Goal: Navigation & Orientation: Find specific page/section

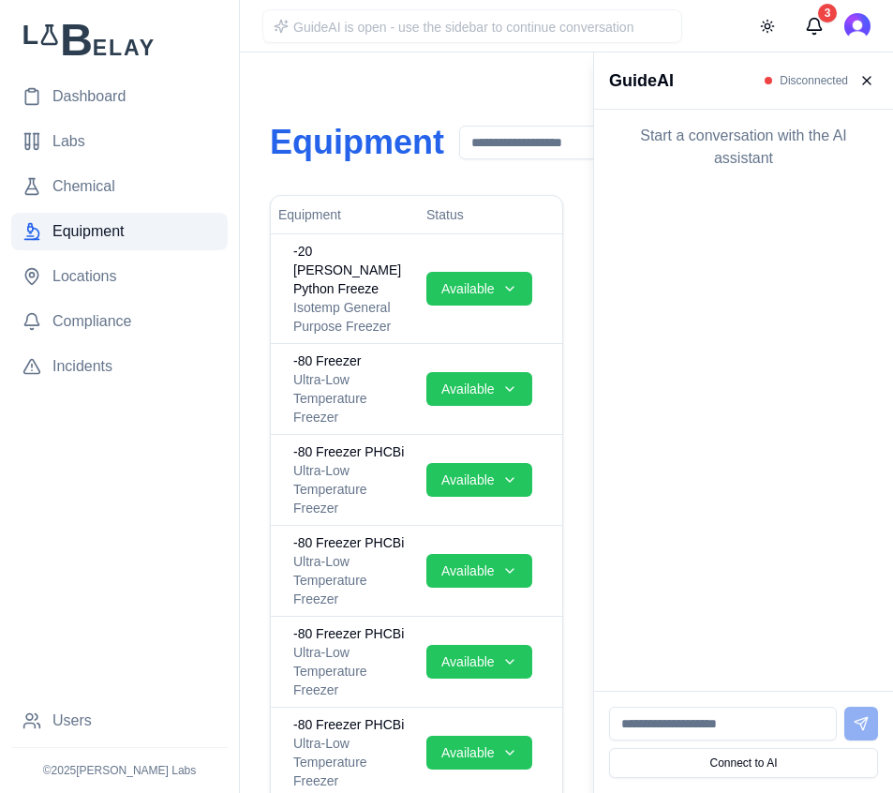
scroll to position [1588, 0]
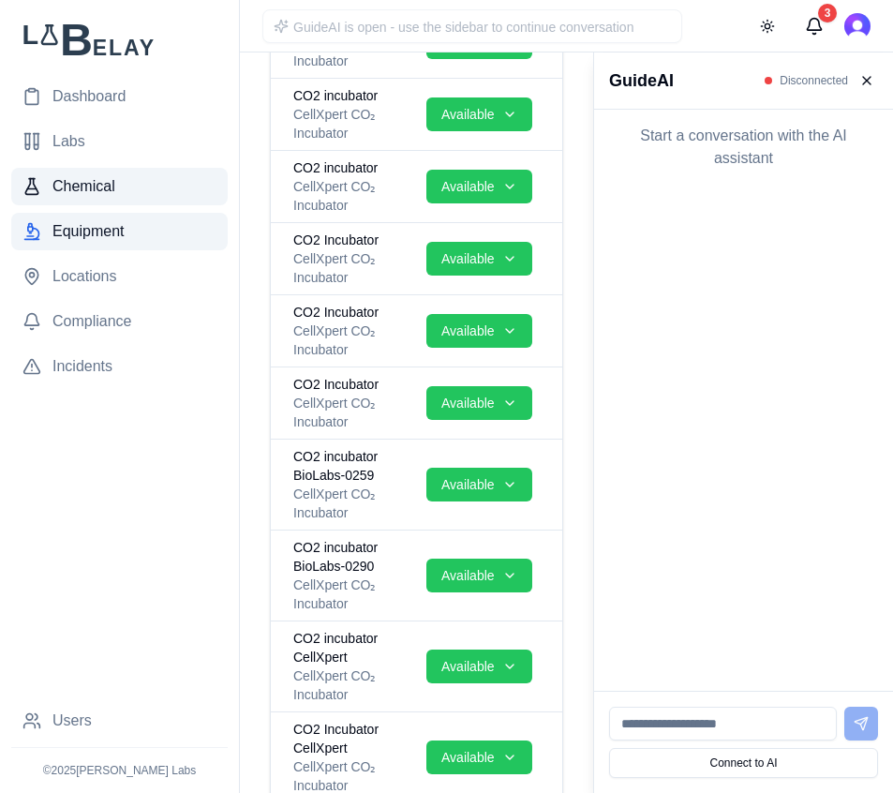
click at [82, 173] on link "Chemical" at bounding box center [119, 186] width 216 height 37
click at [869, 80] on button at bounding box center [867, 80] width 22 height 22
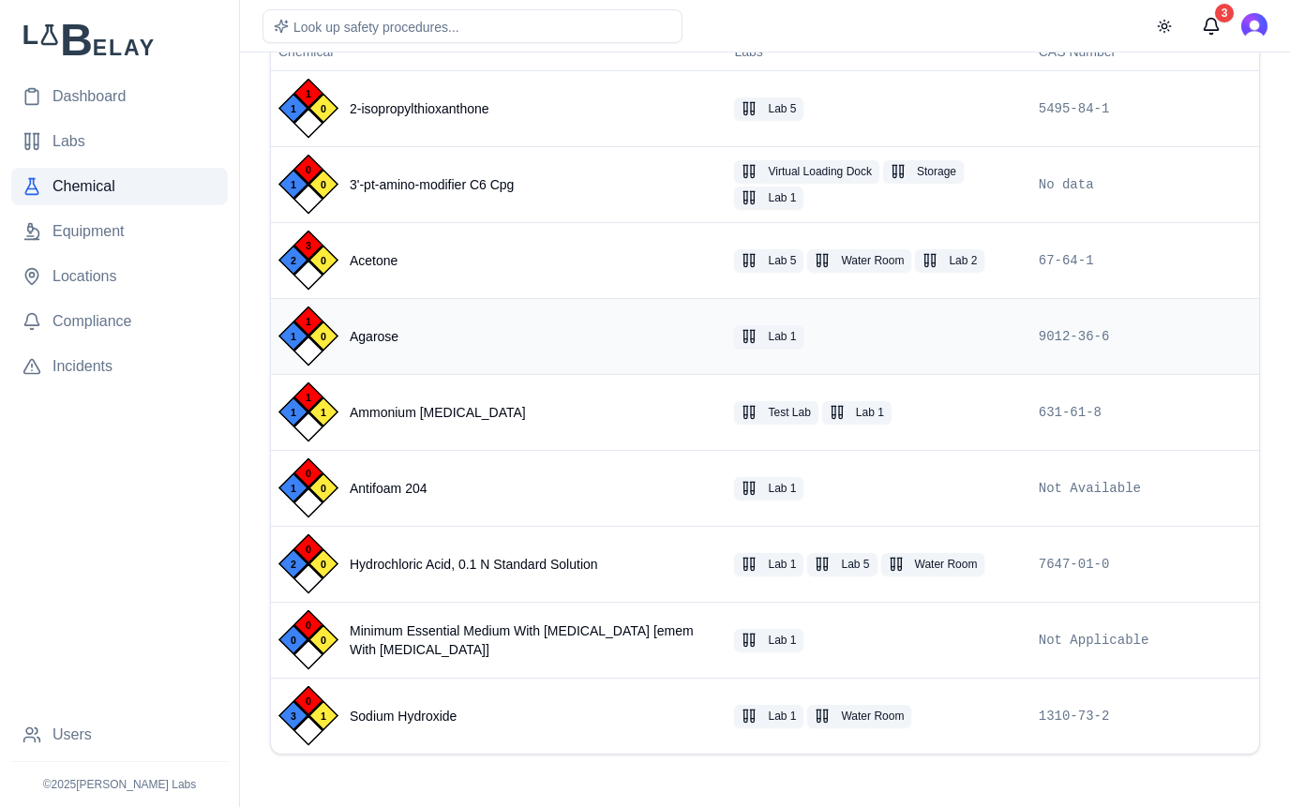
scroll to position [171, 0]
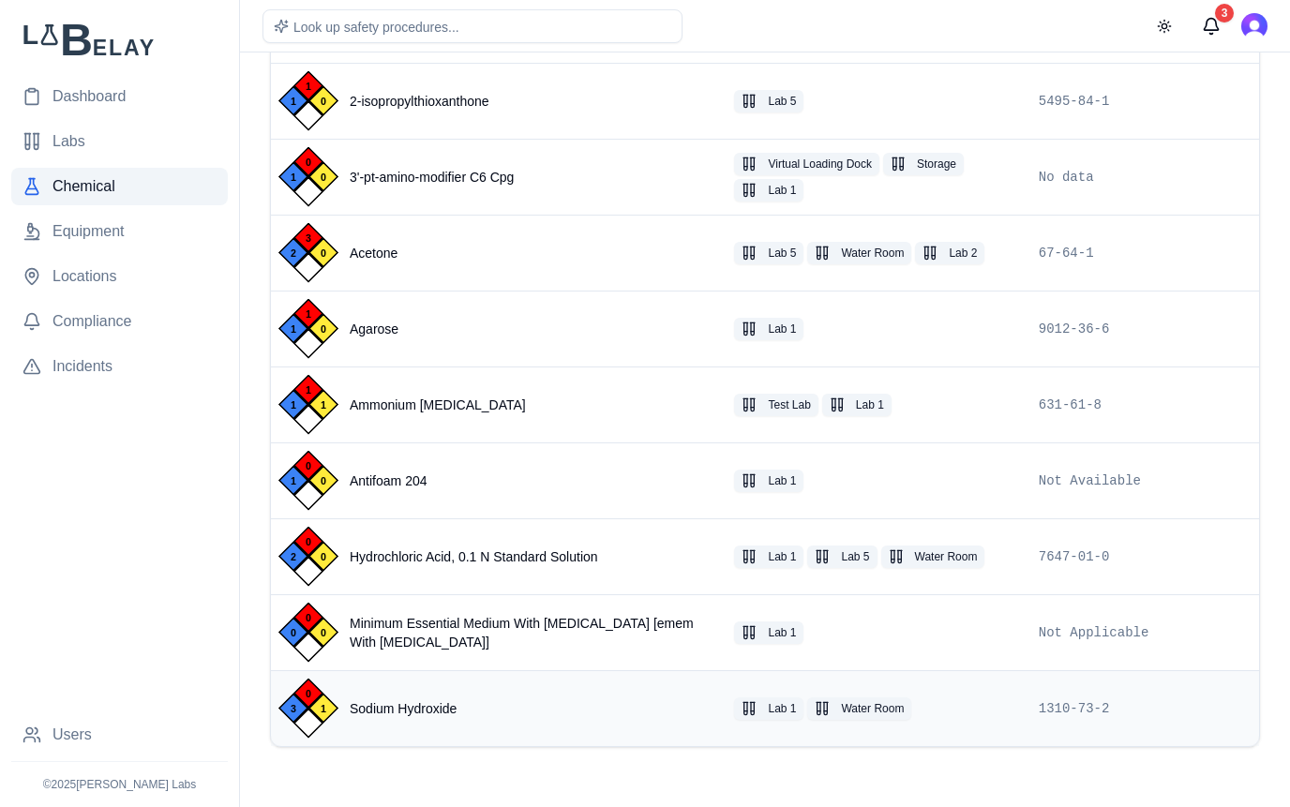
click at [639, 713] on div "0 3 1 Sodium Hydroxide" at bounding box center [498, 709] width 440 height 60
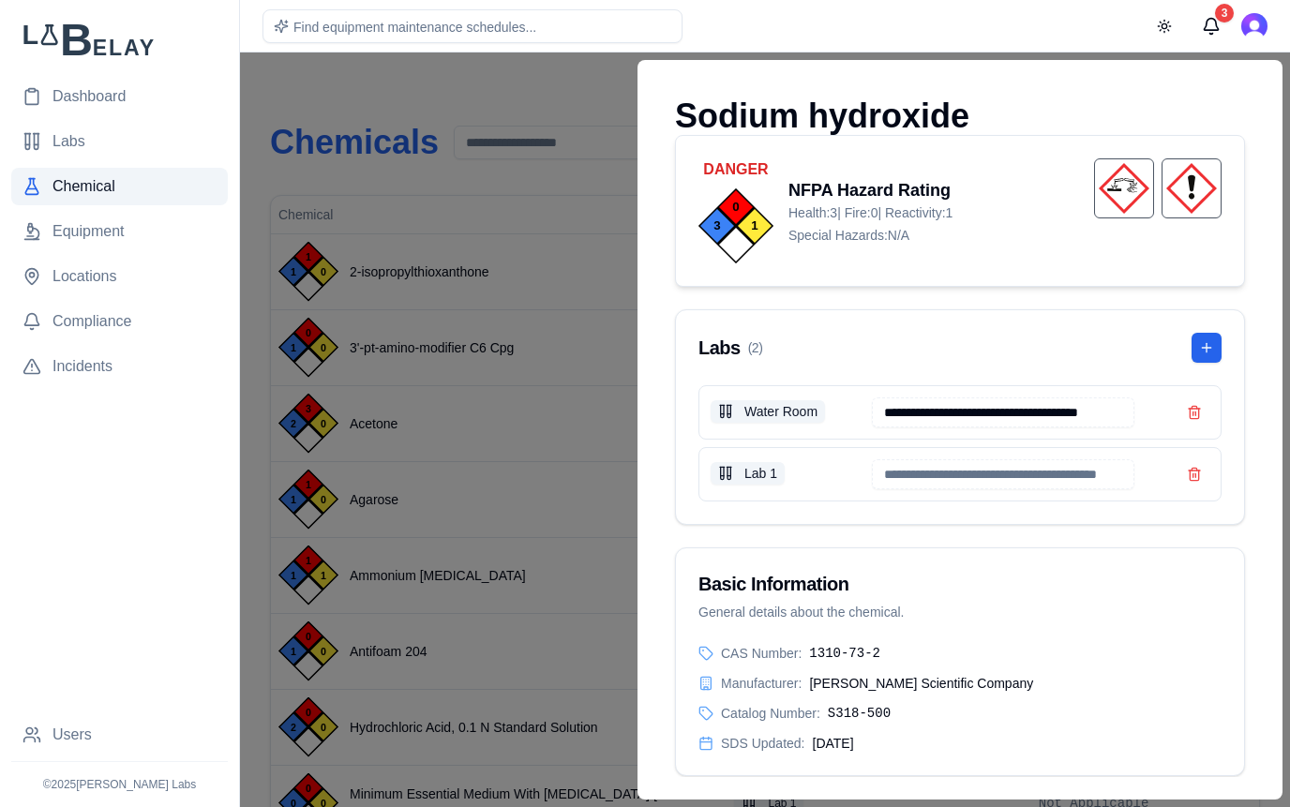
click at [568, 87] on div at bounding box center [645, 429] width 1290 height 754
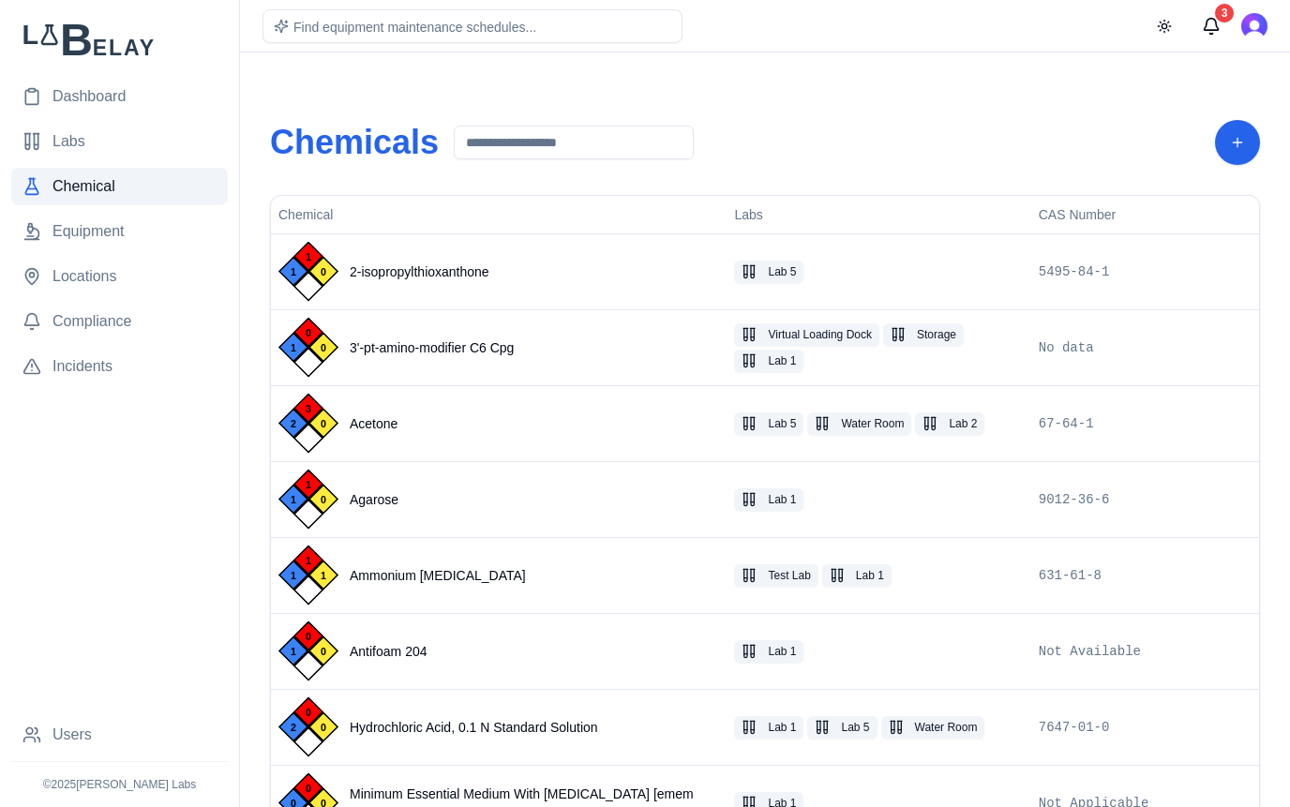
click at [861, 85] on div "Chemicals Chemical Labs CAS Number 1 1 0 2-isopropylthioxanthone Lab 5 5495-84-…" at bounding box center [765, 518] width 1020 height 887
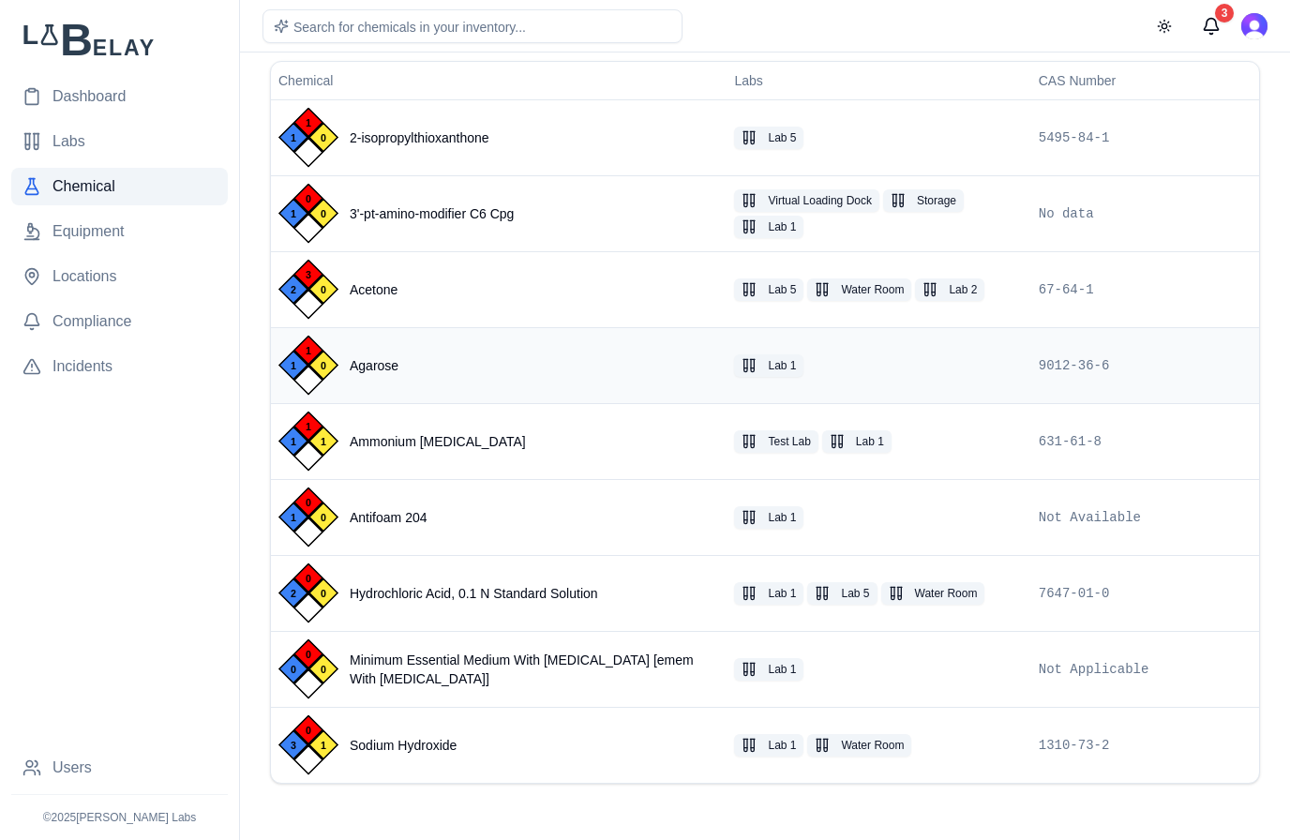
scroll to position [138, 0]
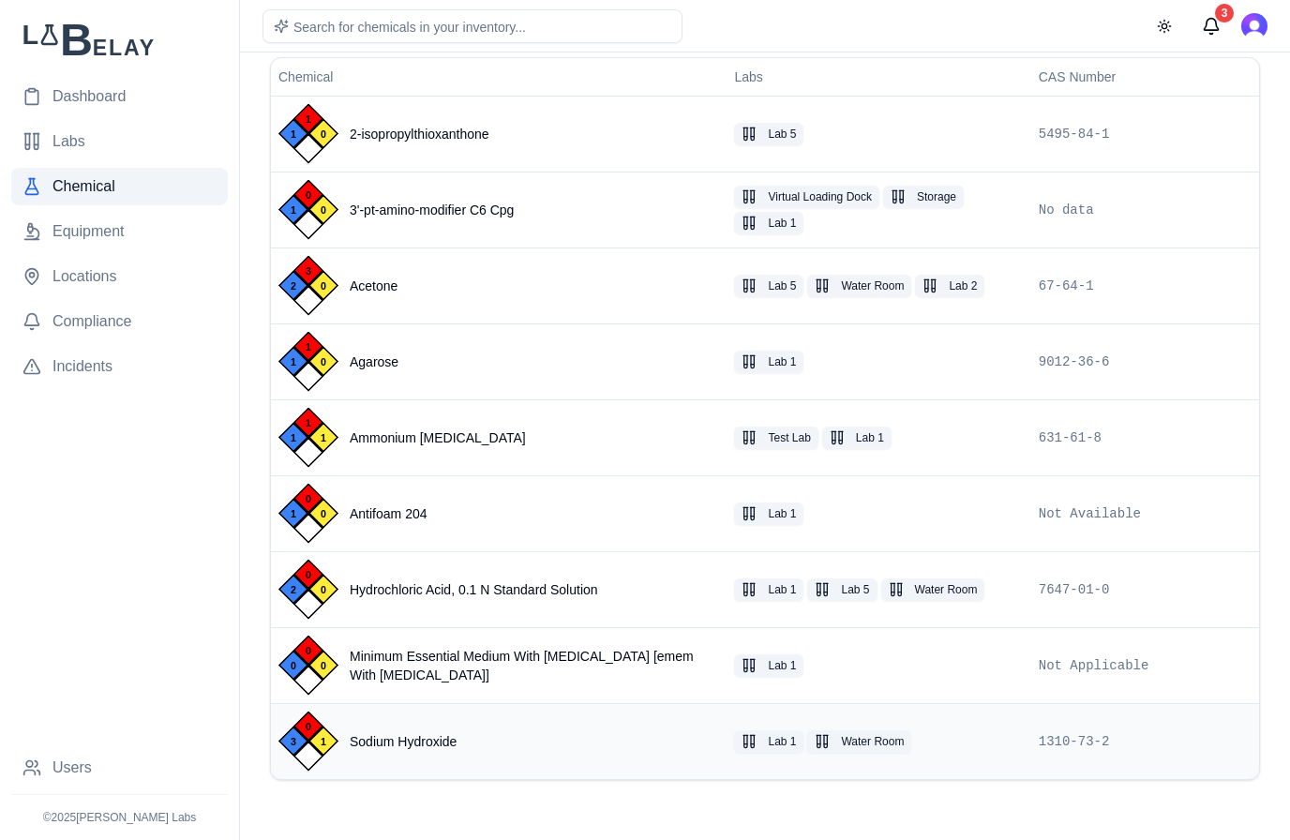
click at [565, 772] on td "0 3 1 Sodium Hydroxide" at bounding box center [498, 741] width 455 height 76
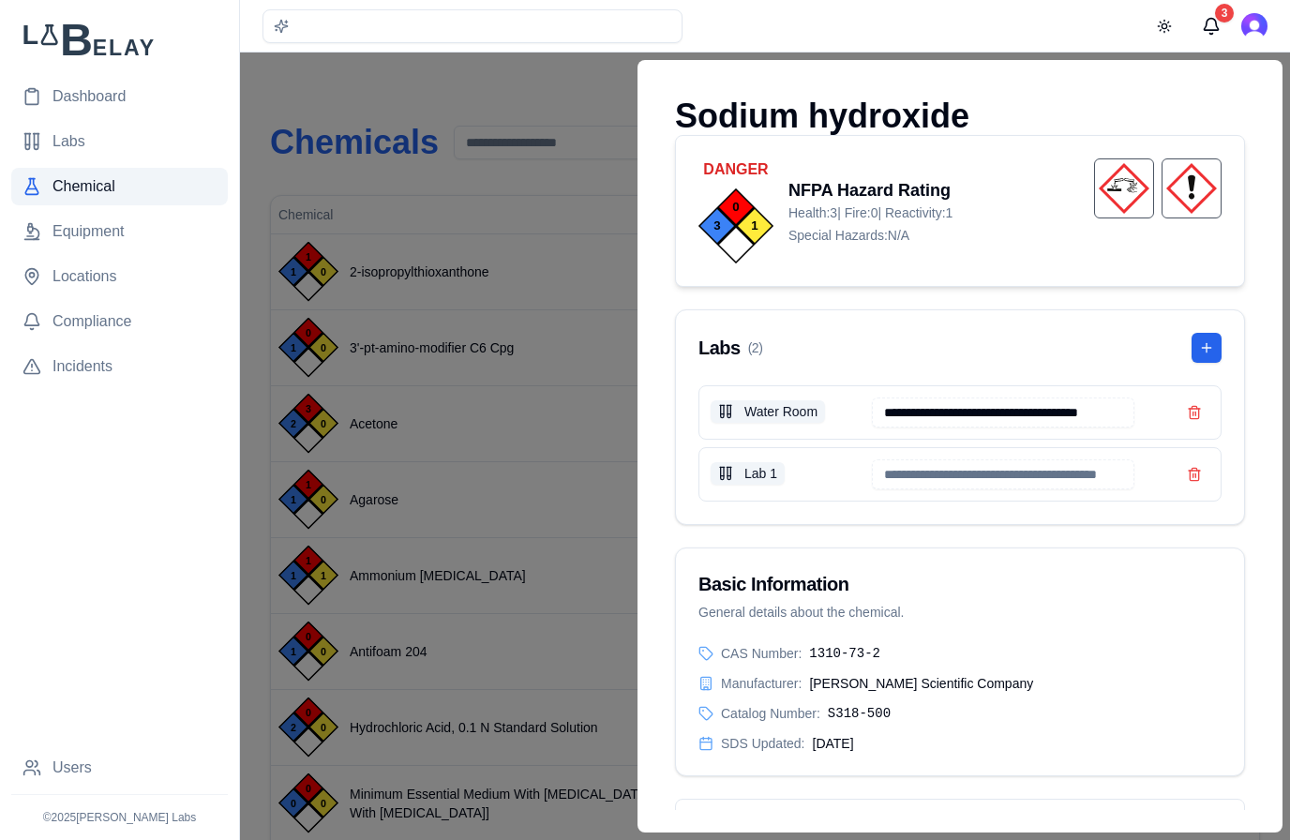
click at [417, 114] on div at bounding box center [645, 445] width 1290 height 787
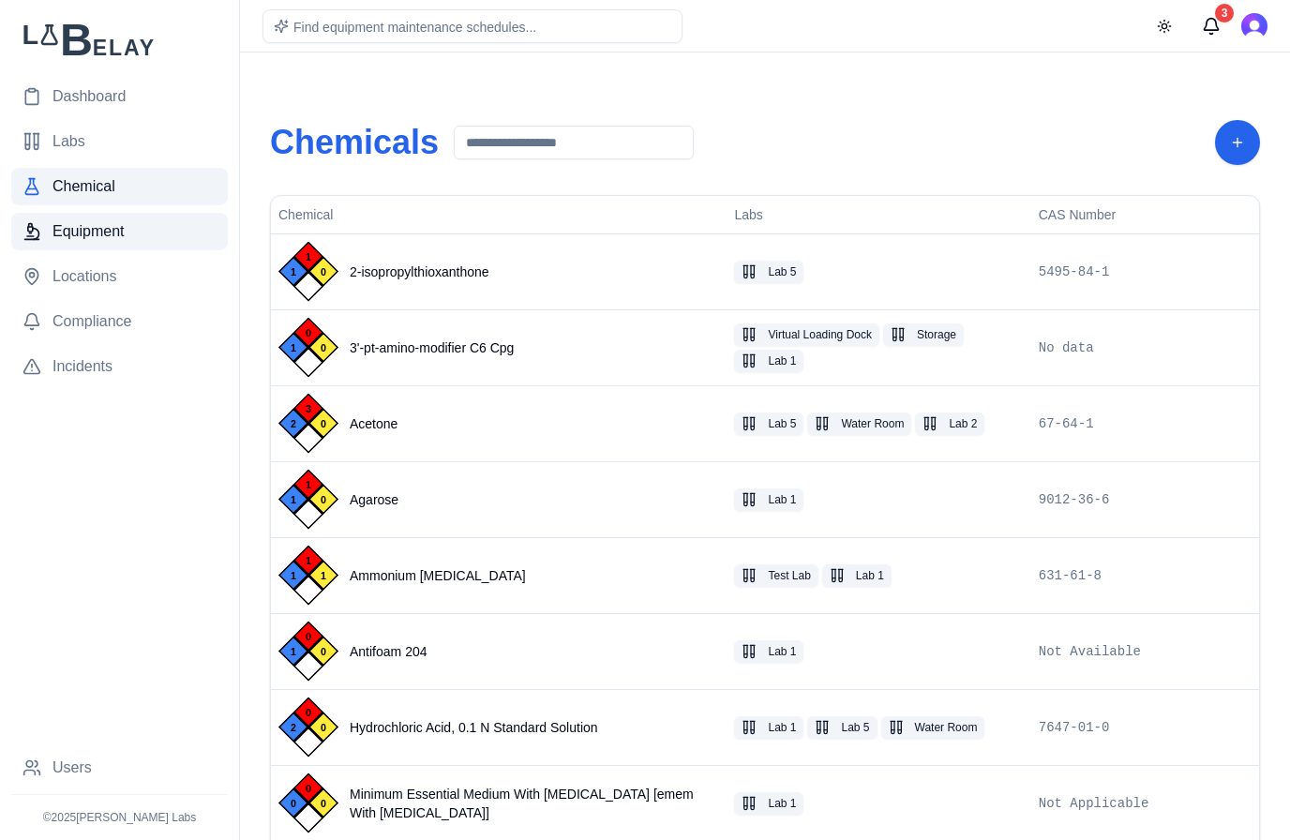
click at [149, 227] on link "Equipment" at bounding box center [119, 231] width 216 height 37
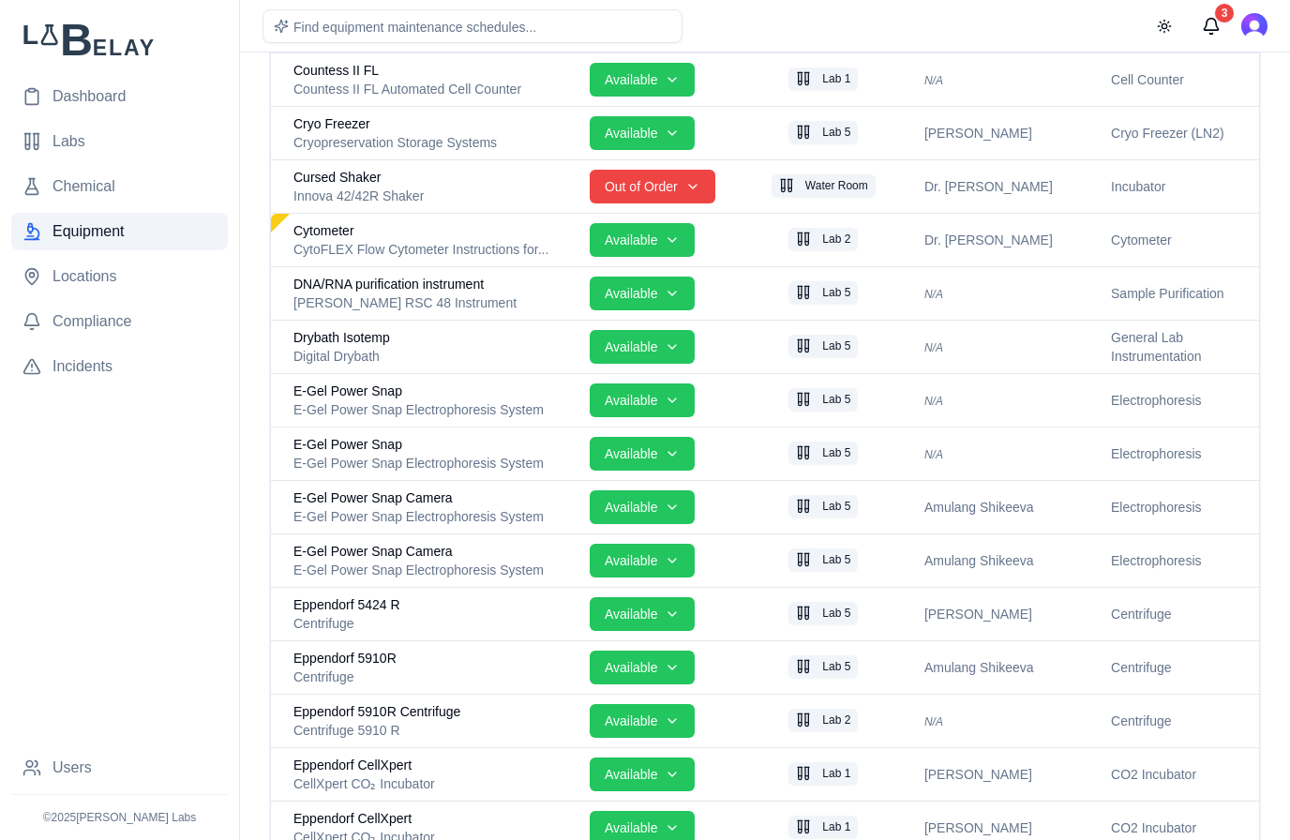
scroll to position [1687, 0]
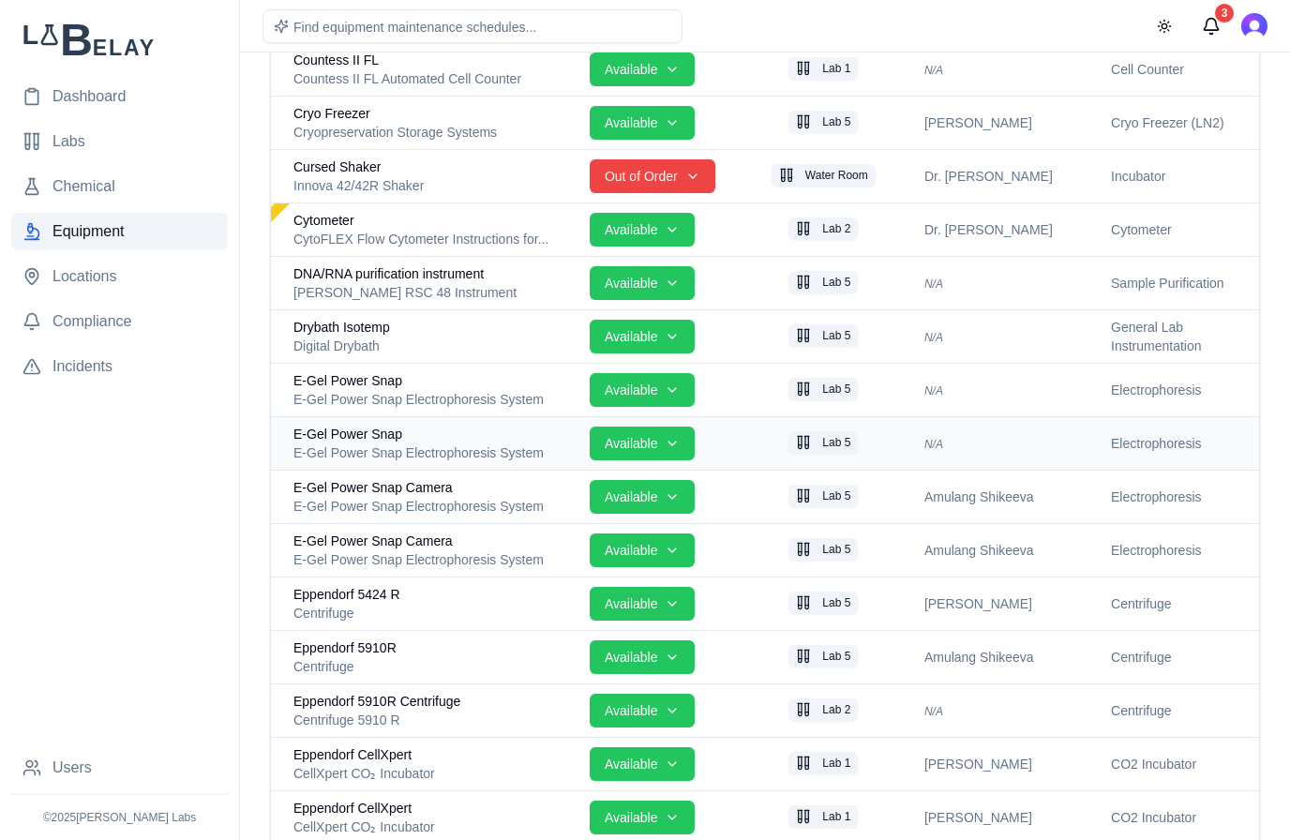
click at [520, 446] on div "E-Gel Power Snap Electrophoresis System" at bounding box center [433, 452] width 281 height 19
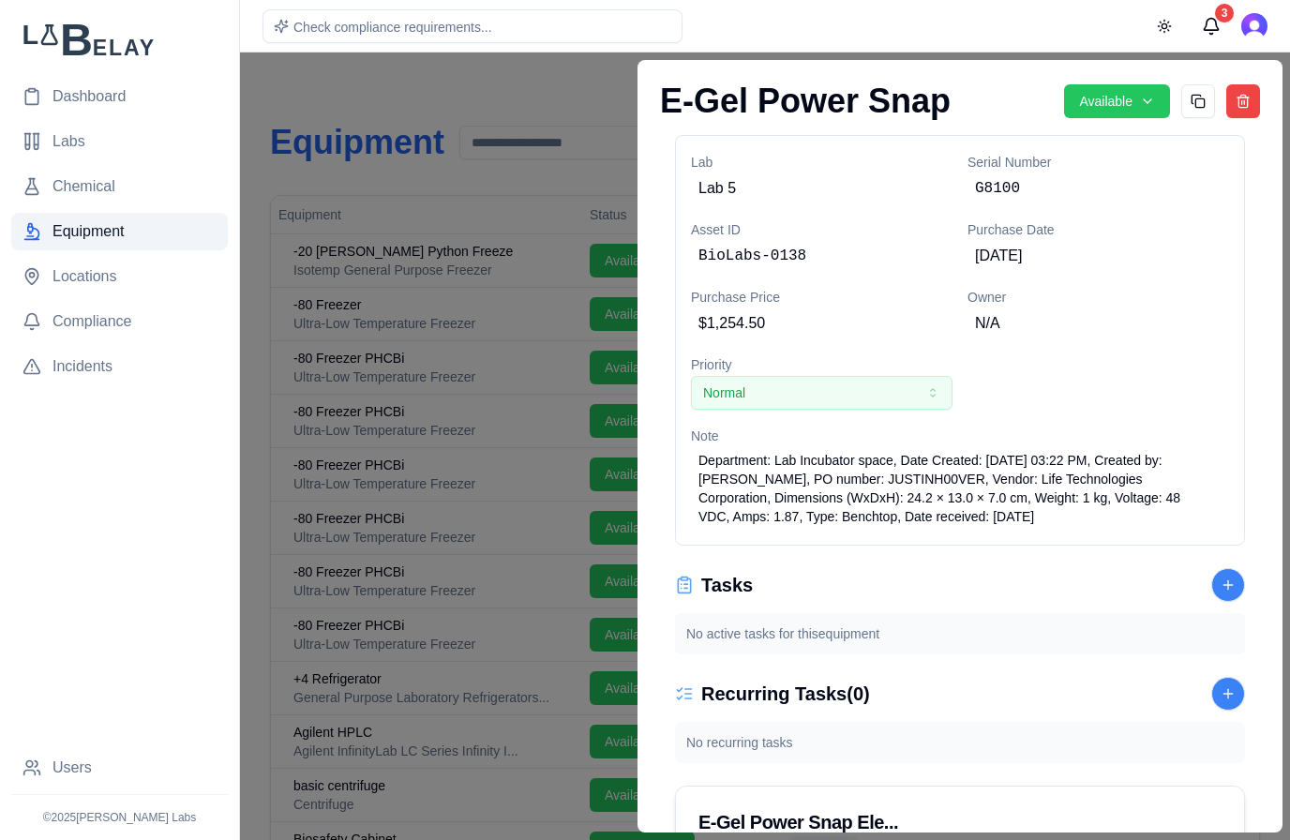
click at [501, 87] on div at bounding box center [645, 445] width 1290 height 787
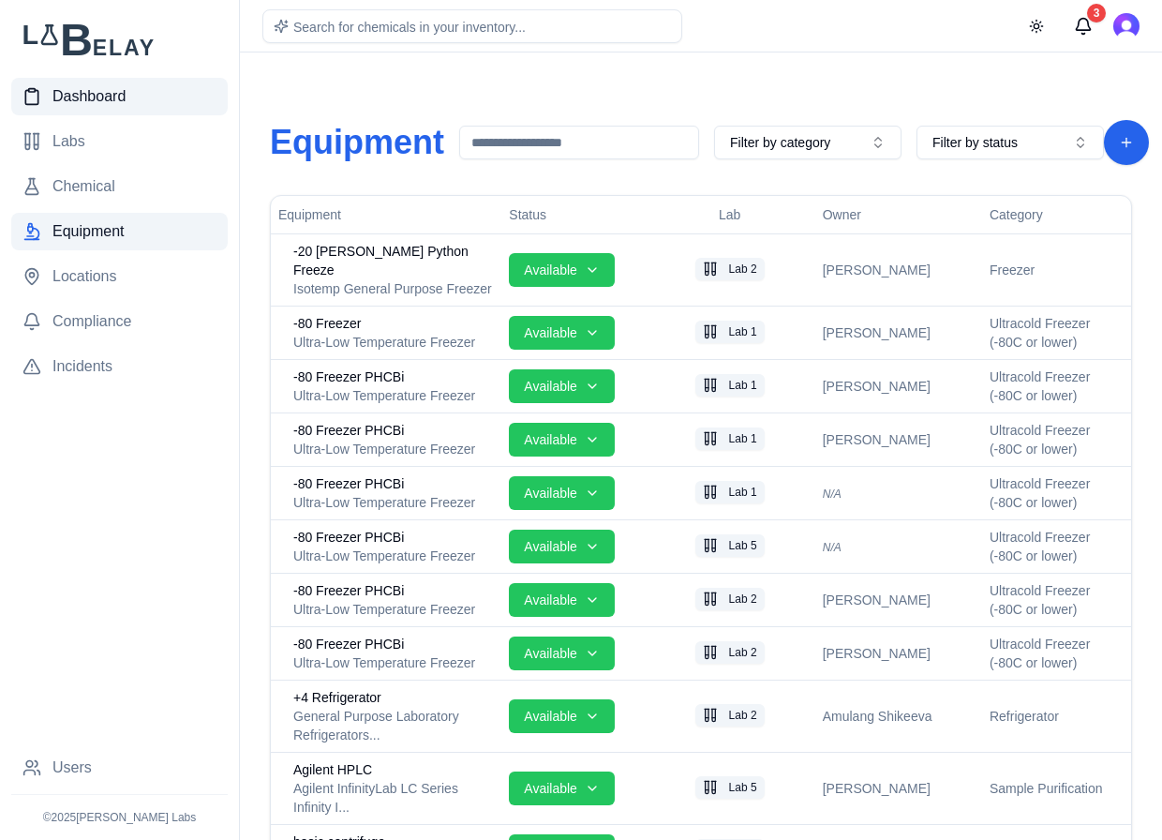
click at [140, 81] on link "Dashboard" at bounding box center [119, 96] width 216 height 37
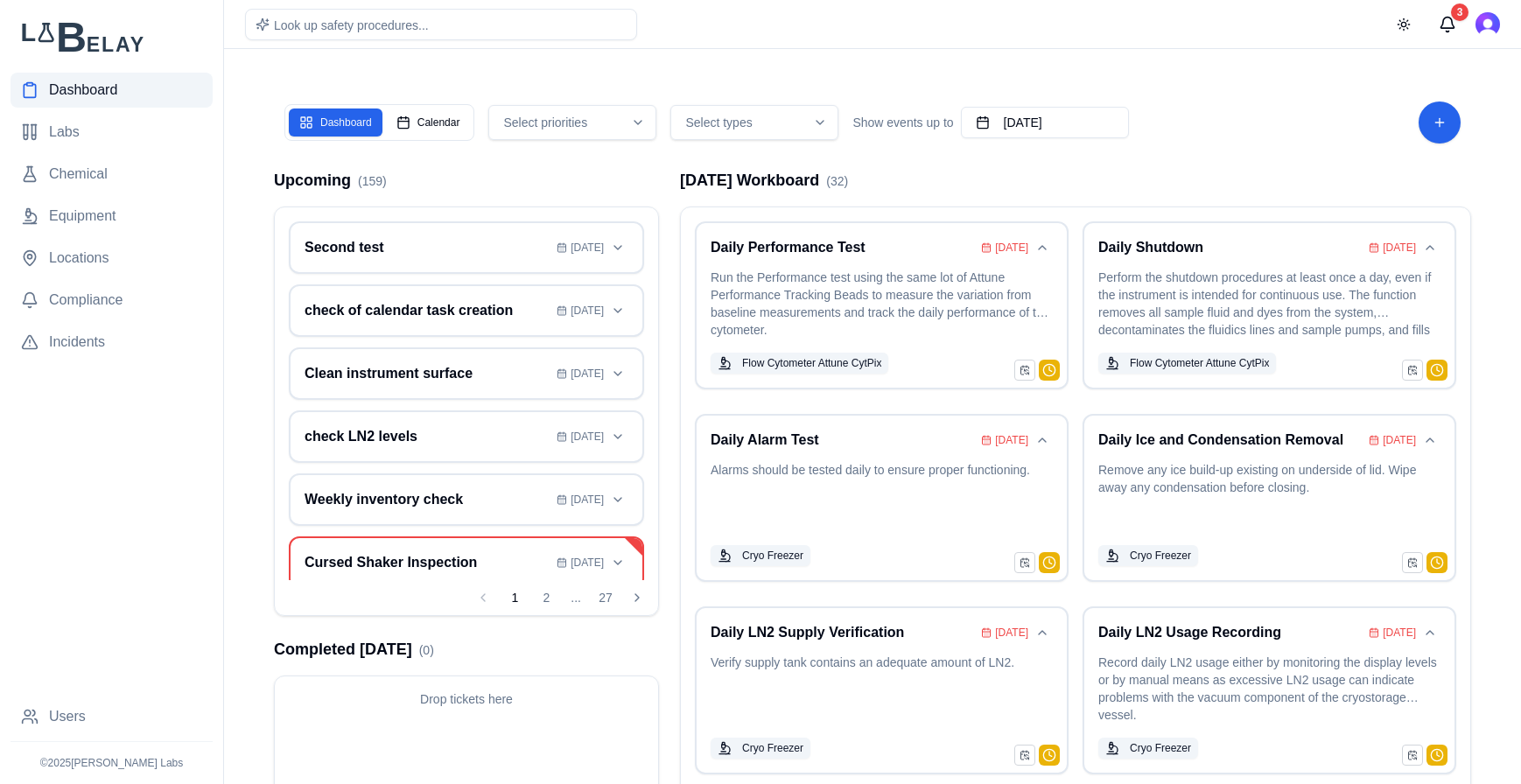
click at [425, 140] on div "Dashboard Calendar" at bounding box center [379, 122] width 190 height 36
click at [433, 126] on button "Calendar" at bounding box center [428, 122] width 85 height 28
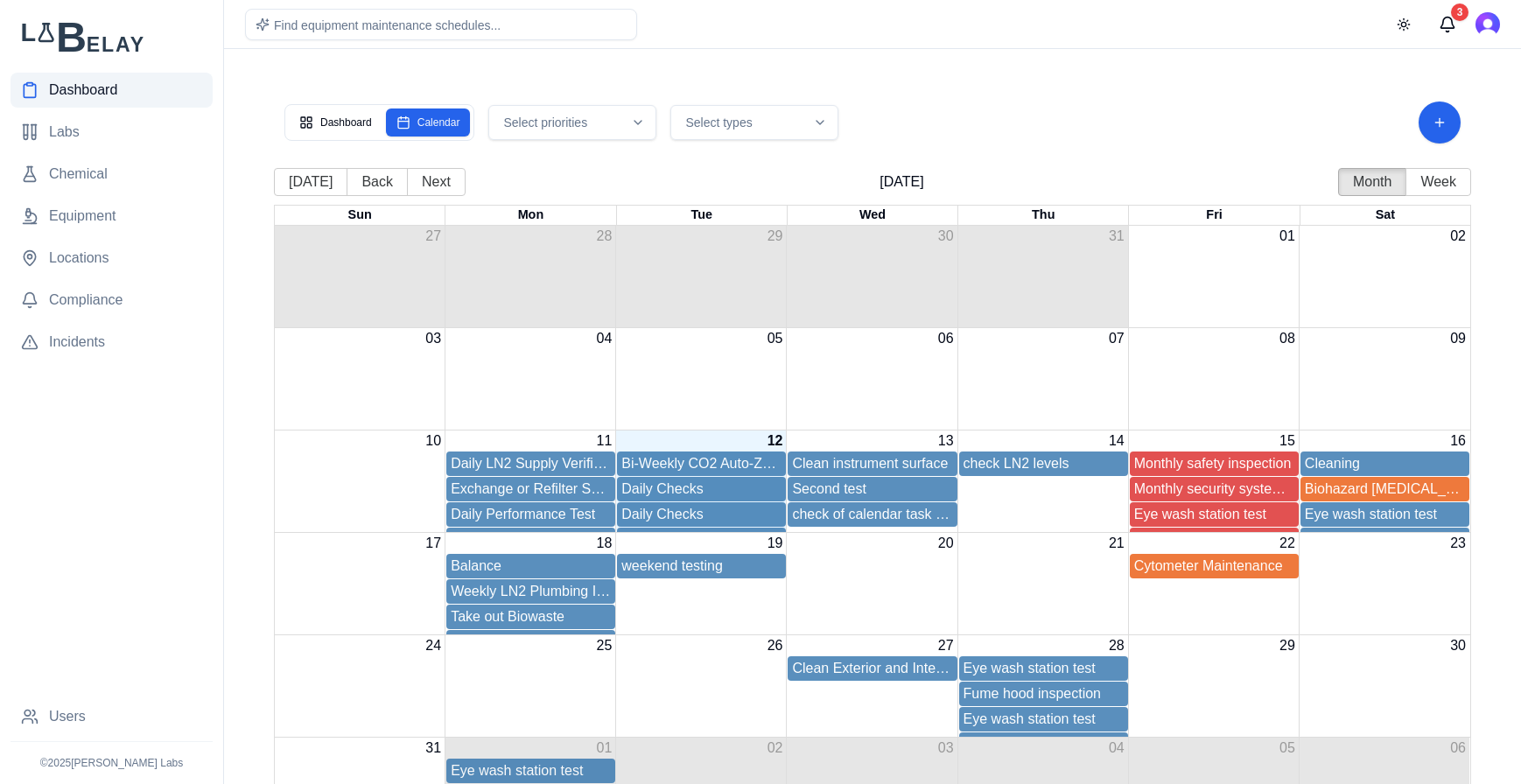
click at [637, 119] on icon "button" at bounding box center [638, 122] width 14 height 14
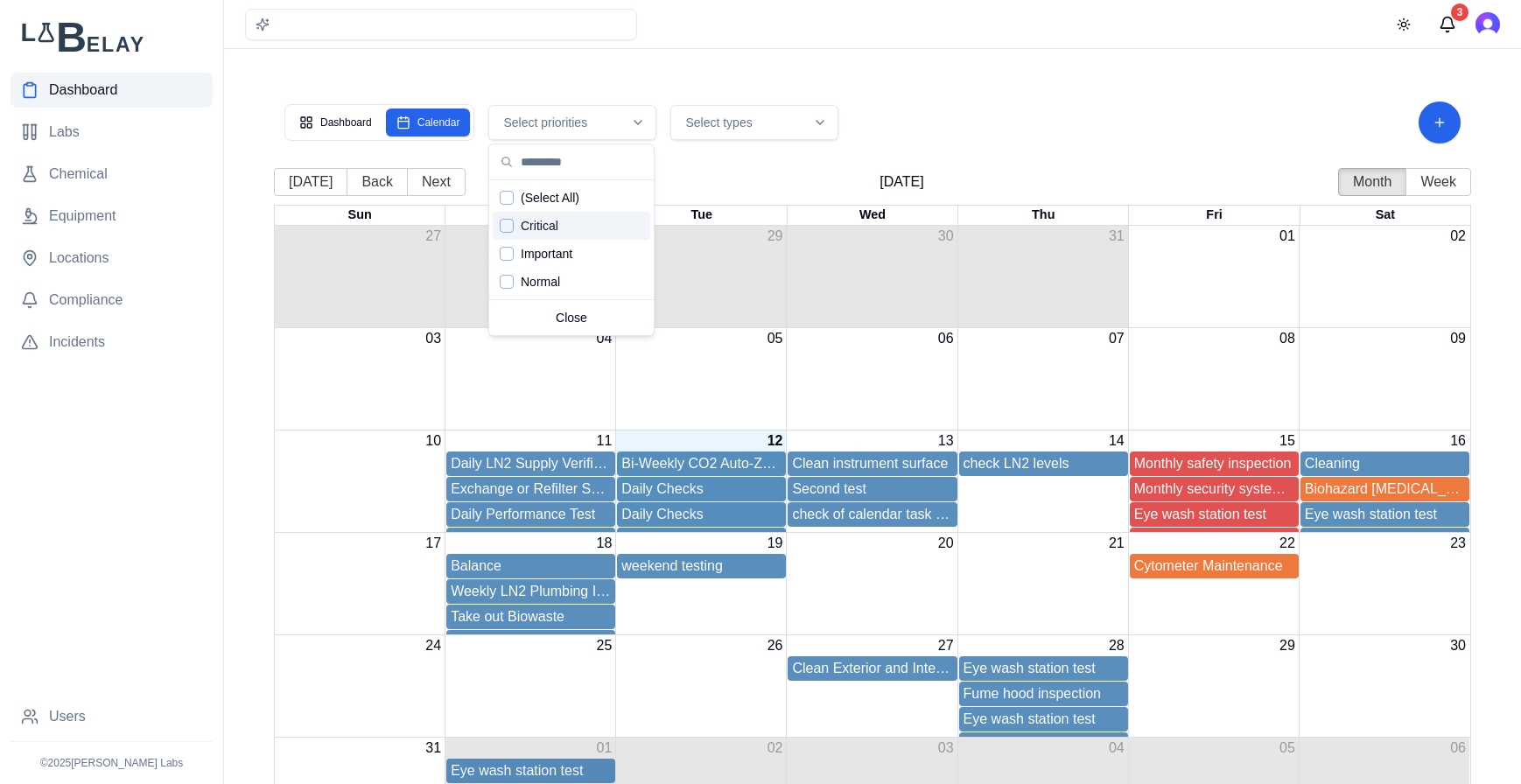
click at [503, 230] on div "Suggestions" at bounding box center [506, 225] width 14 height 14
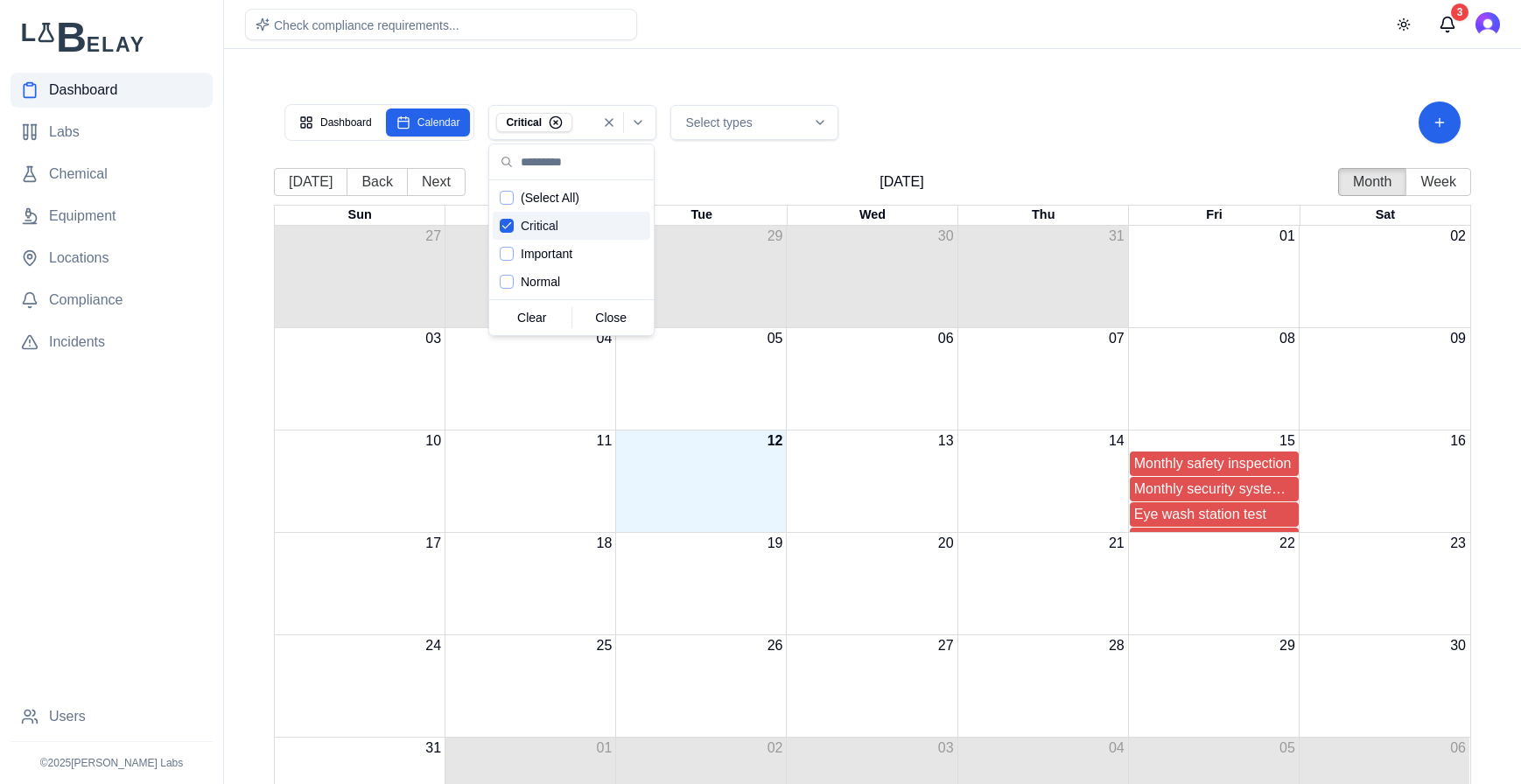
click at [503, 230] on icon "Suggestions" at bounding box center [506, 225] width 12 height 14
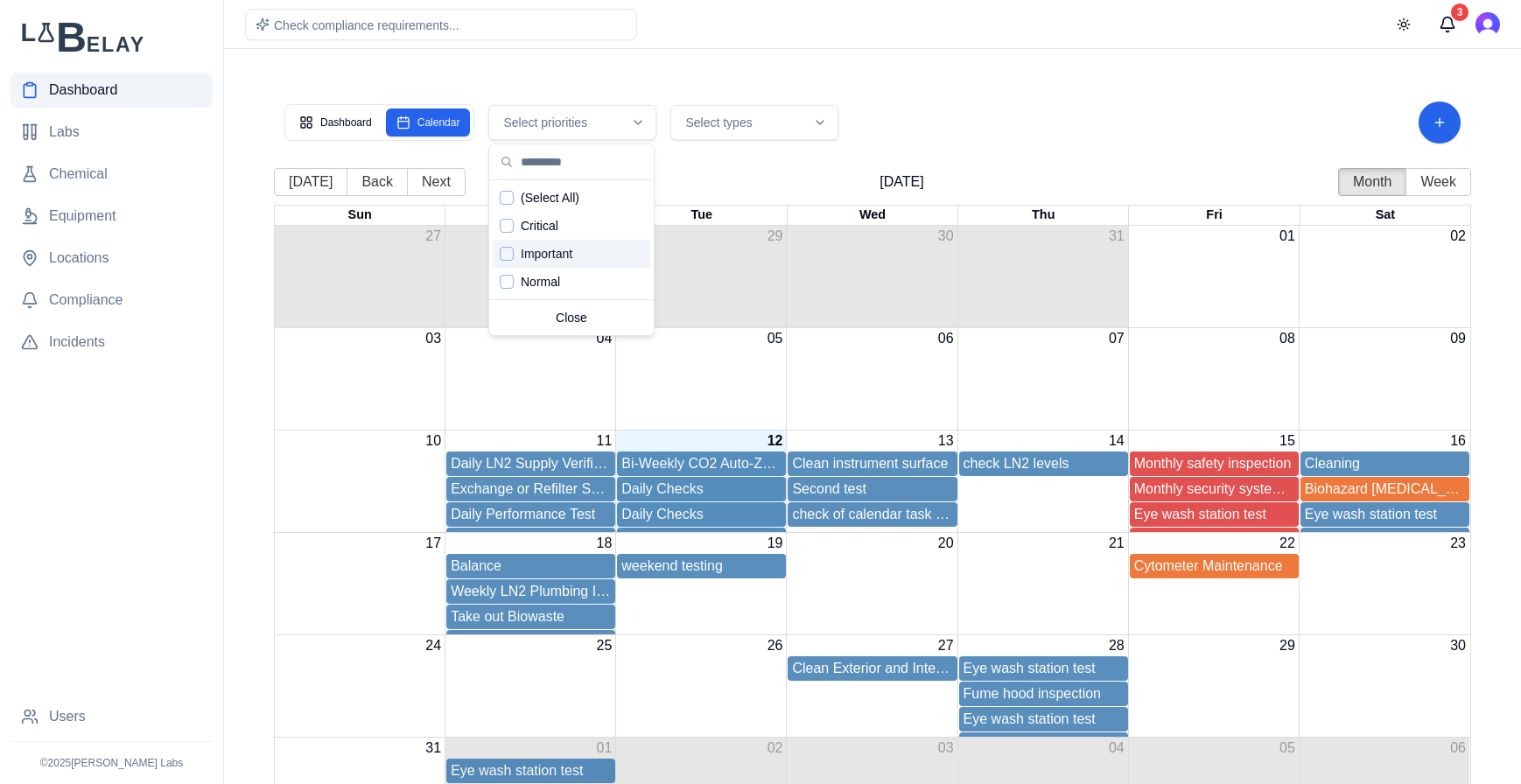
click at [503, 259] on div "Suggestions" at bounding box center [506, 253] width 14 height 14
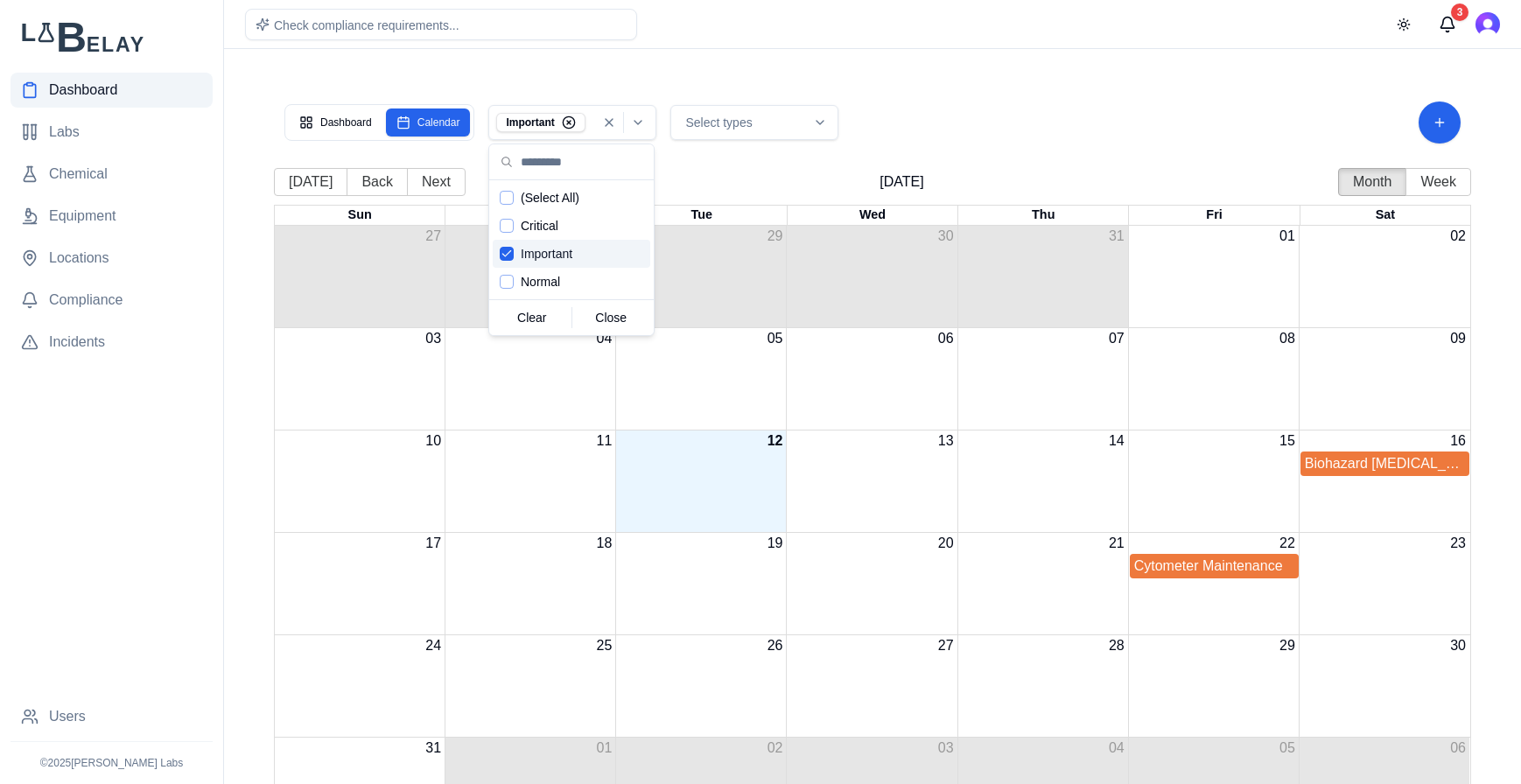
click at [503, 259] on icon "Suggestions" at bounding box center [506, 253] width 12 height 14
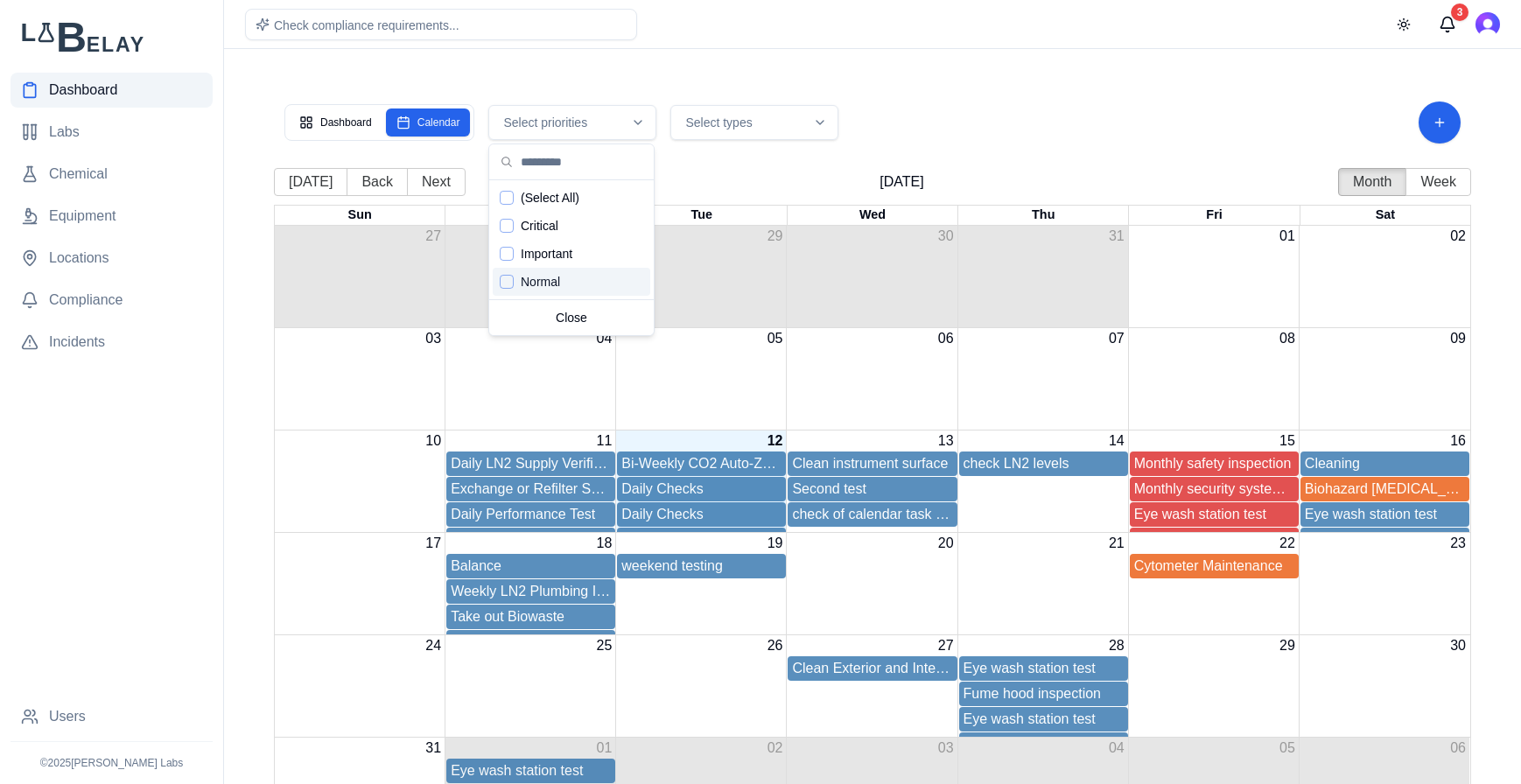
click at [514, 289] on div "Normal" at bounding box center [571, 282] width 158 height 28
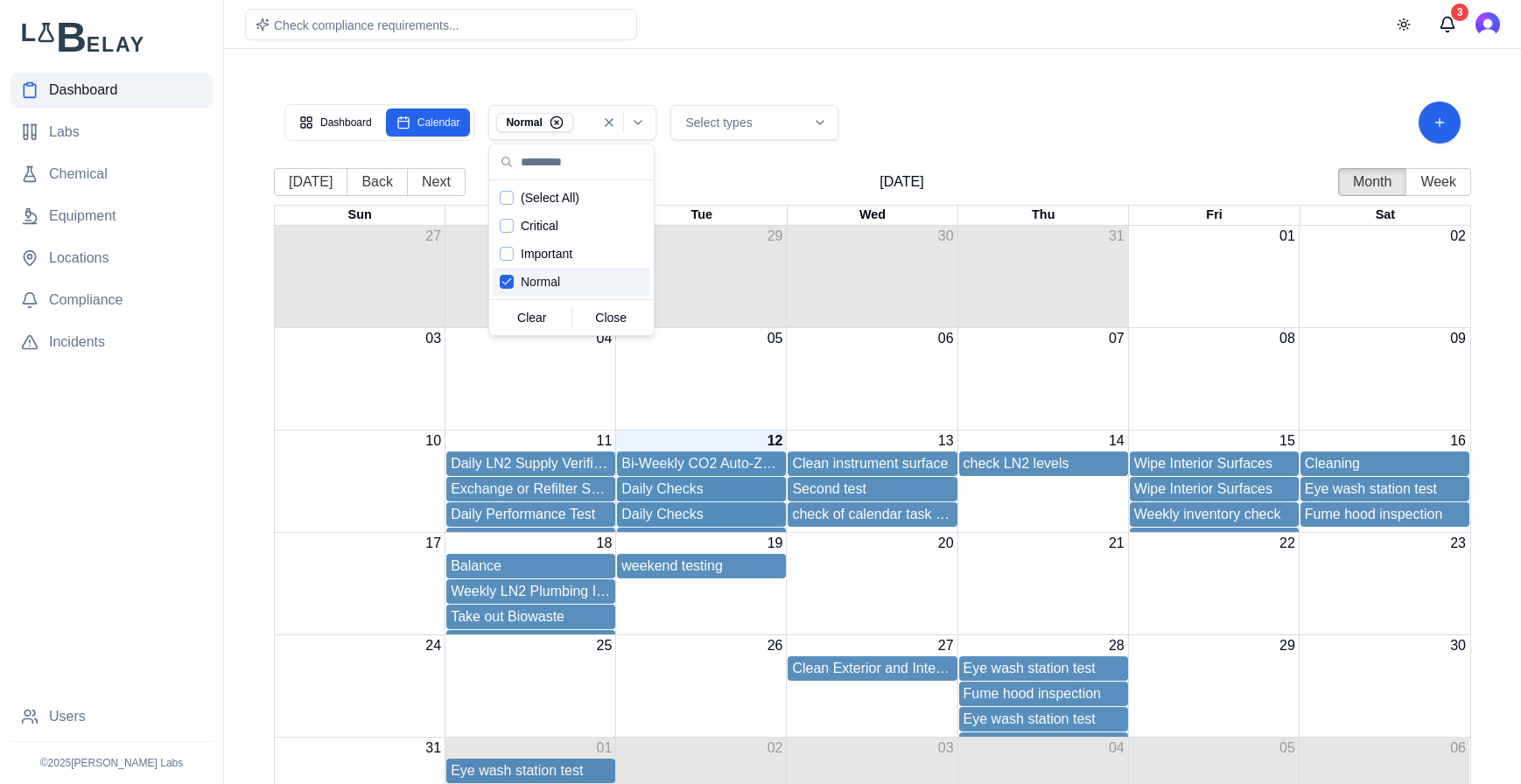
click at [514, 289] on div "Normal" at bounding box center [571, 282] width 158 height 28
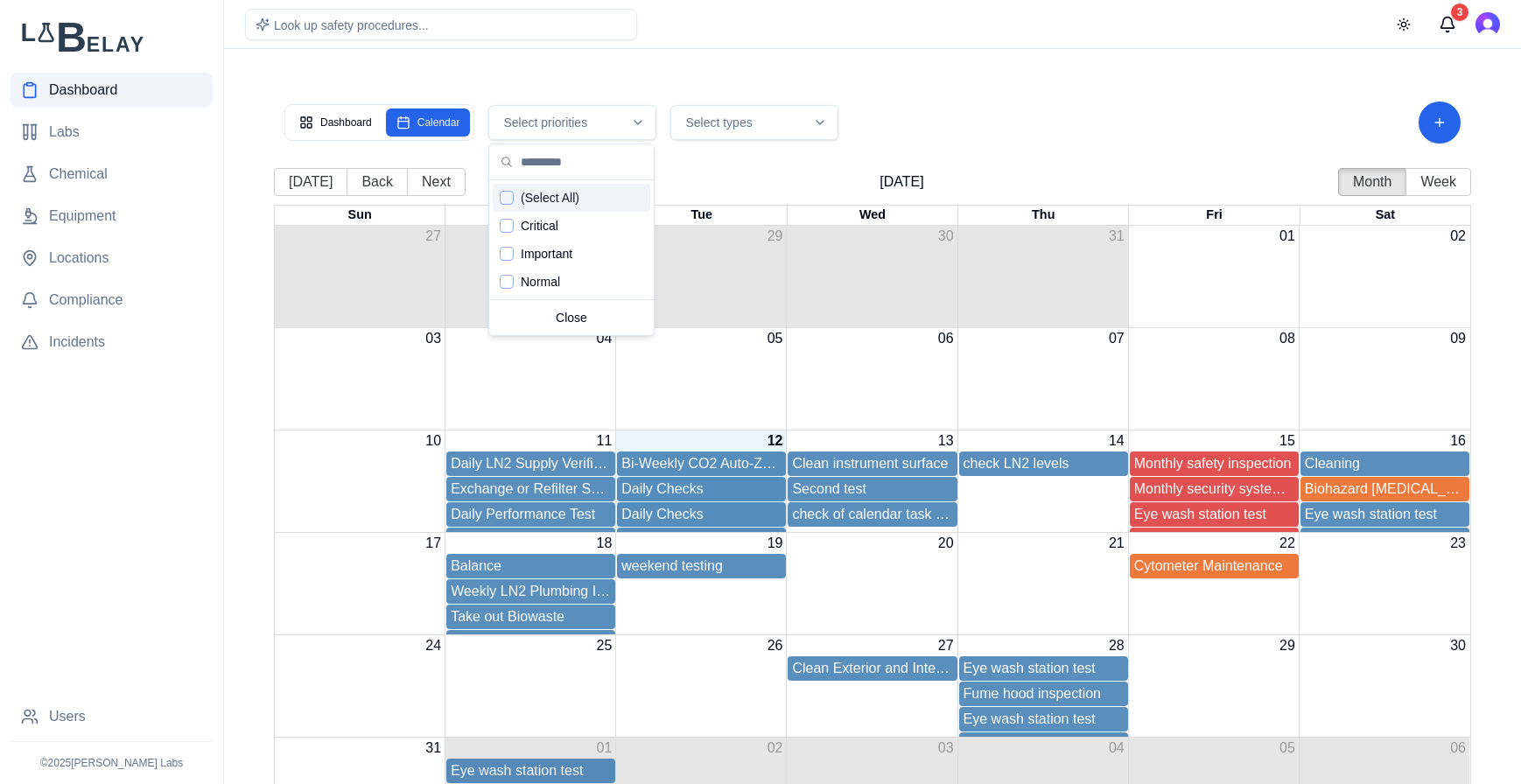
click at [623, 122] on div "Select priorities" at bounding box center [572, 122] width 160 height 18
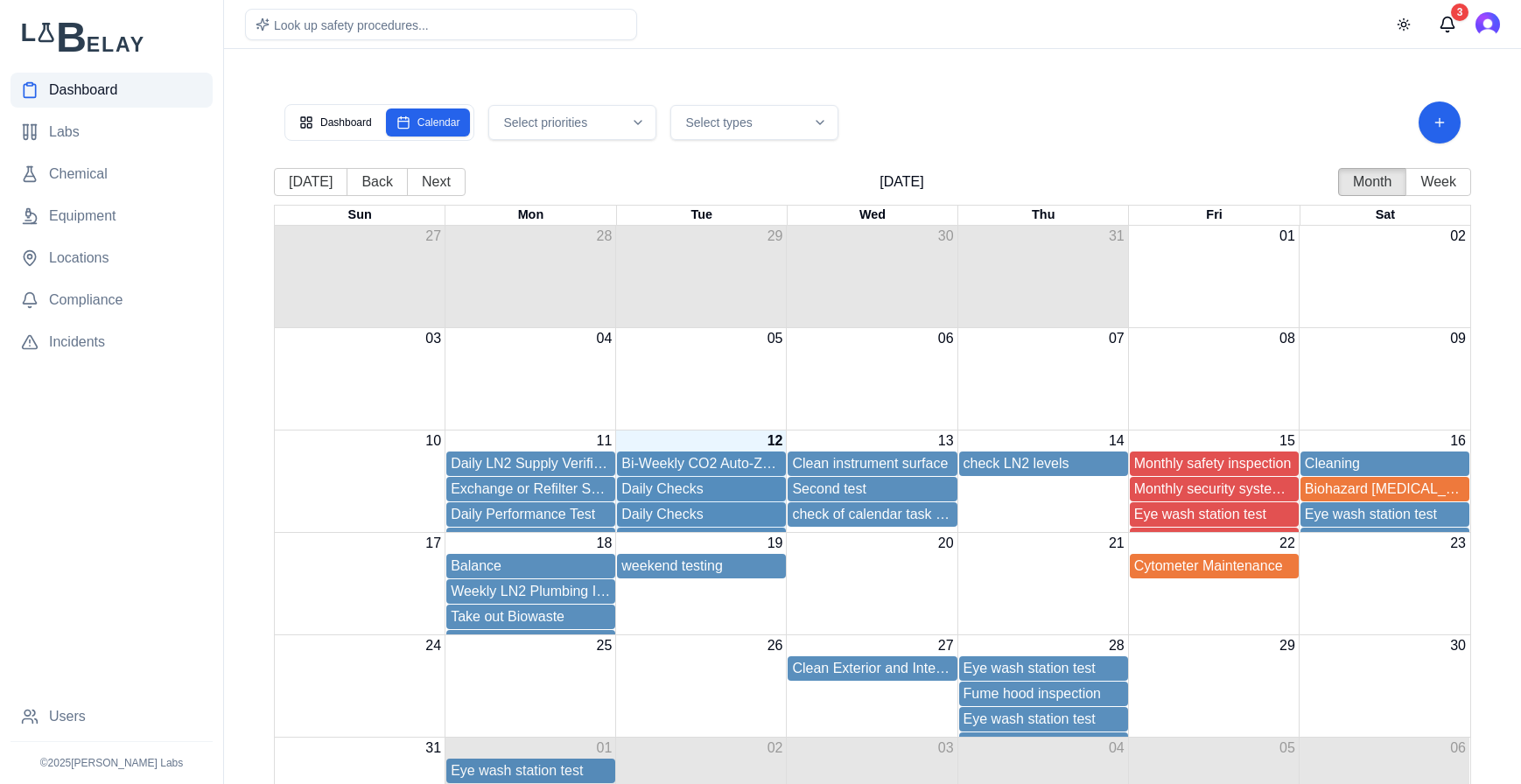
click at [821, 119] on icon "button" at bounding box center [820, 122] width 14 height 14
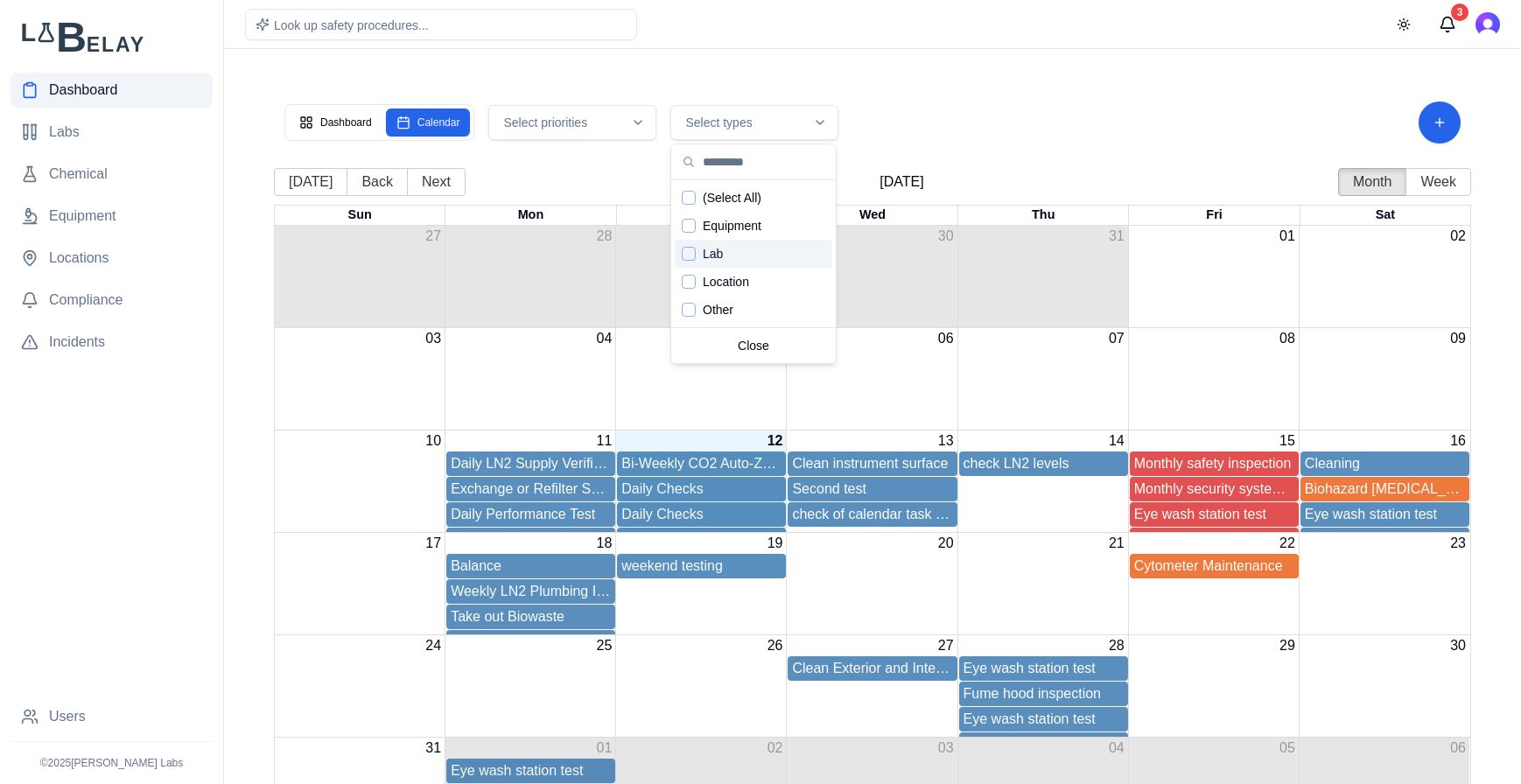
click at [687, 252] on div "Suggestions" at bounding box center [688, 253] width 14 height 14
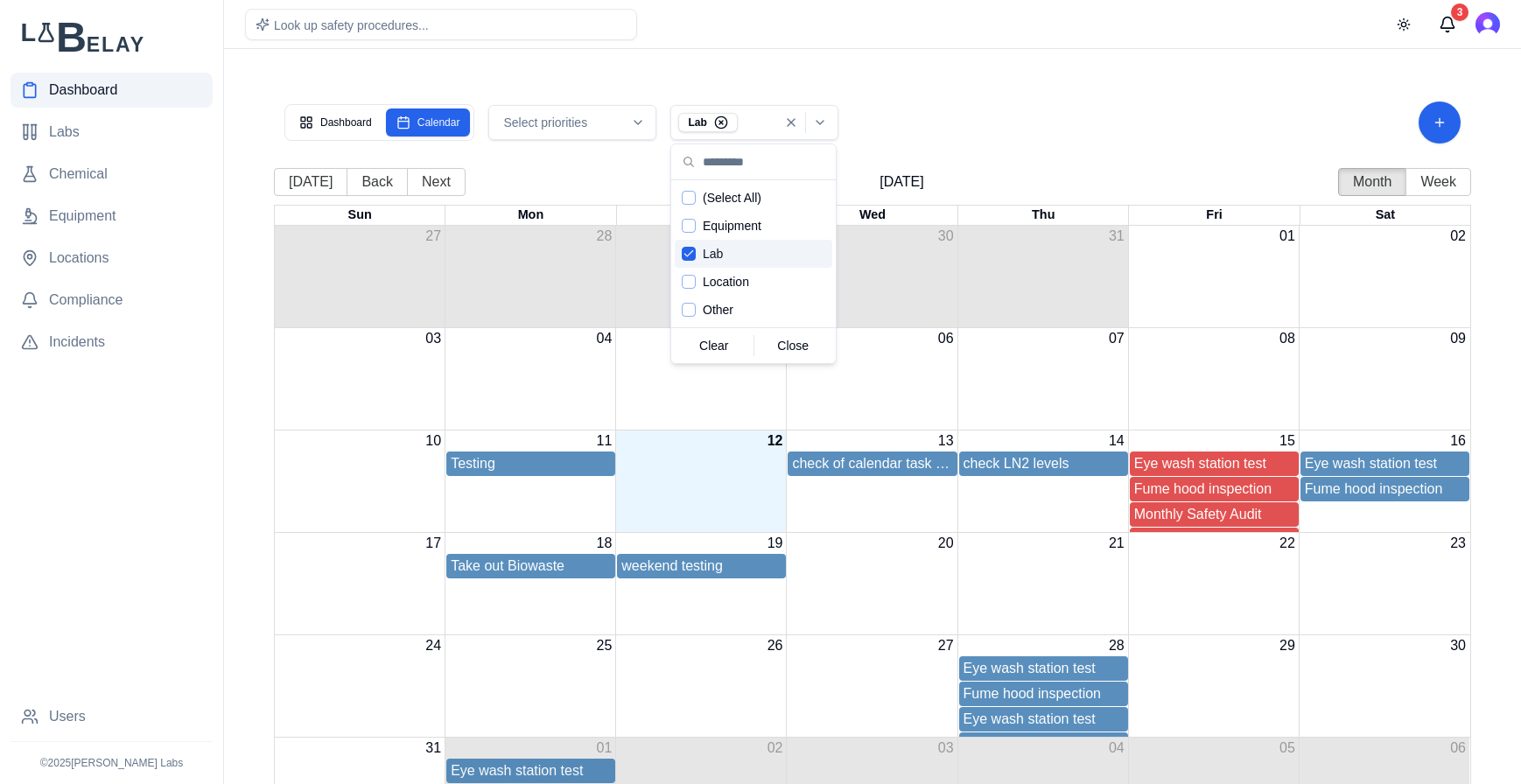
click at [687, 252] on icon "Suggestions" at bounding box center [688, 253] width 12 height 14
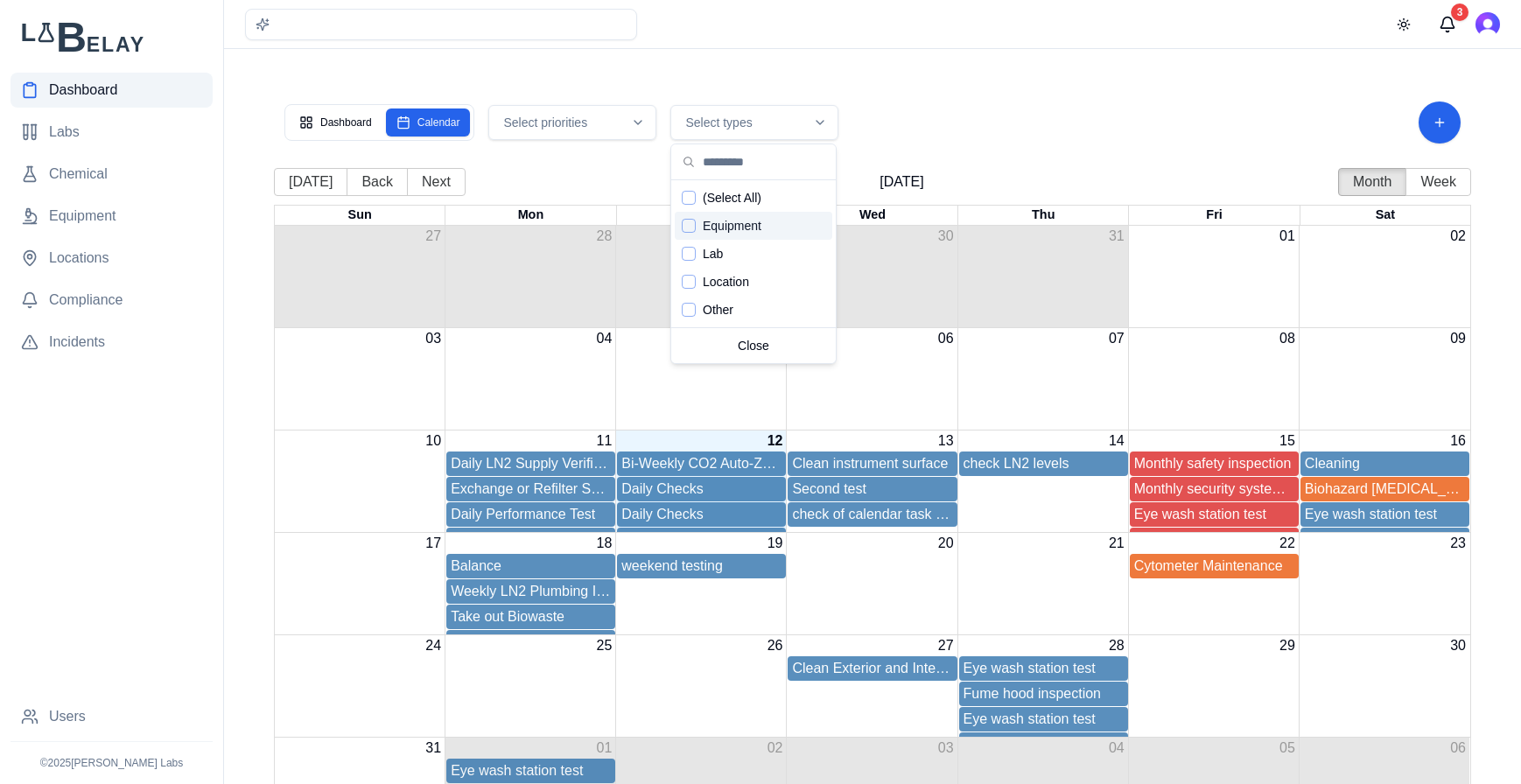
click at [696, 217] on div "Equipment" at bounding box center [753, 226] width 158 height 28
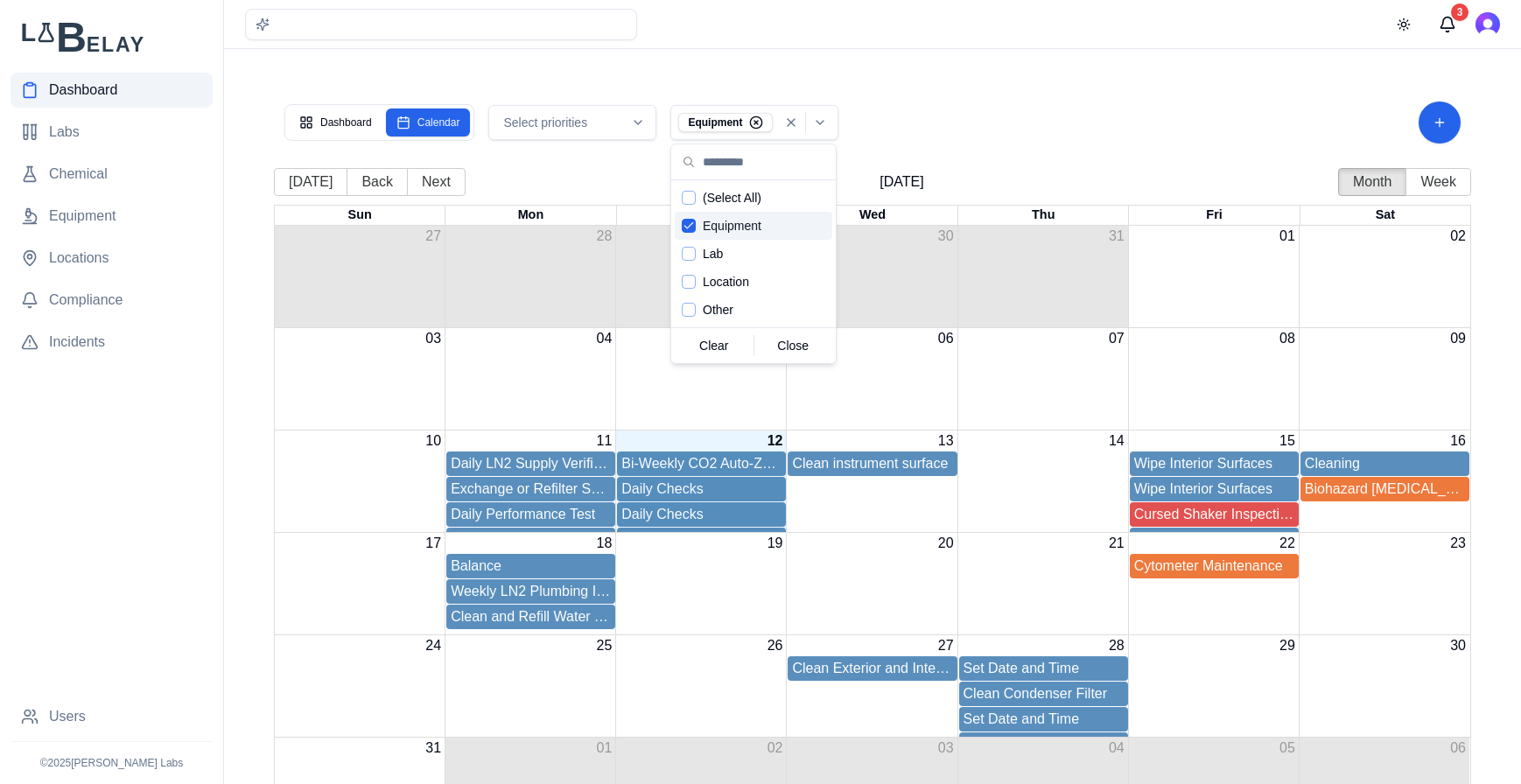
click at [696, 217] on div "Equipment" at bounding box center [753, 226] width 158 height 28
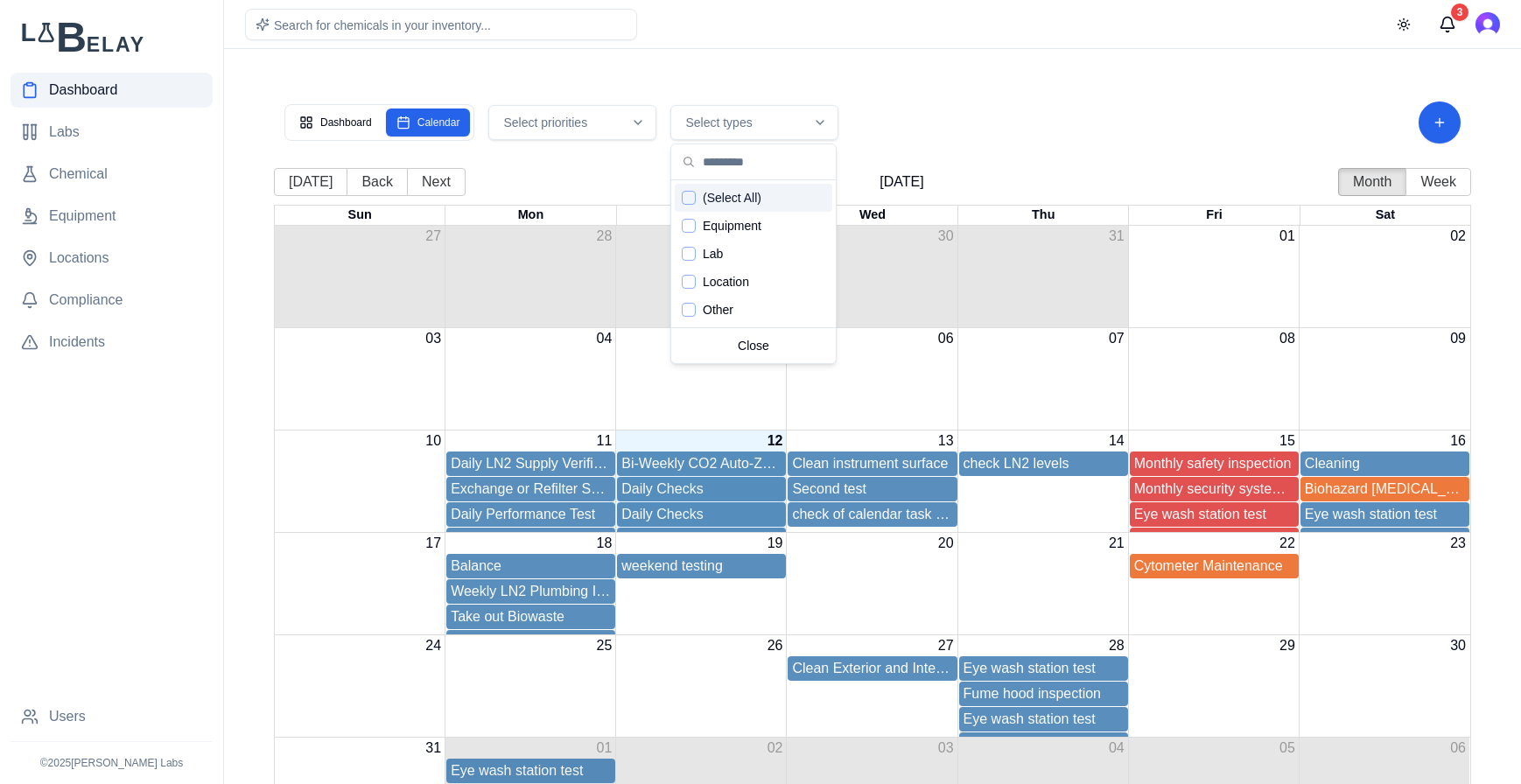
click at [902, 73] on div "Dashboard Calendar Select priorities Select types Today Back Next August 2025 M…" at bounding box center [872, 465] width 1225 height 791
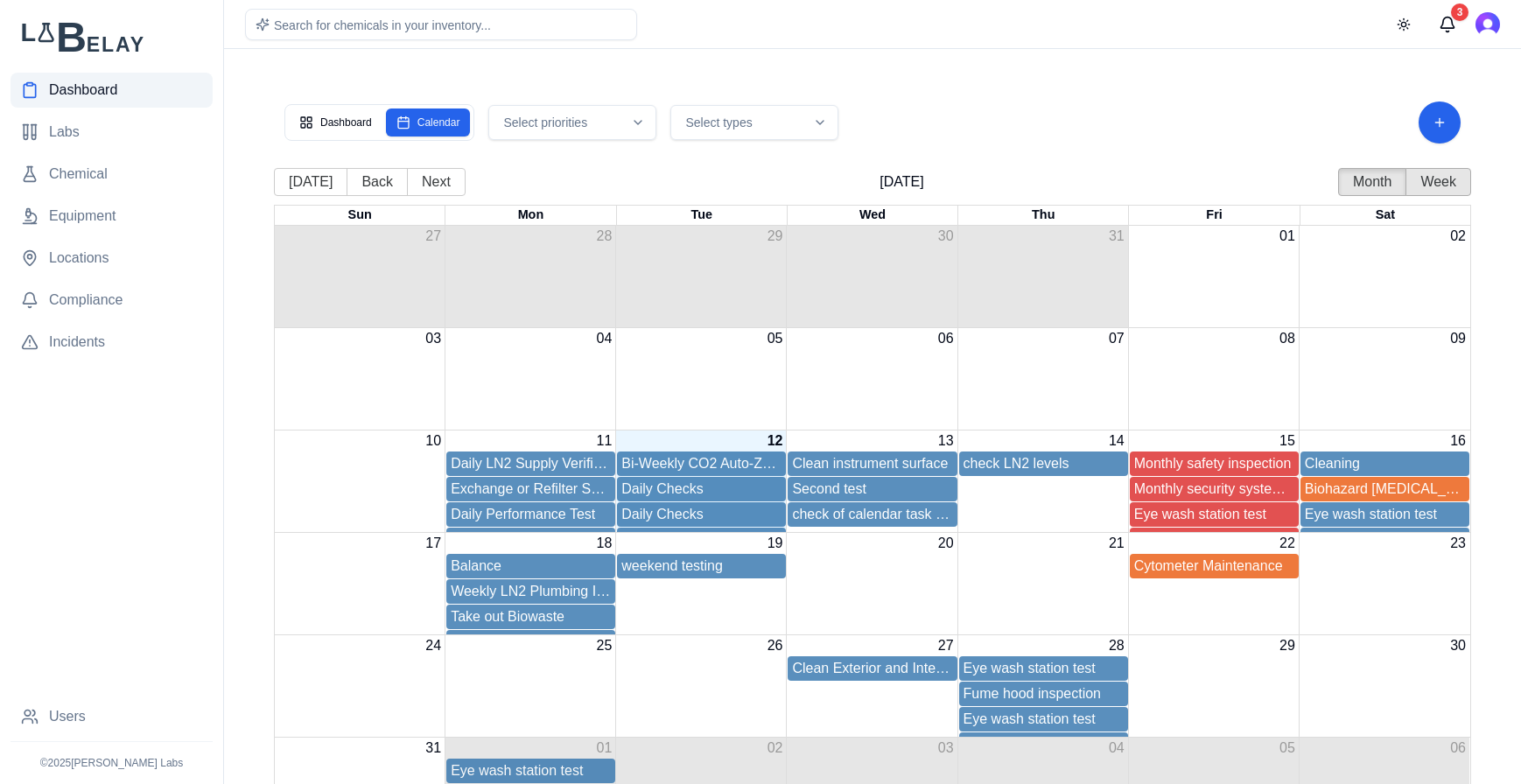
click at [1217, 176] on button "Week" at bounding box center [1438, 182] width 65 height 28
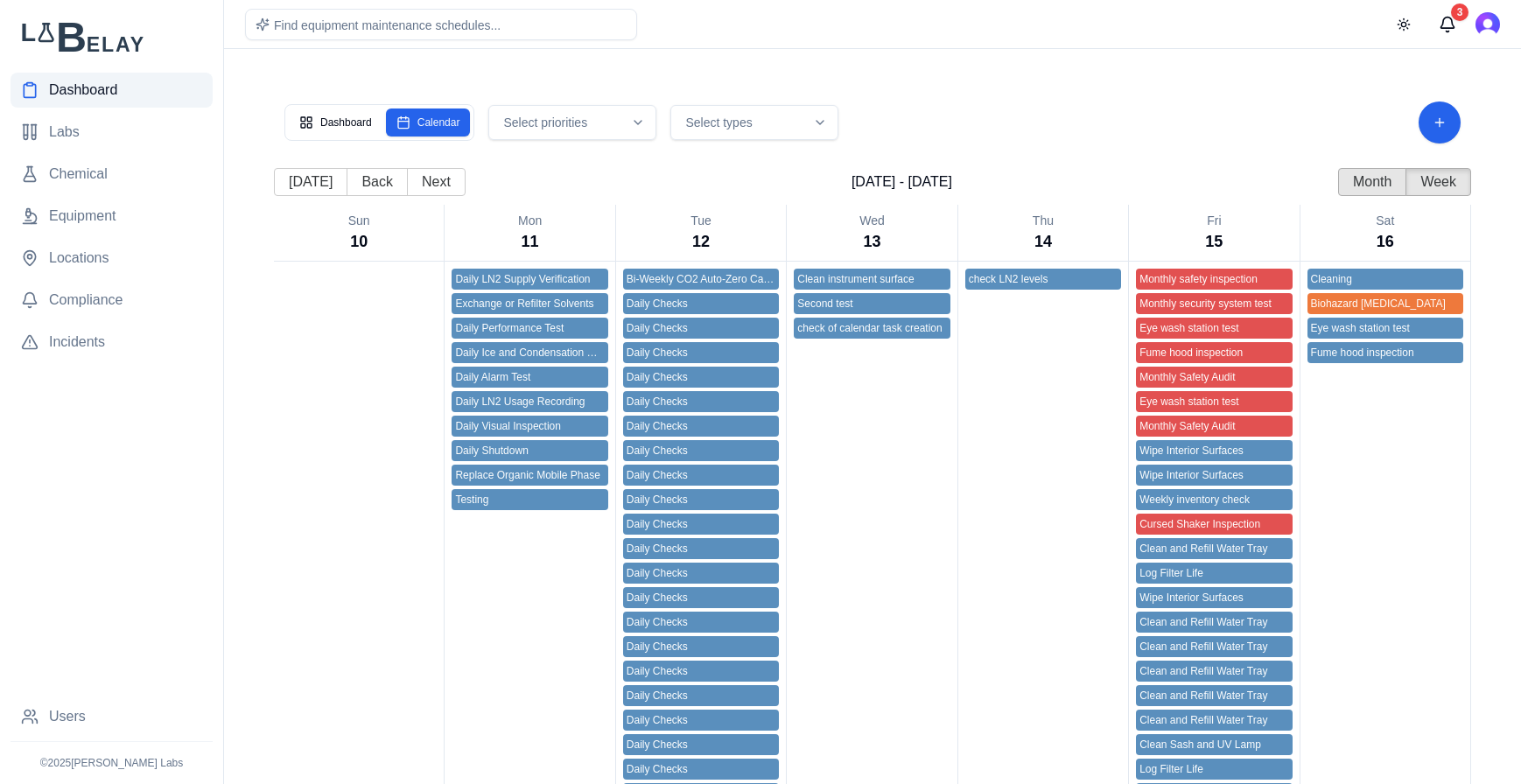
click at [1217, 179] on button "Month" at bounding box center [1372, 182] width 68 height 28
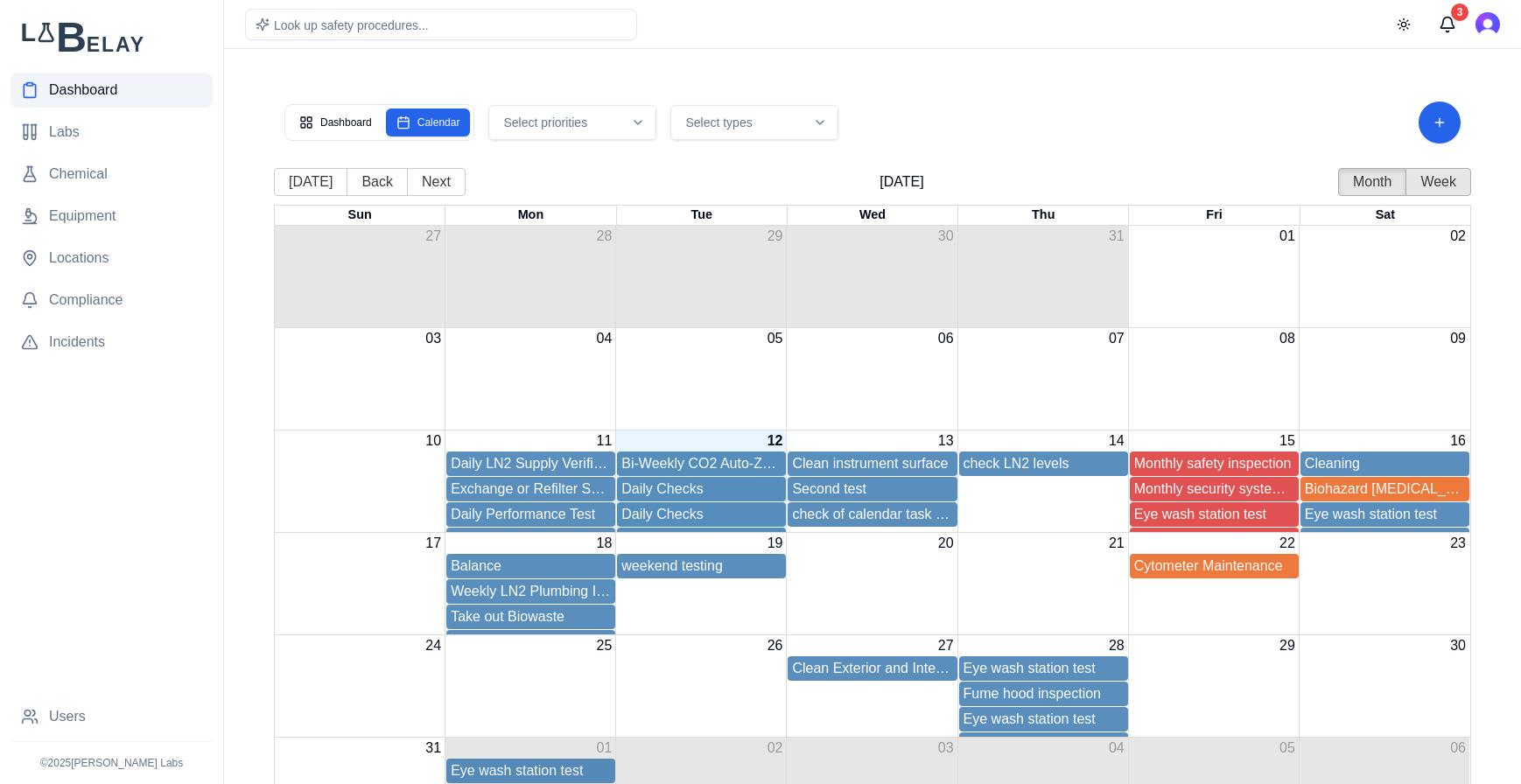
click at [1217, 188] on button "Week" at bounding box center [1438, 182] width 65 height 28
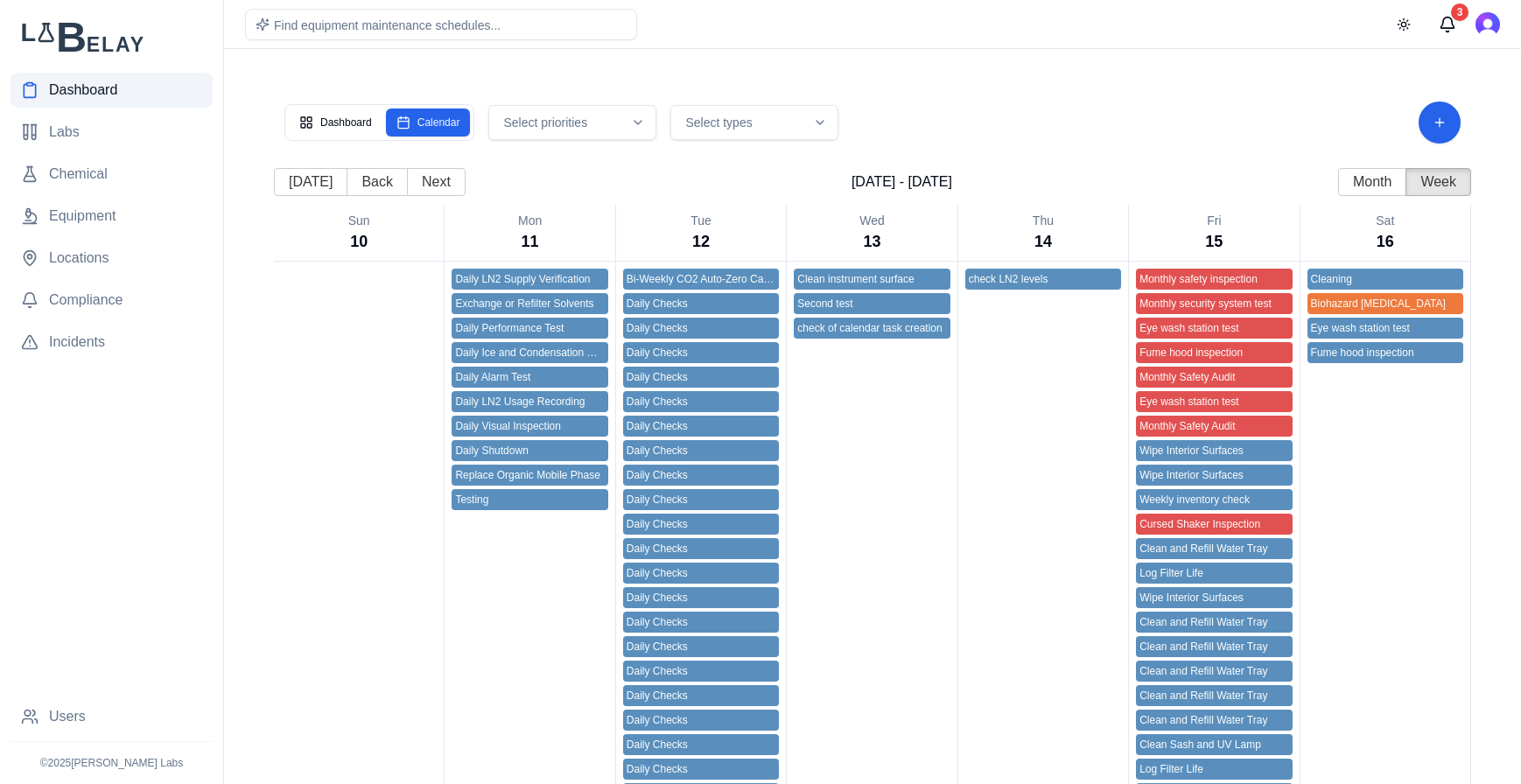
click at [345, 136] on div "Dashboard Calendar" at bounding box center [379, 122] width 190 height 36
click at [346, 128] on button "Dashboard" at bounding box center [335, 122] width 93 height 28
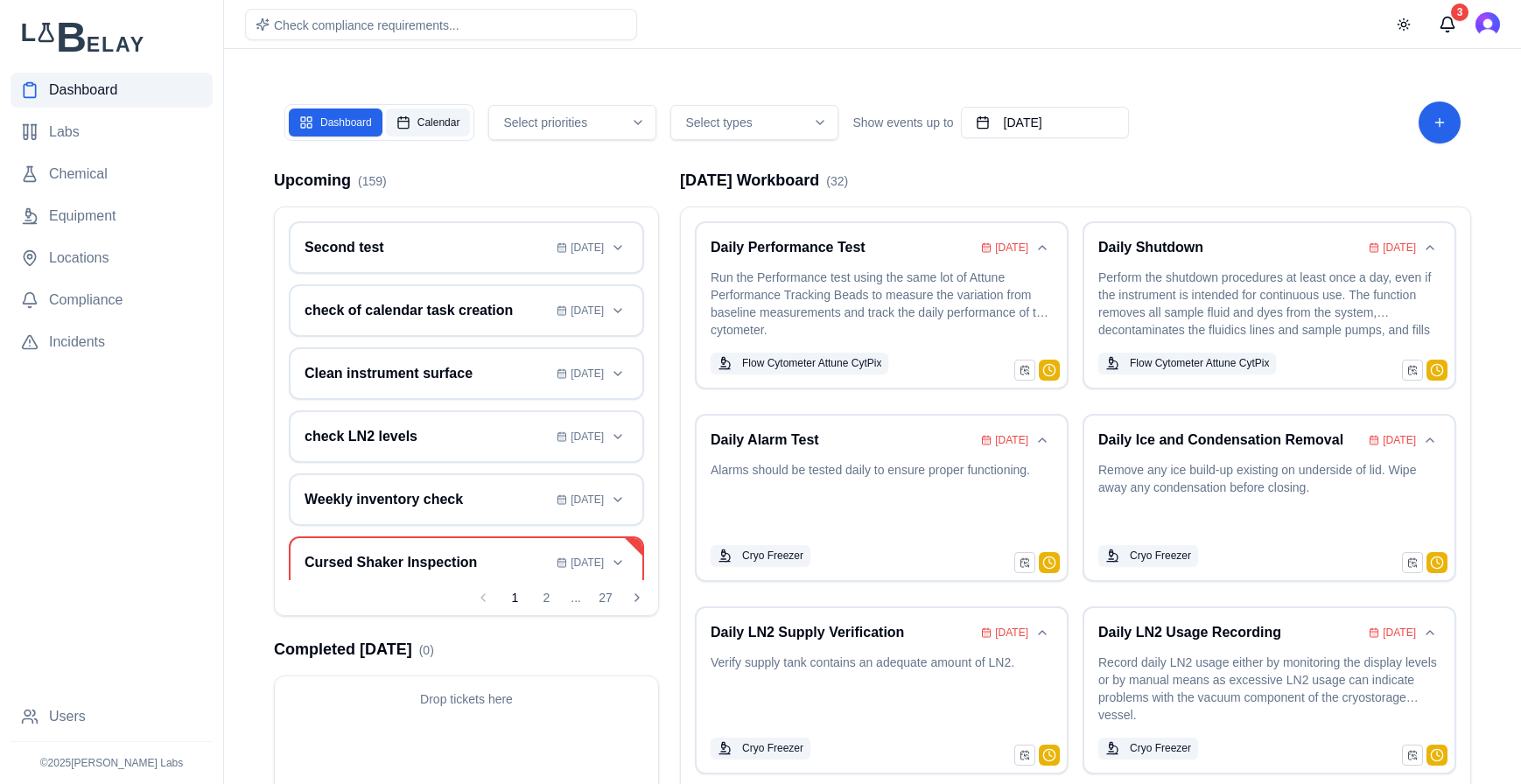
click at [436, 124] on button "Calendar" at bounding box center [428, 122] width 85 height 28
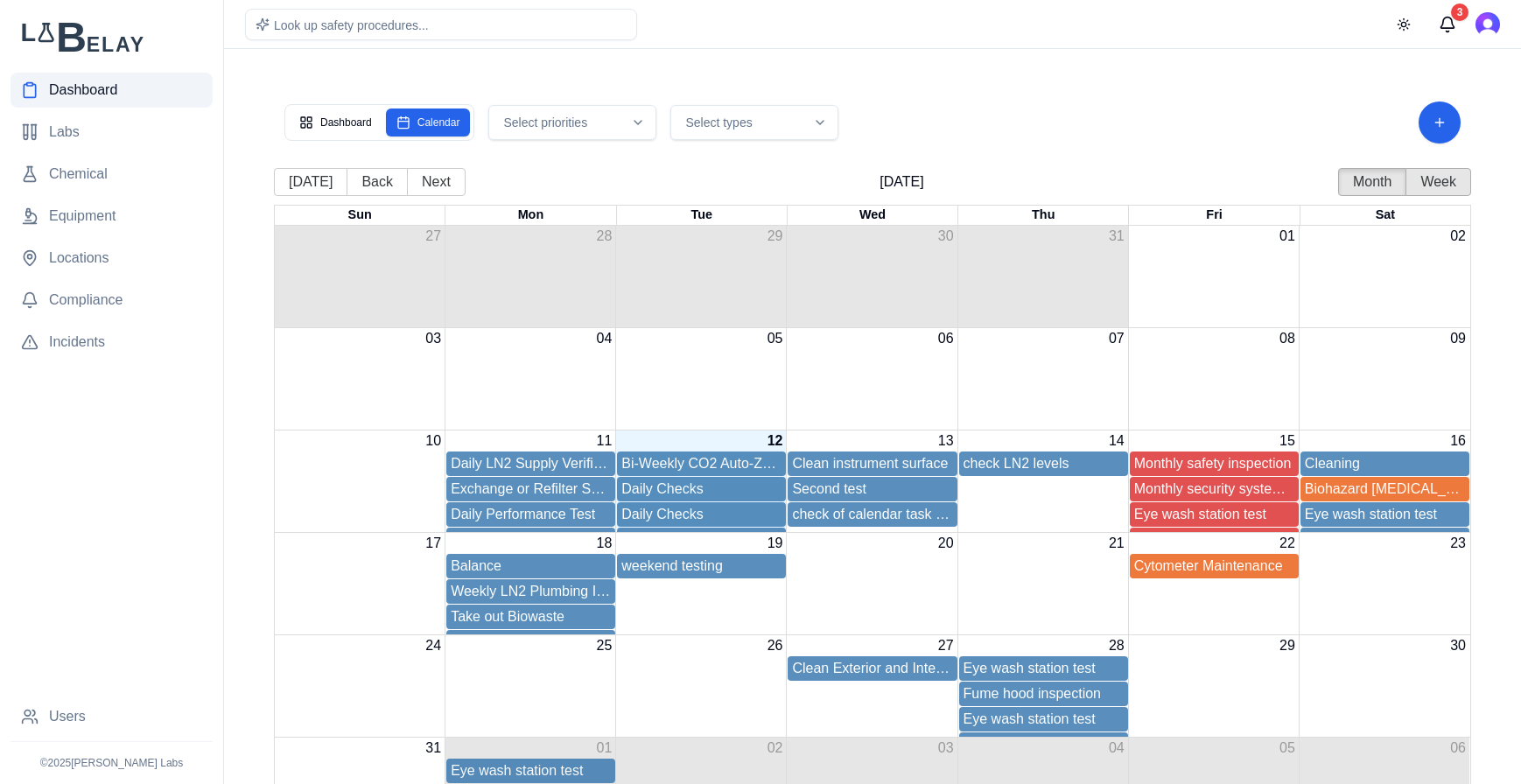
click at [1217, 181] on button "Week" at bounding box center [1438, 182] width 65 height 28
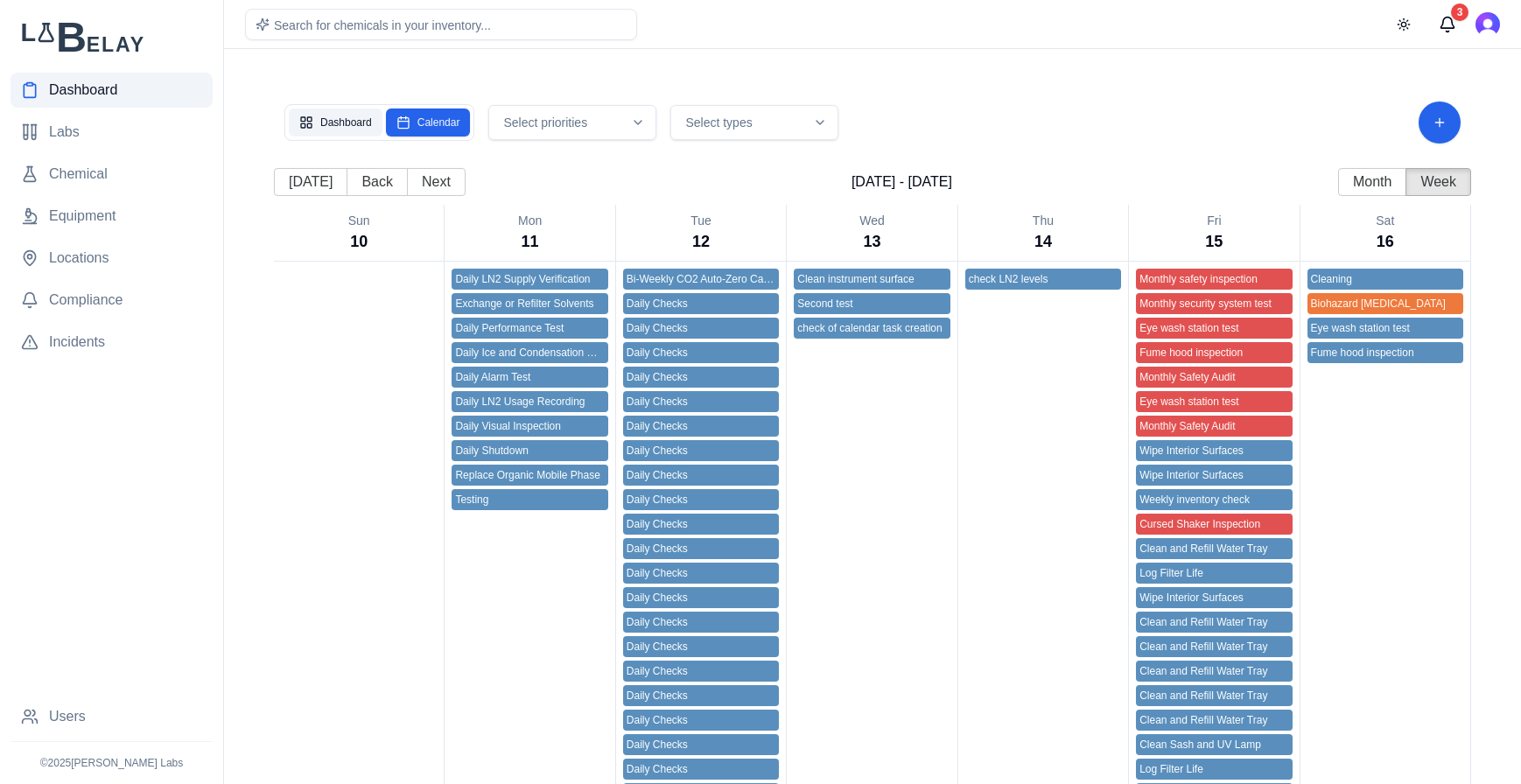
click at [350, 129] on button "Dashboard" at bounding box center [335, 122] width 93 height 28
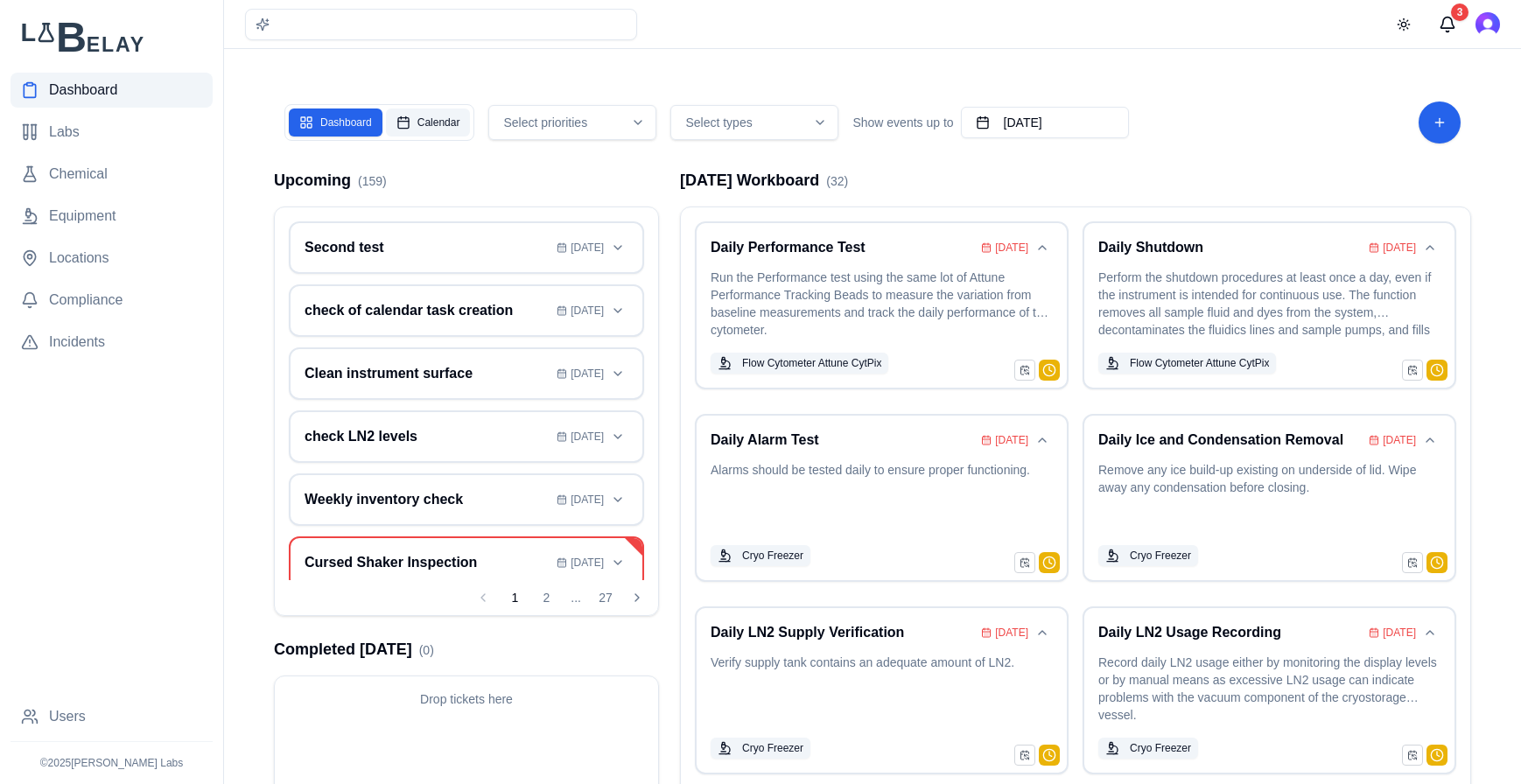
click at [436, 117] on button "Calendar" at bounding box center [428, 122] width 85 height 28
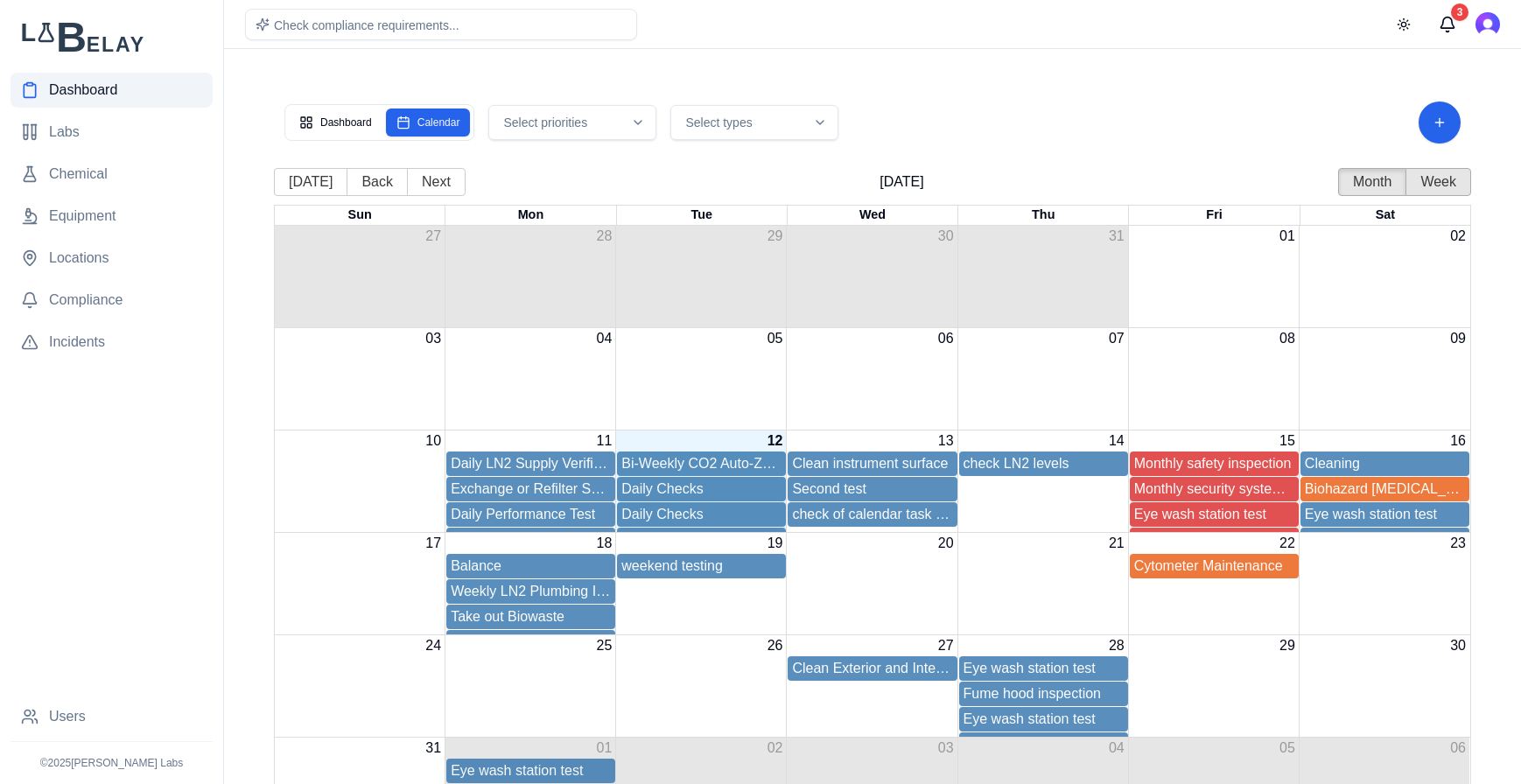
click at [1217, 191] on button "Week" at bounding box center [1438, 182] width 65 height 28
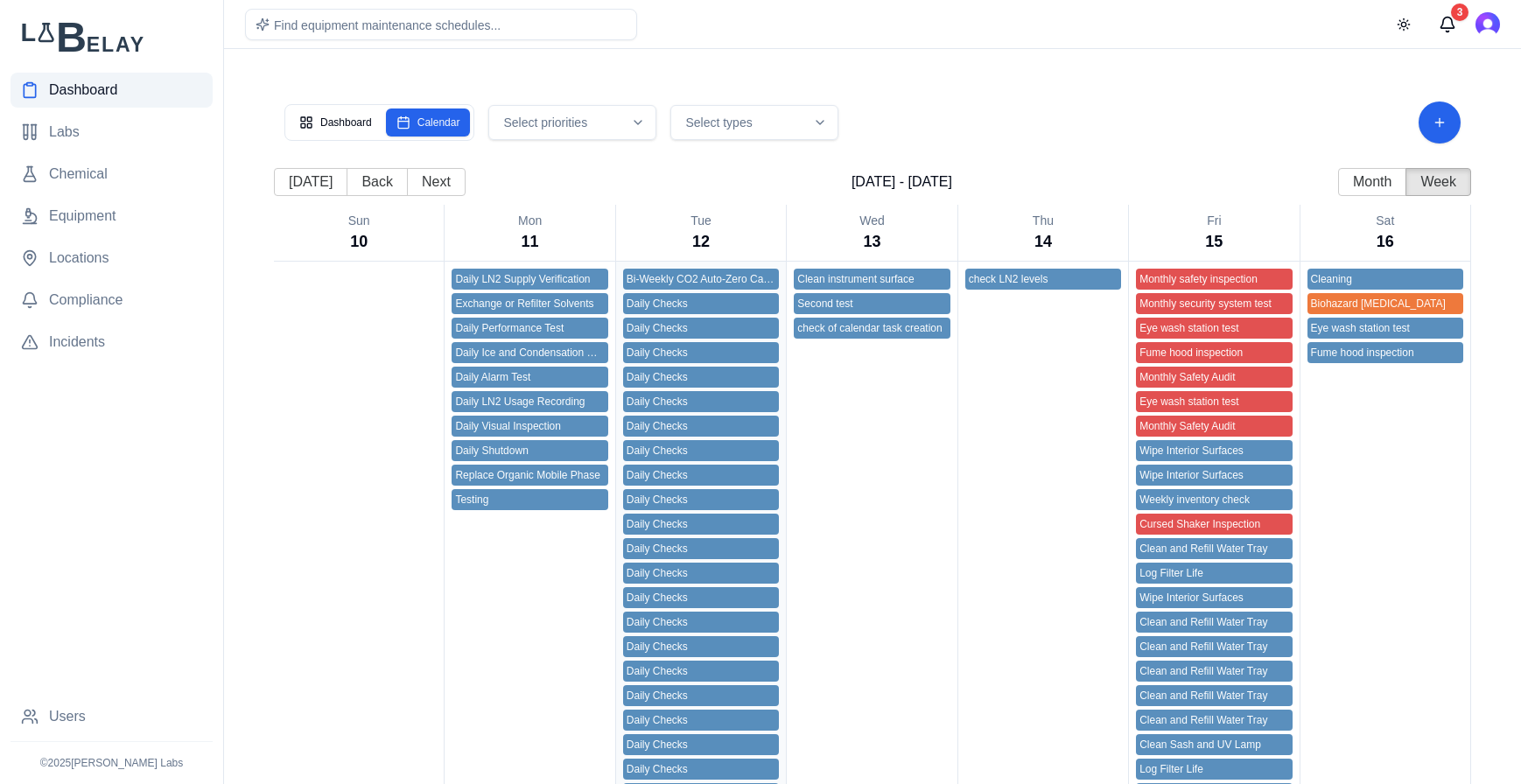
click at [675, 455] on div "Daily Checks" at bounding box center [700, 450] width 148 height 14
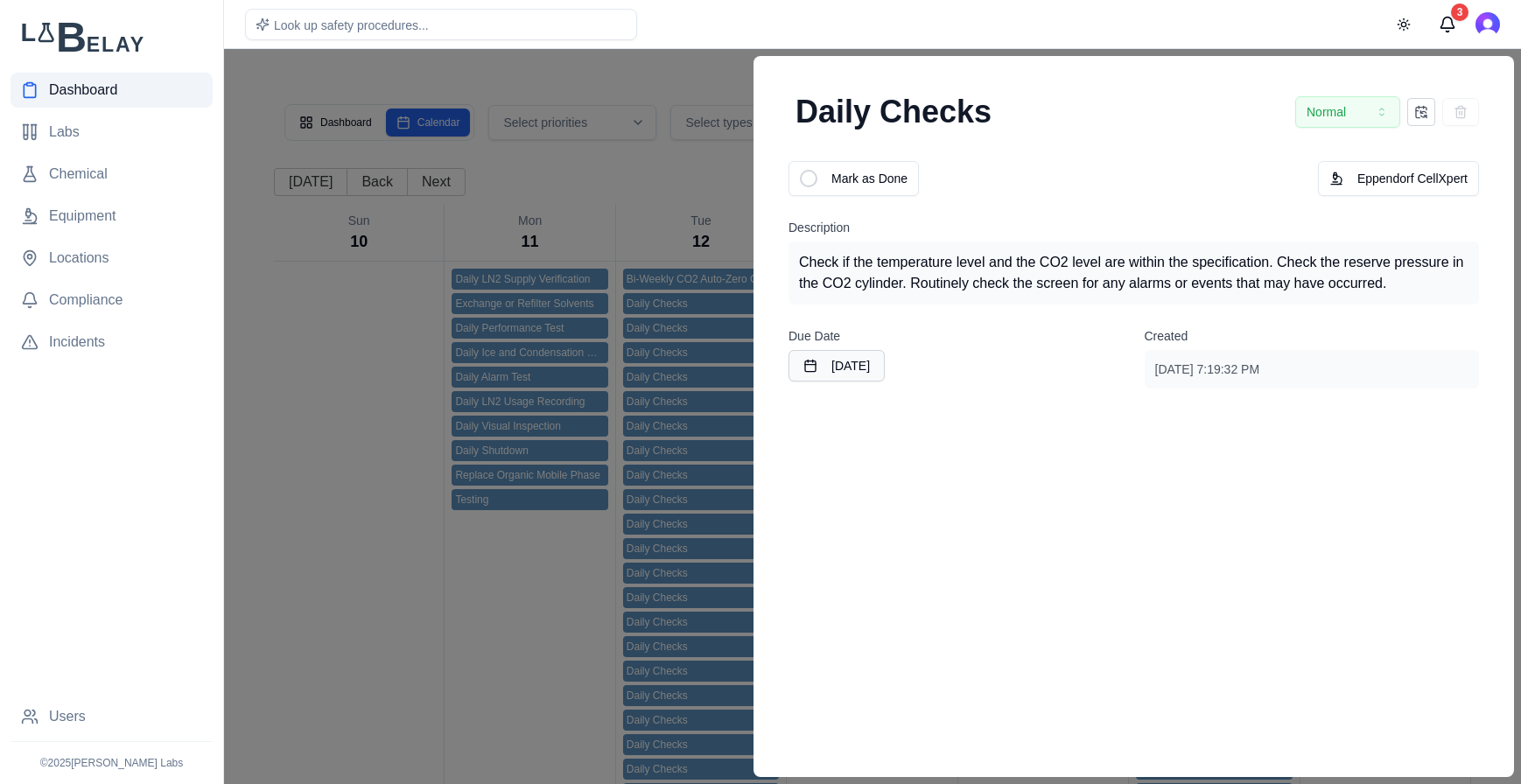
click at [665, 80] on div at bounding box center [760, 415] width 1521 height 735
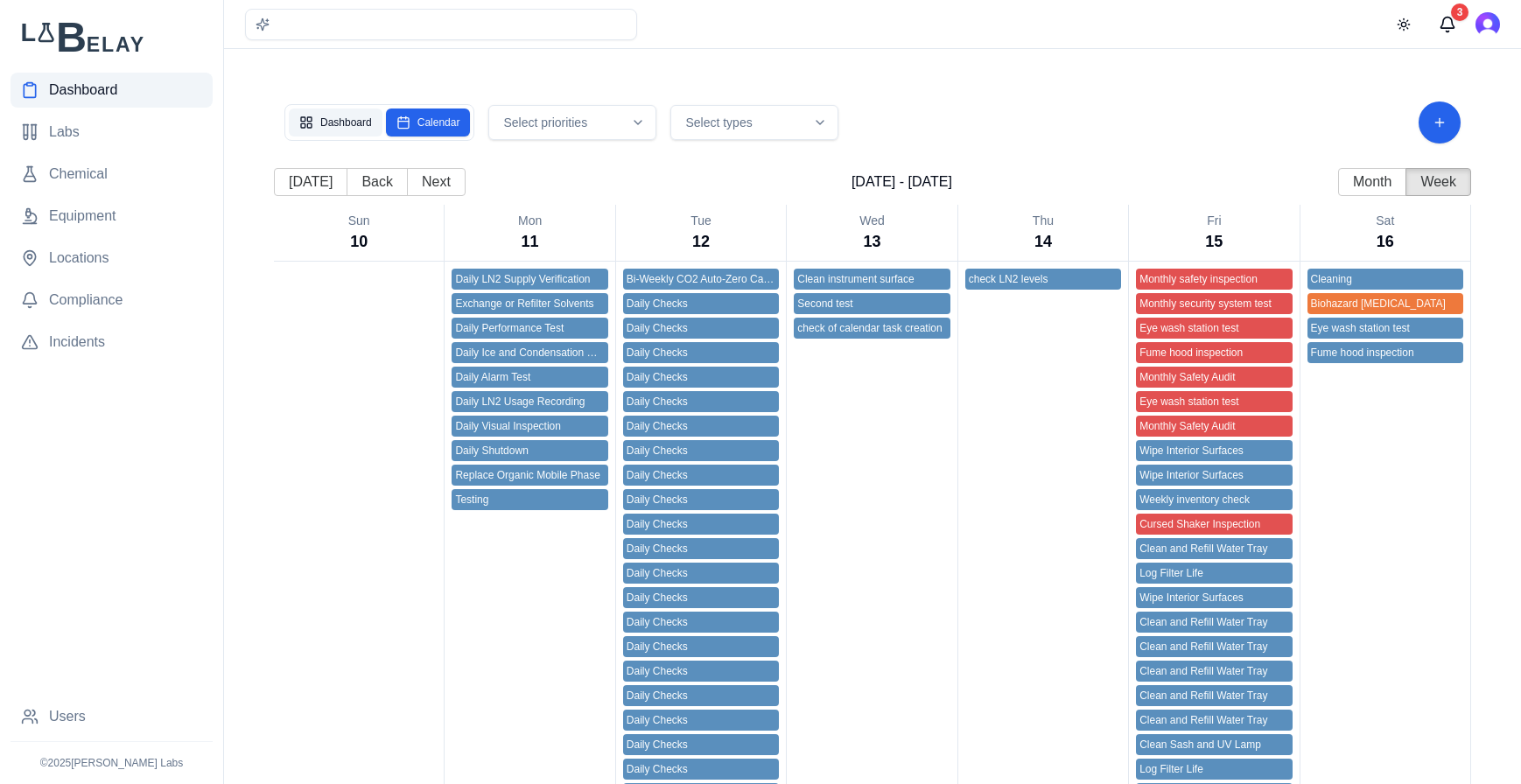
click at [352, 131] on button "Dashboard" at bounding box center [335, 122] width 93 height 28
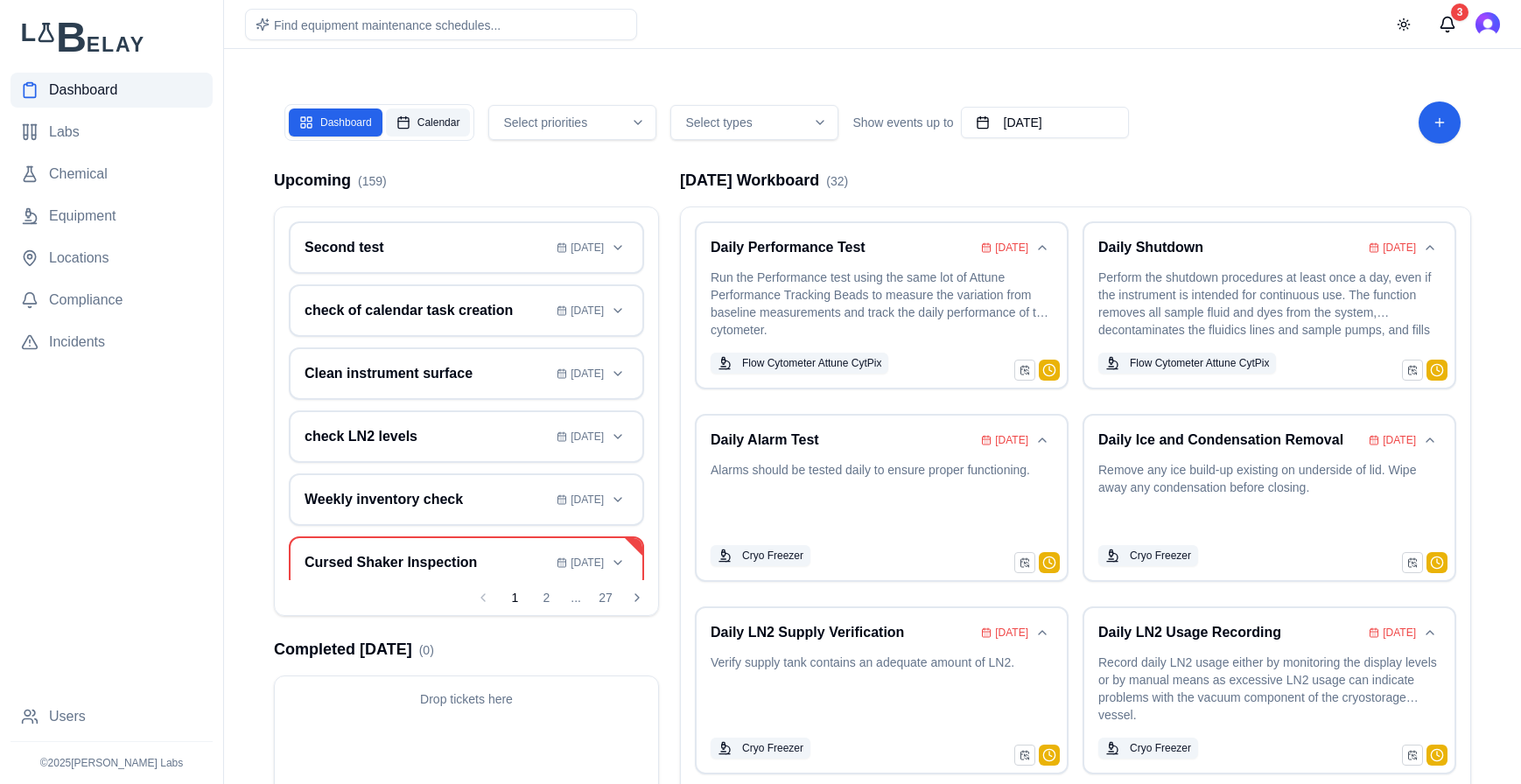
click at [409, 118] on button "Calendar" at bounding box center [428, 122] width 85 height 28
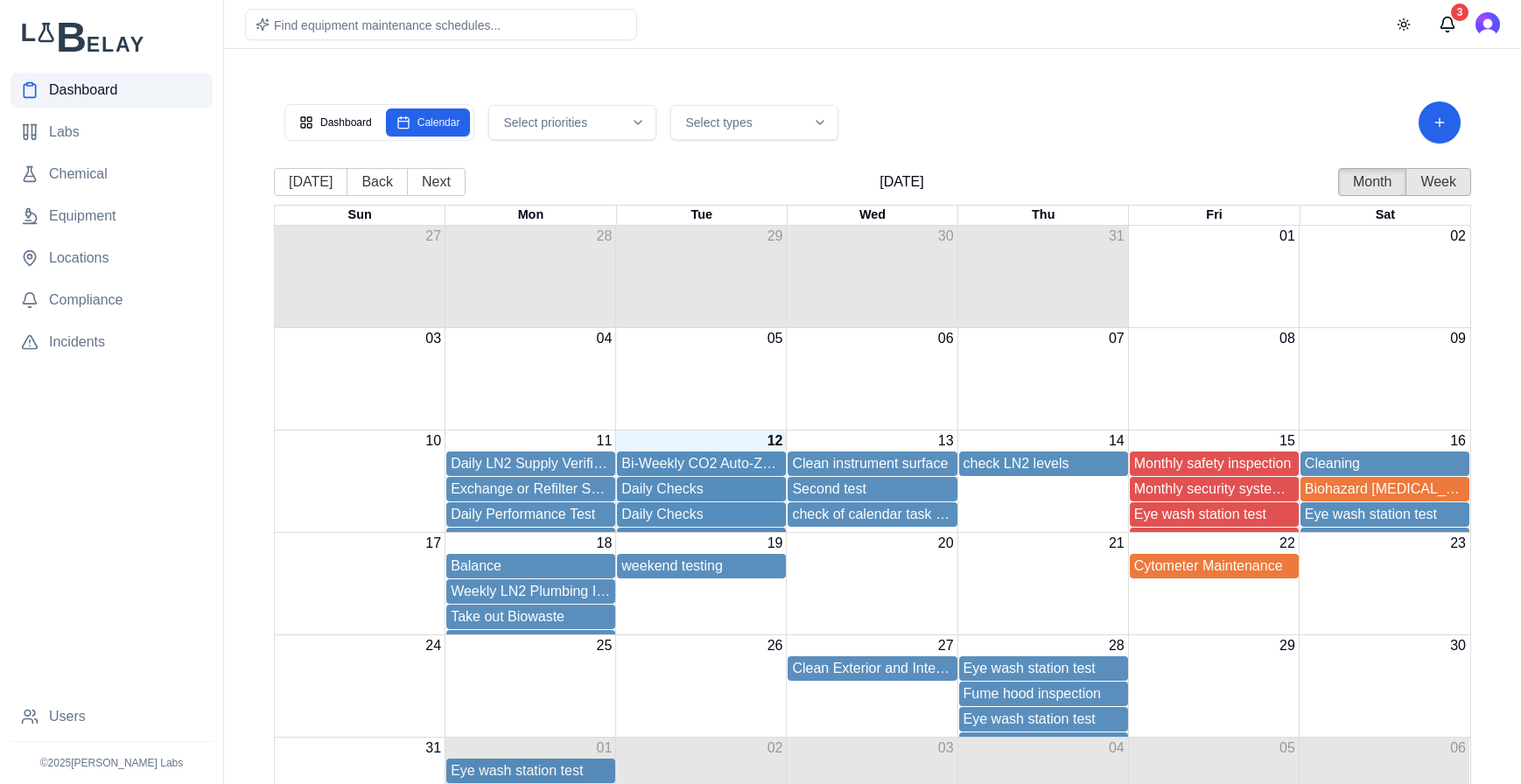
click at [1217, 180] on button "Week" at bounding box center [1438, 182] width 65 height 28
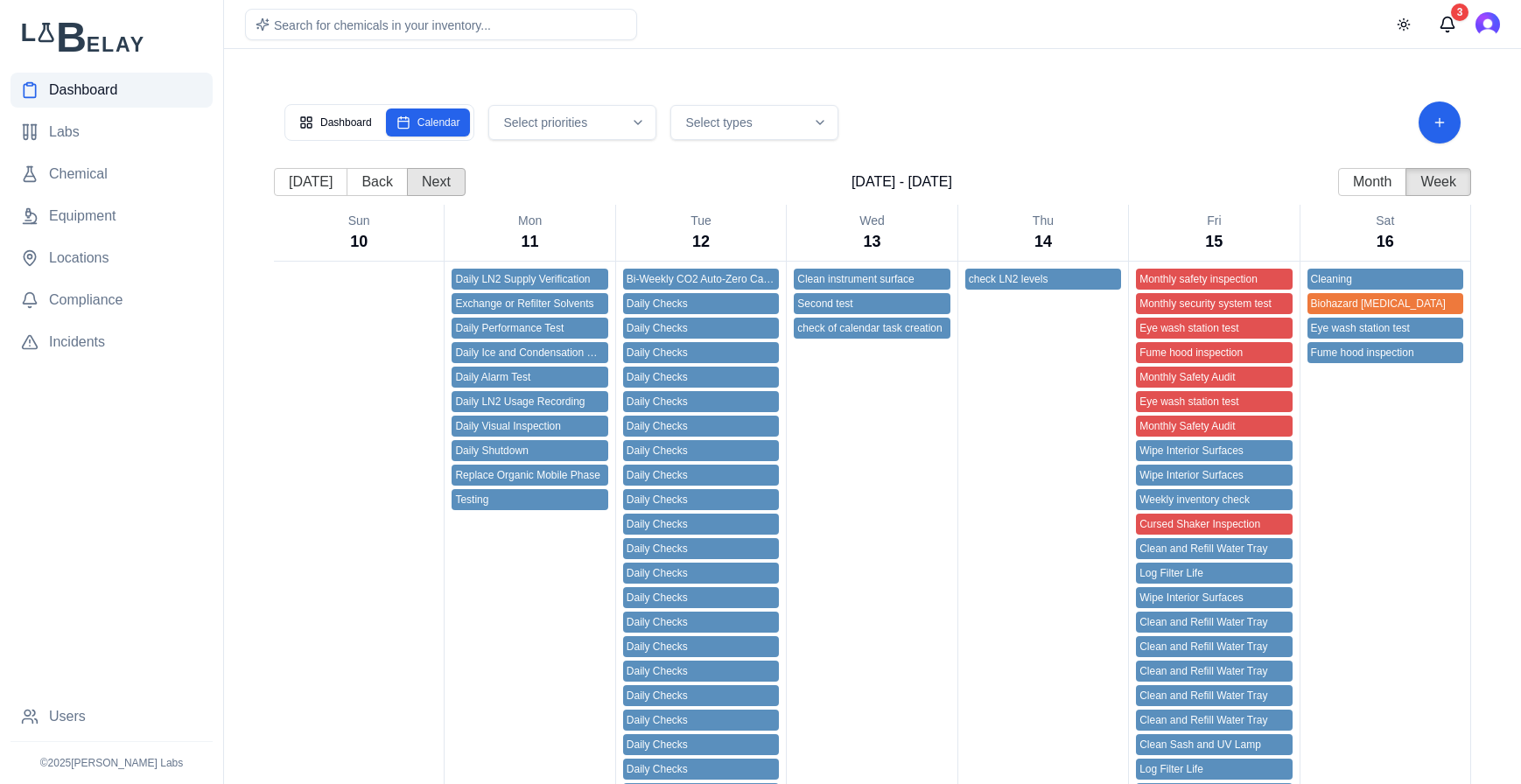
click at [417, 177] on button "Next" at bounding box center [436, 182] width 59 height 28
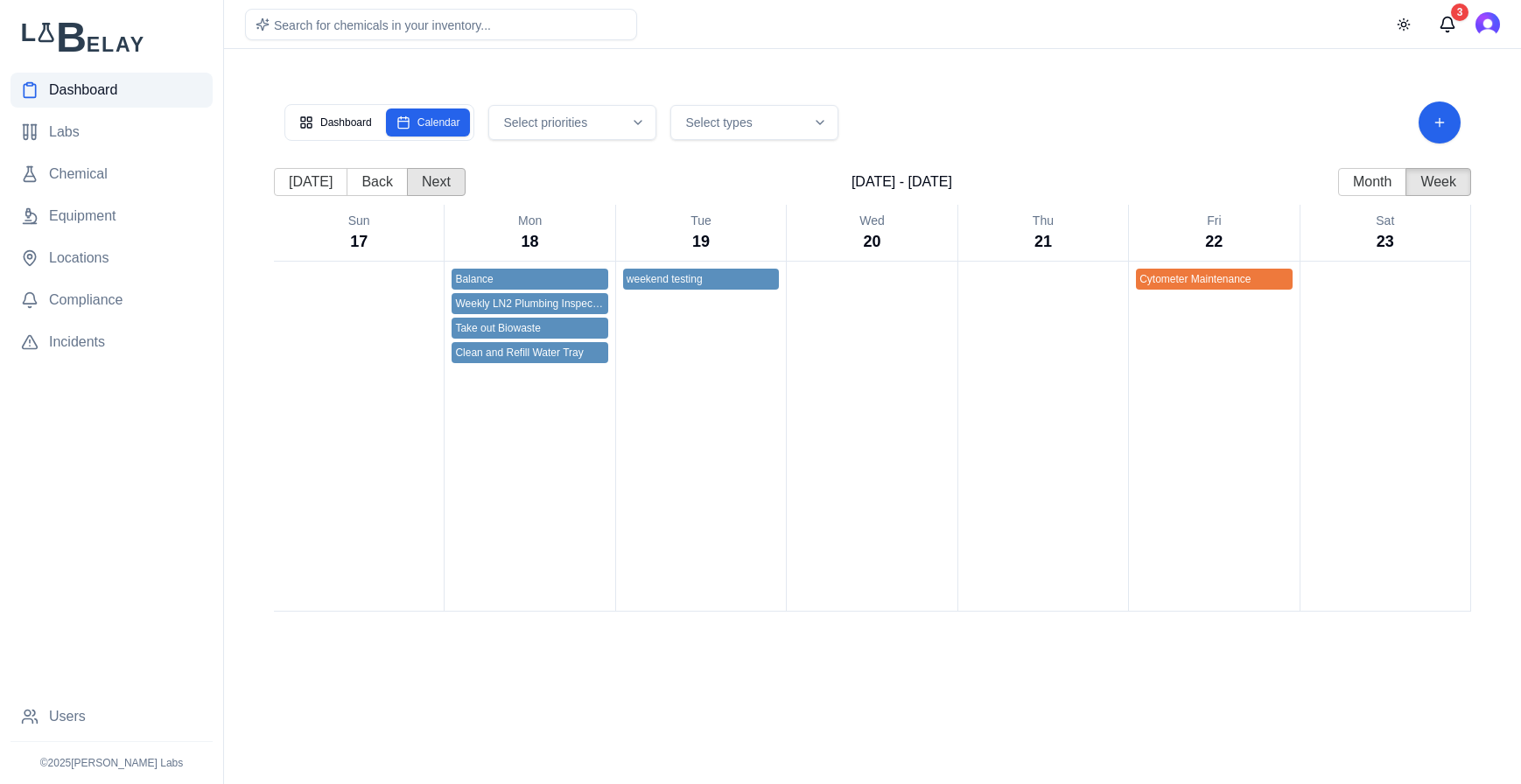
click at [417, 177] on button "Next" at bounding box center [436, 182] width 59 height 28
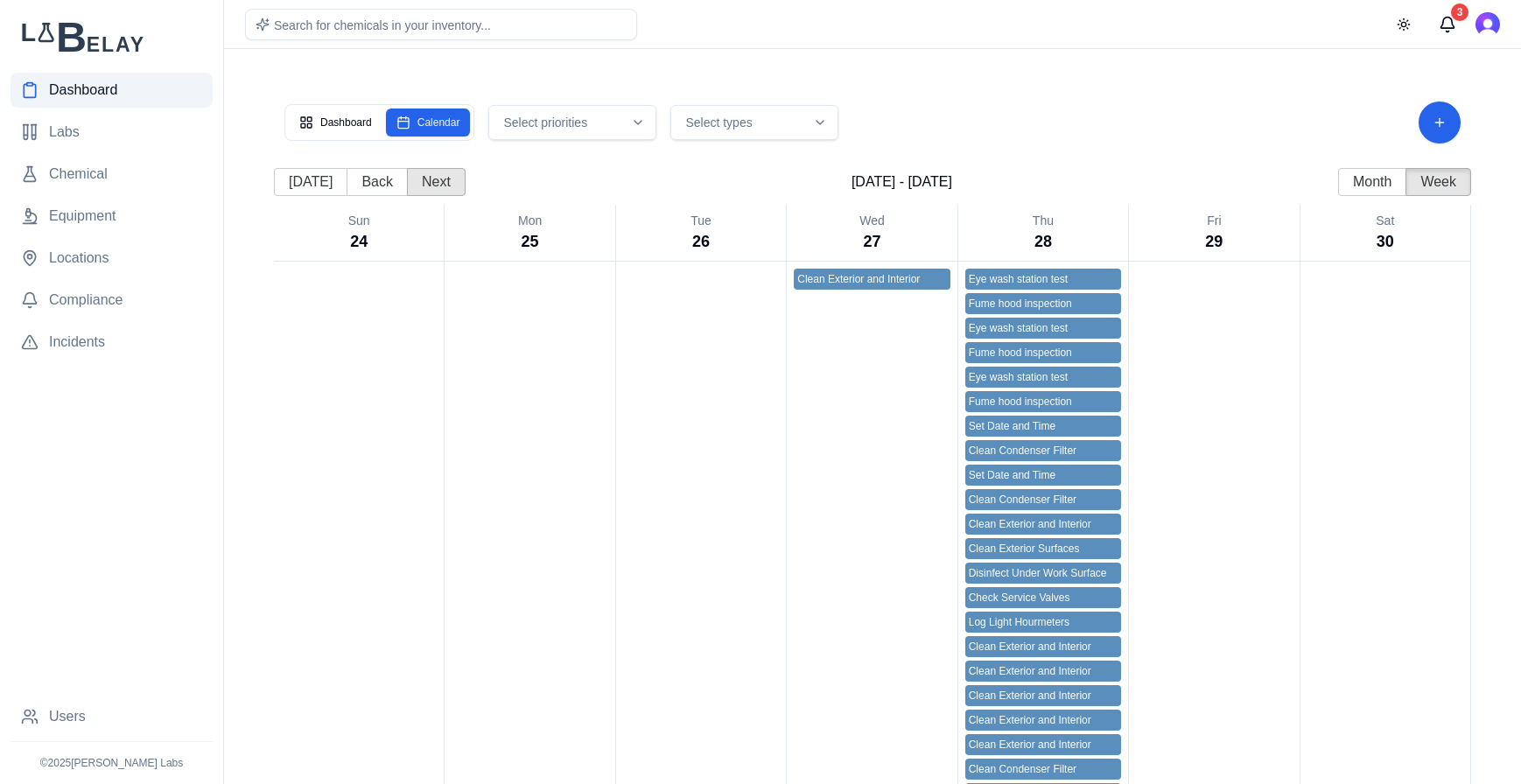
click at [417, 177] on button "Next" at bounding box center [436, 182] width 59 height 28
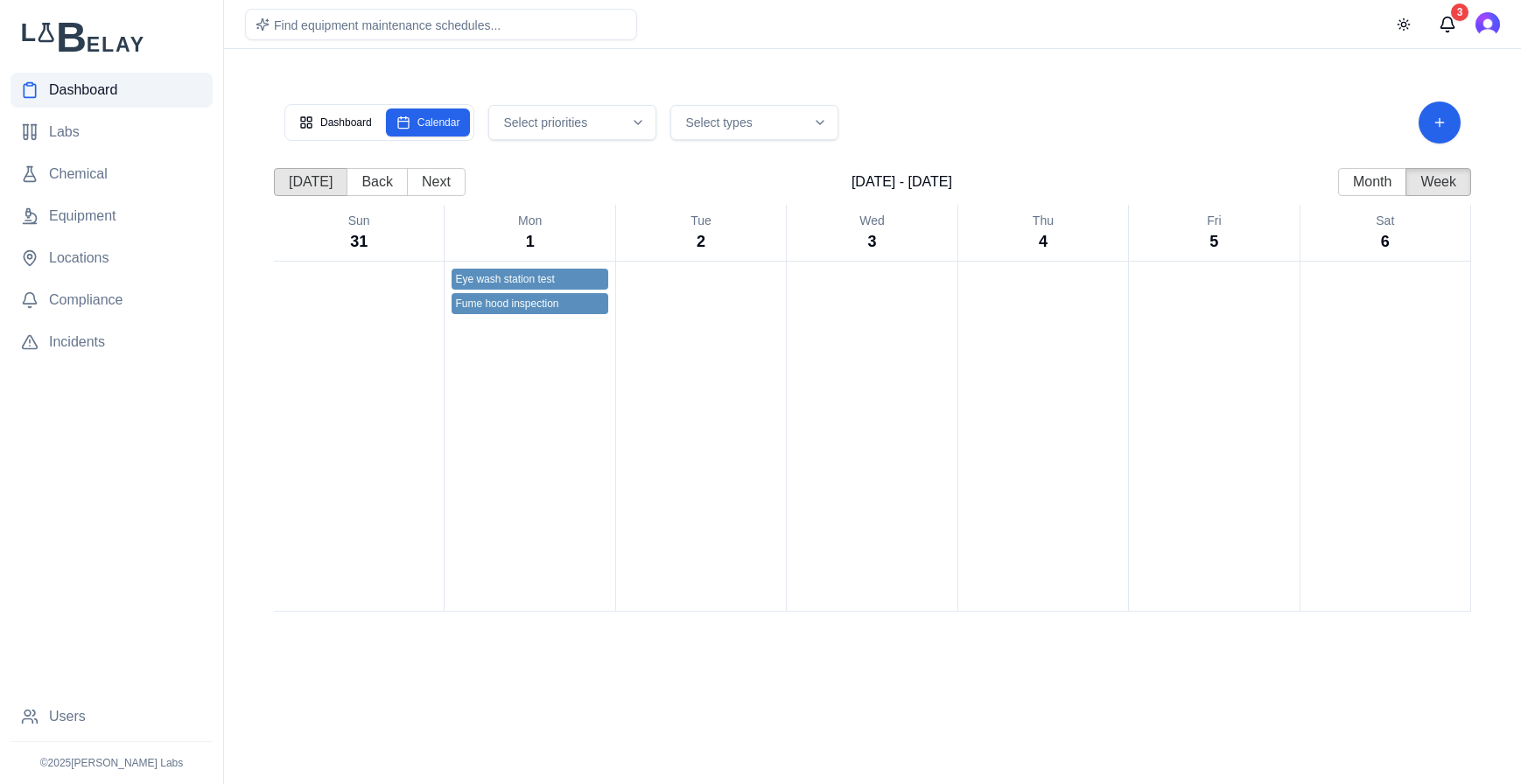
click at [313, 186] on button "Today" at bounding box center [310, 182] width 74 height 28
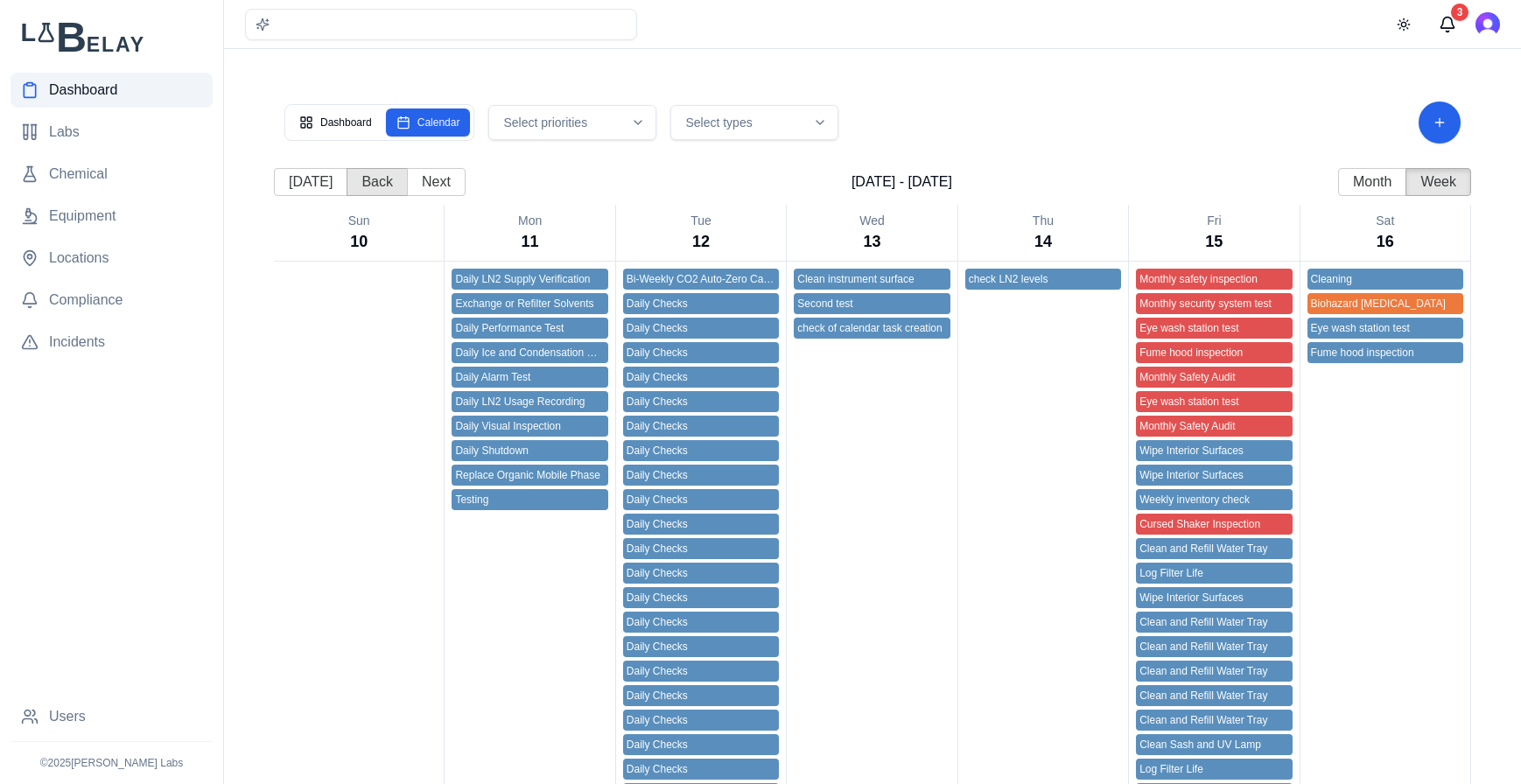
click at [378, 180] on button "Back" at bounding box center [377, 182] width 62 height 28
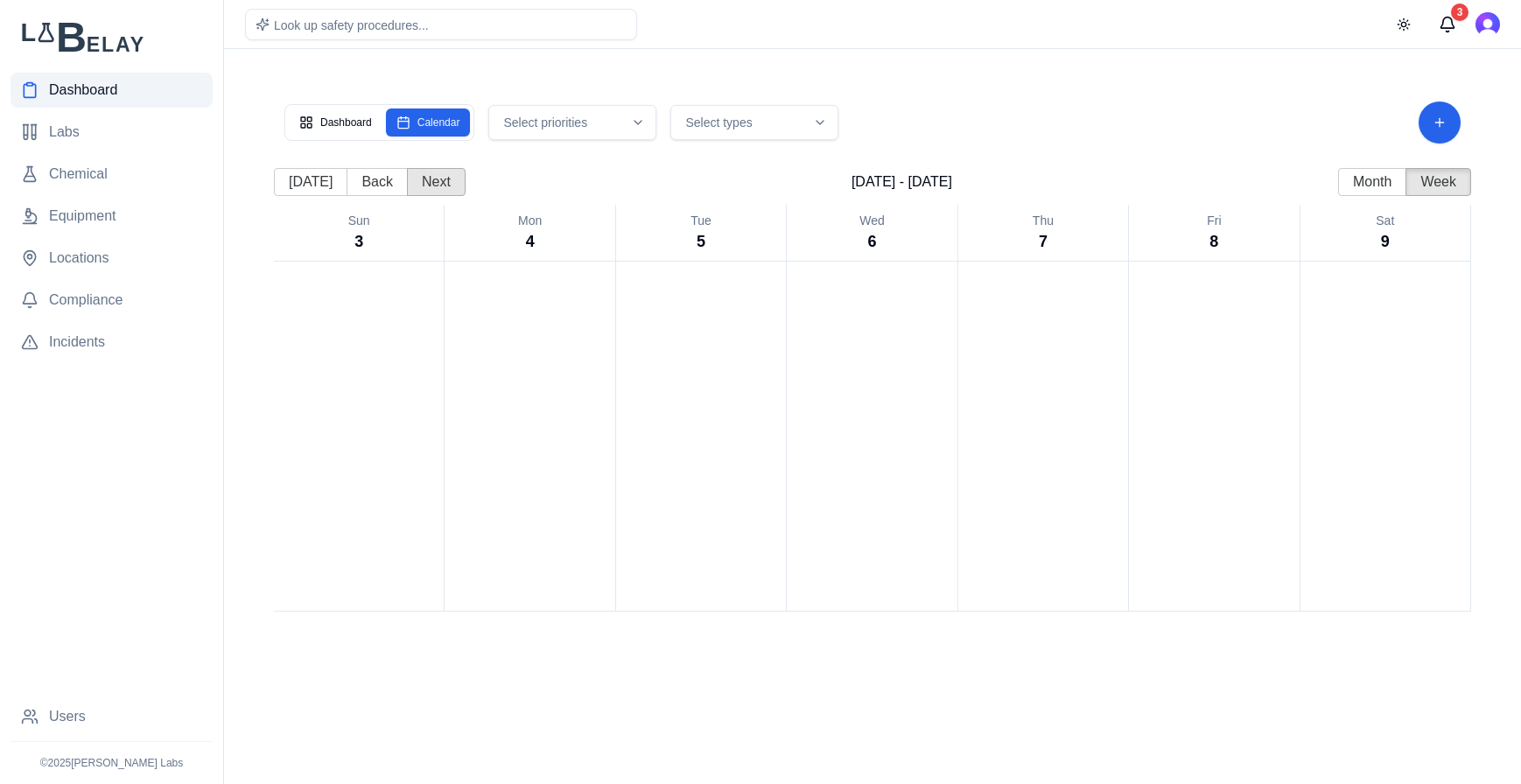
click at [447, 184] on button "Next" at bounding box center [436, 182] width 59 height 28
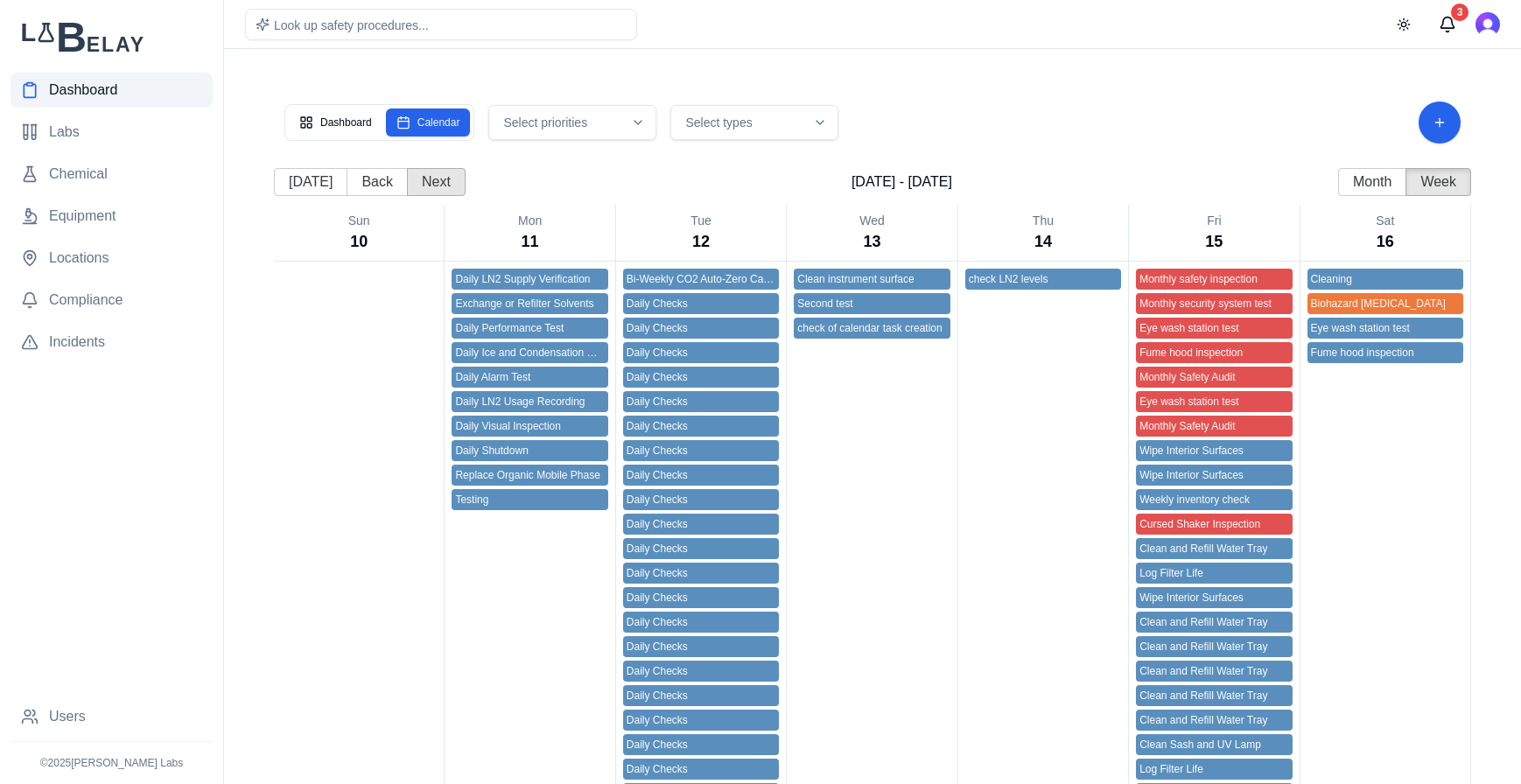
click at [447, 184] on button "Next" at bounding box center [436, 182] width 59 height 28
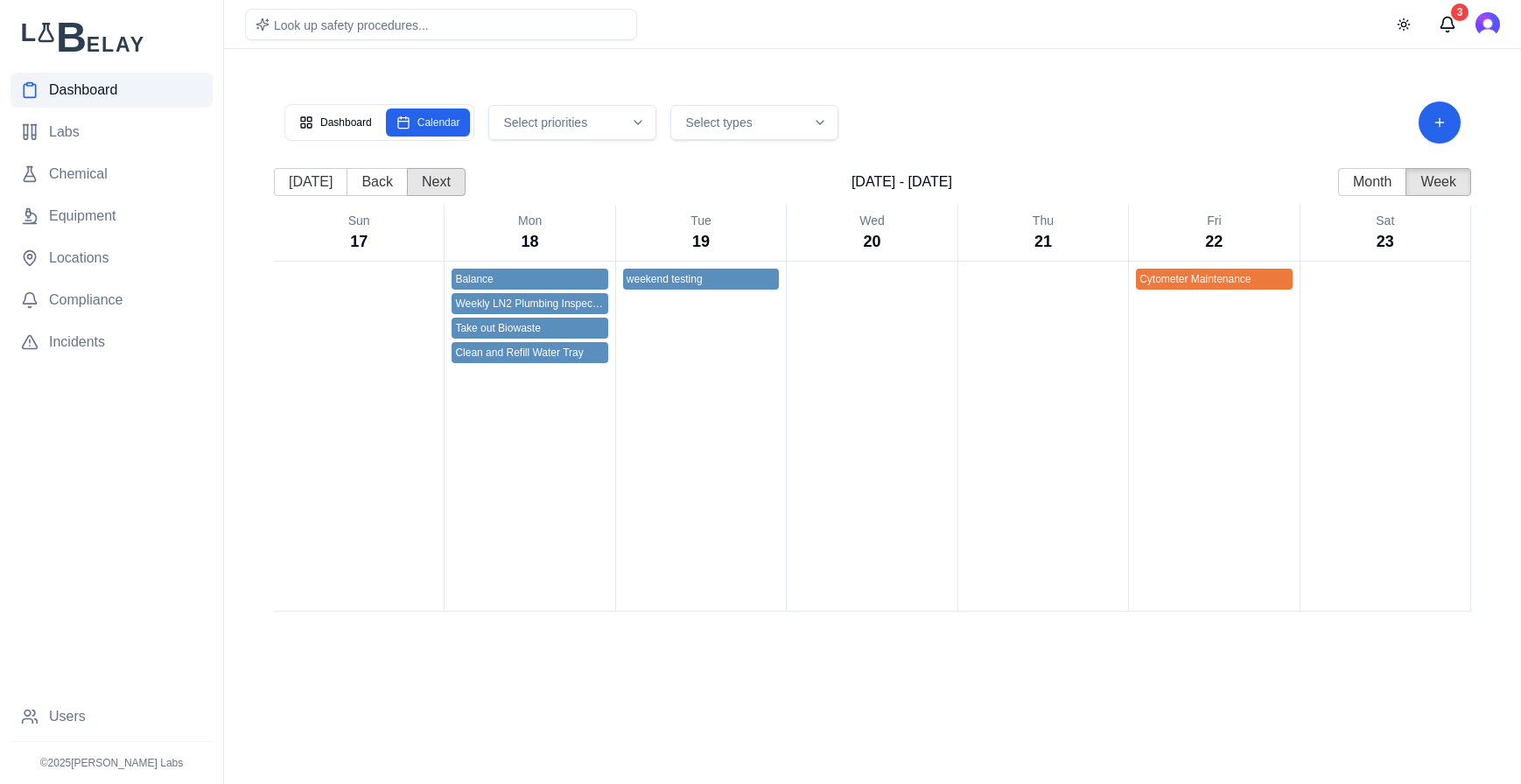
click at [447, 184] on button "Next" at bounding box center [436, 182] width 59 height 28
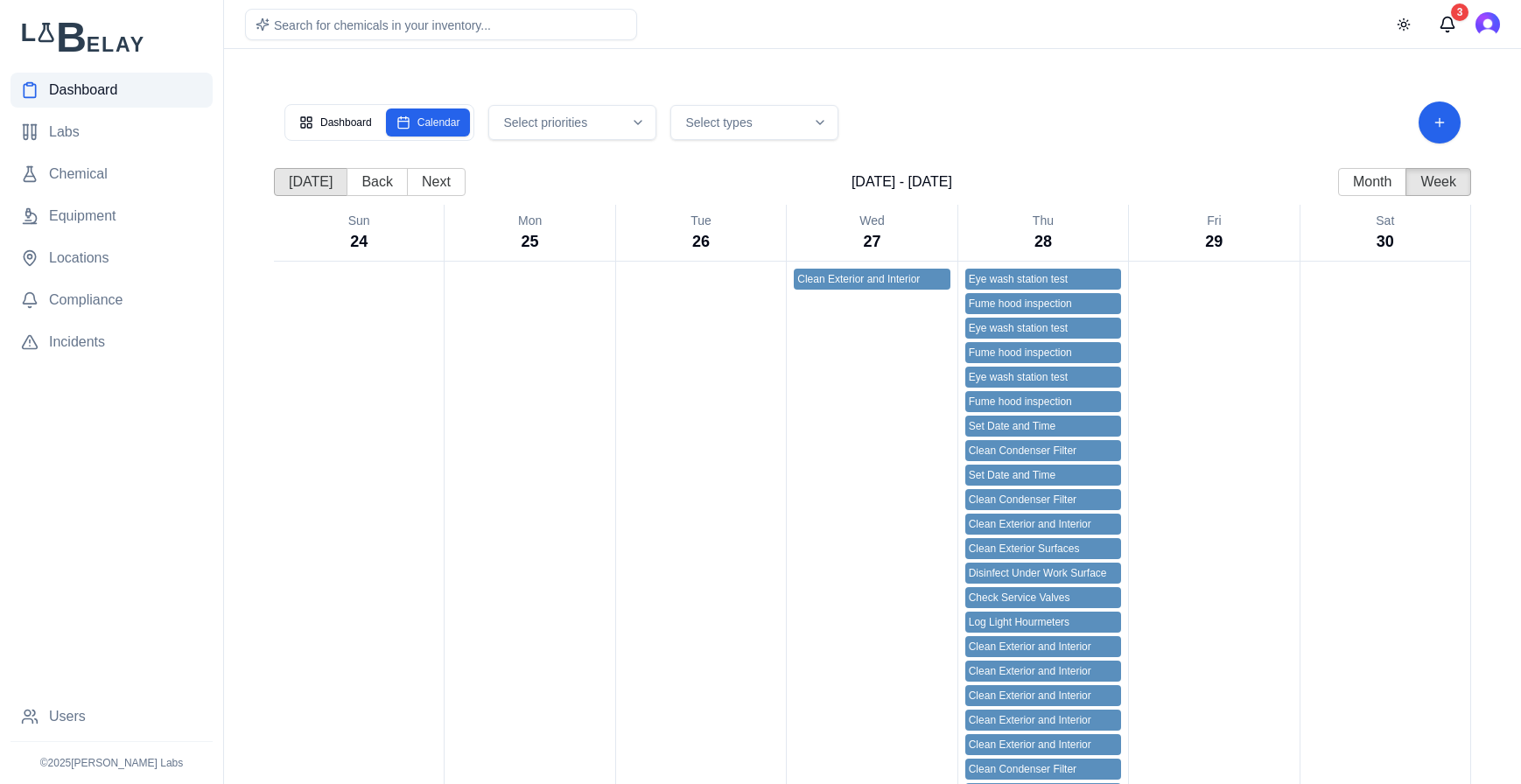
click at [314, 185] on button "Today" at bounding box center [310, 182] width 74 height 28
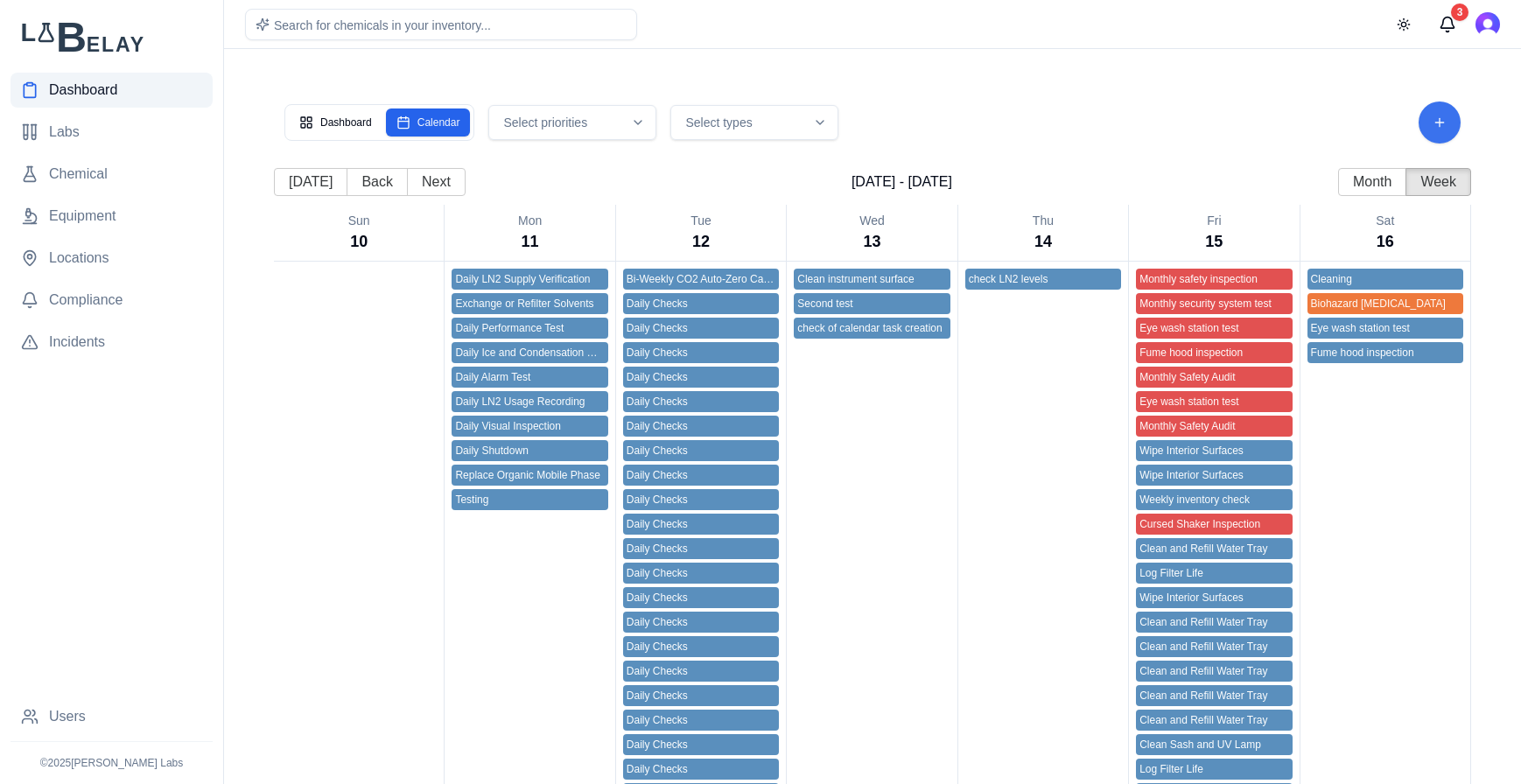
click at [1217, 133] on button "Add Task" at bounding box center [1439, 122] width 42 height 42
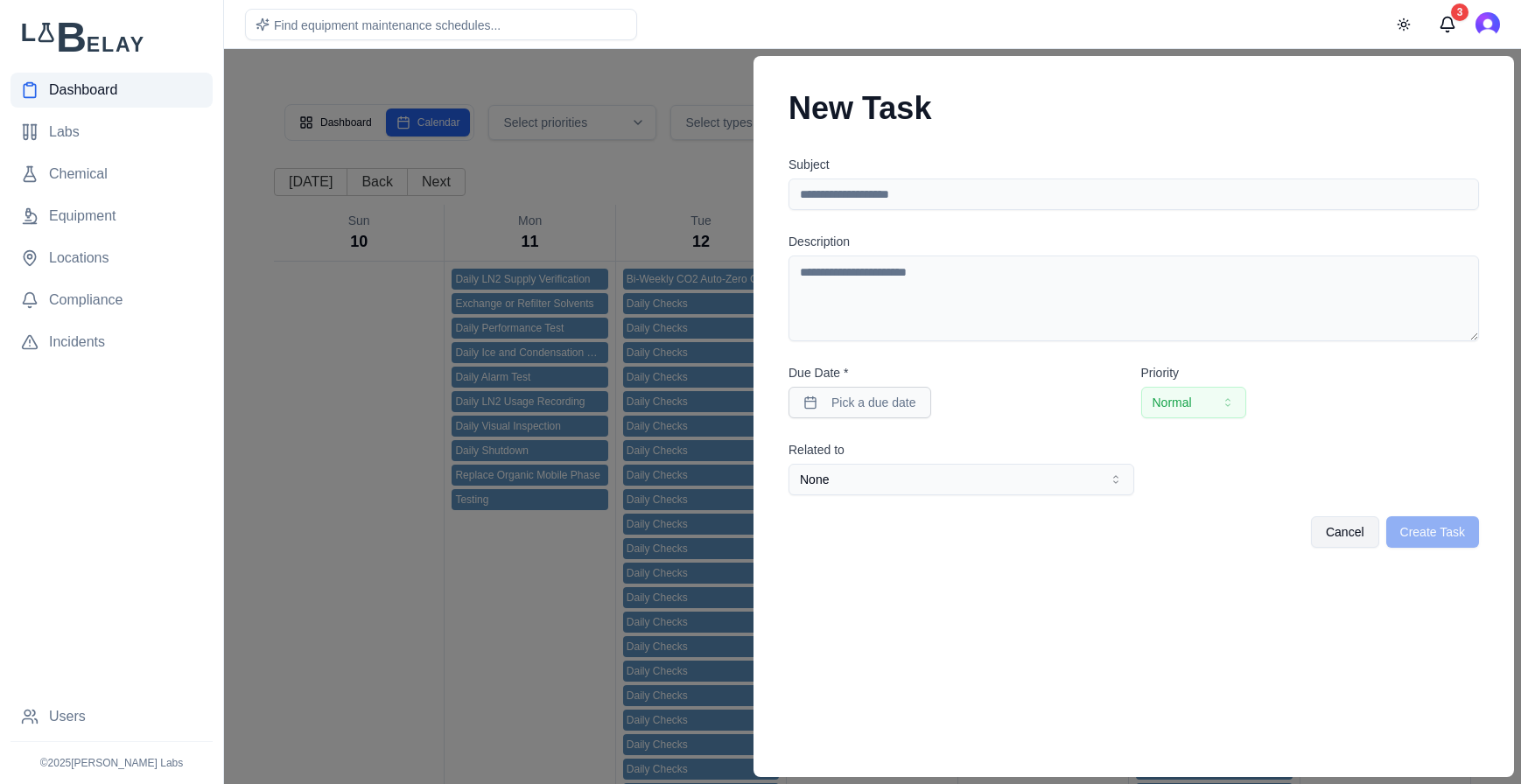
click at [689, 82] on div at bounding box center [760, 415] width 1521 height 735
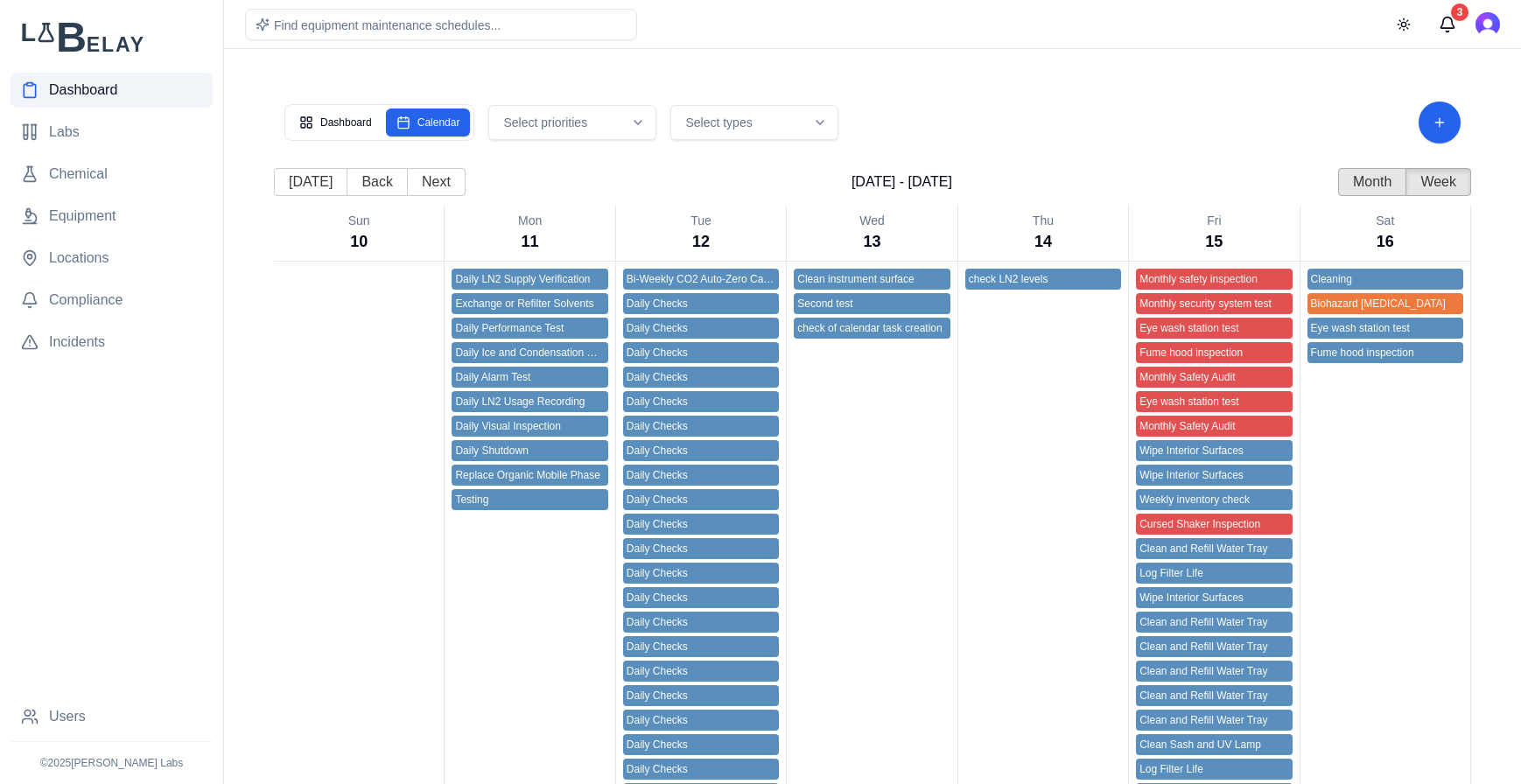
click at [1217, 173] on button "Month" at bounding box center [1372, 182] width 68 height 28
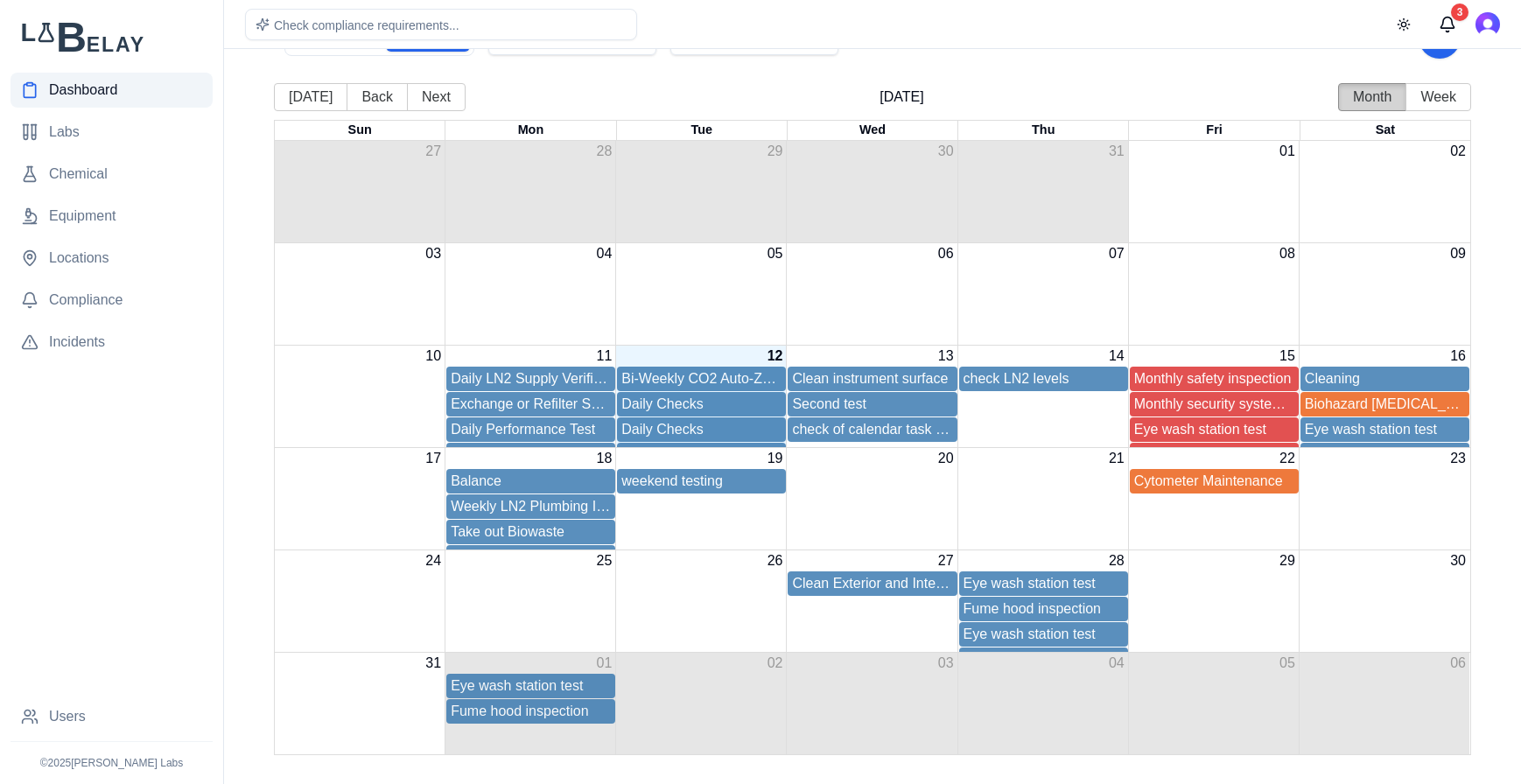
scroll to position [91, 0]
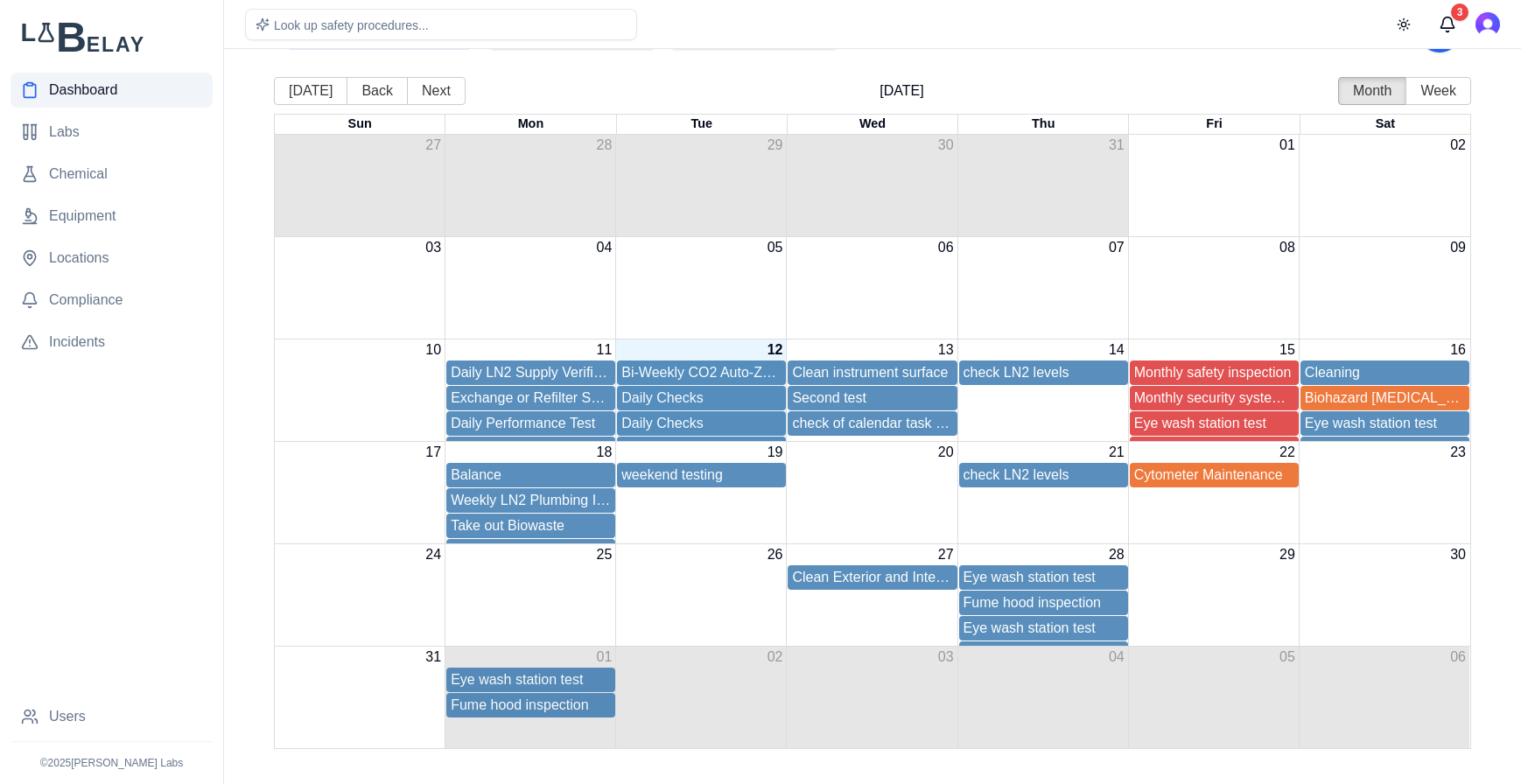
drag, startPoint x: 1062, startPoint y: 376, endPoint x: 1051, endPoint y: 486, distance: 110.5
click at [1089, 506] on div "Weekly LN2 Plumbing Inspection" at bounding box center [872, 500] width 1195 height 25
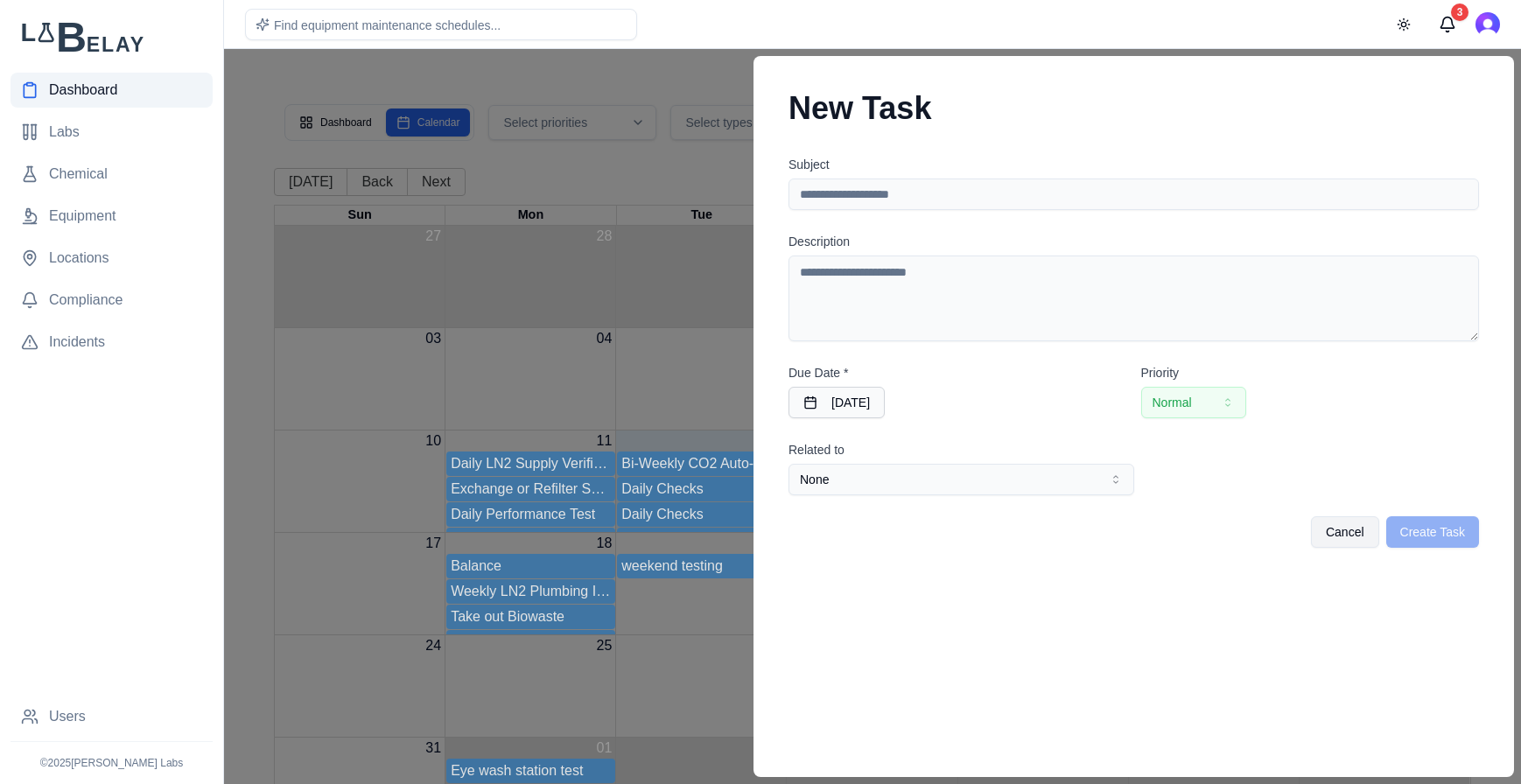
click at [681, 77] on div at bounding box center [760, 415] width 1521 height 735
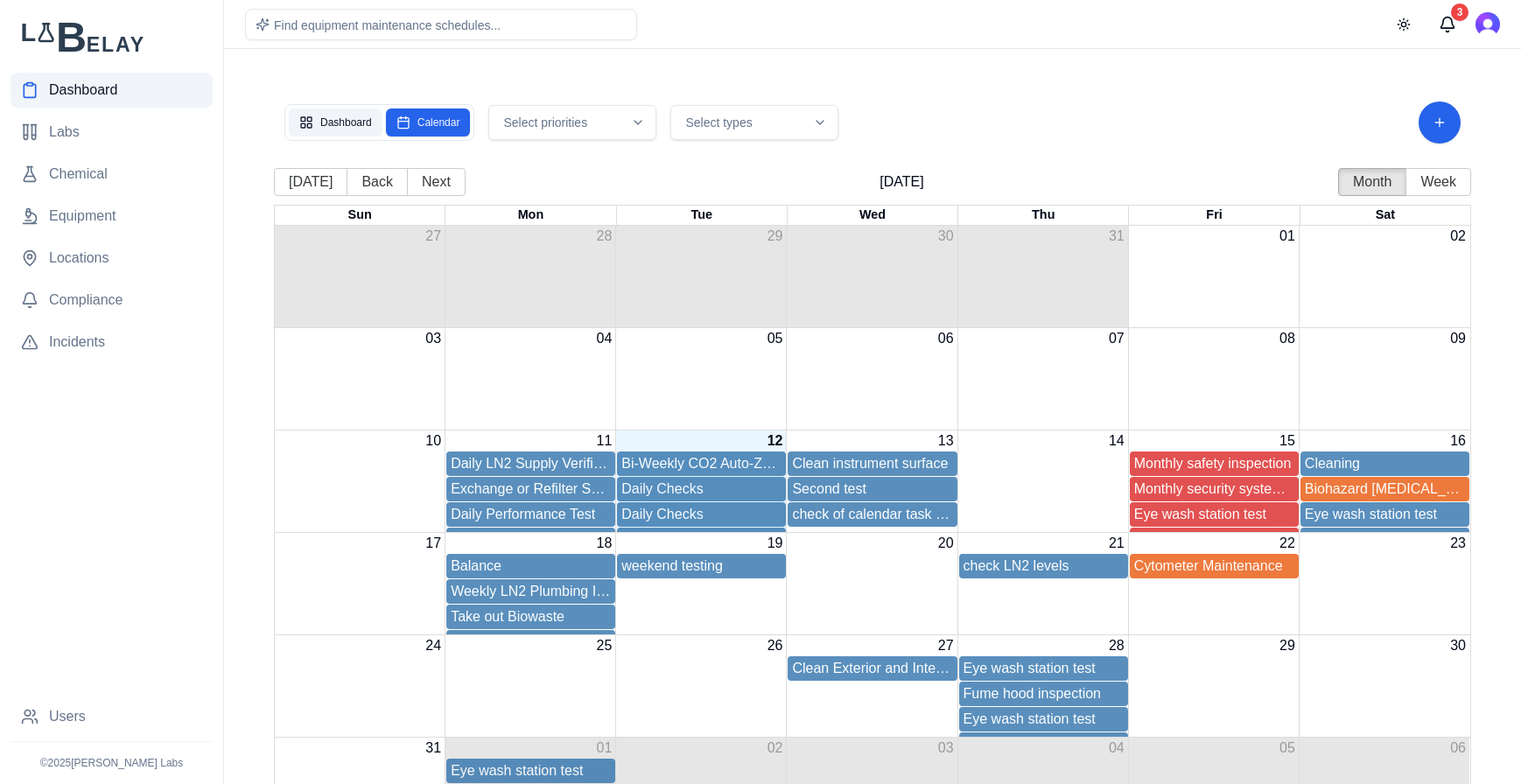
click at [367, 125] on button "Dashboard" at bounding box center [335, 122] width 93 height 28
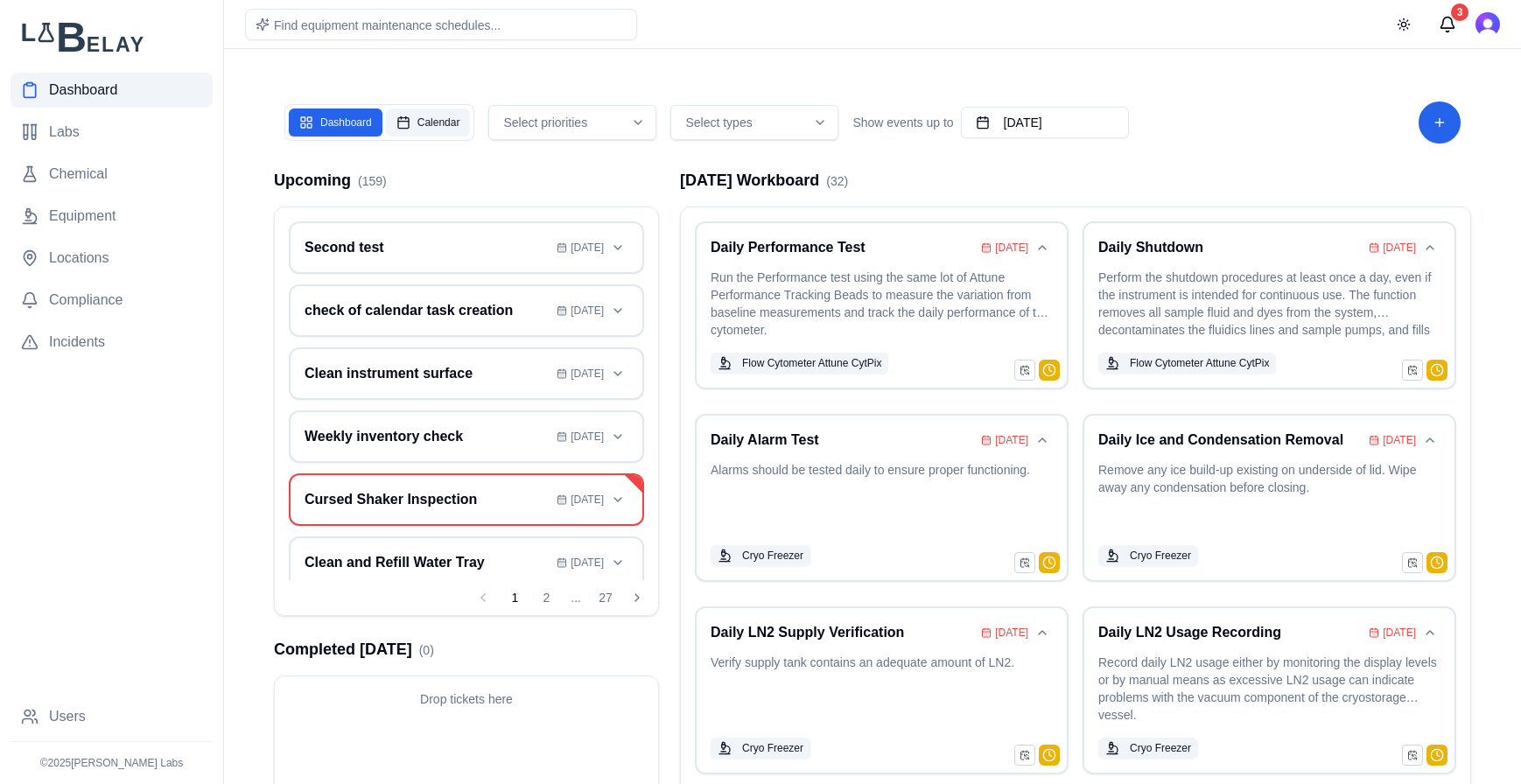
click at [421, 119] on button "Calendar" at bounding box center [428, 122] width 85 height 28
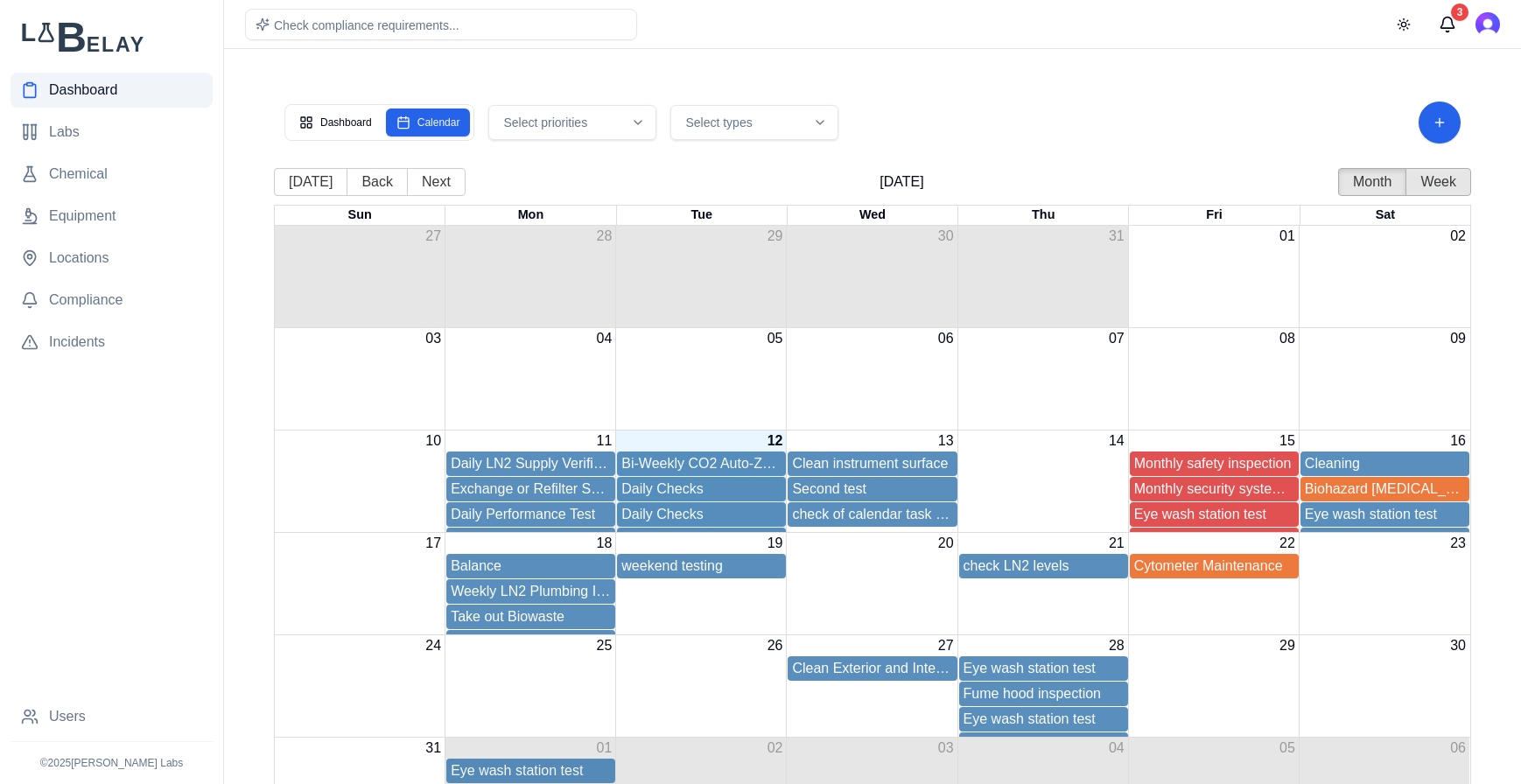
click at [1217, 175] on button "Week" at bounding box center [1438, 182] width 65 height 28
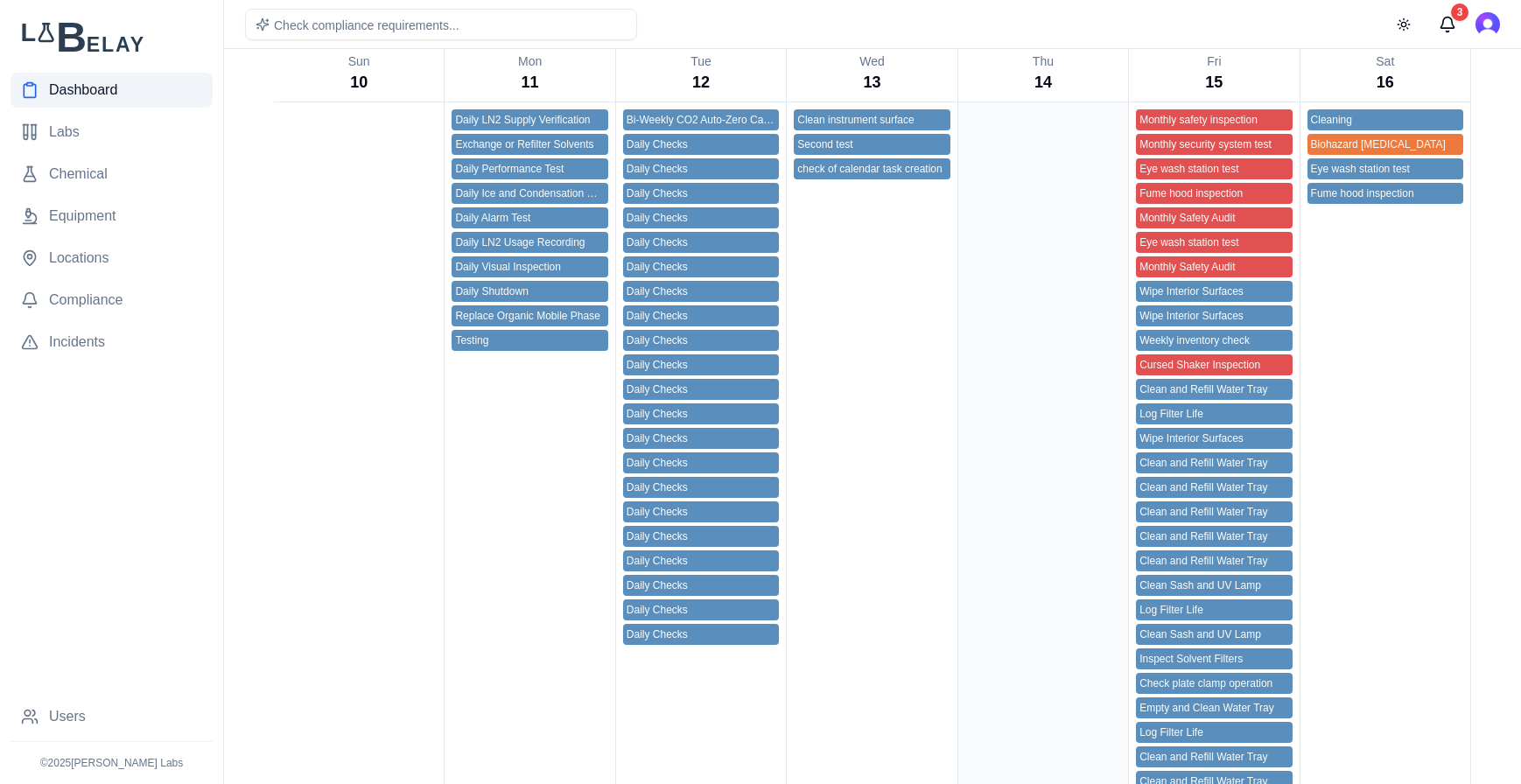
scroll to position [171, 0]
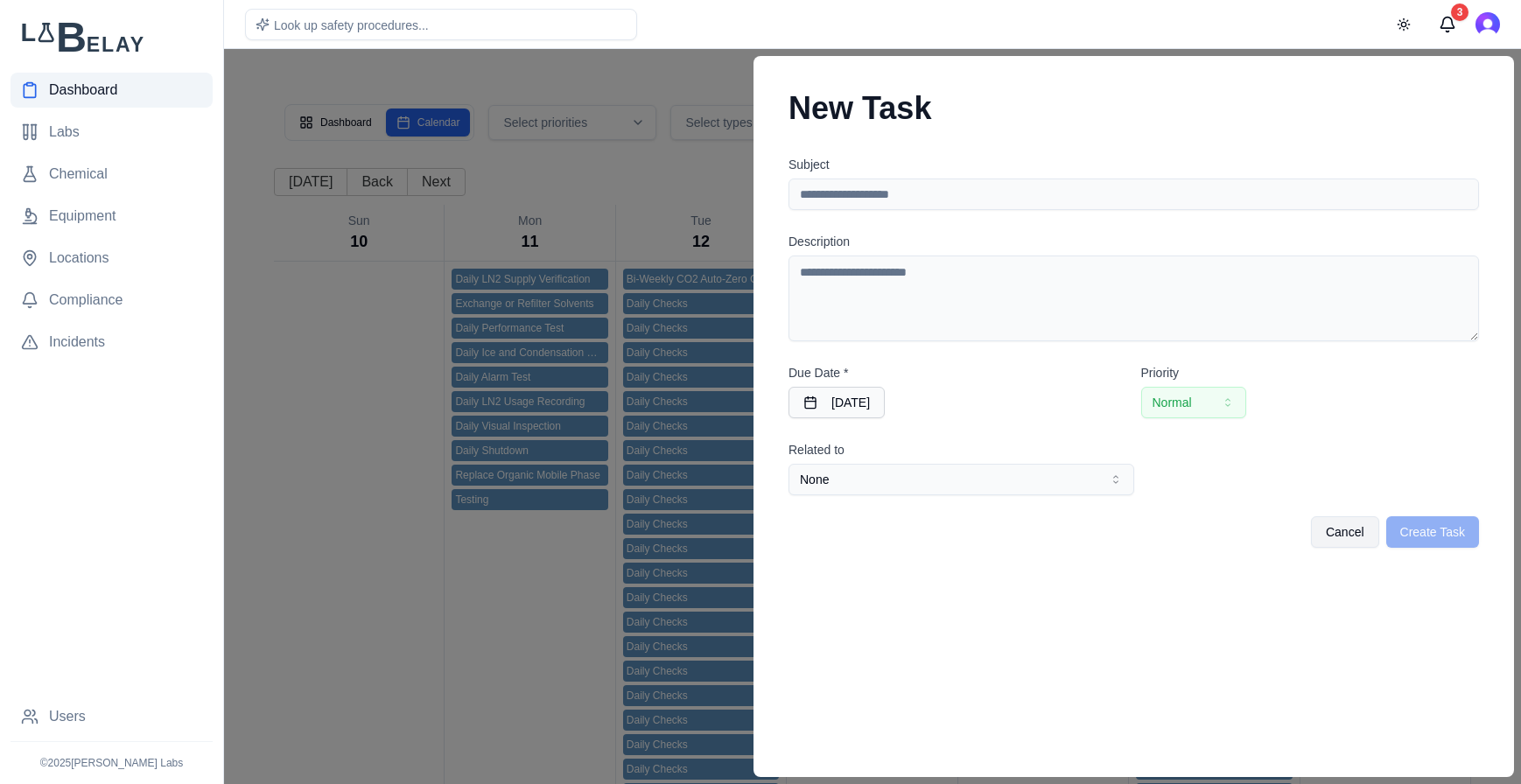
click at [689, 56] on div at bounding box center [760, 415] width 1521 height 735
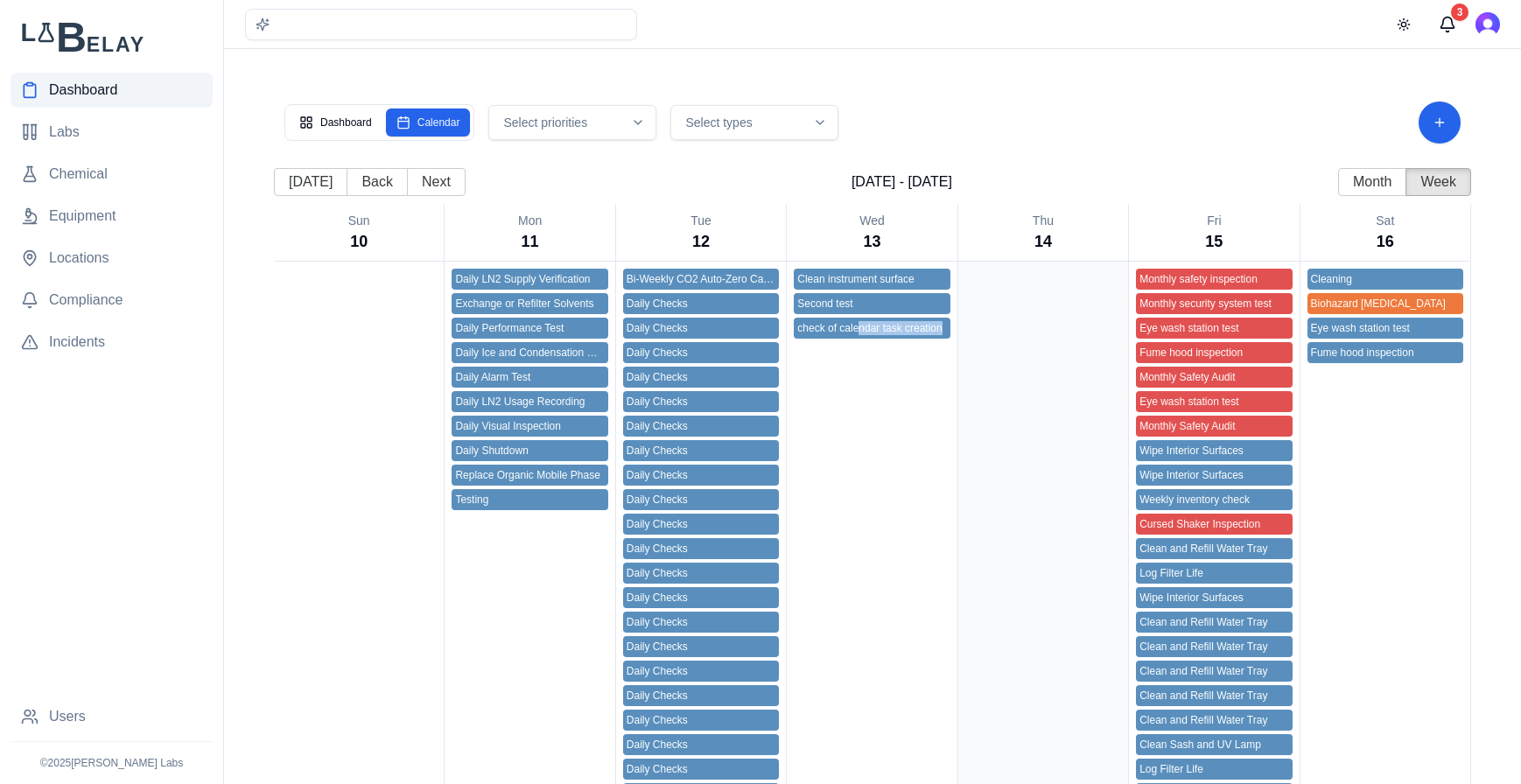
drag, startPoint x: 858, startPoint y: 330, endPoint x: 1047, endPoint y: 353, distance: 190.4
drag, startPoint x: 803, startPoint y: 331, endPoint x: 960, endPoint y: 379, distance: 164.2
drag, startPoint x: 889, startPoint y: 311, endPoint x: 1118, endPoint y: 312, distance: 229.0
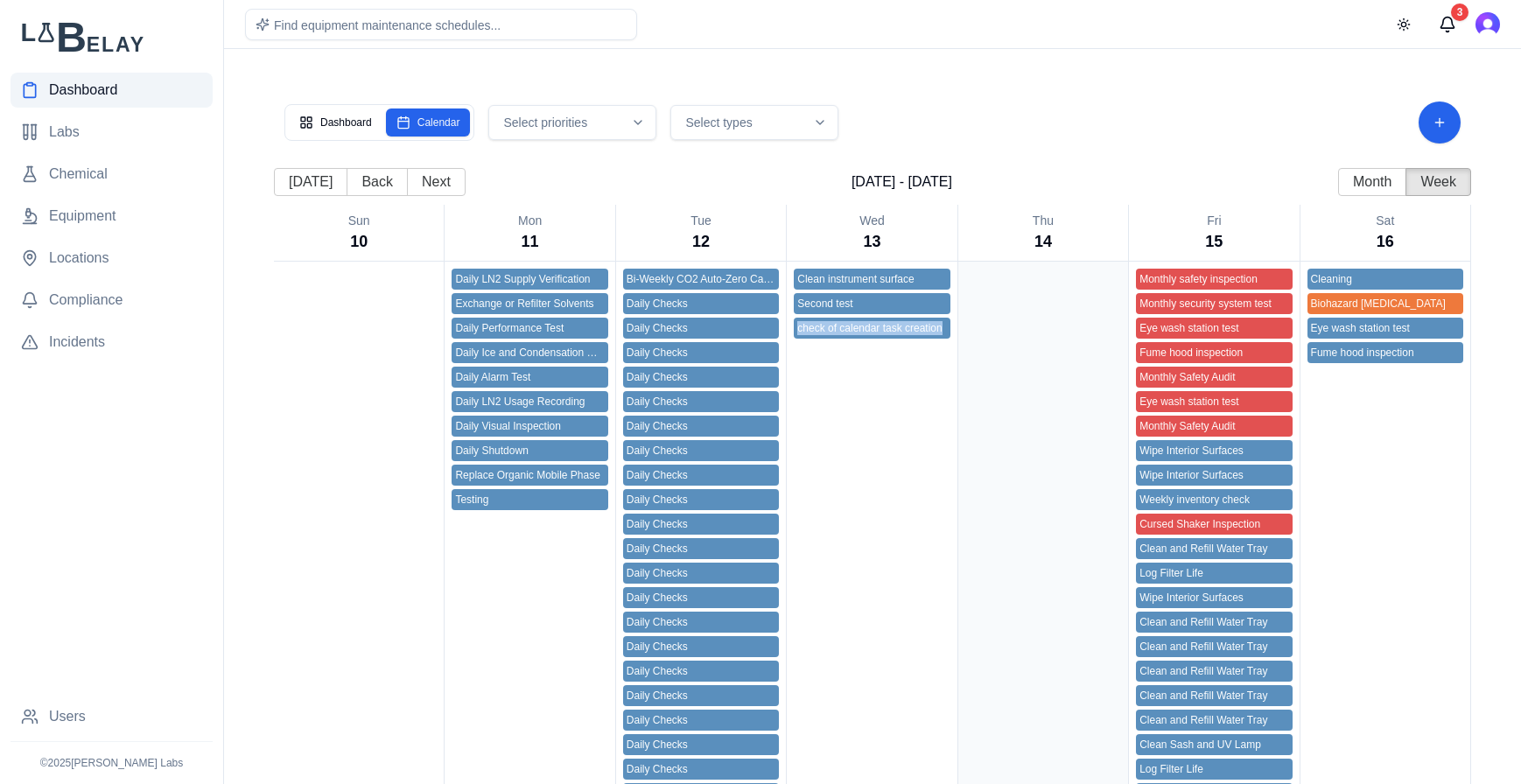
drag, startPoint x: 883, startPoint y: 279, endPoint x: 1130, endPoint y: 317, distance: 249.9
click at [1144, 63] on main "Dashboard Calendar Select priorities Select types Today Back Next Aug 10 - 16, …" at bounding box center [872, 437] width 1297 height 875
click at [1217, 183] on button "Month" at bounding box center [1372, 182] width 68 height 28
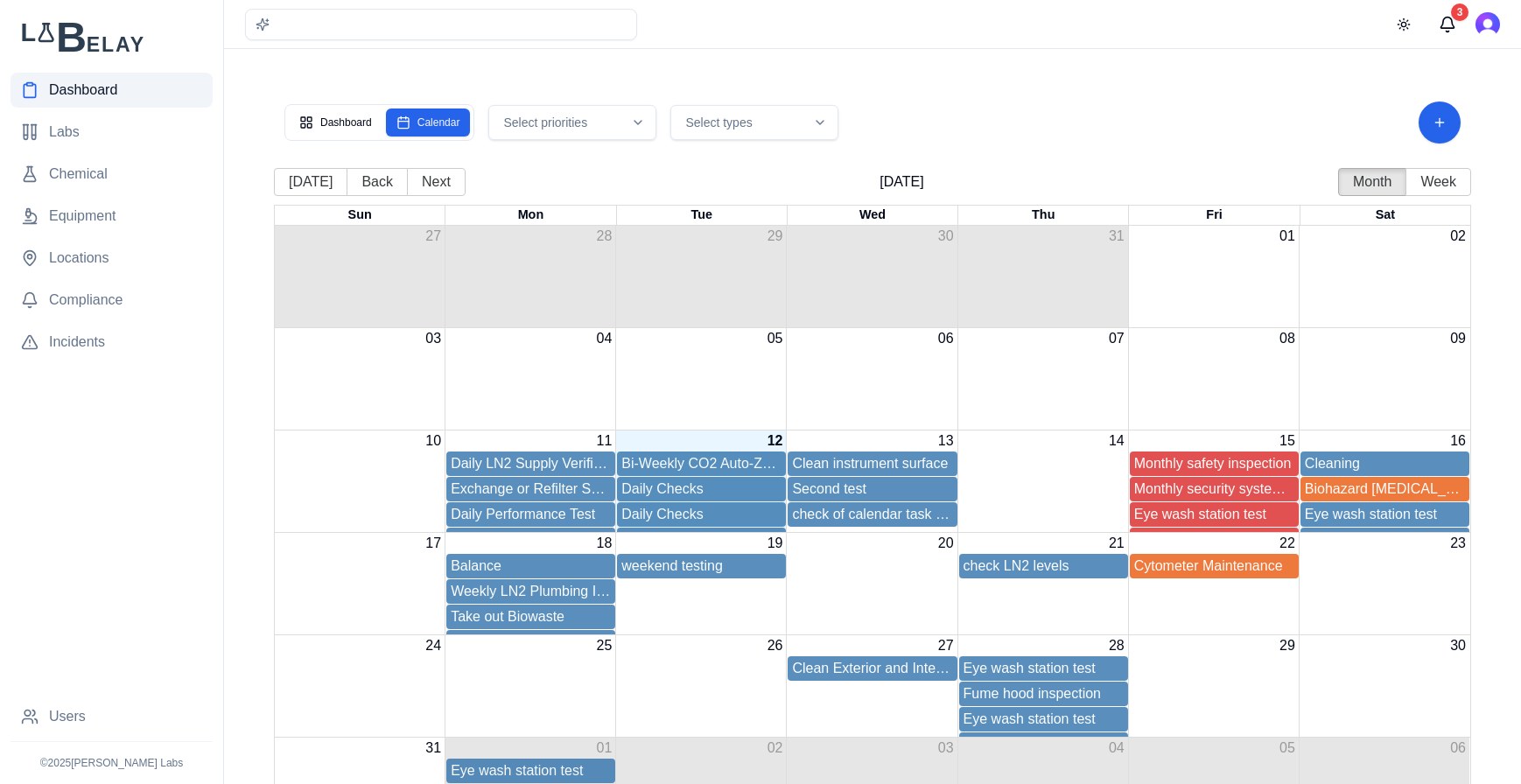
click at [1053, 475] on div "Month View" at bounding box center [1043, 464] width 171 height 25
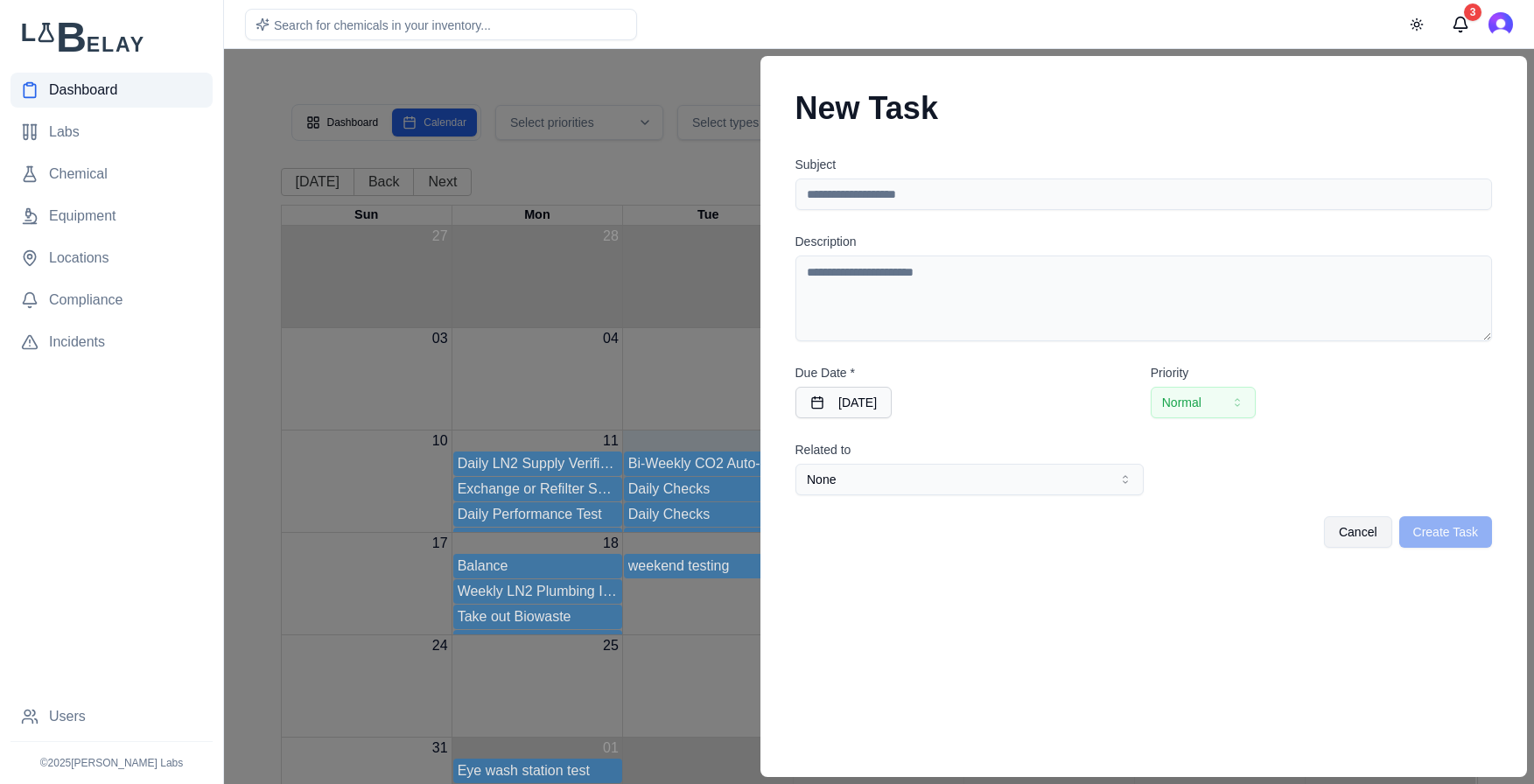
click at [1050, 479] on body "Dashboard Labs Chemical Equipment Locations Compliance Incidents Users © 2025 V…" at bounding box center [767, 437] width 1534 height 875
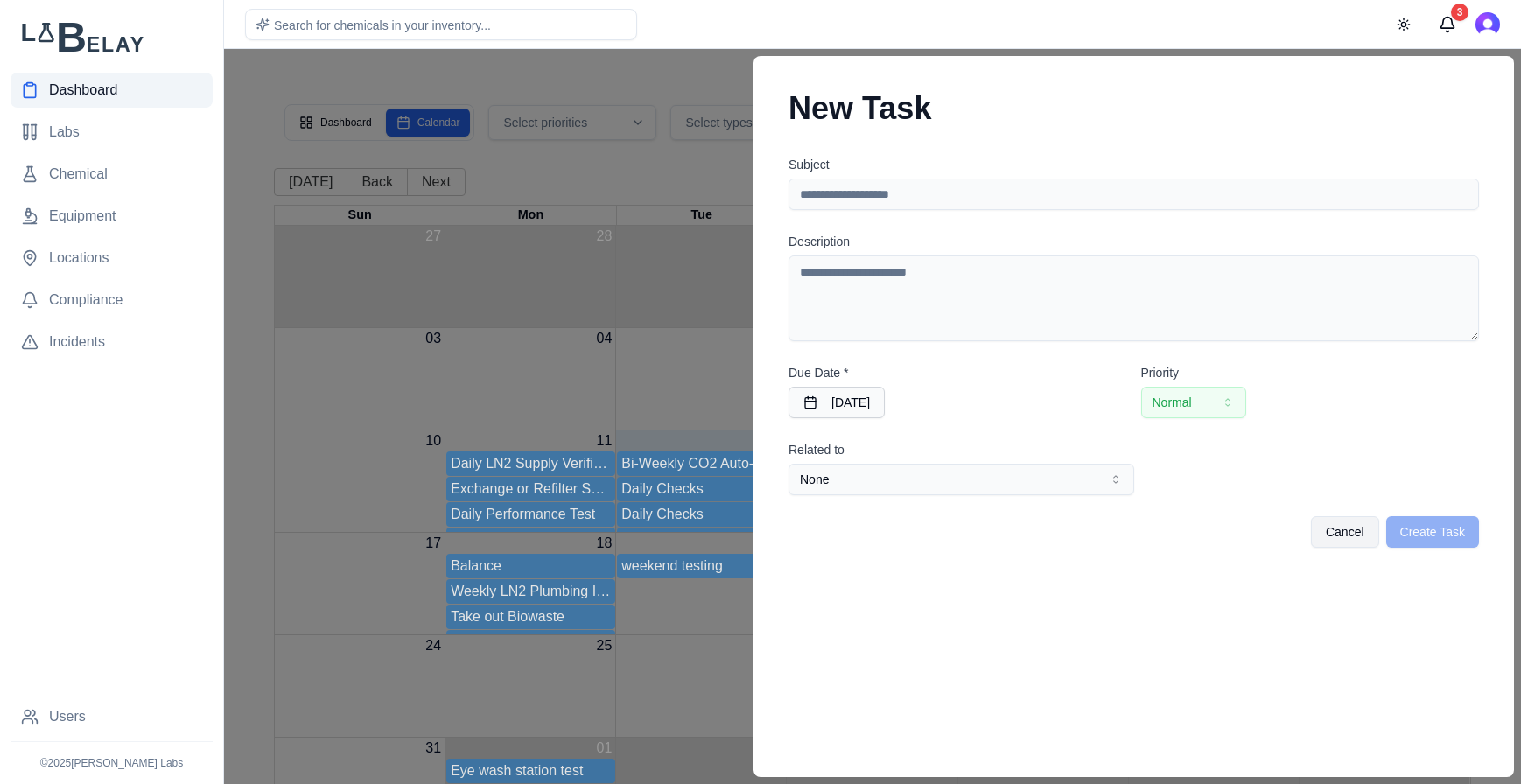
click at [666, 172] on div at bounding box center [760, 415] width 1521 height 735
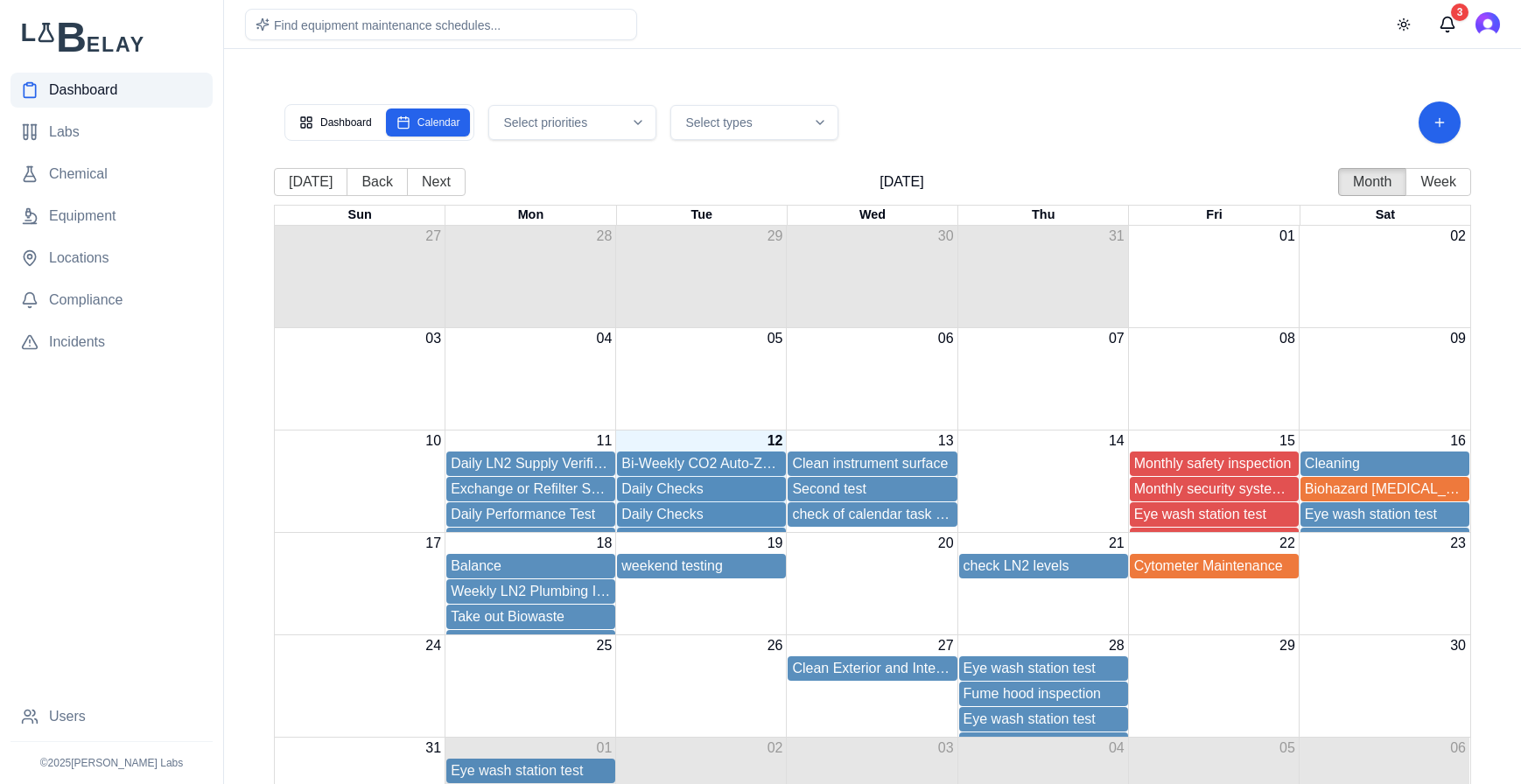
click at [1050, 509] on div "Month View" at bounding box center [1043, 514] width 171 height 25
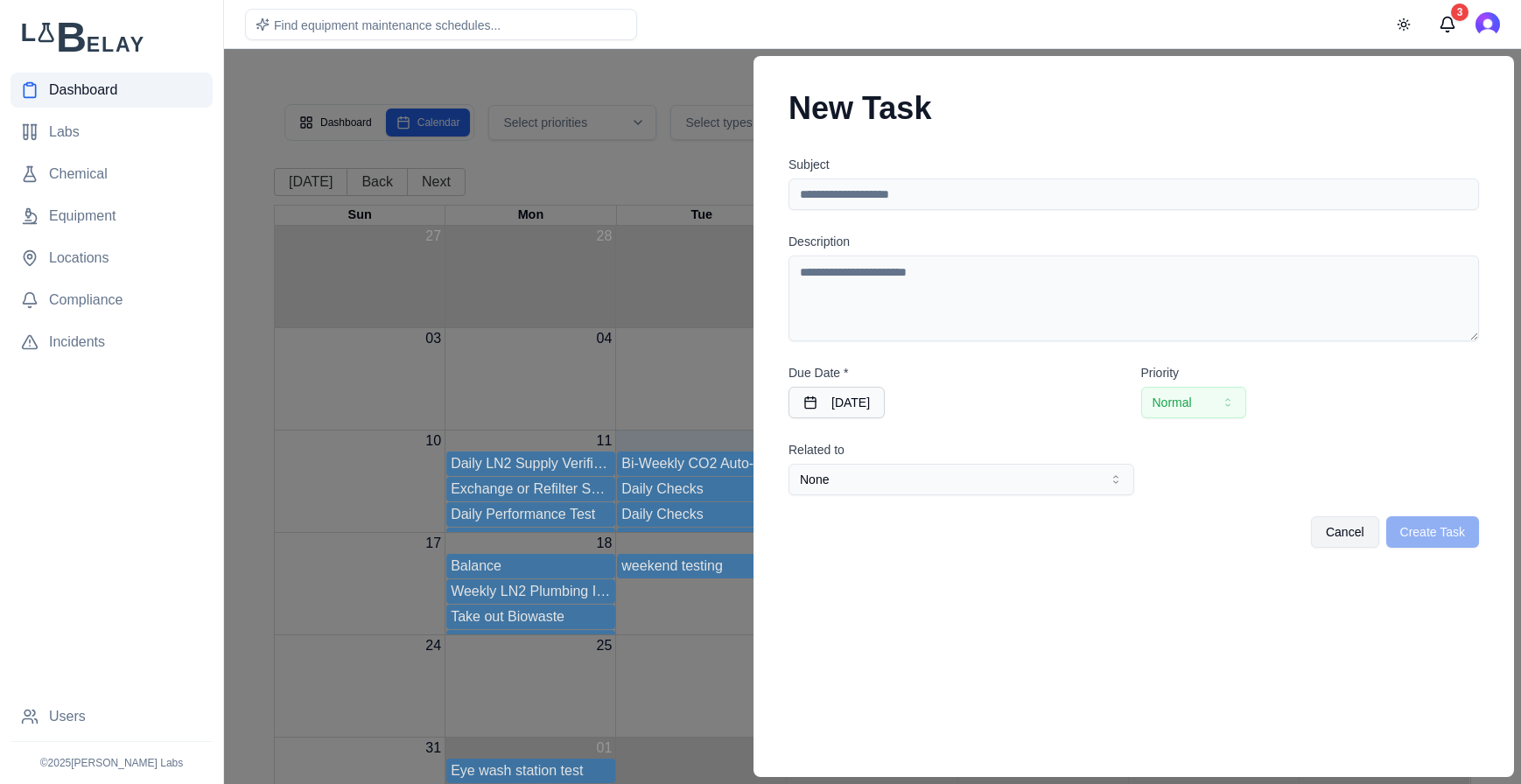
click at [705, 339] on div "05" at bounding box center [701, 338] width 171 height 21
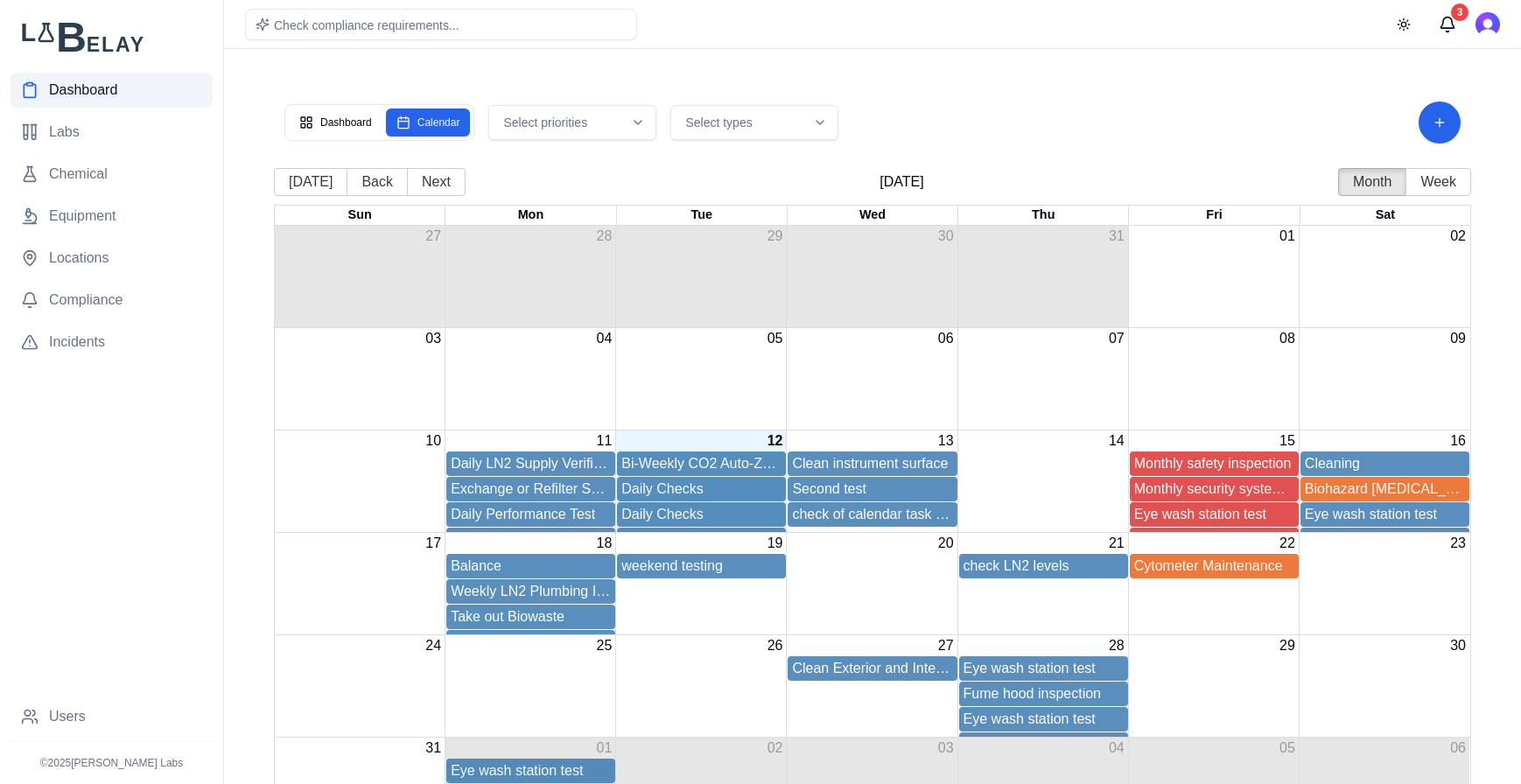
click at [836, 443] on div "13" at bounding box center [872, 441] width 171 height 21
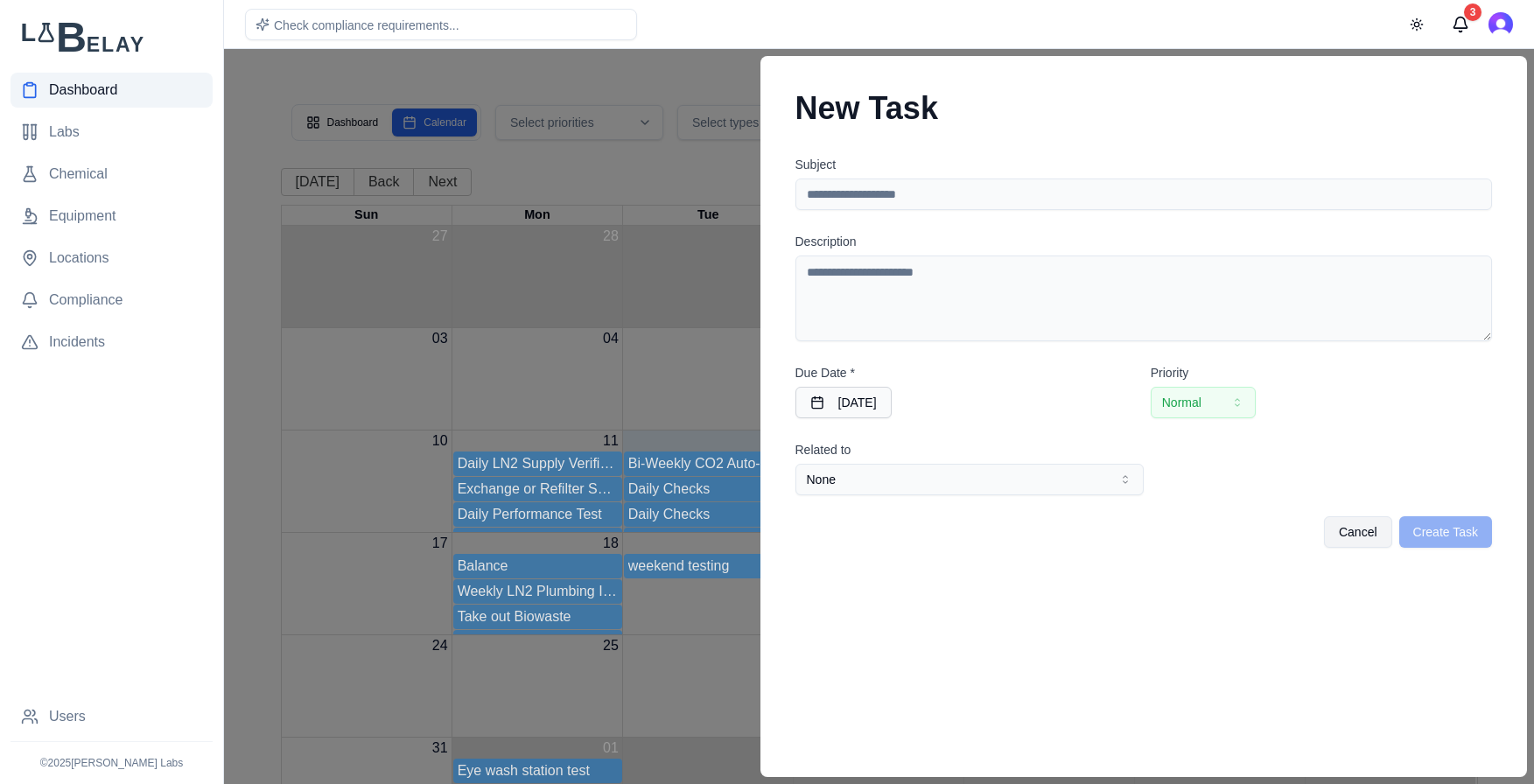
click at [683, 350] on div "Month View" at bounding box center [880, 389] width 1195 height 80
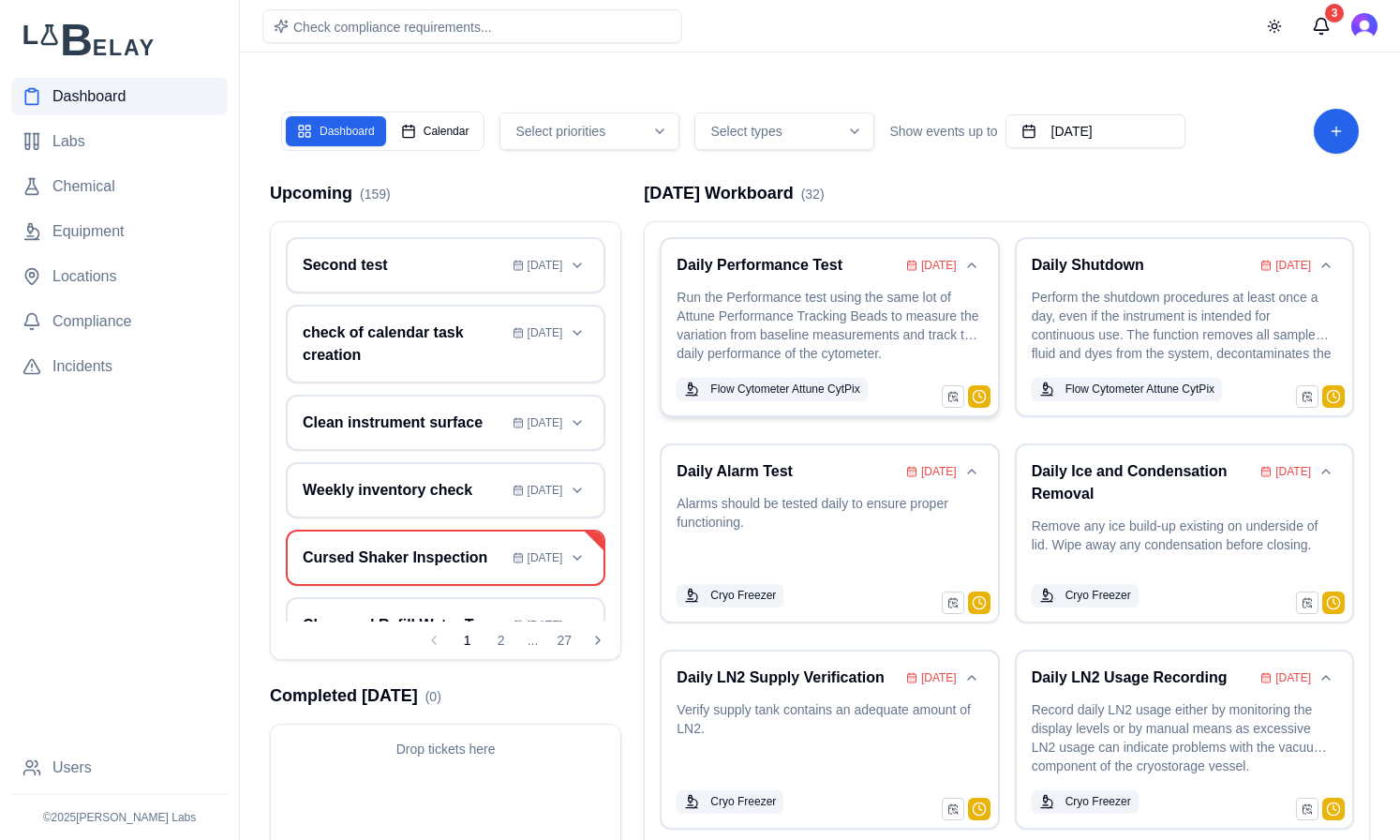
click at [853, 308] on p "Run the Performance test using the same lot of Attune Performance Tracking Bead…" at bounding box center [830, 327] width 306 height 79
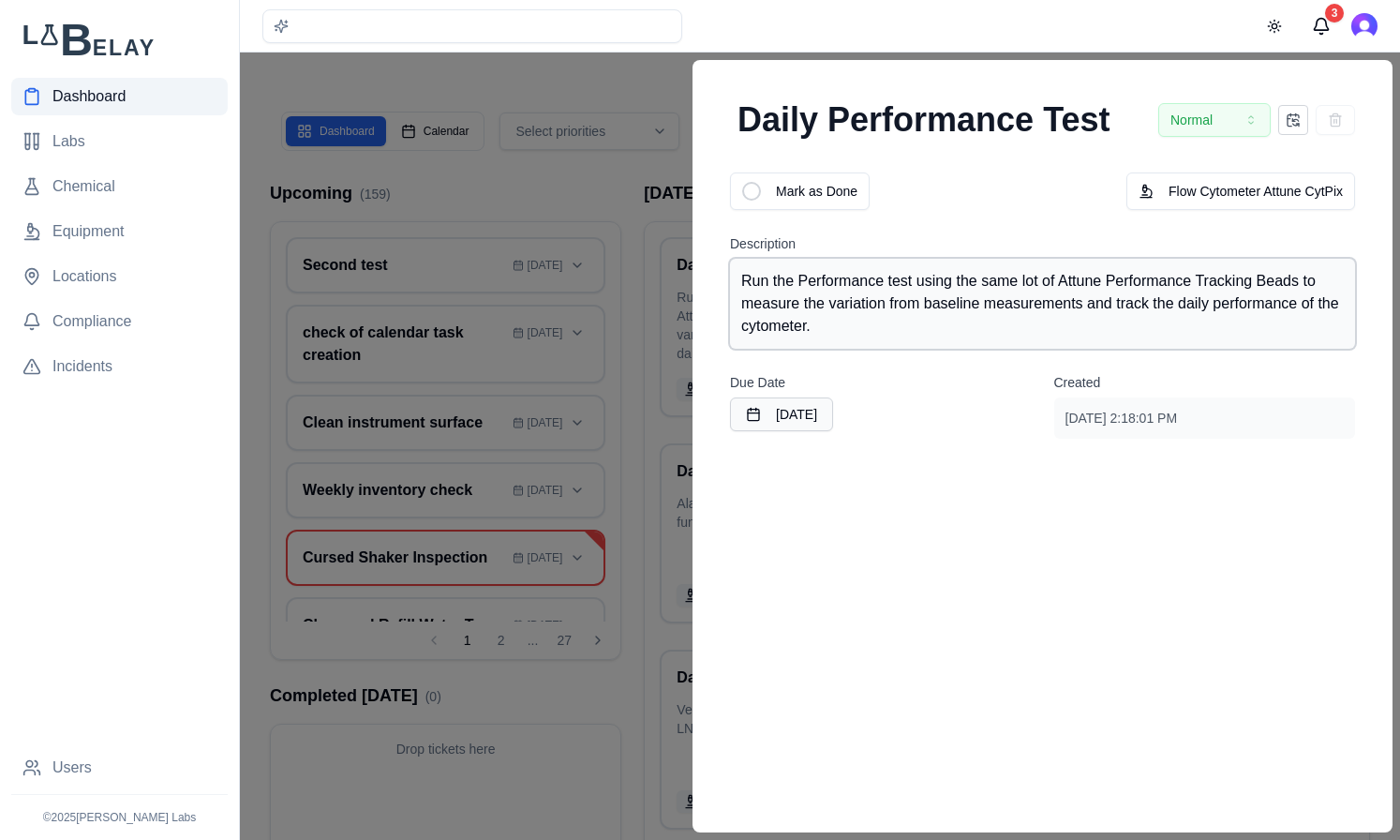
click at [988, 342] on div "Run the Performance test using the same lot of Attune Performance Tracking Bead…" at bounding box center [1042, 304] width 625 height 90
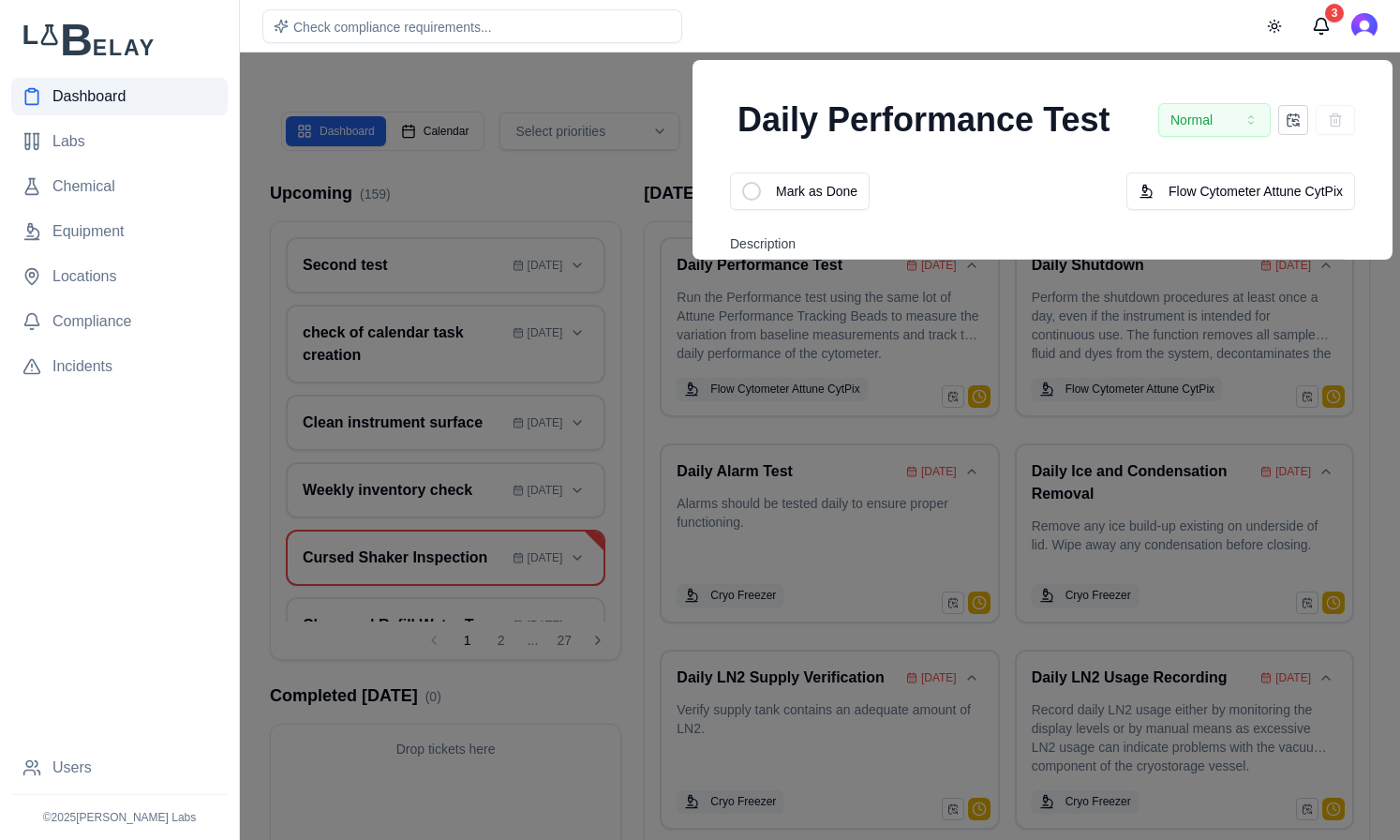
click at [1022, 387] on div at bounding box center [700, 445] width 1400 height 787
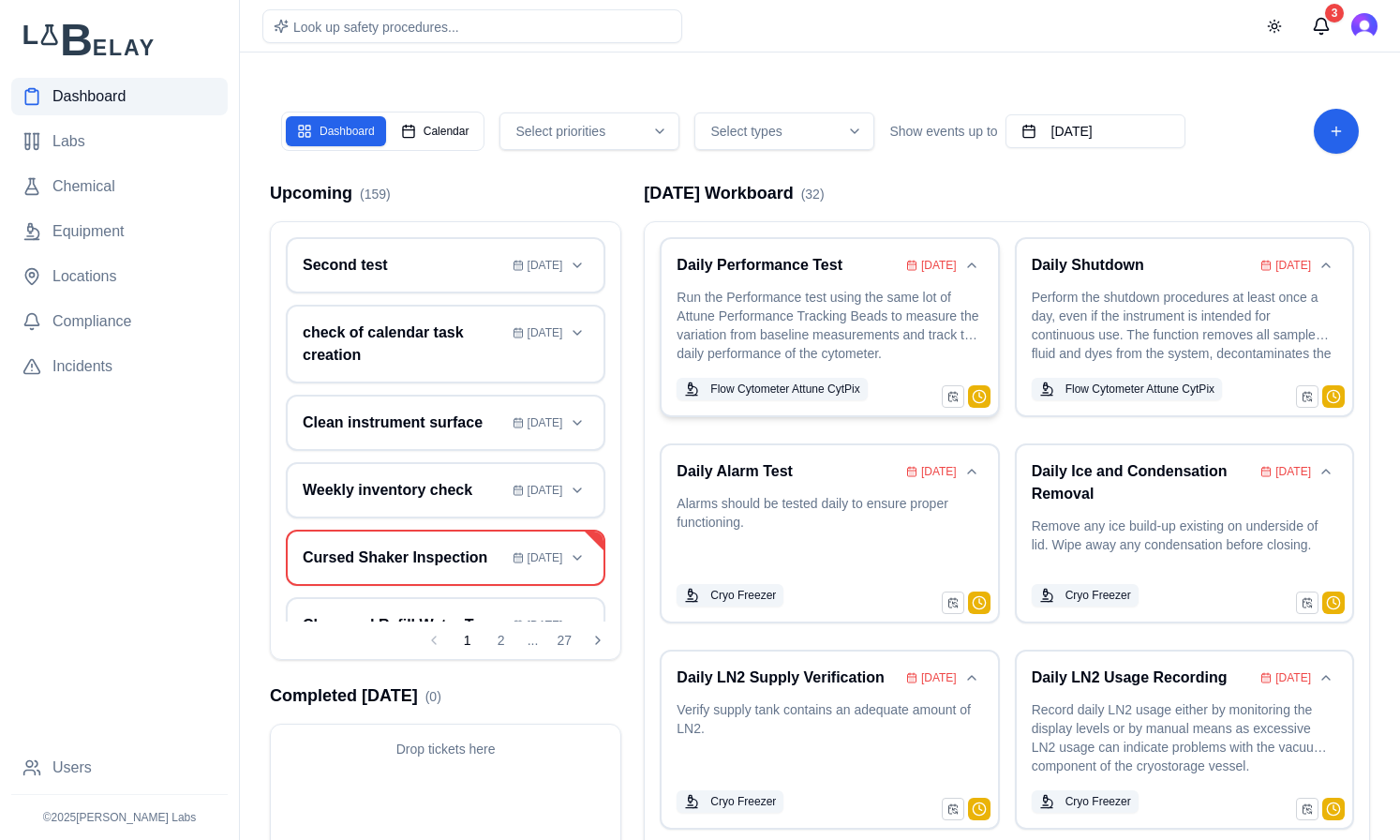
click at [846, 335] on p "Run the Performance test using the same lot of Attune Performance Tracking Bead…" at bounding box center [830, 327] width 306 height 79
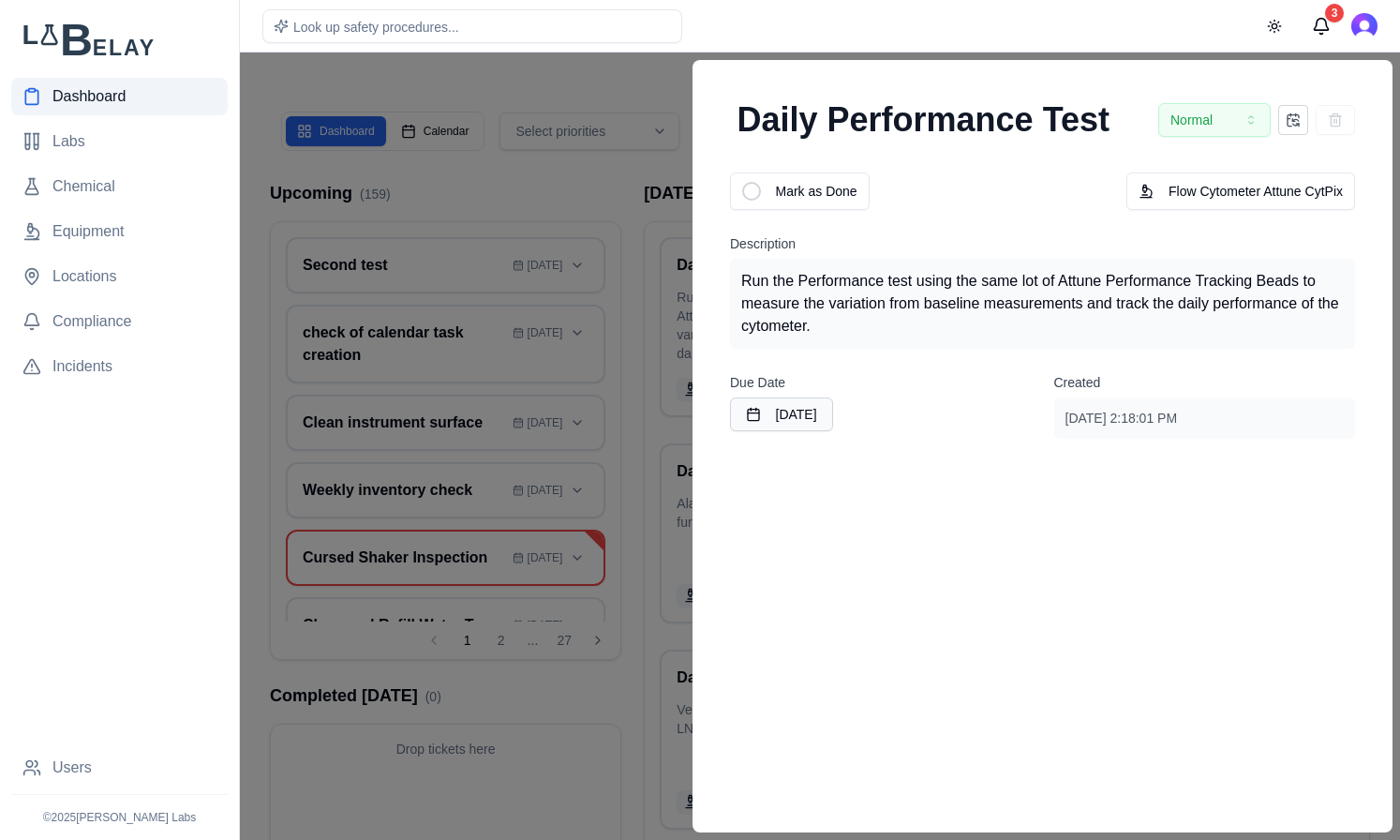
click at [624, 79] on div at bounding box center [700, 445] width 1400 height 787
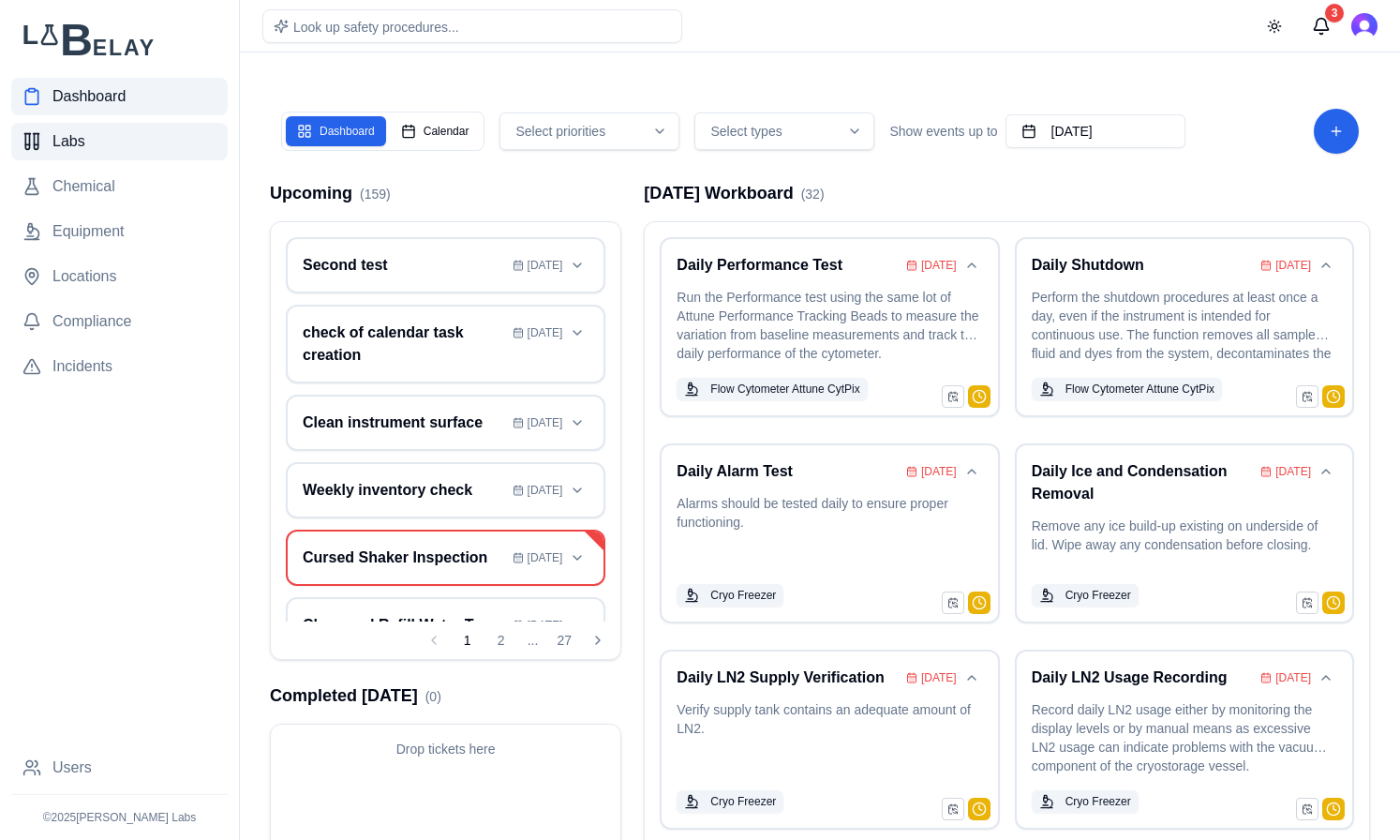
click at [52, 140] on span "Labs" at bounding box center [68, 141] width 33 height 22
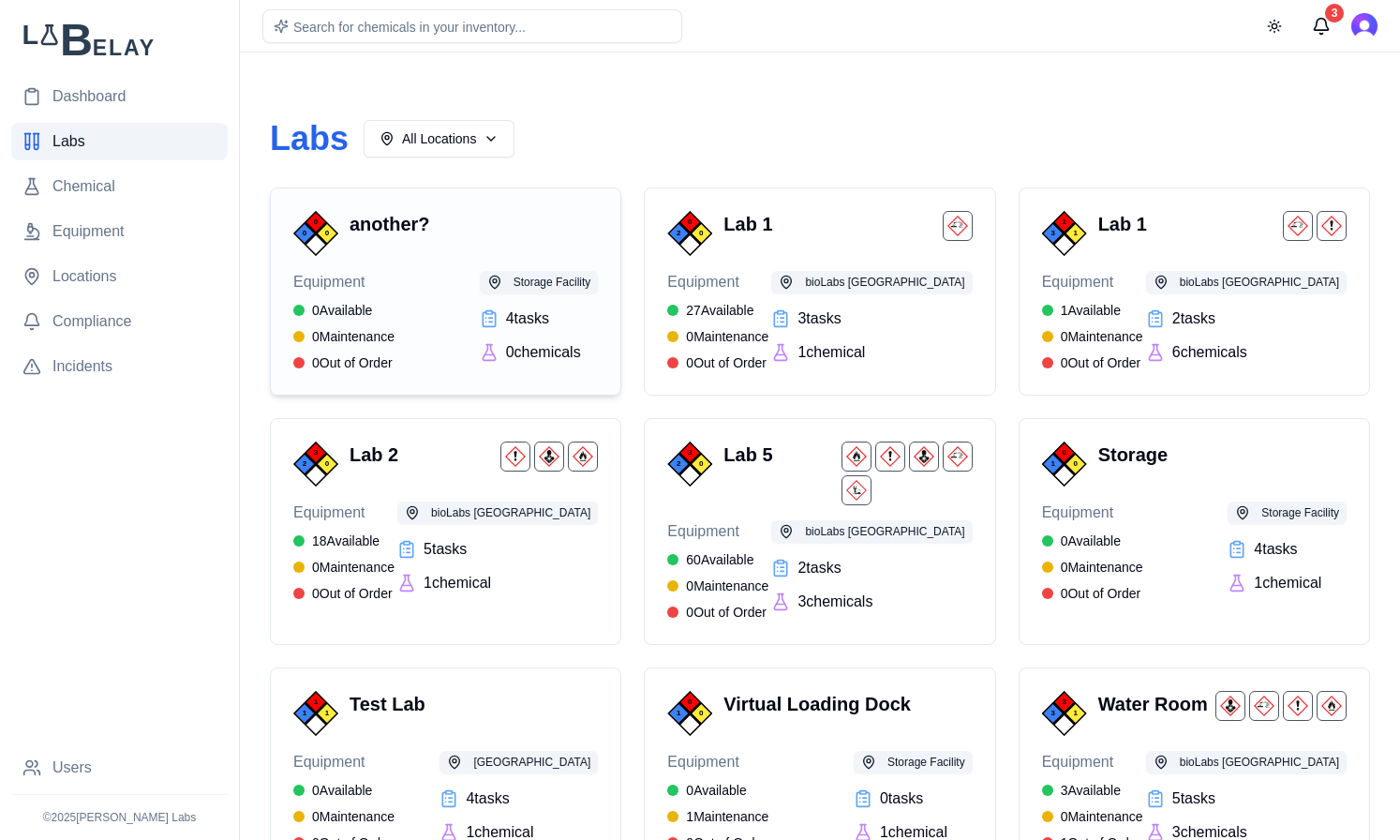
click at [458, 222] on h3 "another?" at bounding box center [470, 224] width 241 height 26
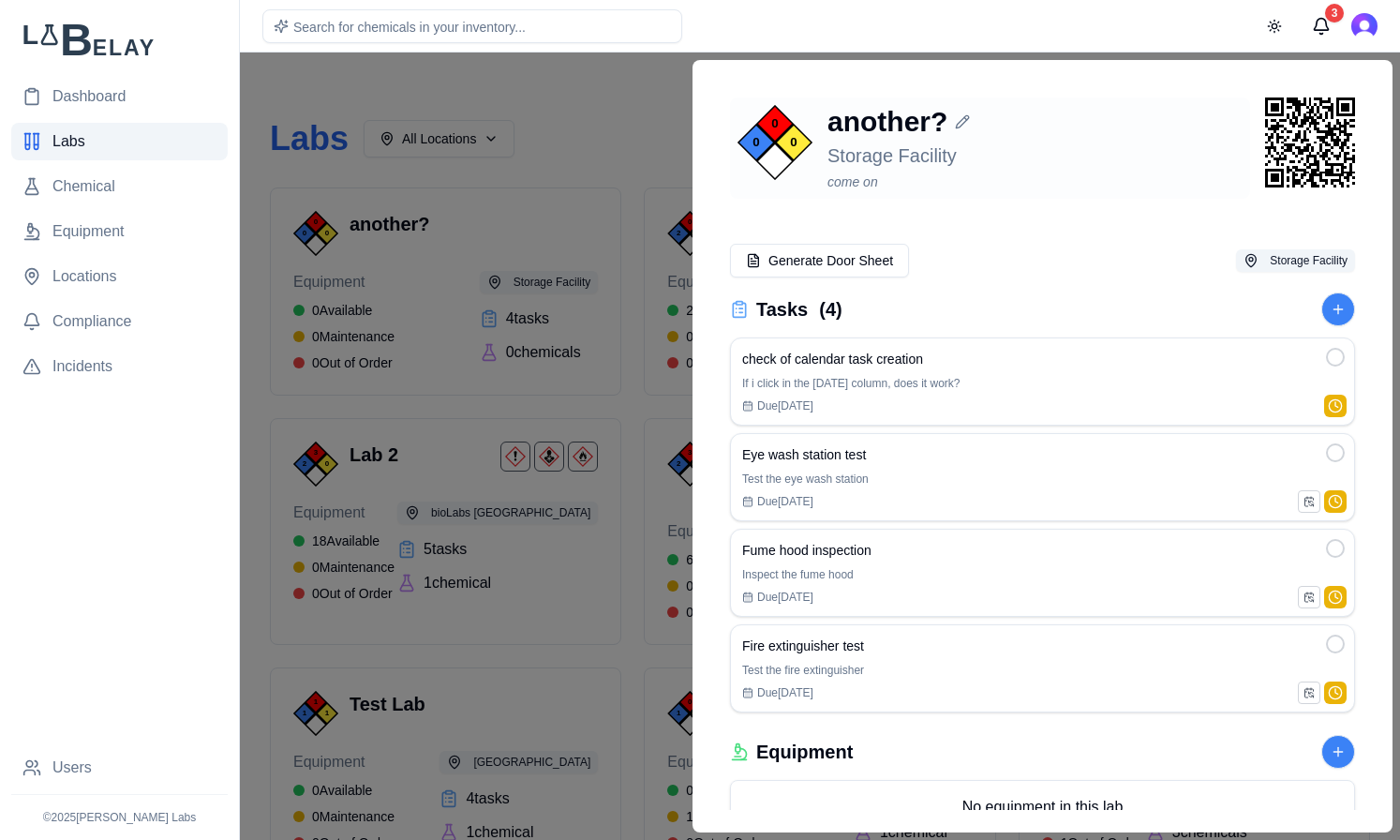
click at [877, 184] on div "come on" at bounding box center [1035, 181] width 415 height 19
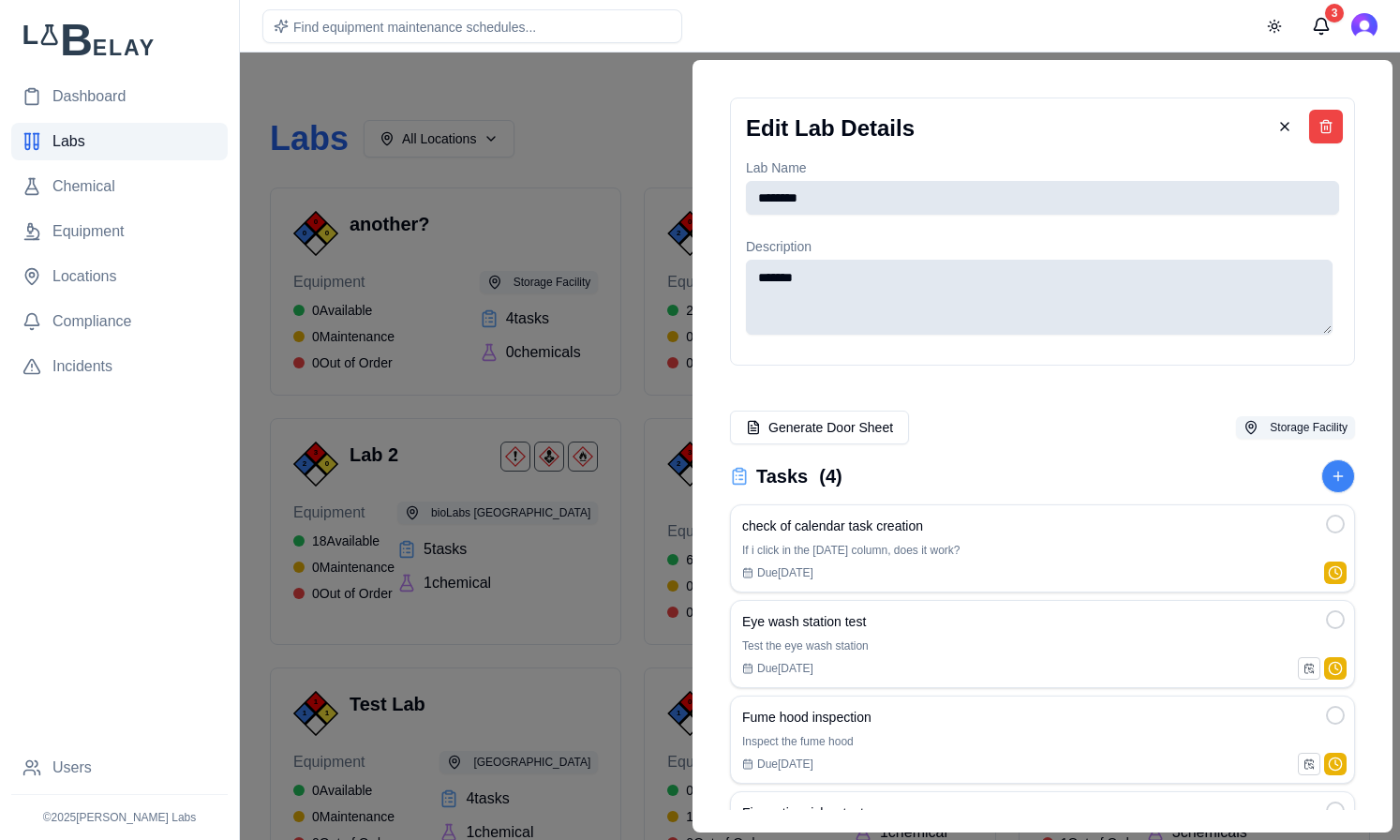
click at [898, 277] on textarea "*******" at bounding box center [1039, 297] width 587 height 75
type textarea "**********"
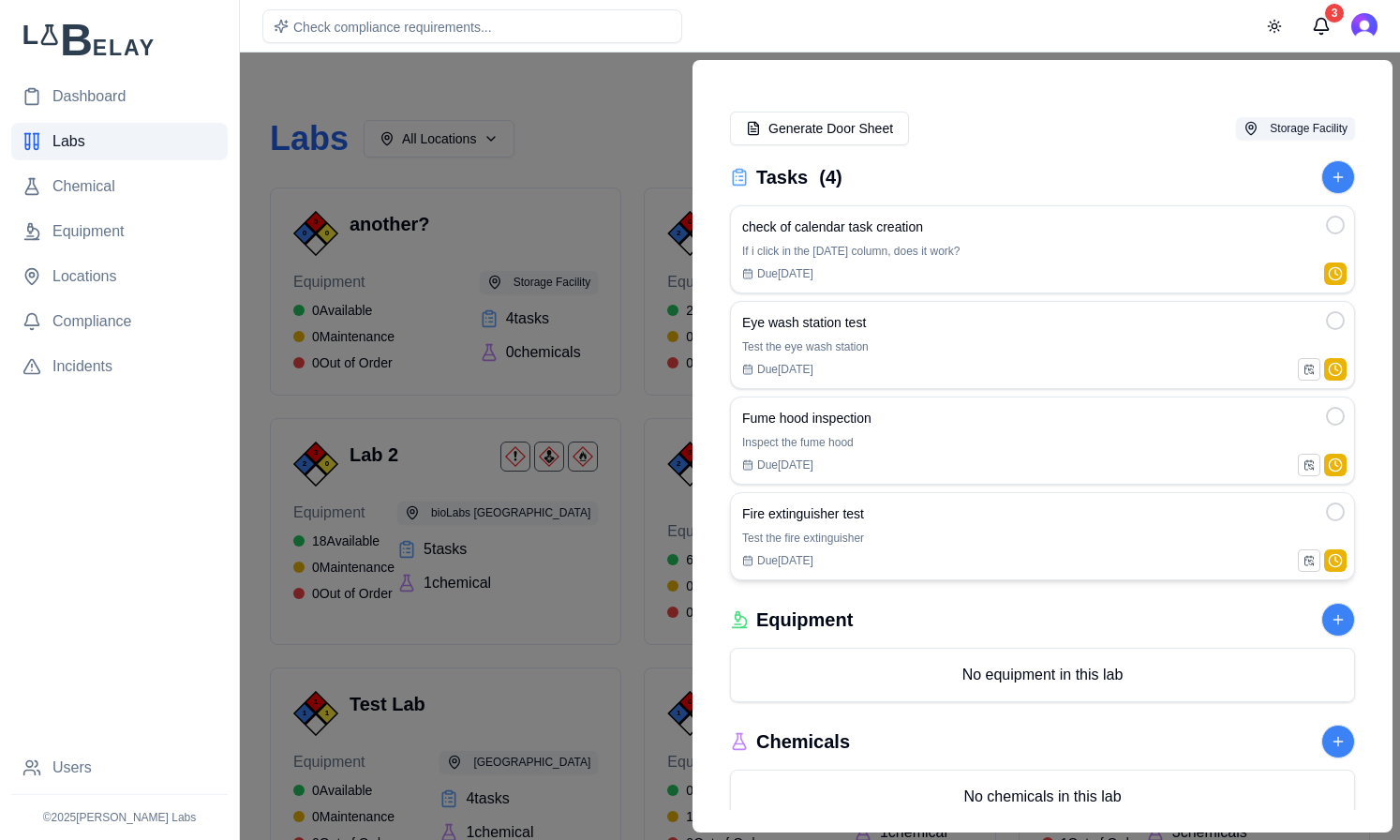
scroll to position [291, 0]
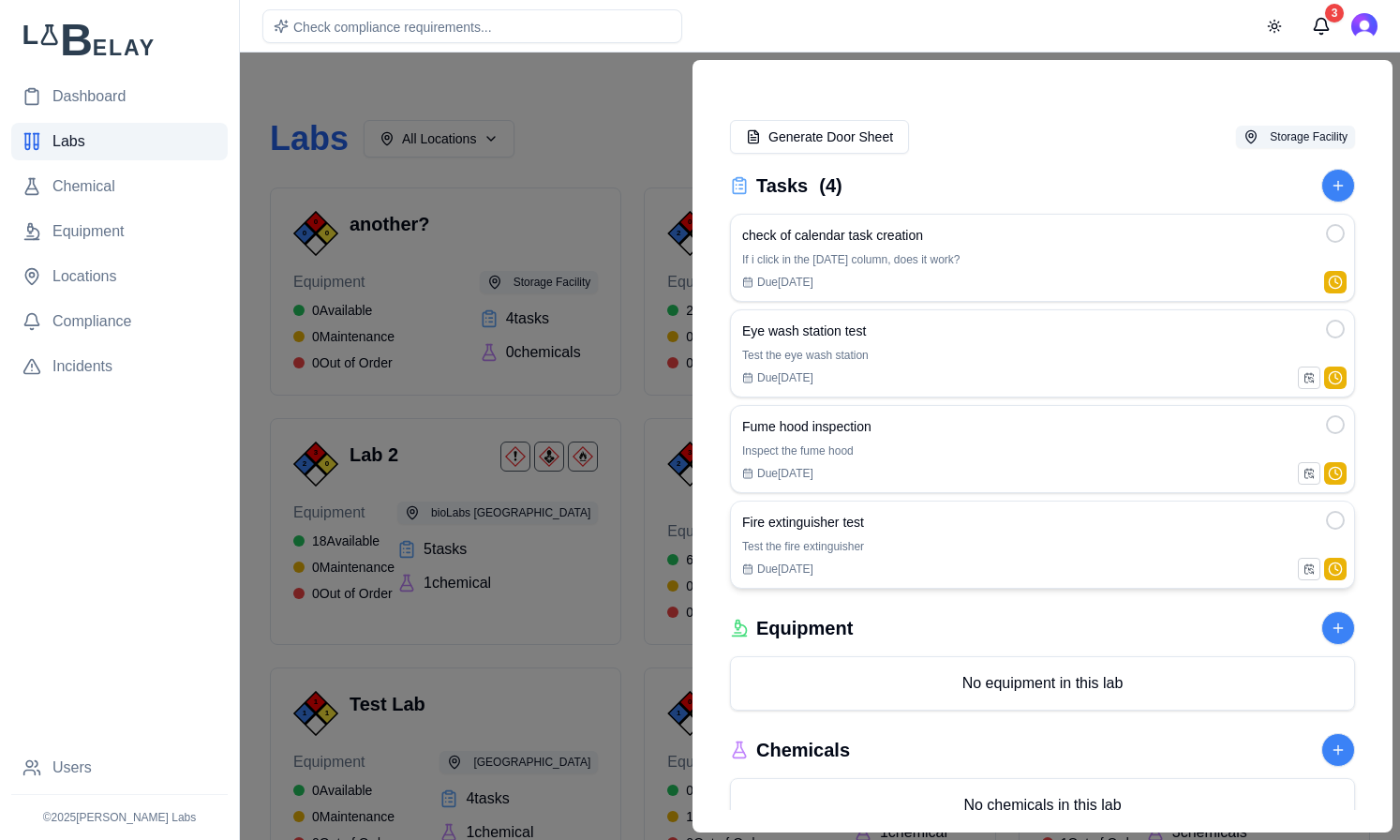
click at [942, 538] on div "Fire extinguisher test Test the fire extinguisher Due Jan 25" at bounding box center [1042, 545] width 601 height 64
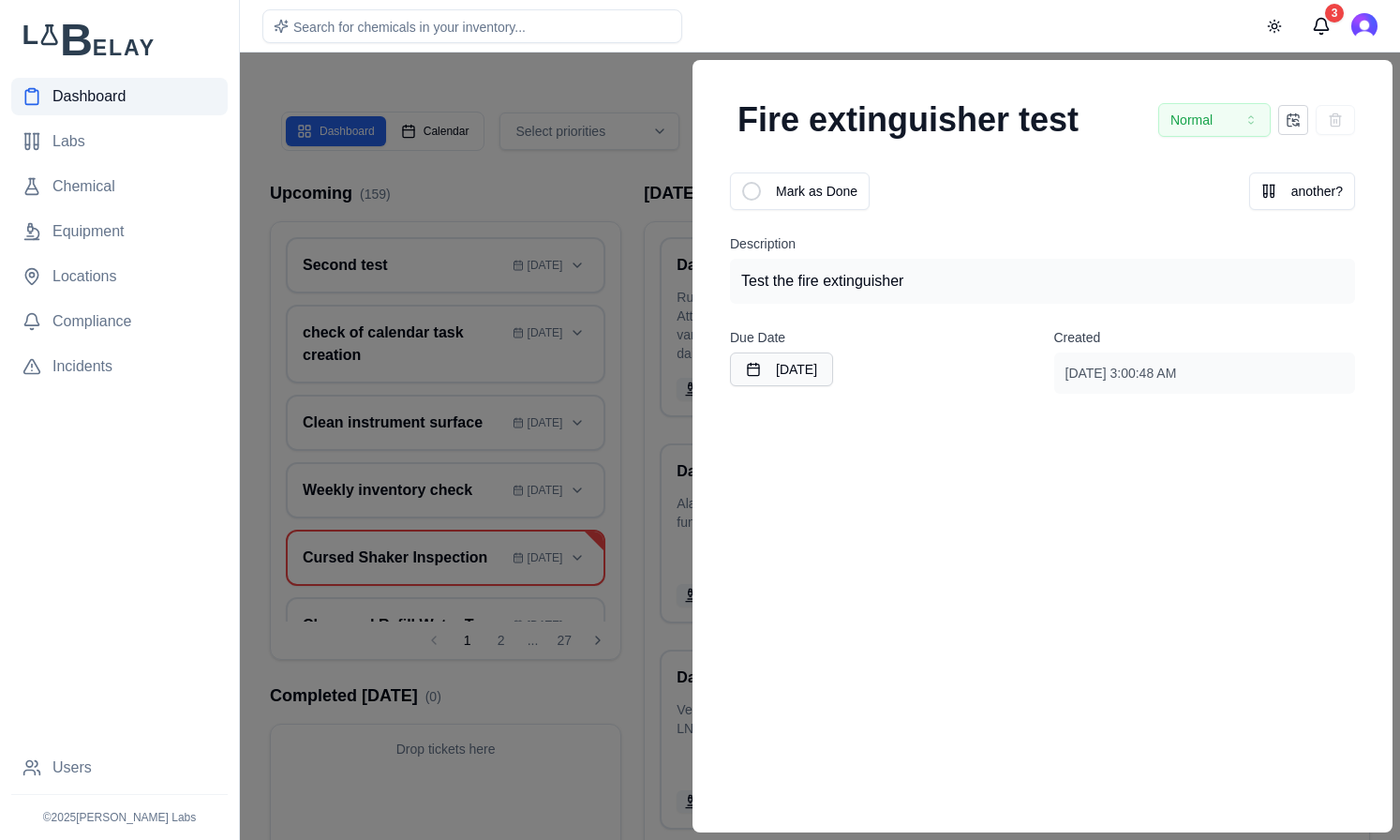
click at [647, 89] on div at bounding box center [700, 445] width 1400 height 787
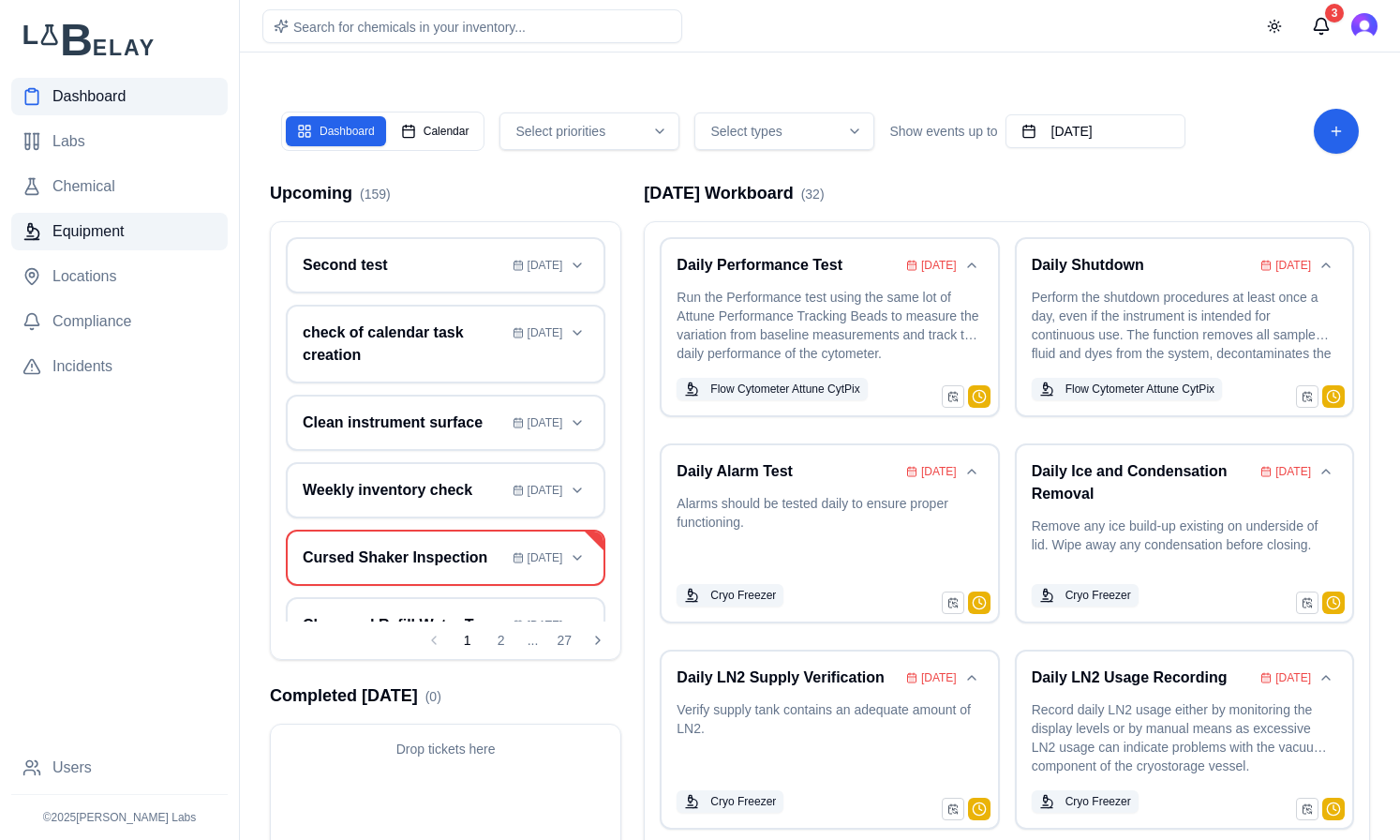
click at [147, 241] on link "Equipment" at bounding box center [119, 231] width 216 height 37
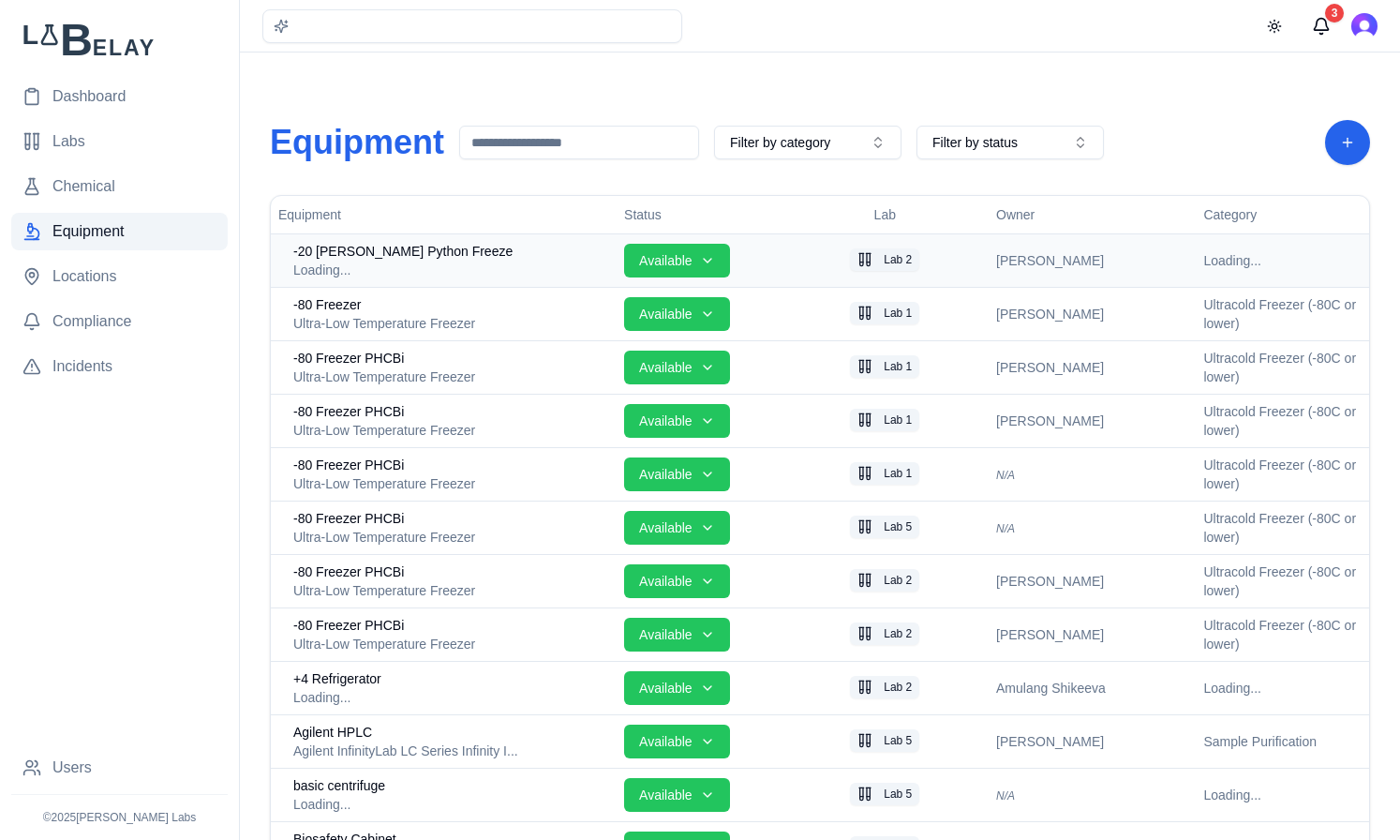
click at [526, 250] on div "-20 Monty Python Freeze" at bounding box center [451, 251] width 316 height 19
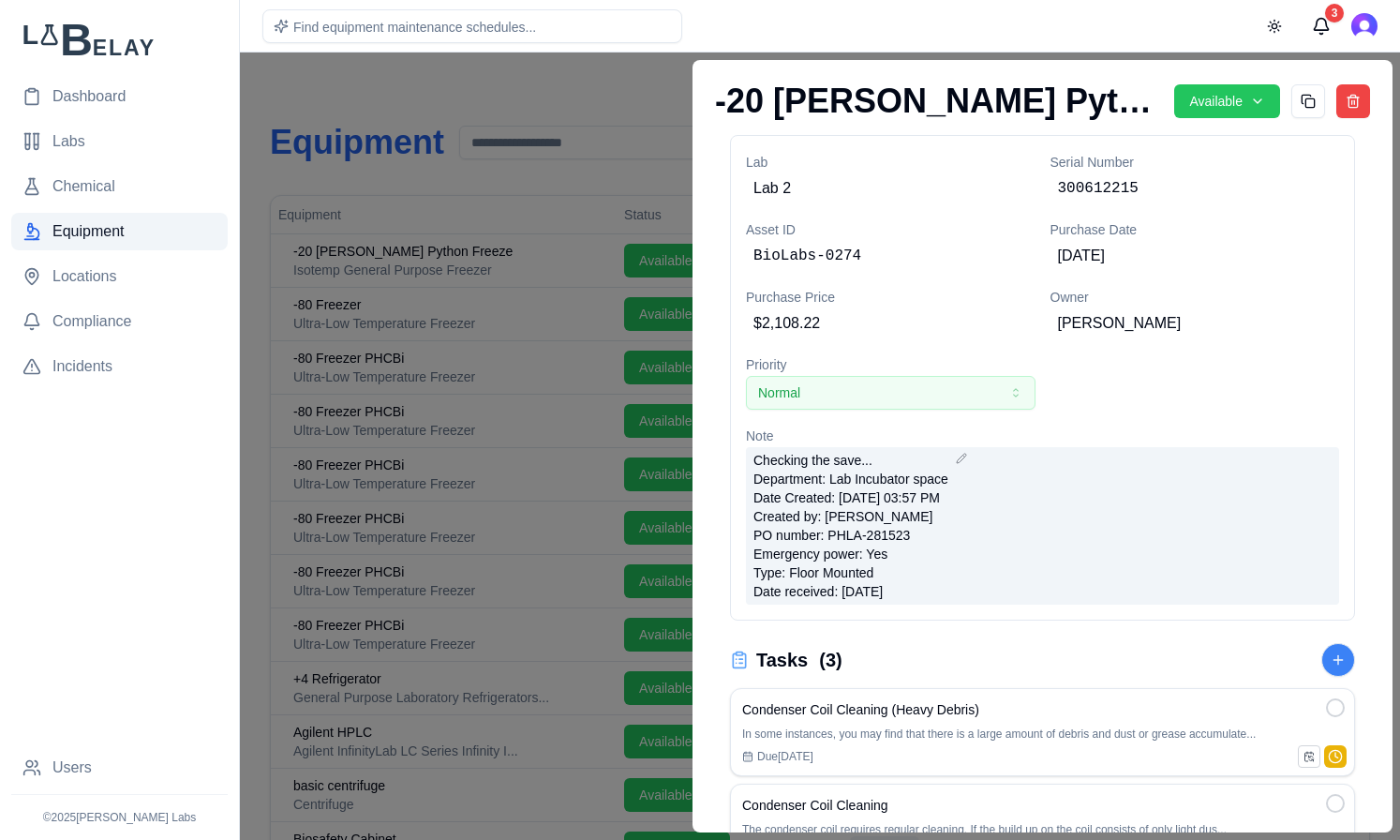
click at [1004, 585] on div "Checking the save... Department: Lab Incubator space Date Created: 10/15/2024 0…" at bounding box center [1042, 525] width 593 height 157
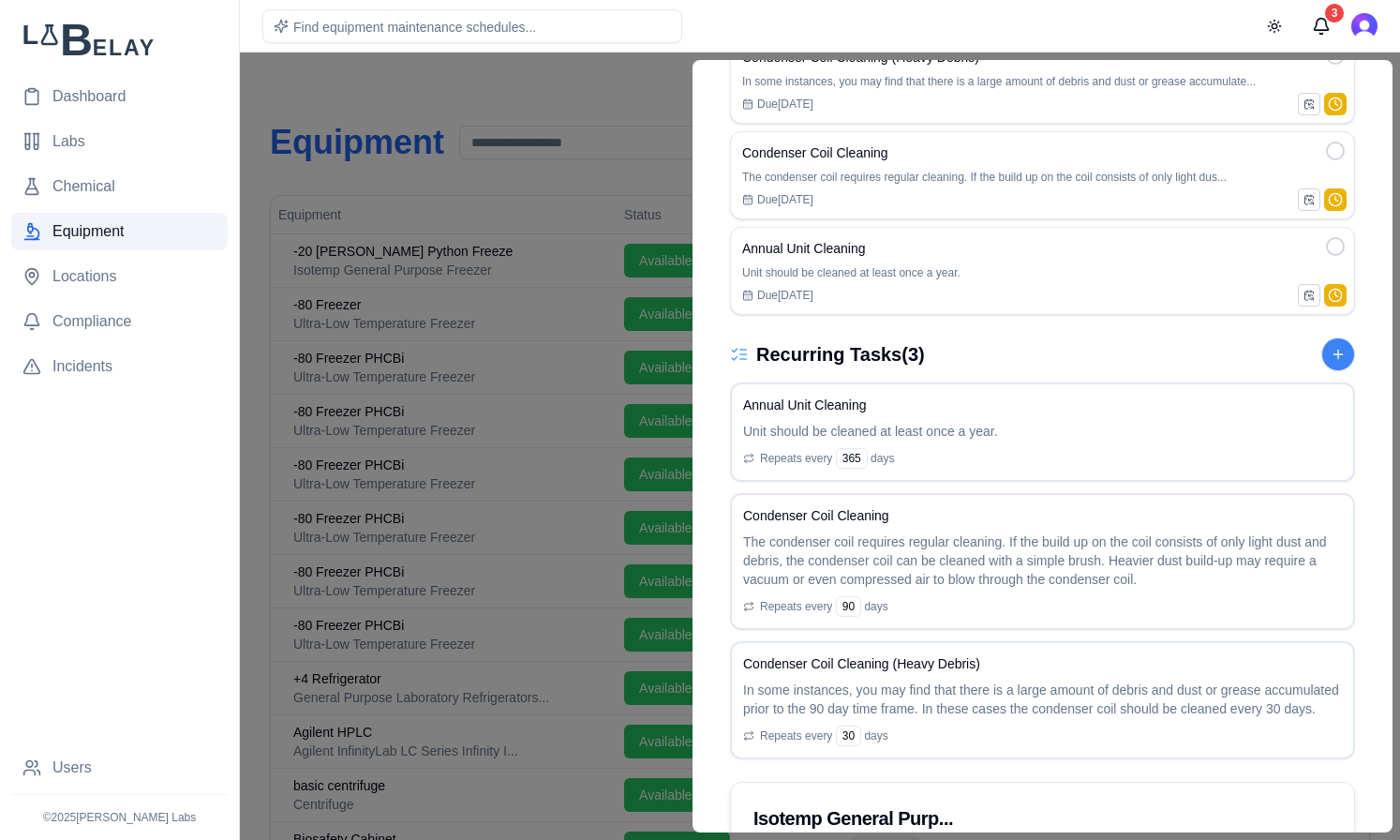
scroll to position [759, 0]
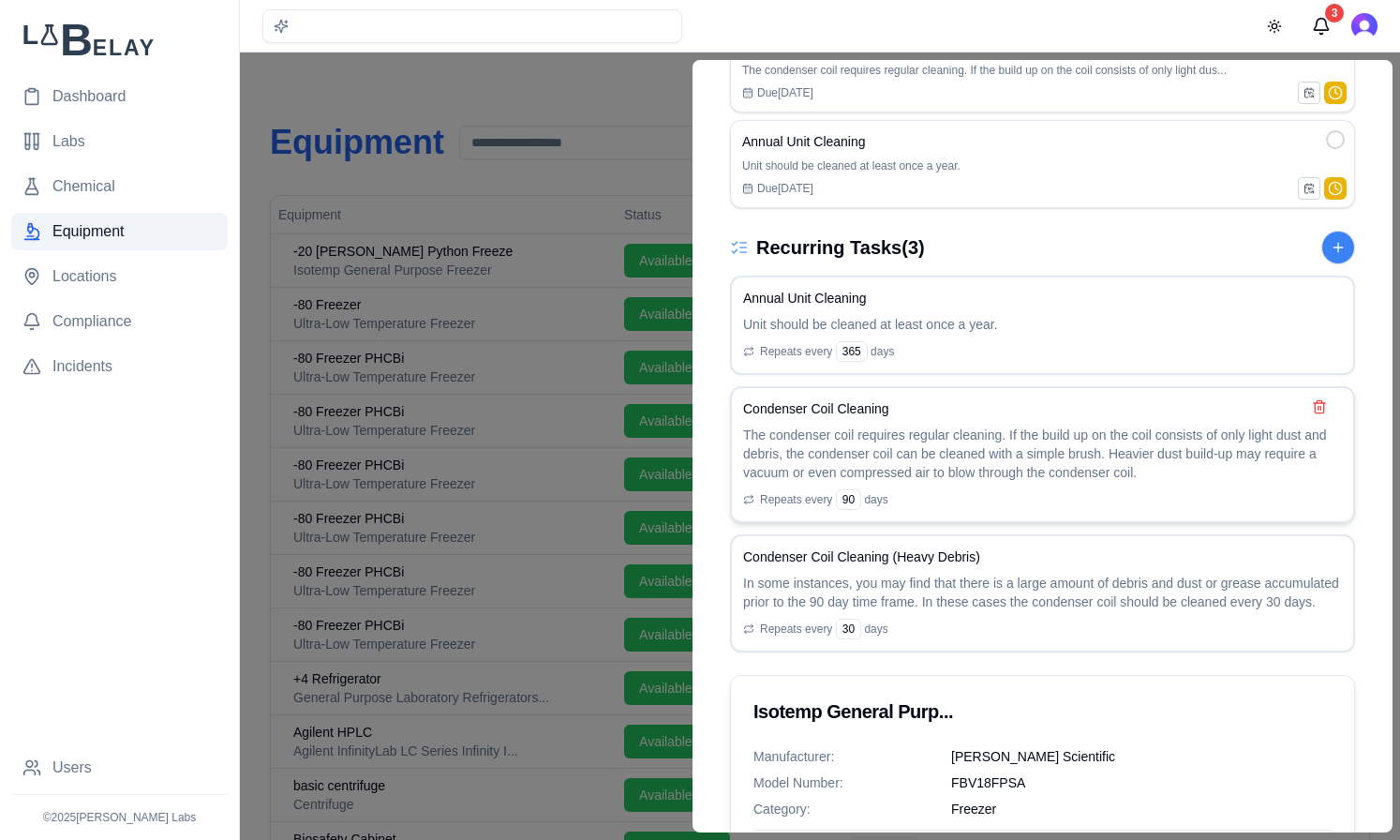
click at [1024, 447] on p "The condenser coil requires regular cleaning. If the build up on the coil consi…" at bounding box center [1042, 453] width 599 height 56
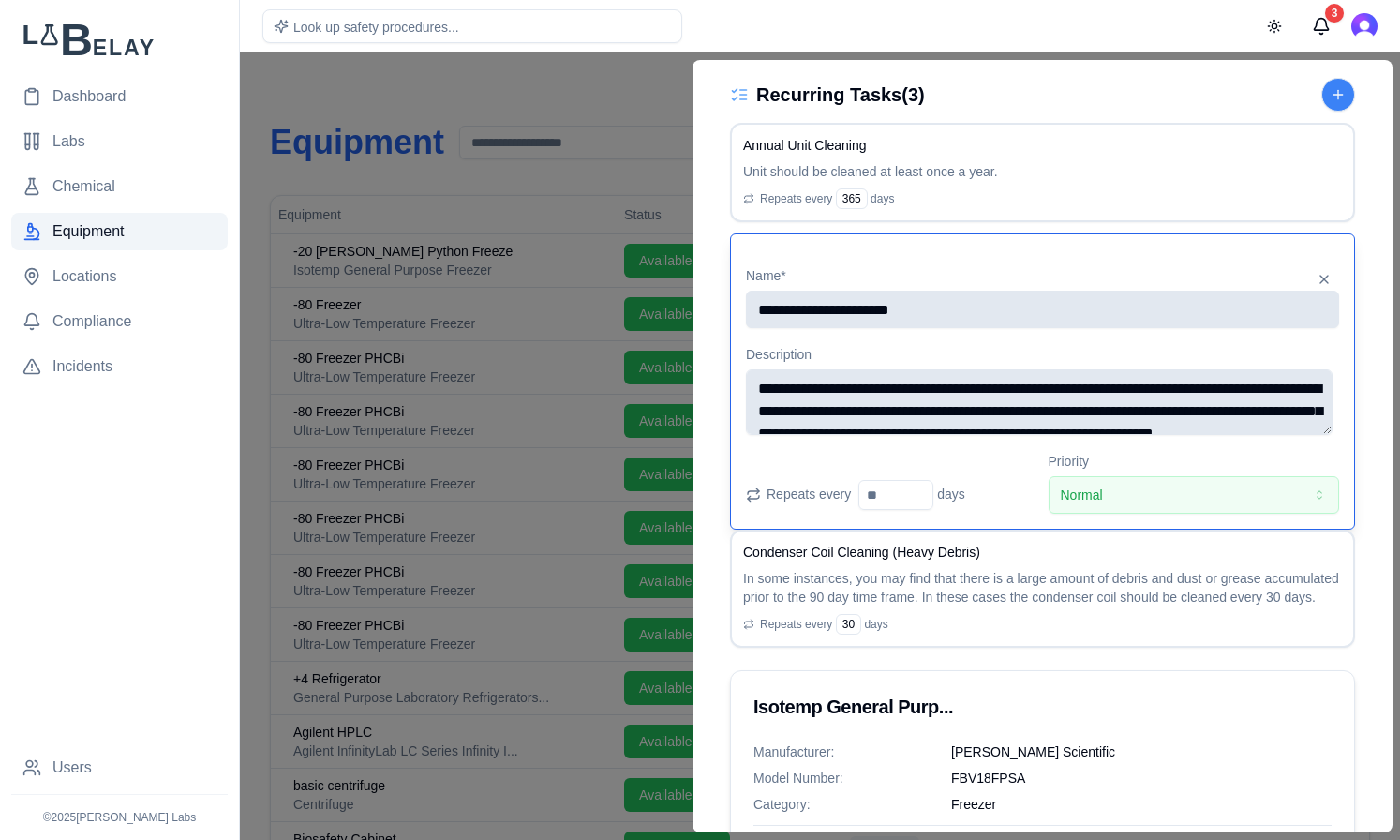
scroll to position [914, 0]
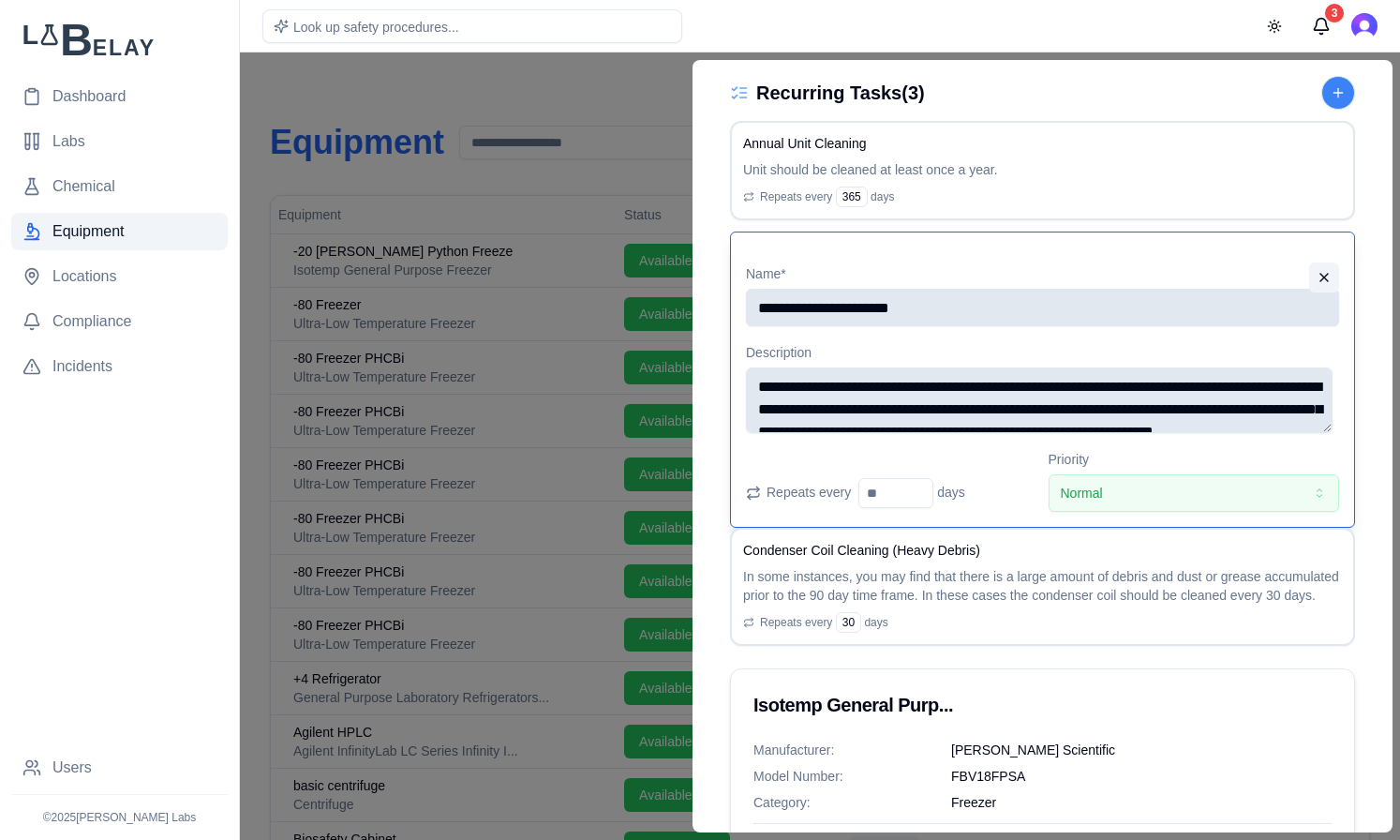
click at [1315, 273] on button at bounding box center [1324, 277] width 30 height 30
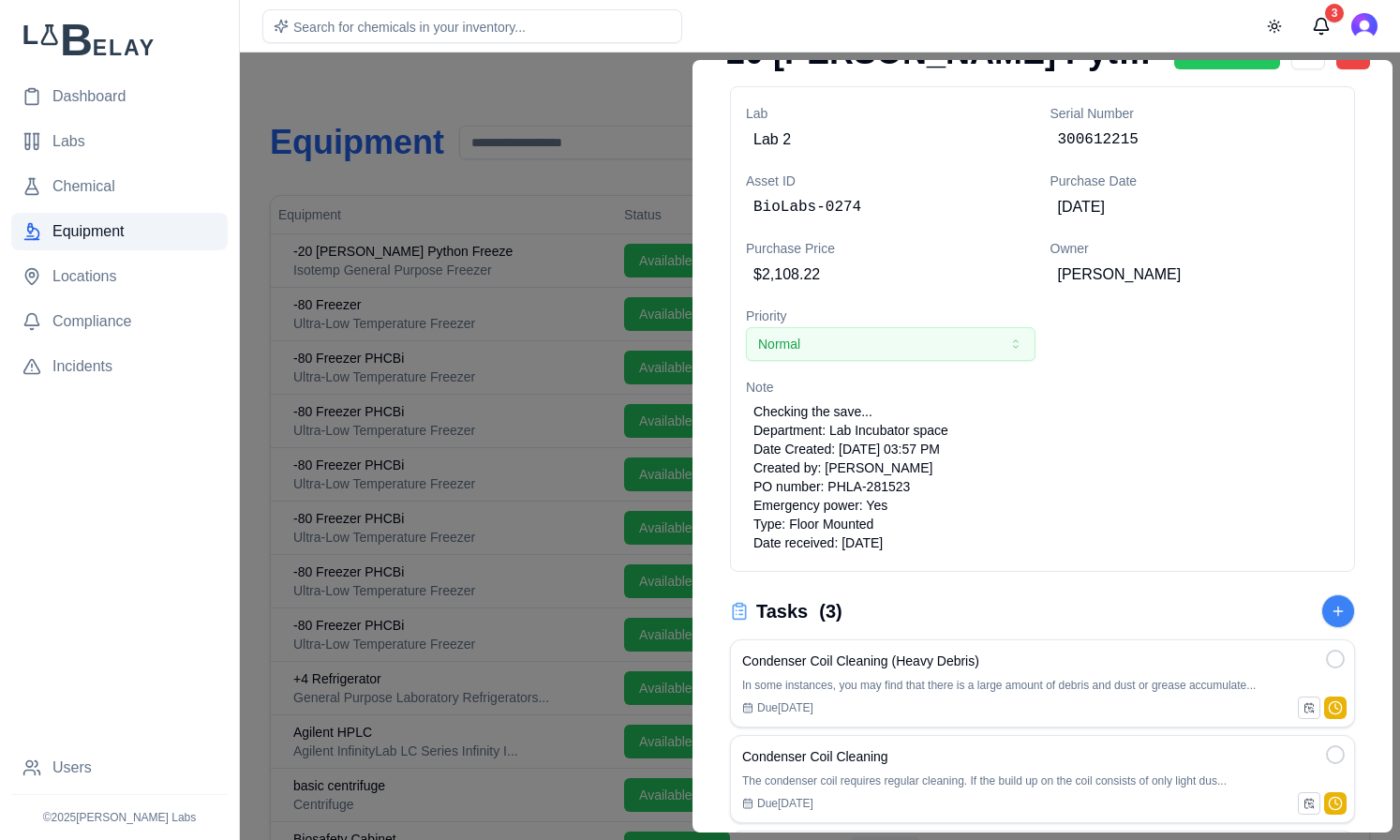
scroll to position [0, 0]
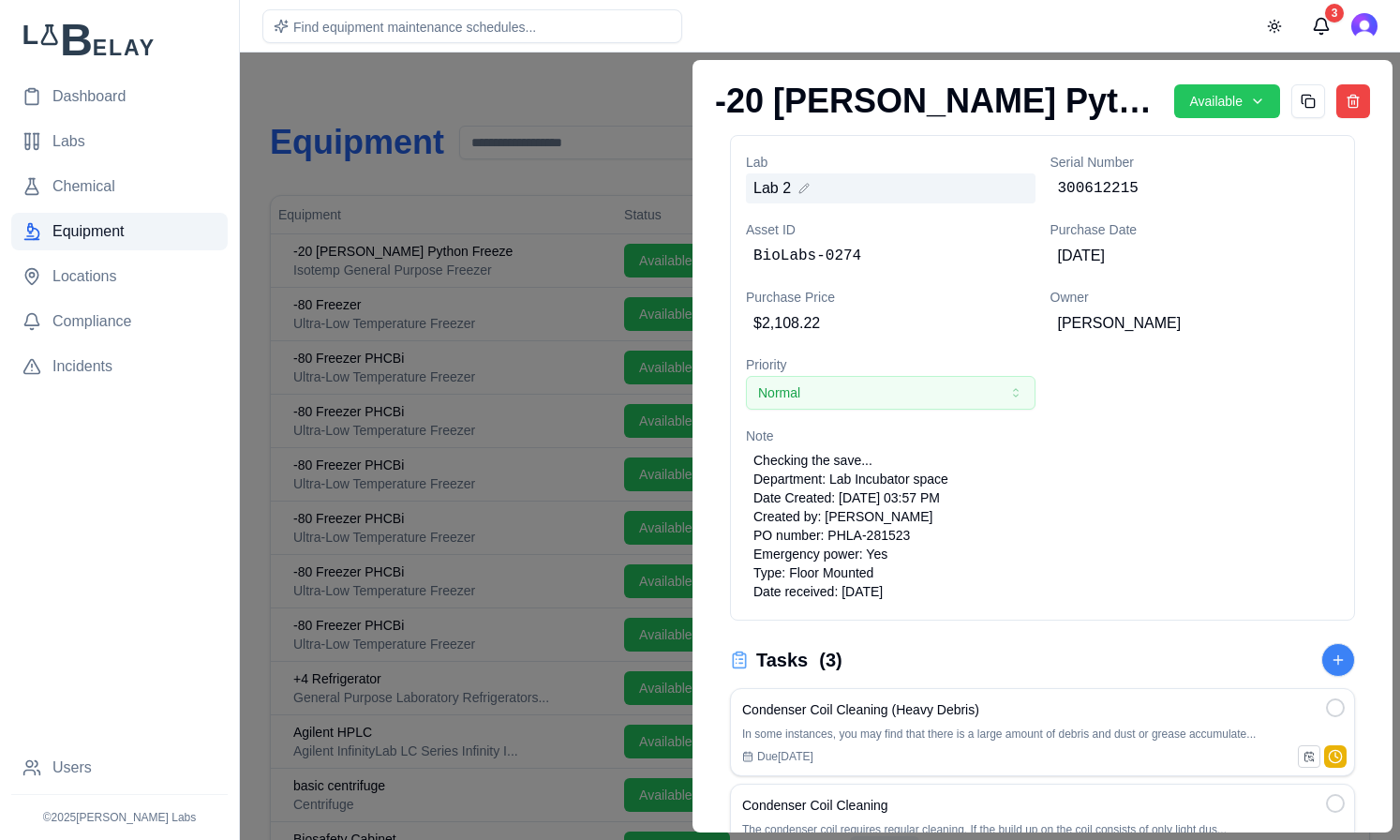
click at [858, 197] on div "Lab 2" at bounding box center [891, 188] width 290 height 30
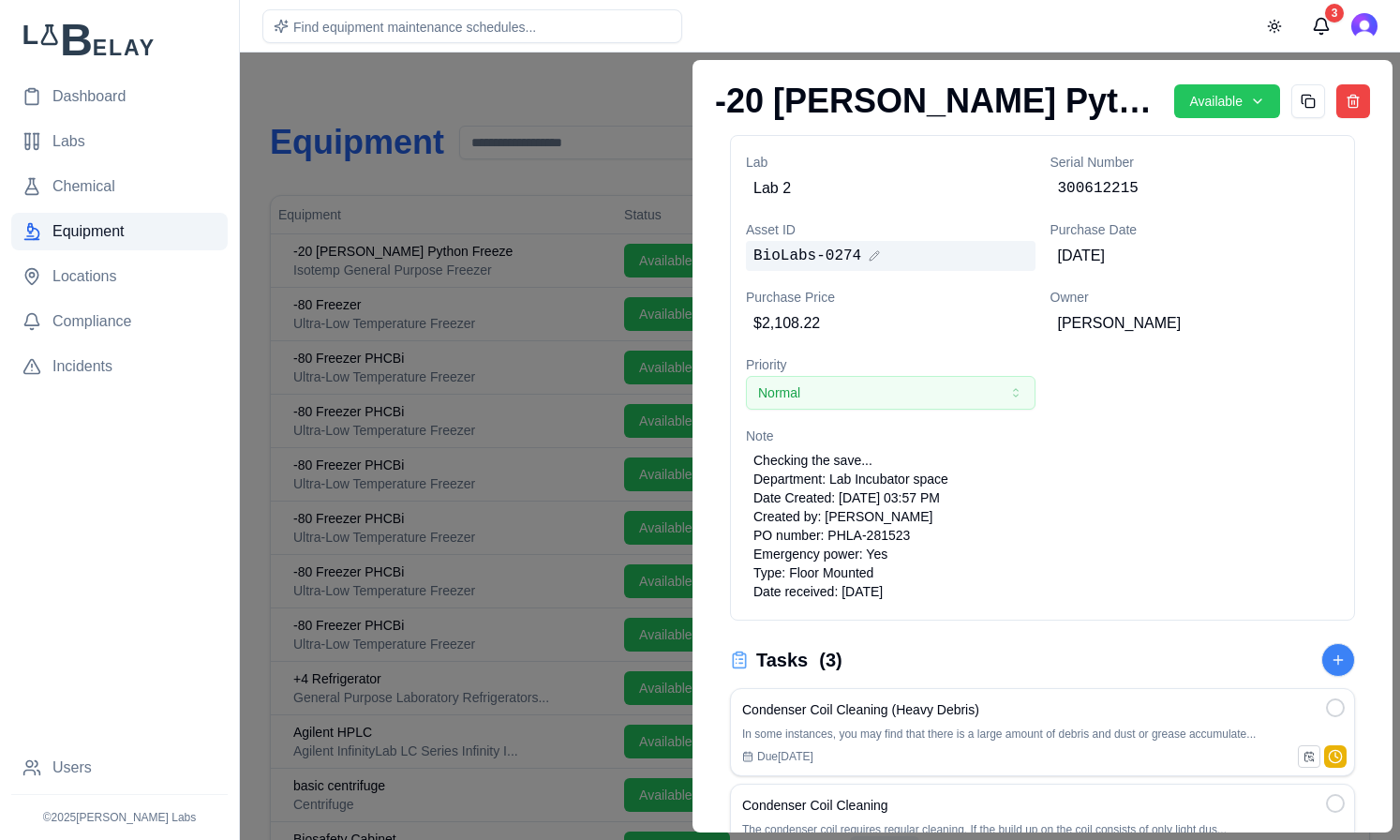
click at [837, 267] on div "BioLabs-0274" at bounding box center [891, 256] width 290 height 30
click at [1207, 435] on div "Note Checking the save... Department: Lab Incubator space Date Created: 10/15/2…" at bounding box center [1042, 515] width 593 height 180
click at [600, 66] on div at bounding box center [700, 445] width 1400 height 787
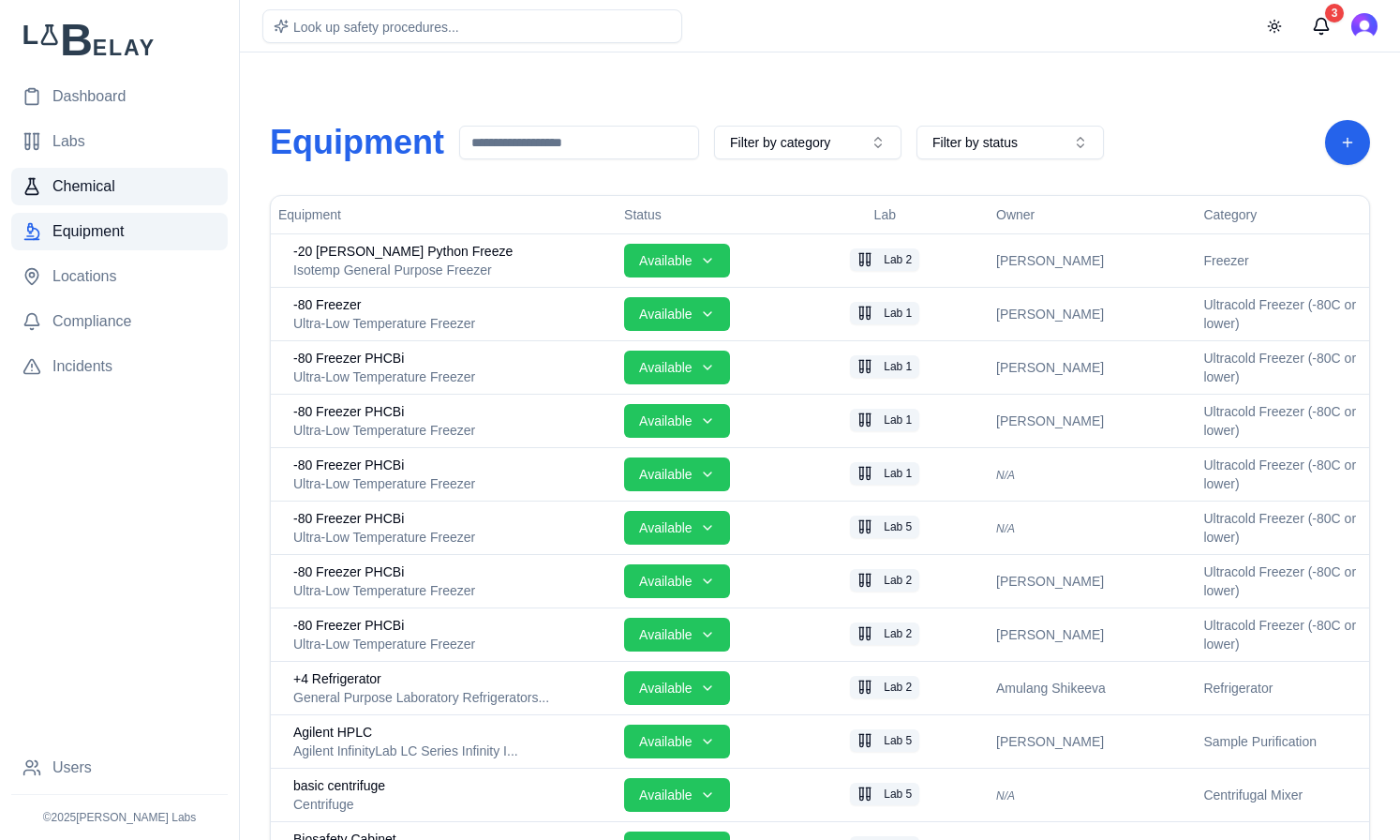
click at [148, 190] on link "Chemical" at bounding box center [119, 186] width 216 height 37
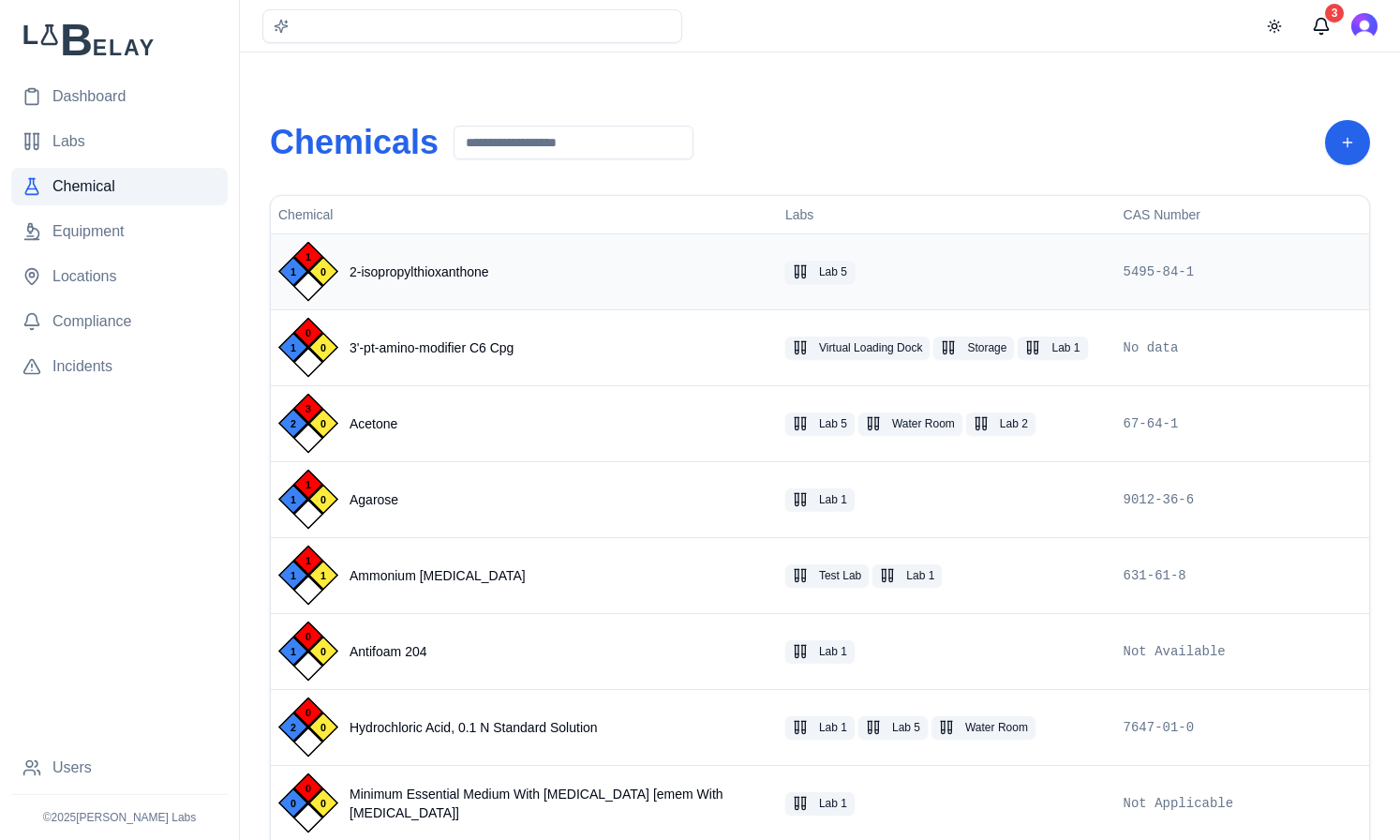
click at [606, 248] on div "1 1 0 2-isopropylthioxanthone" at bounding box center [524, 272] width 492 height 60
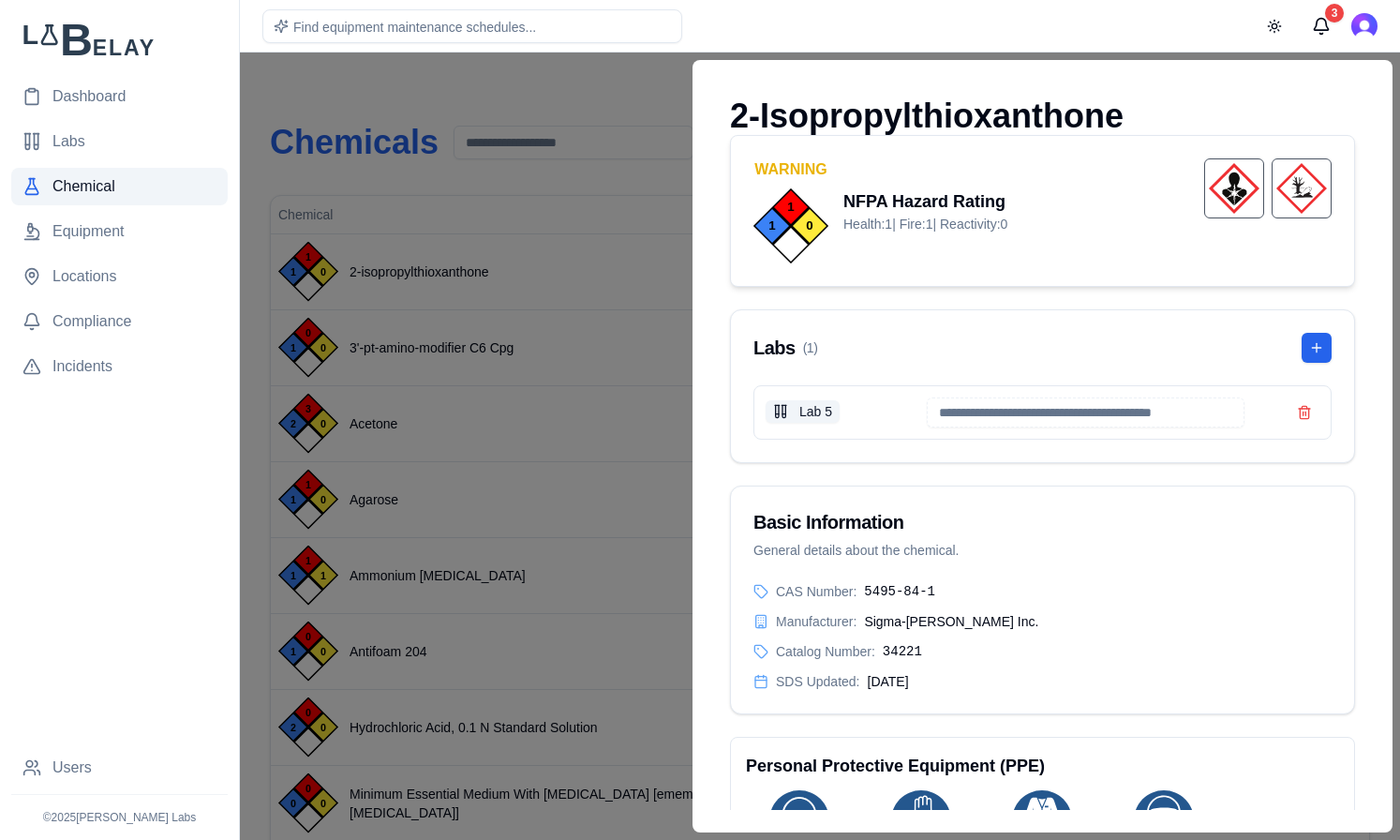
click at [957, 120] on div "2-Isopropylthioxanthone" at bounding box center [1042, 115] width 625 height 37
click at [549, 81] on div at bounding box center [700, 445] width 1400 height 787
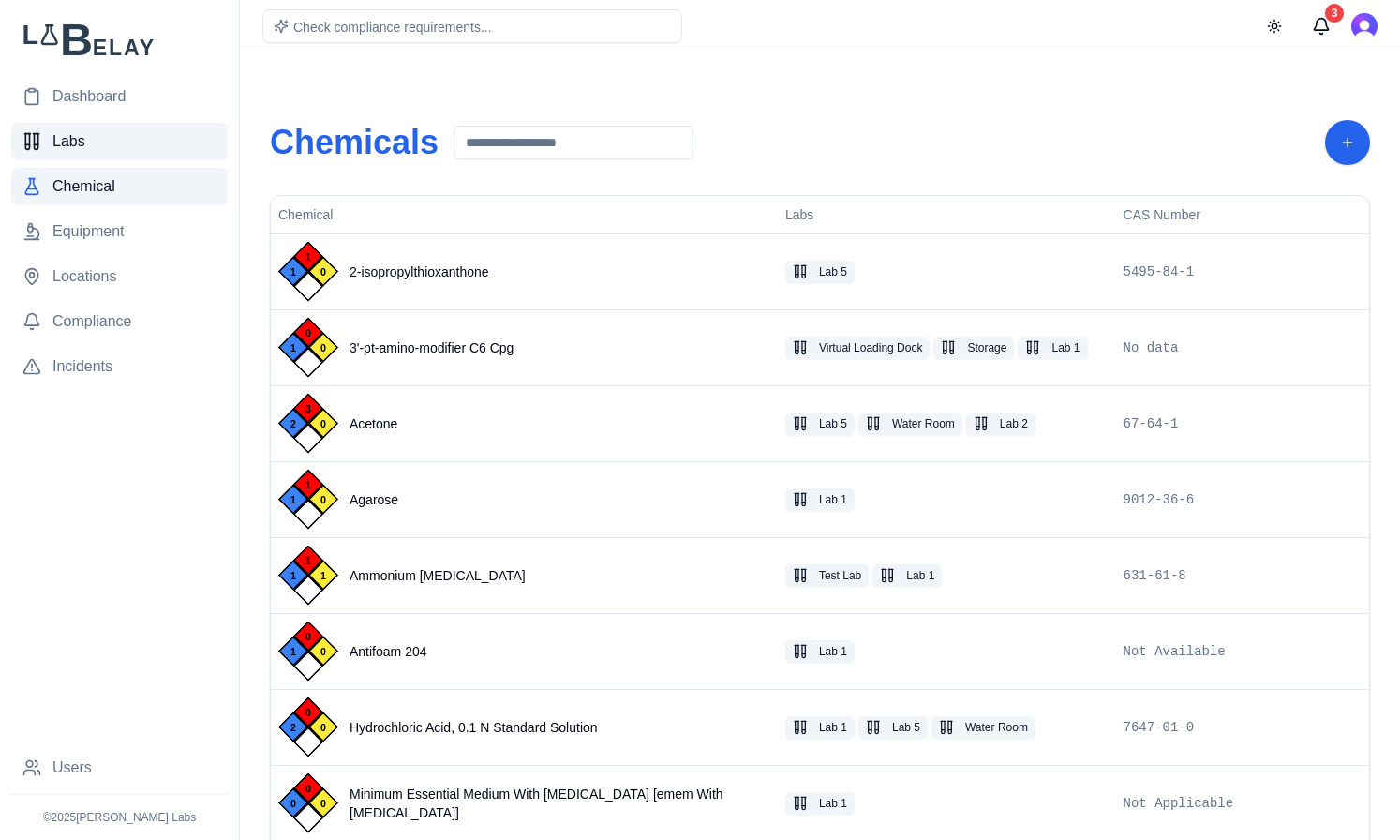
click at [101, 129] on link "Labs" at bounding box center [119, 141] width 216 height 37
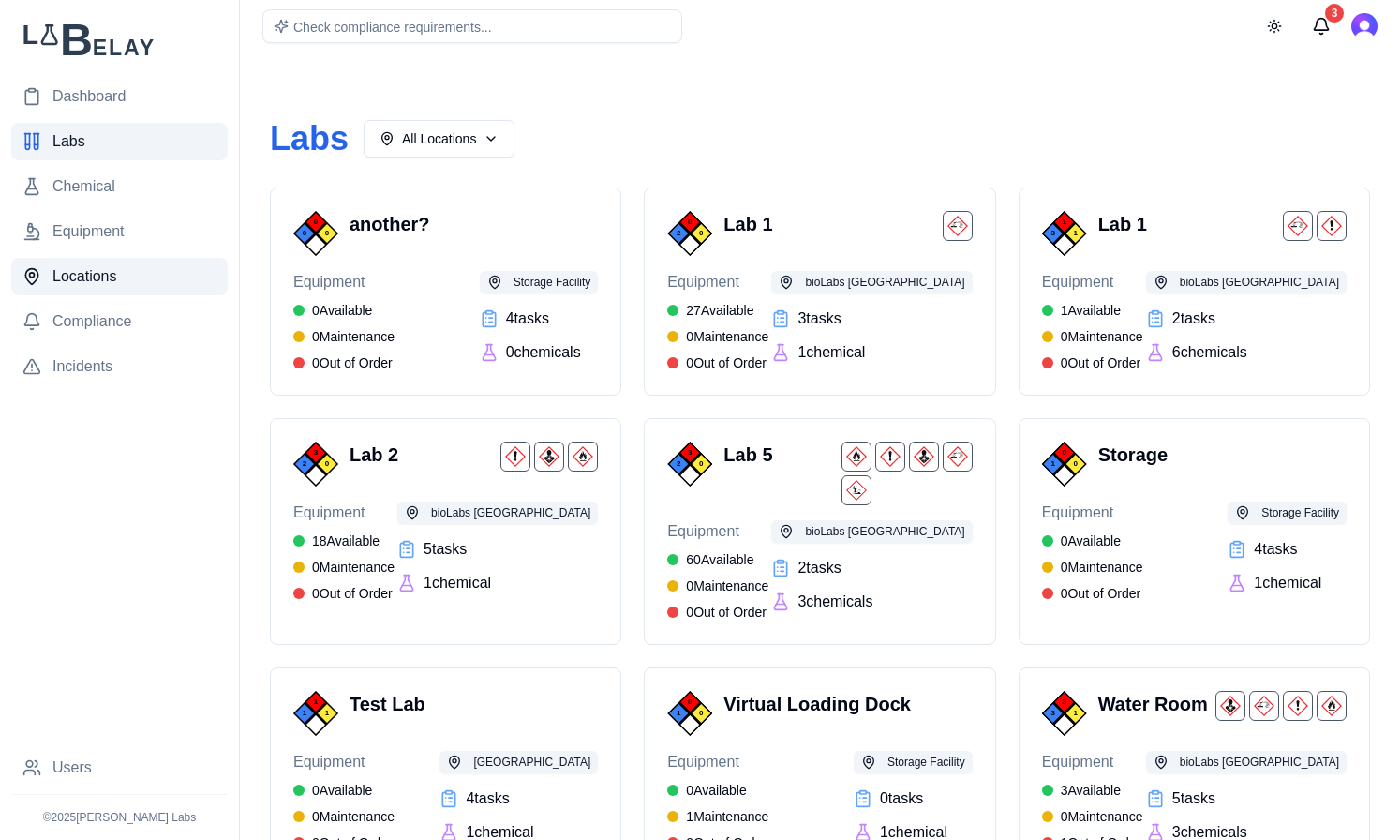
click at [89, 280] on span "Locations" at bounding box center [84, 276] width 65 height 22
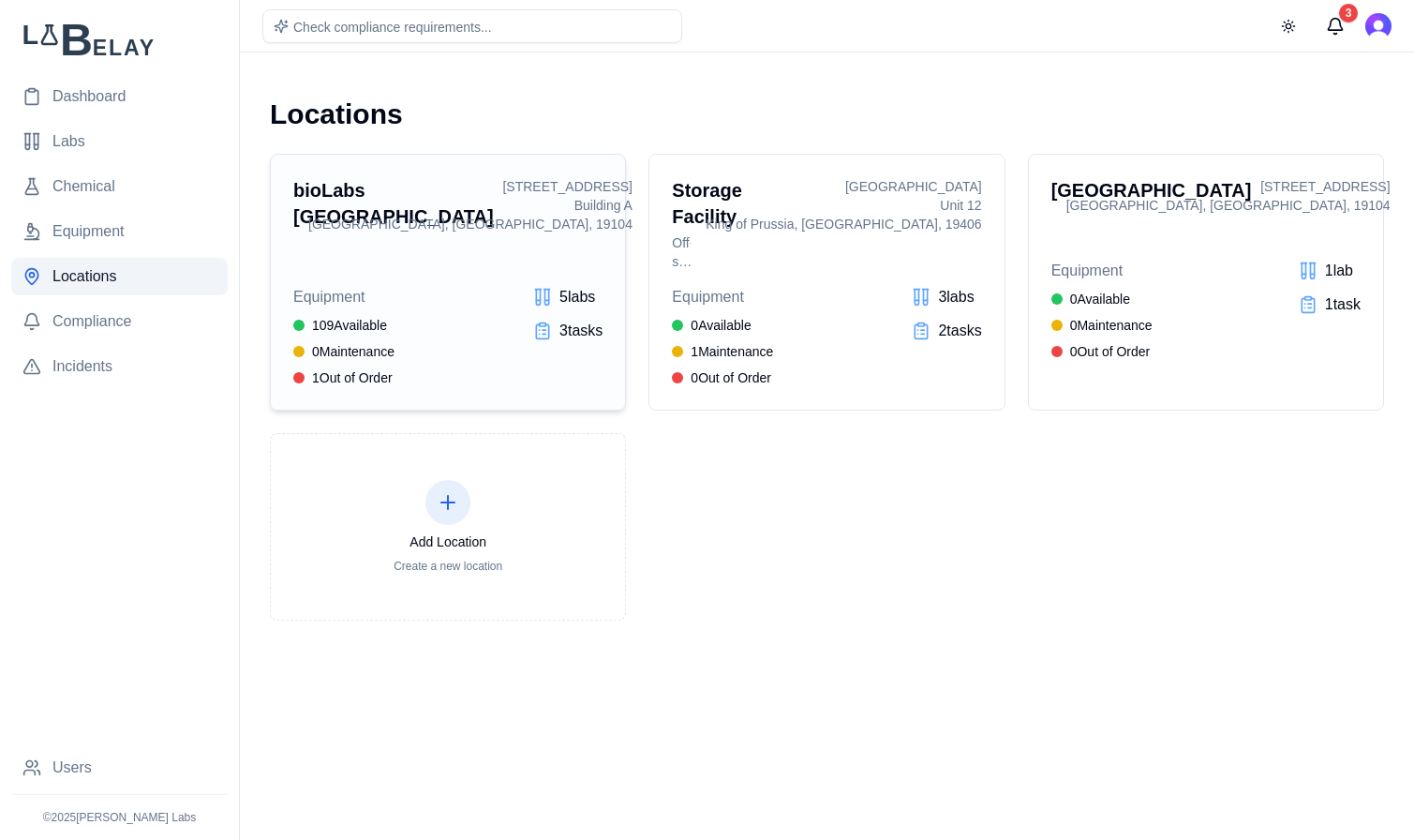
click at [293, 196] on h3 "bioLabs Philadelphia" at bounding box center [293, 203] width 0 height 52
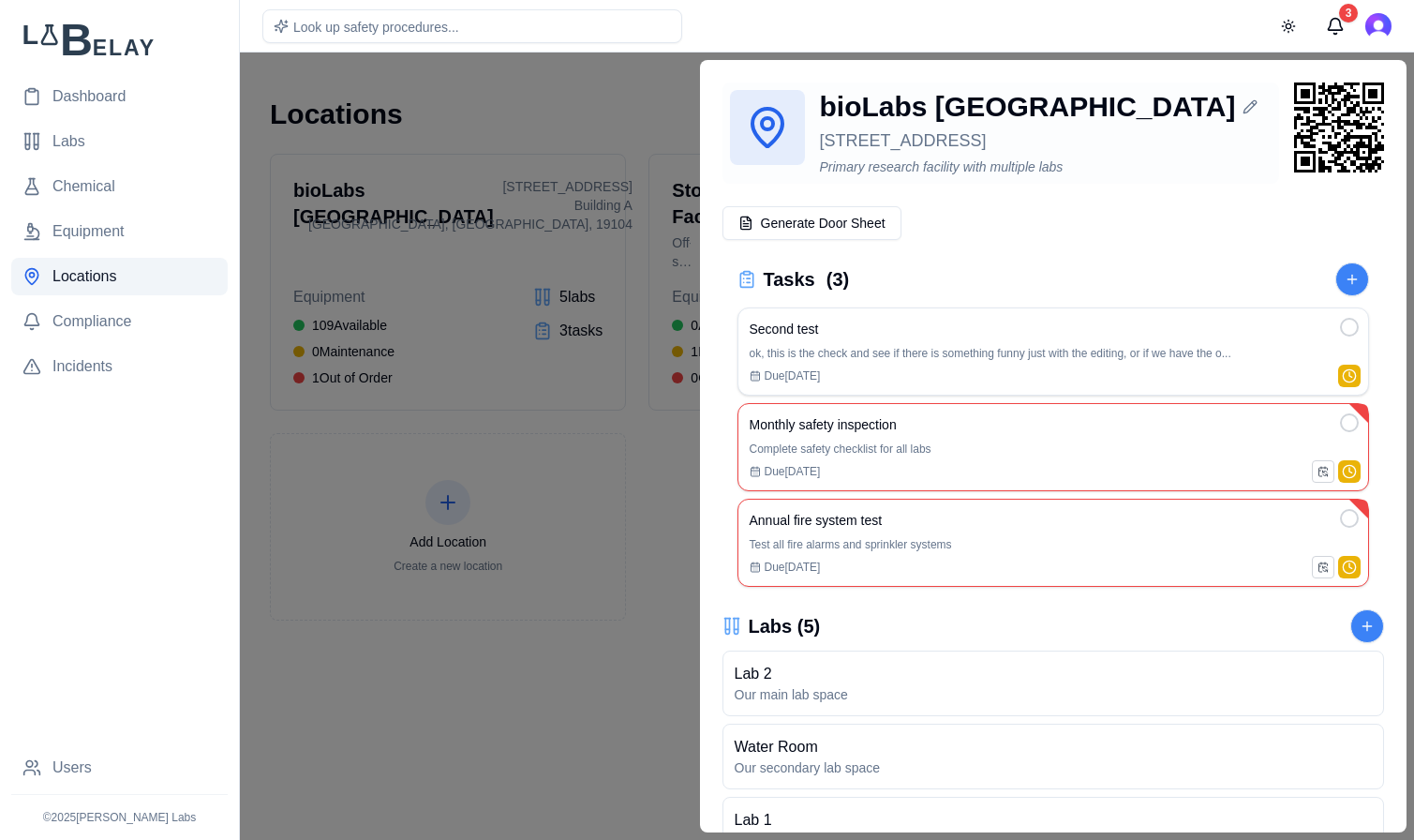
click at [998, 120] on div "bioLabs Philadelphia" at bounding box center [1046, 107] width 453 height 34
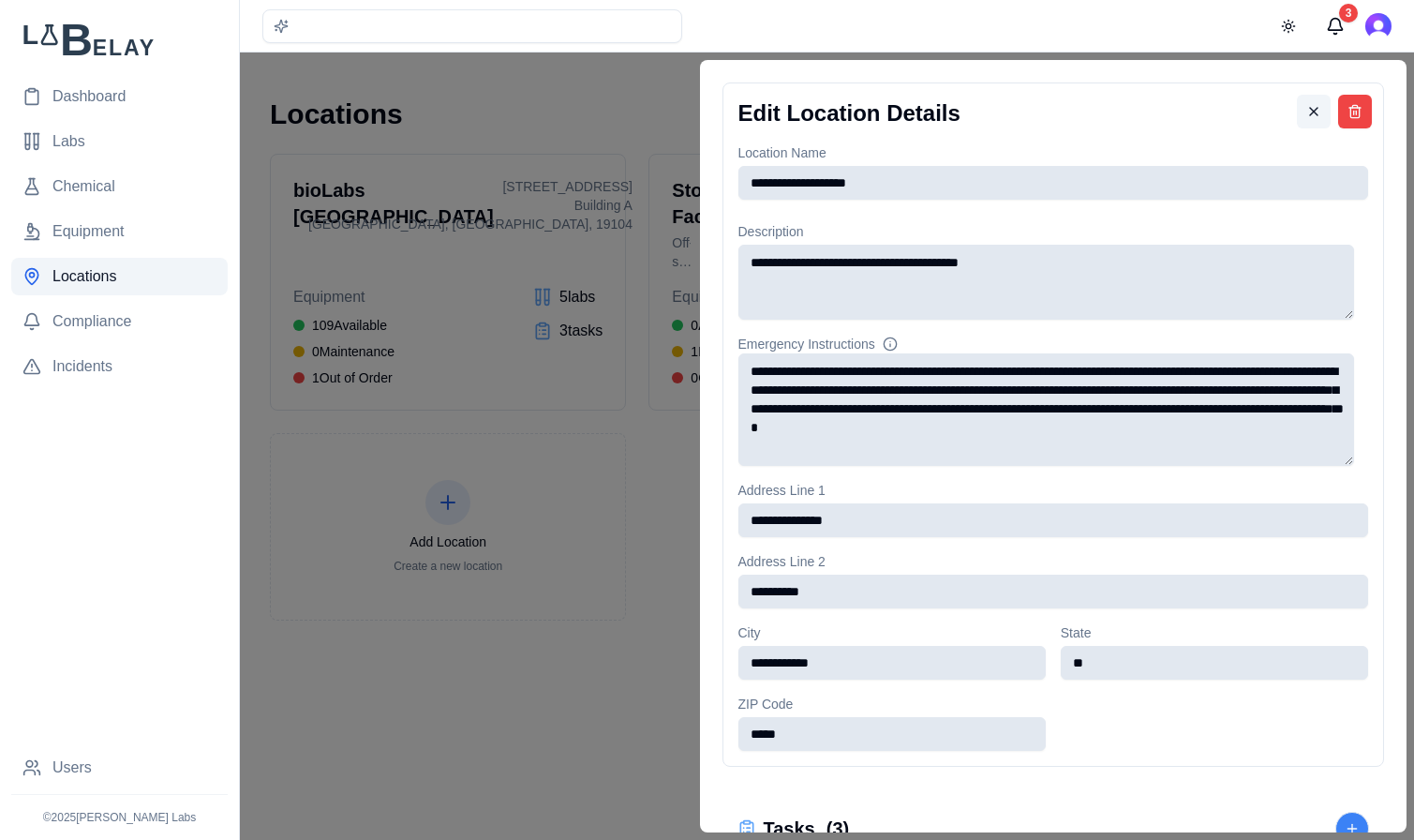
click at [1297, 112] on button at bounding box center [1314, 112] width 34 height 34
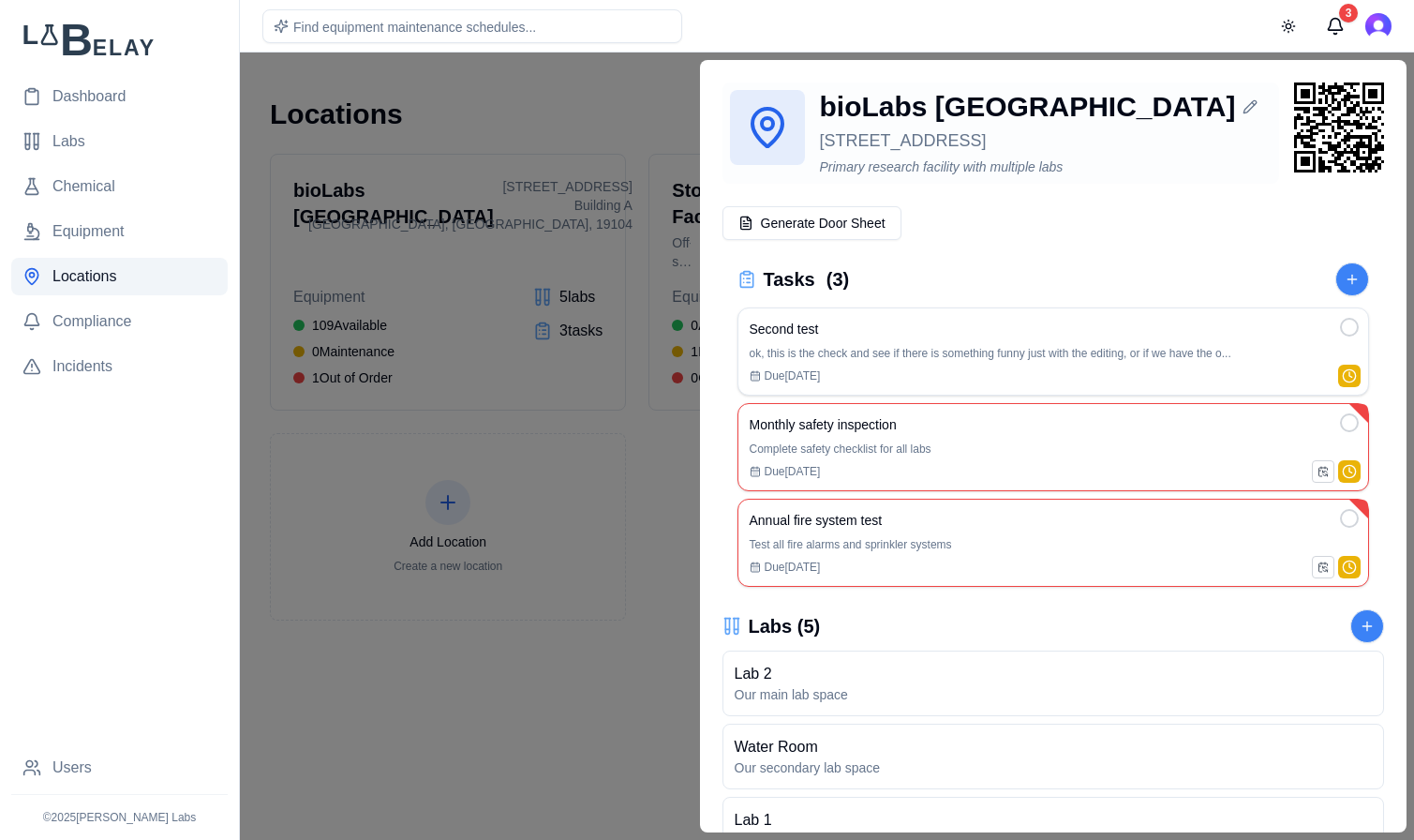
click at [1061, 122] on div "bioLabs Philadelphia" at bounding box center [1046, 107] width 453 height 34
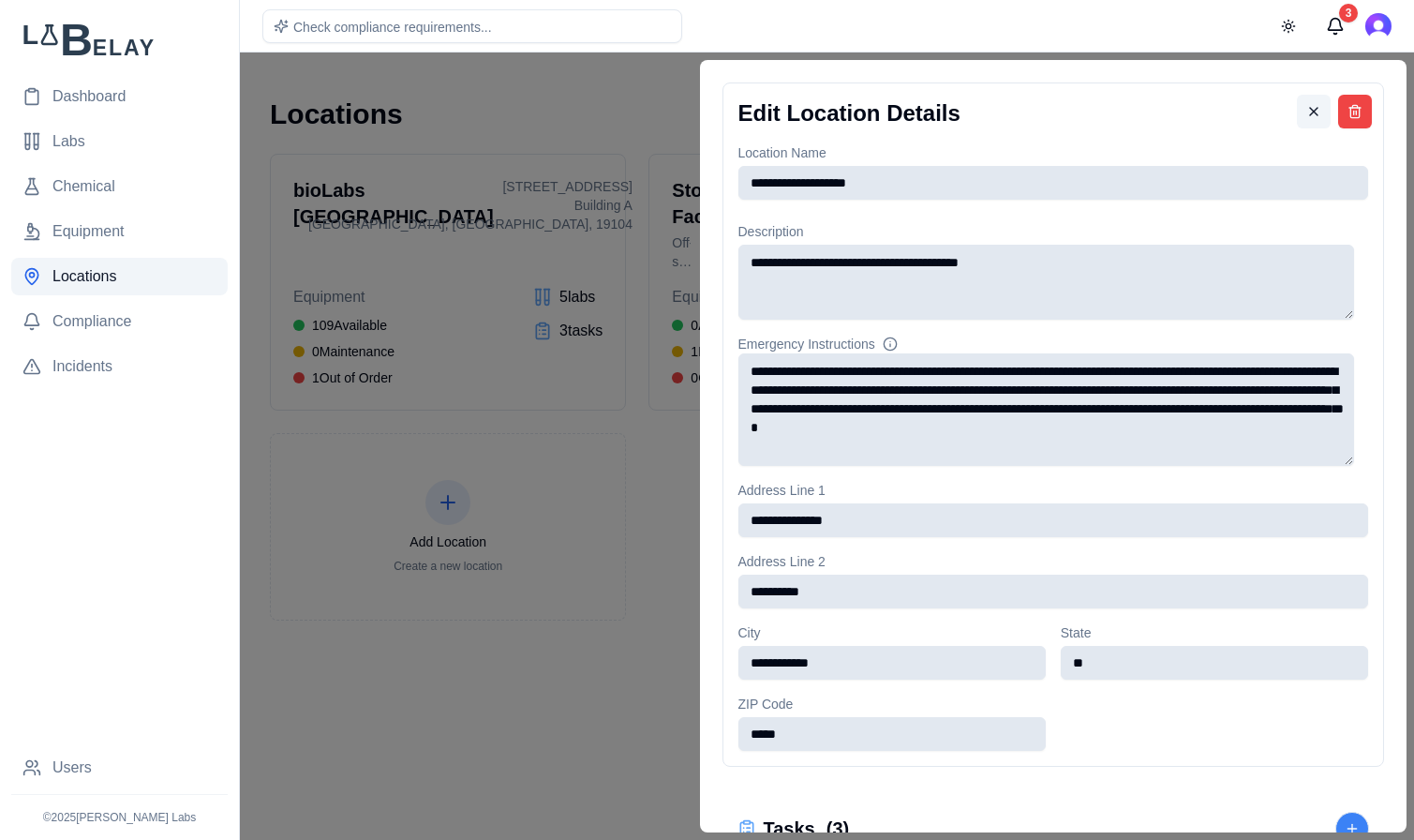
click at [1297, 116] on button at bounding box center [1314, 112] width 34 height 34
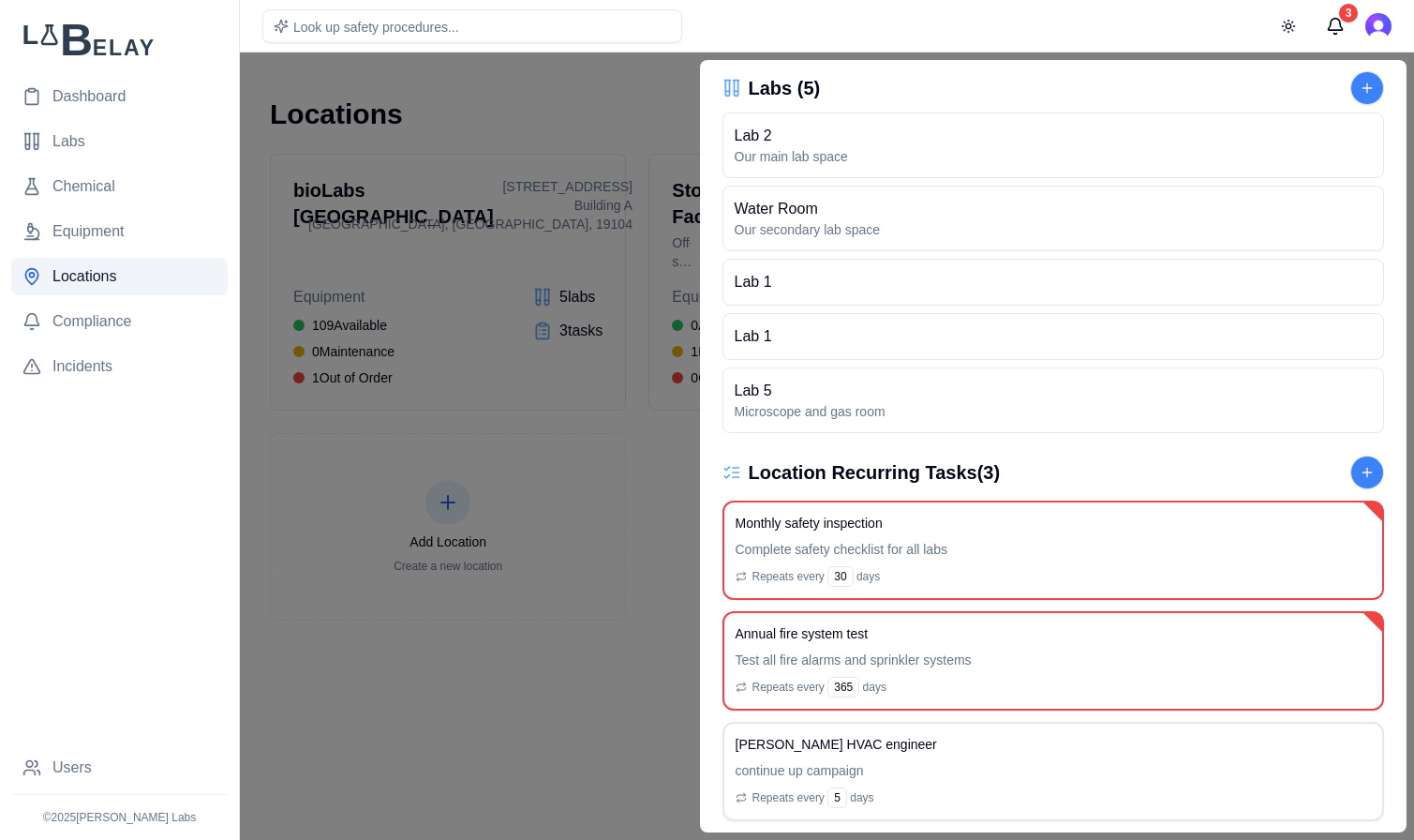
scroll to position [572, 0]
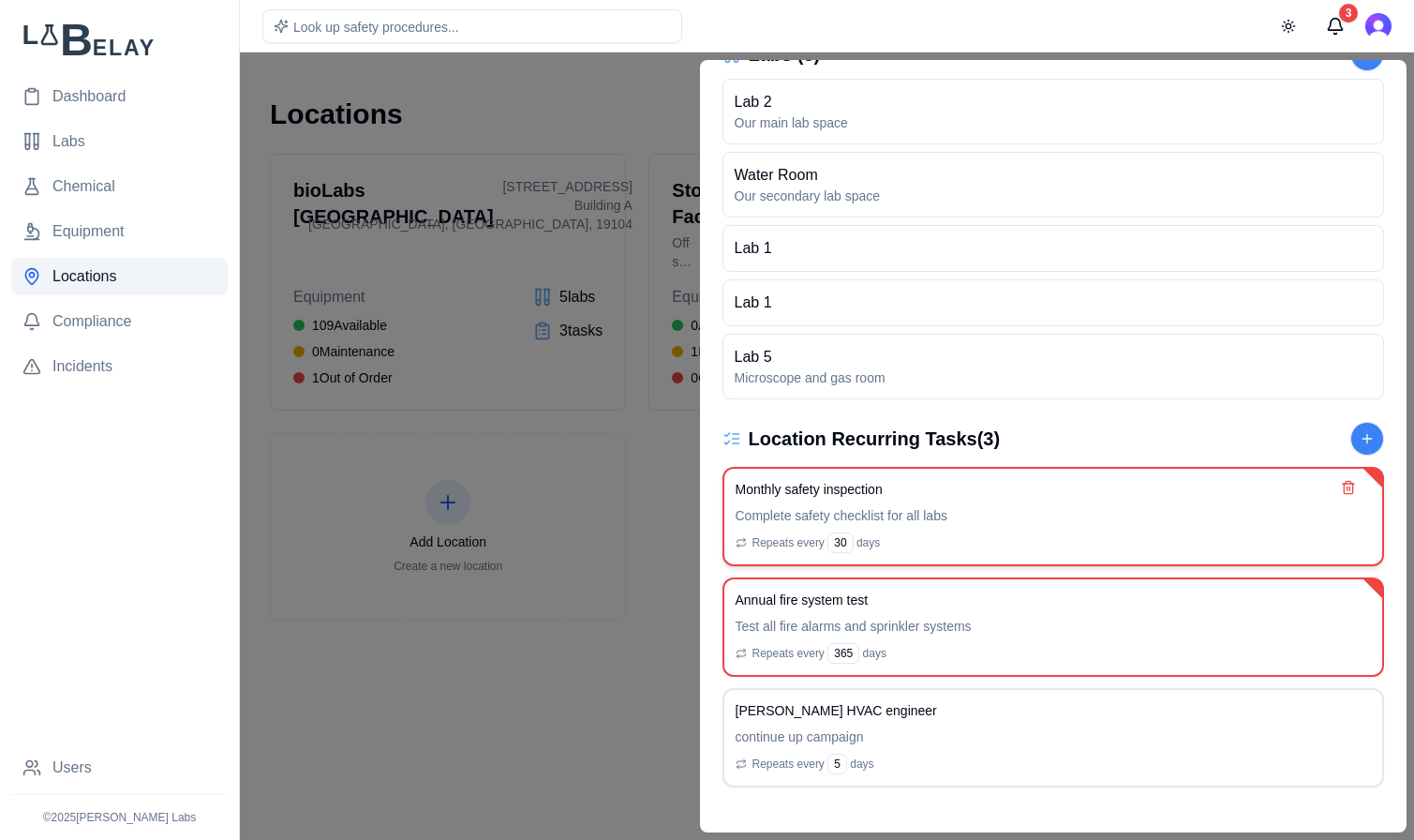
click at [1022, 521] on p "Complete safety checklist for all labs" at bounding box center [1054, 515] width 636 height 19
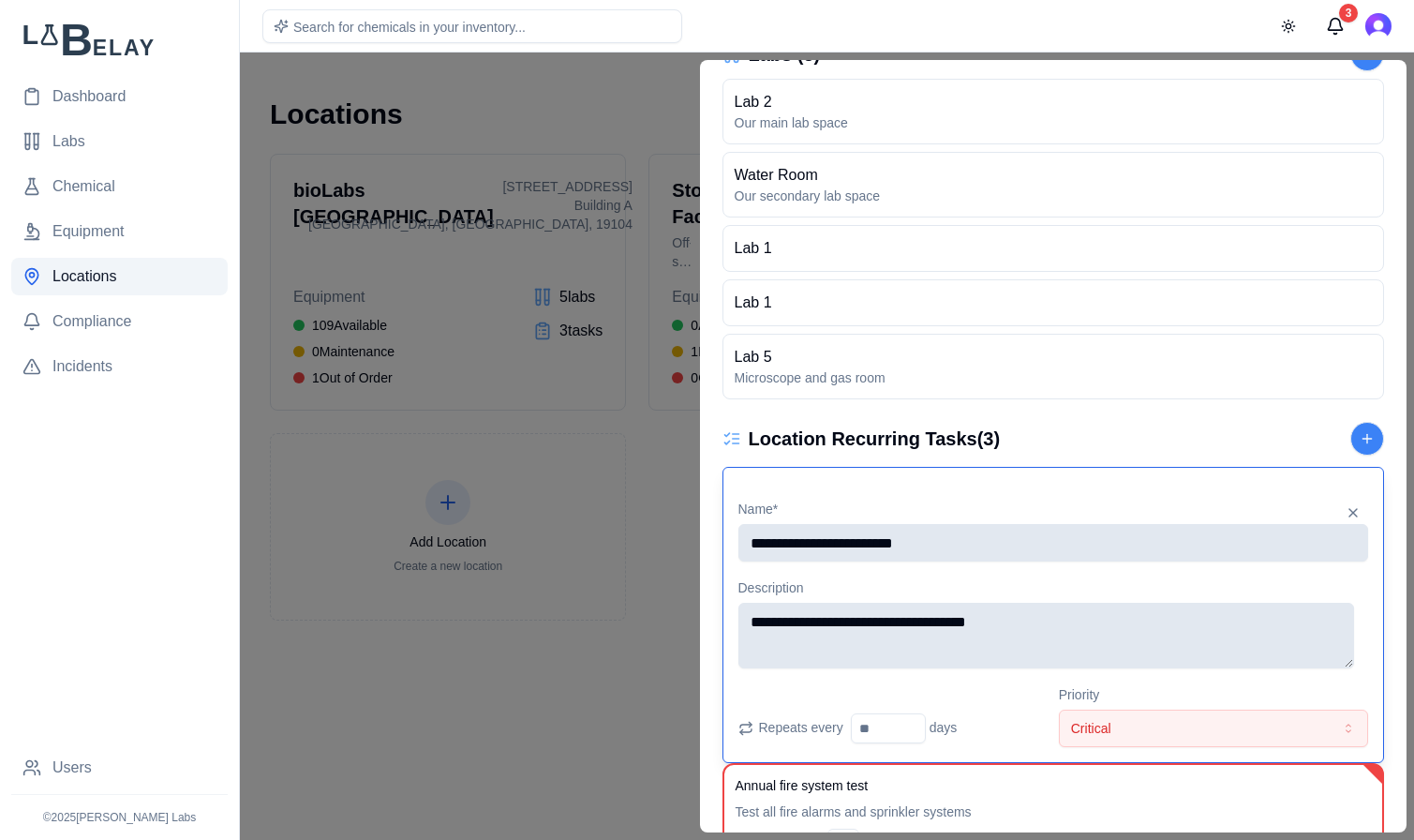
click at [1087, 440] on div "Location Recurring Tasks ( 3 )" at bounding box center [1054, 439] width 663 height 34
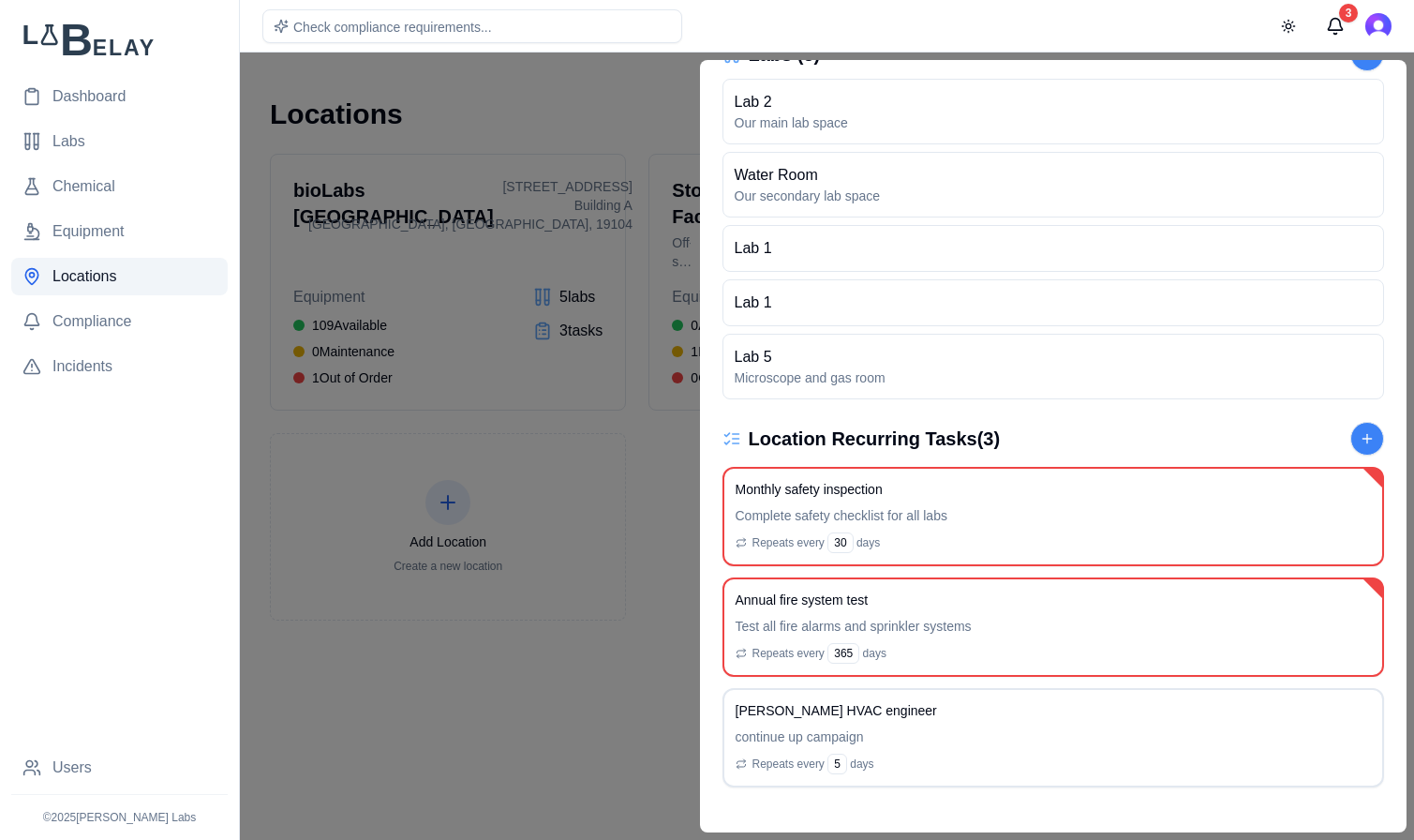
click at [617, 124] on div at bounding box center [707, 445] width 1414 height 787
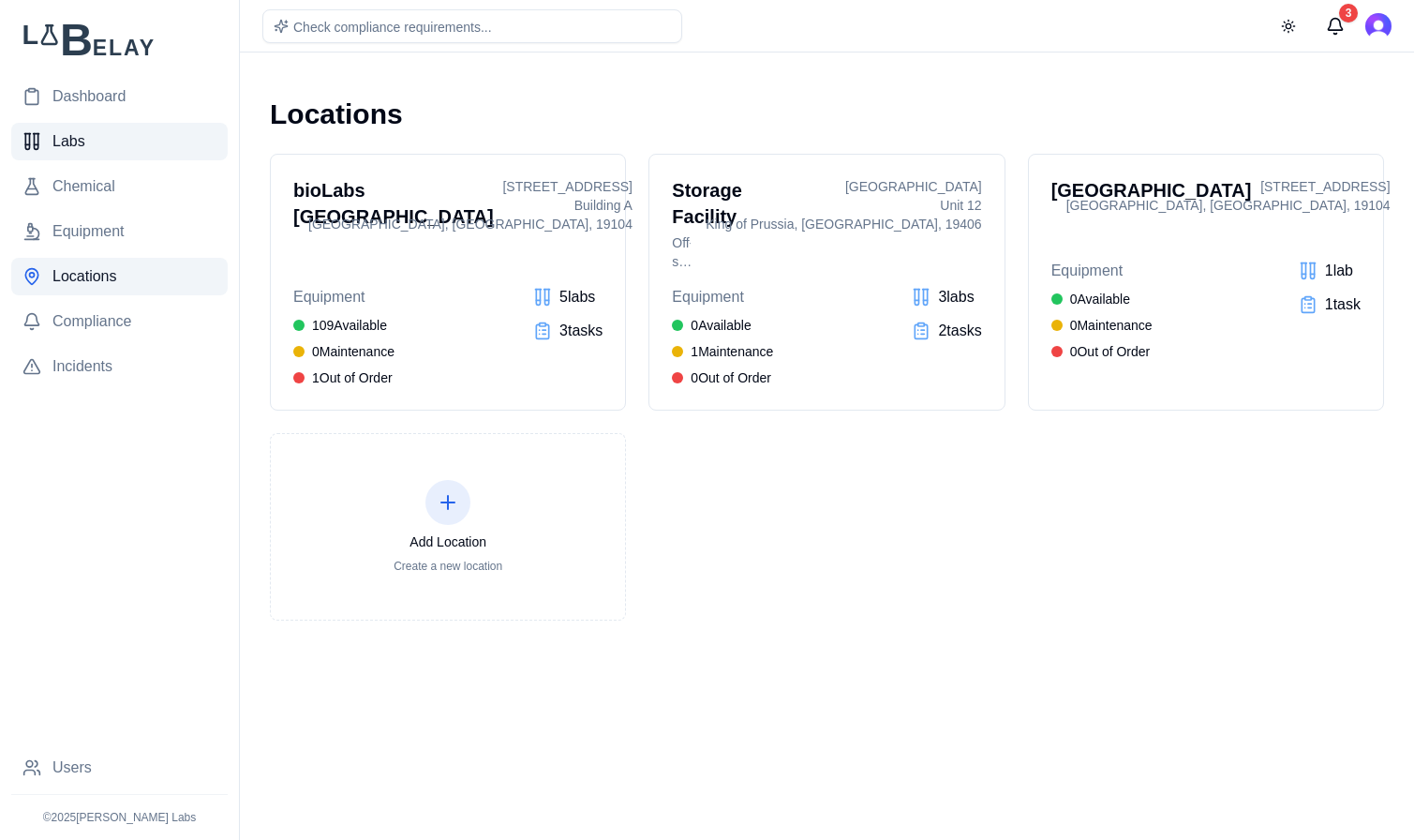
click at [123, 141] on link "Labs" at bounding box center [119, 141] width 216 height 37
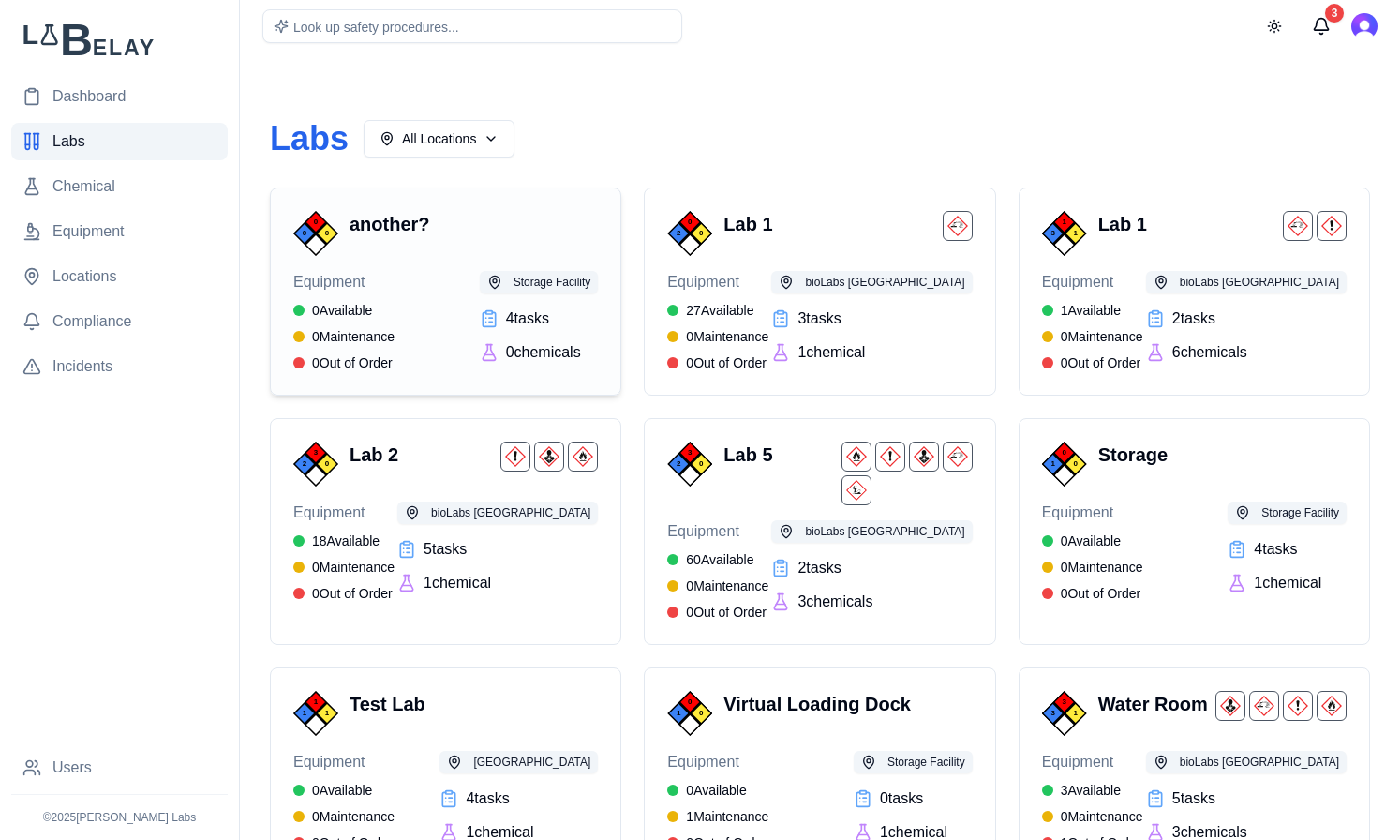
click at [469, 361] on div "Equipment 0 Available 0 Maintenance 0 Out of Order Storage Facility 4 task s 0 …" at bounding box center [445, 321] width 305 height 101
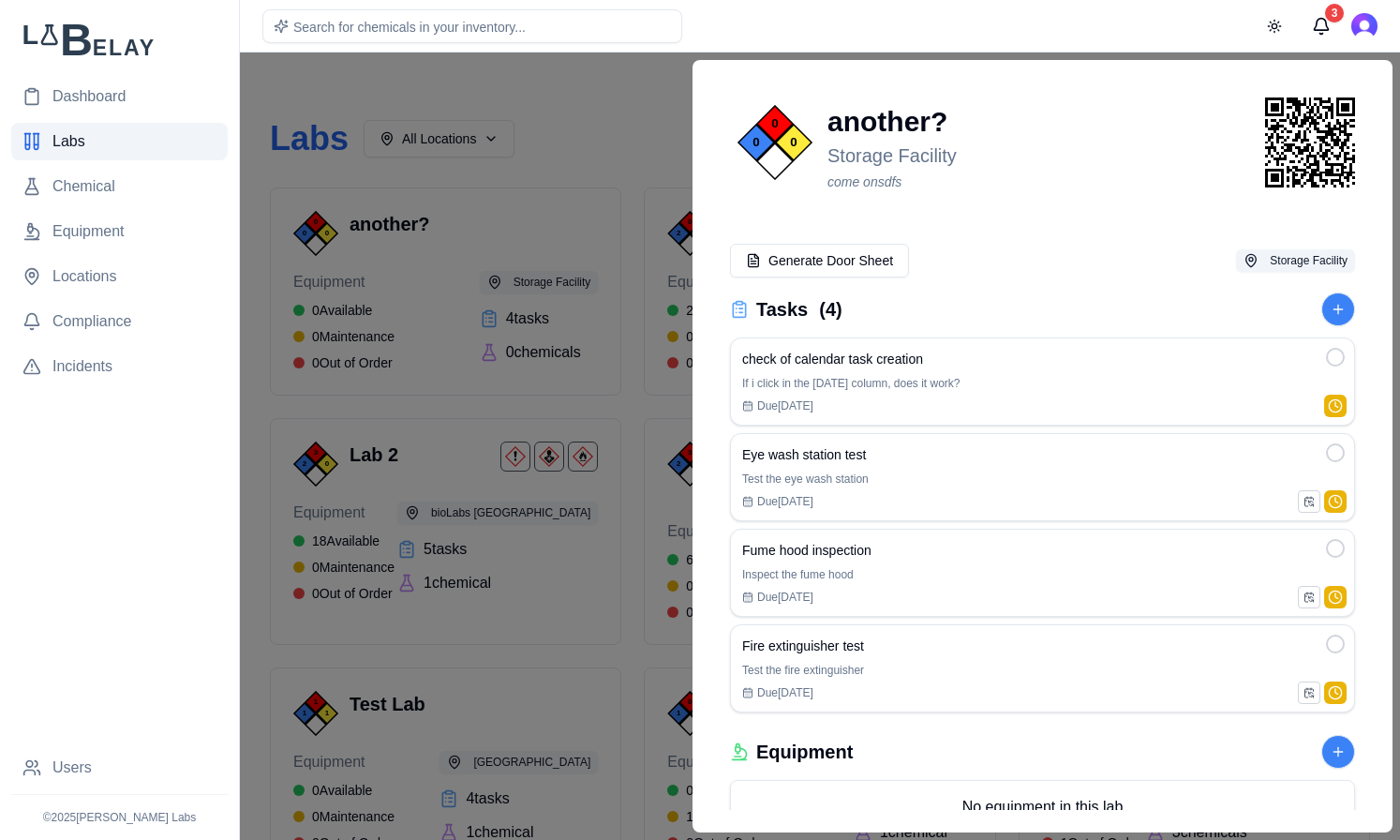
click at [574, 115] on div at bounding box center [700, 445] width 1400 height 787
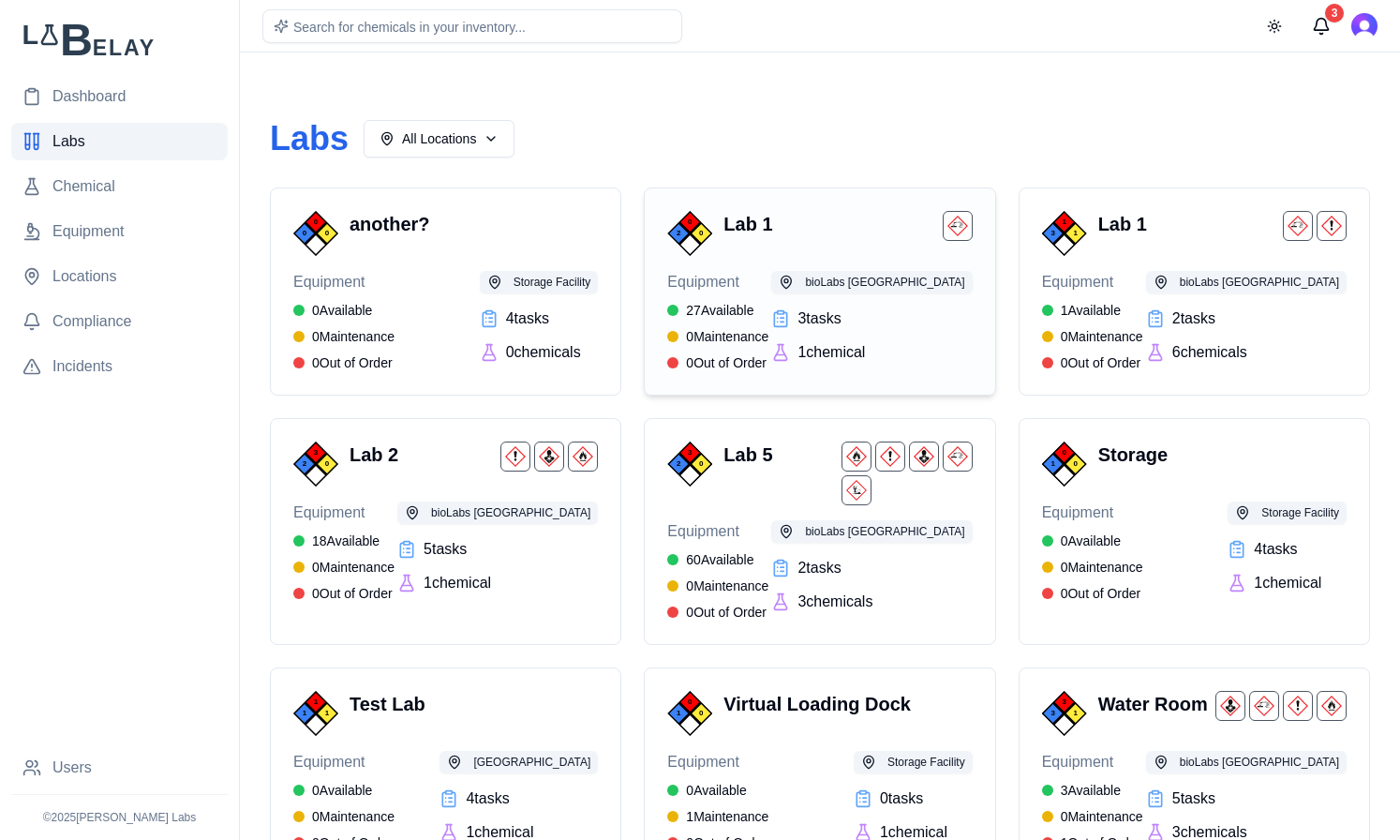
click at [788, 336] on div "Equipment 27 Available 0 Maintenance 0 Out of Order bioLabs Philadelphia 3 task…" at bounding box center [819, 321] width 305 height 101
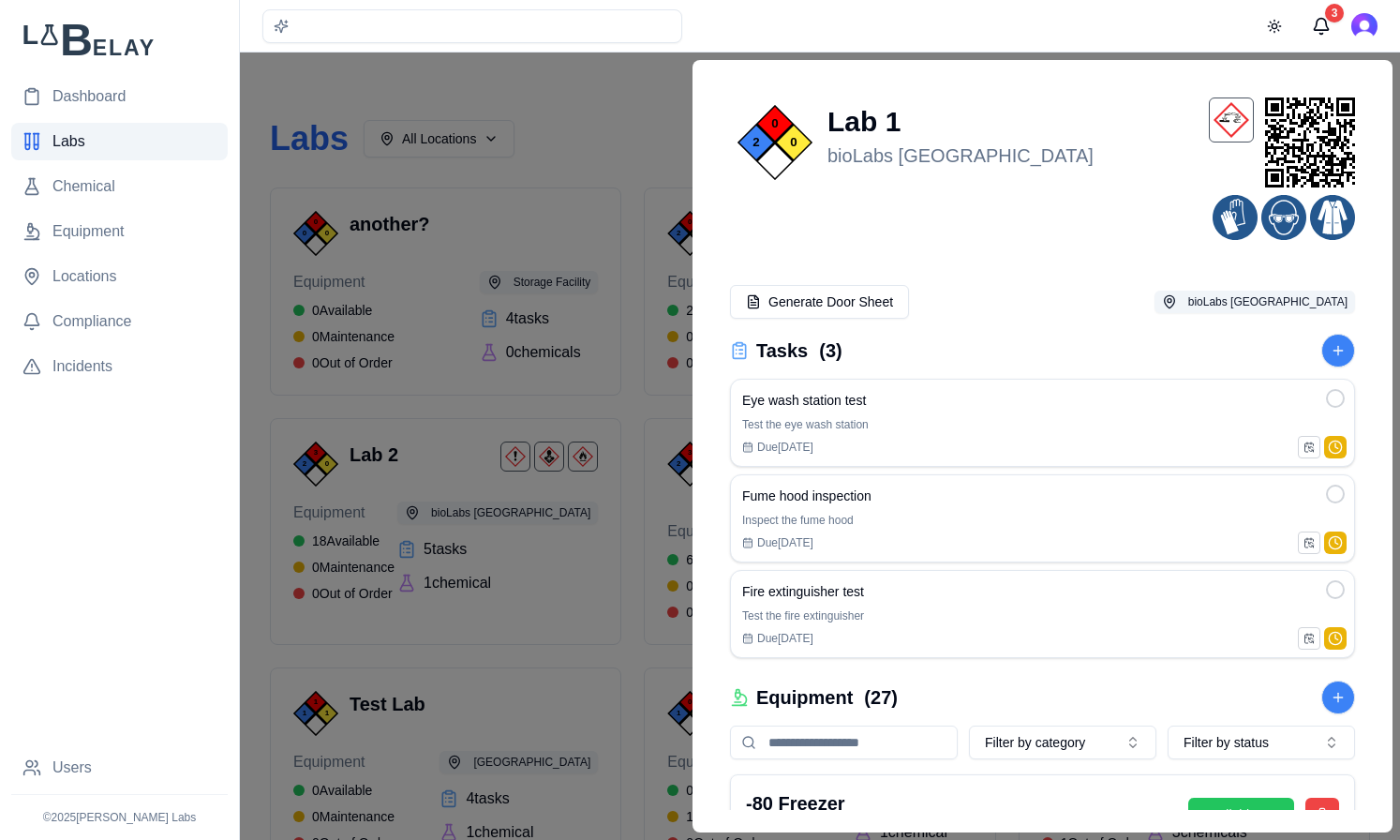
click at [601, 97] on div at bounding box center [700, 445] width 1400 height 787
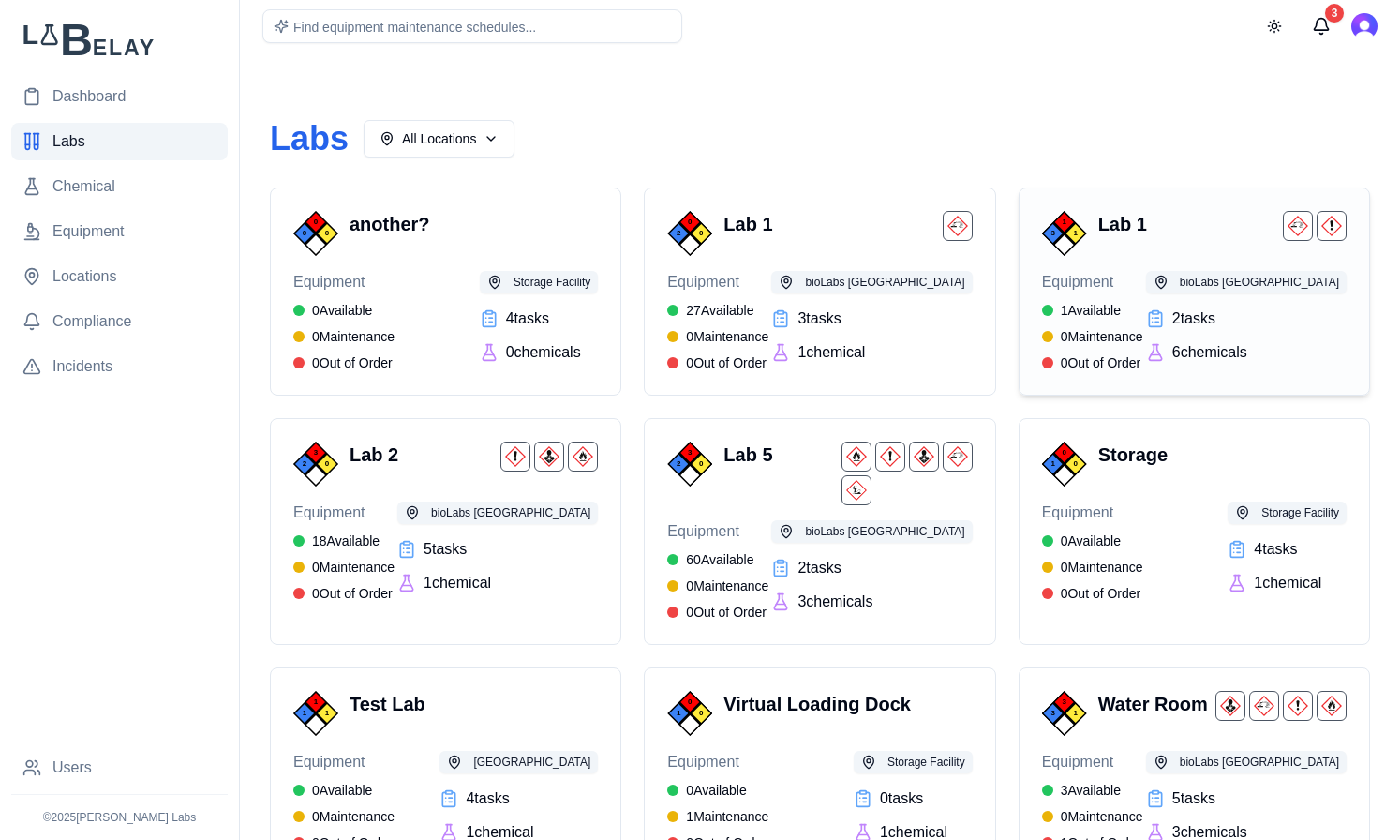
click at [1170, 306] on div "Equipment 1 Available 0 Maintenance 0 Out of Order bioLabs Philadelphia 2 task …" at bounding box center [1194, 321] width 305 height 101
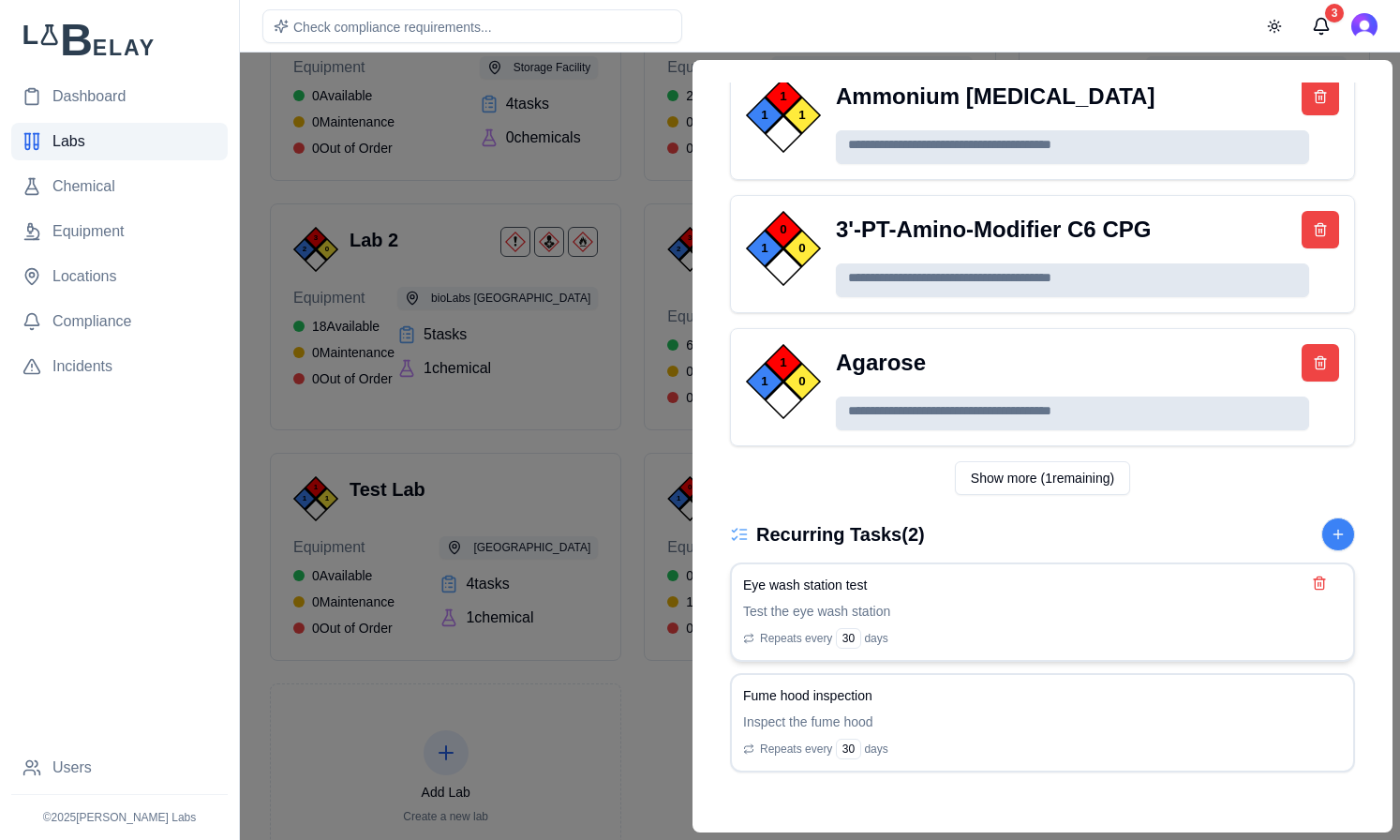
scroll to position [239, 0]
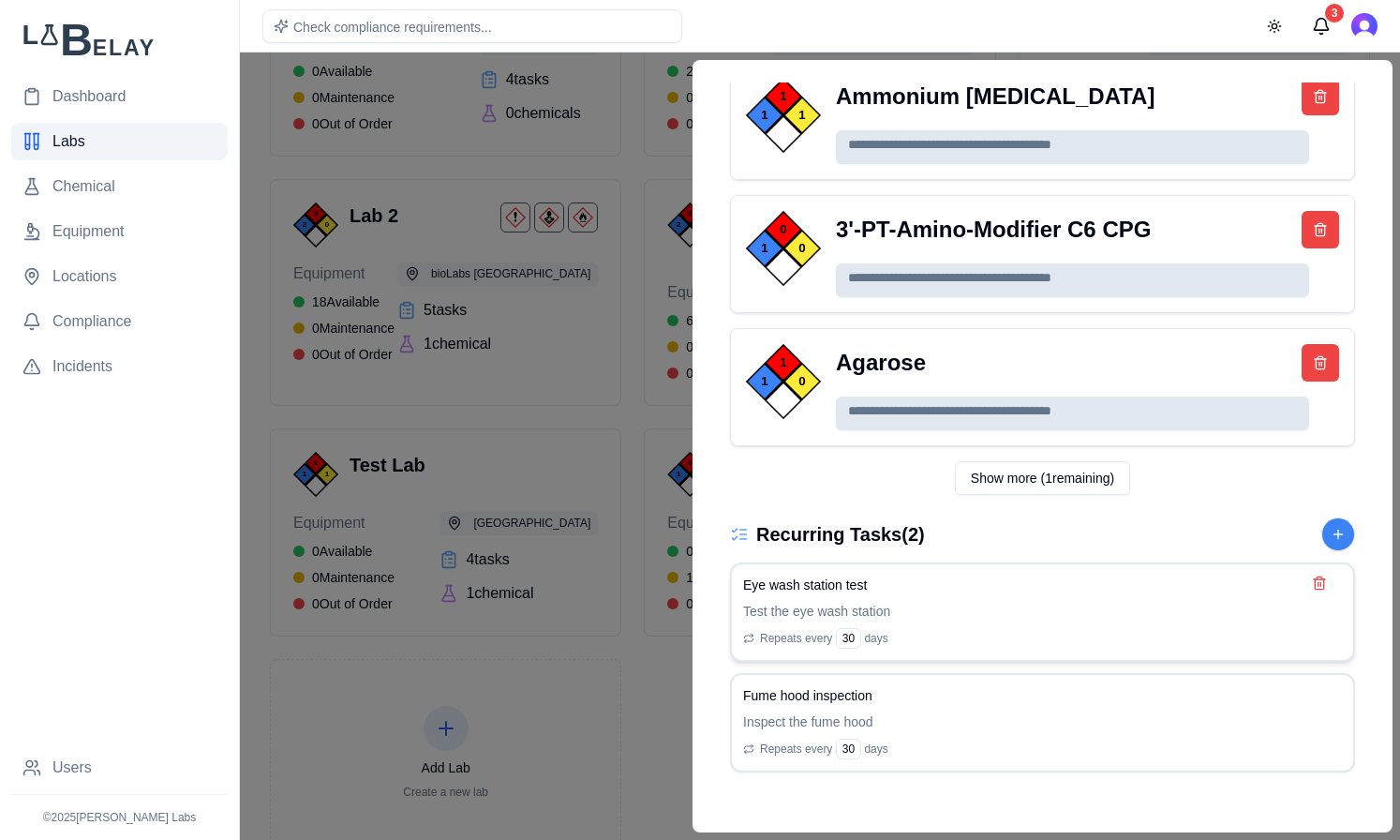
click at [997, 596] on div "Eye wash station test Test the eye wash station Repeats every 30 days" at bounding box center [1042, 611] width 599 height 73
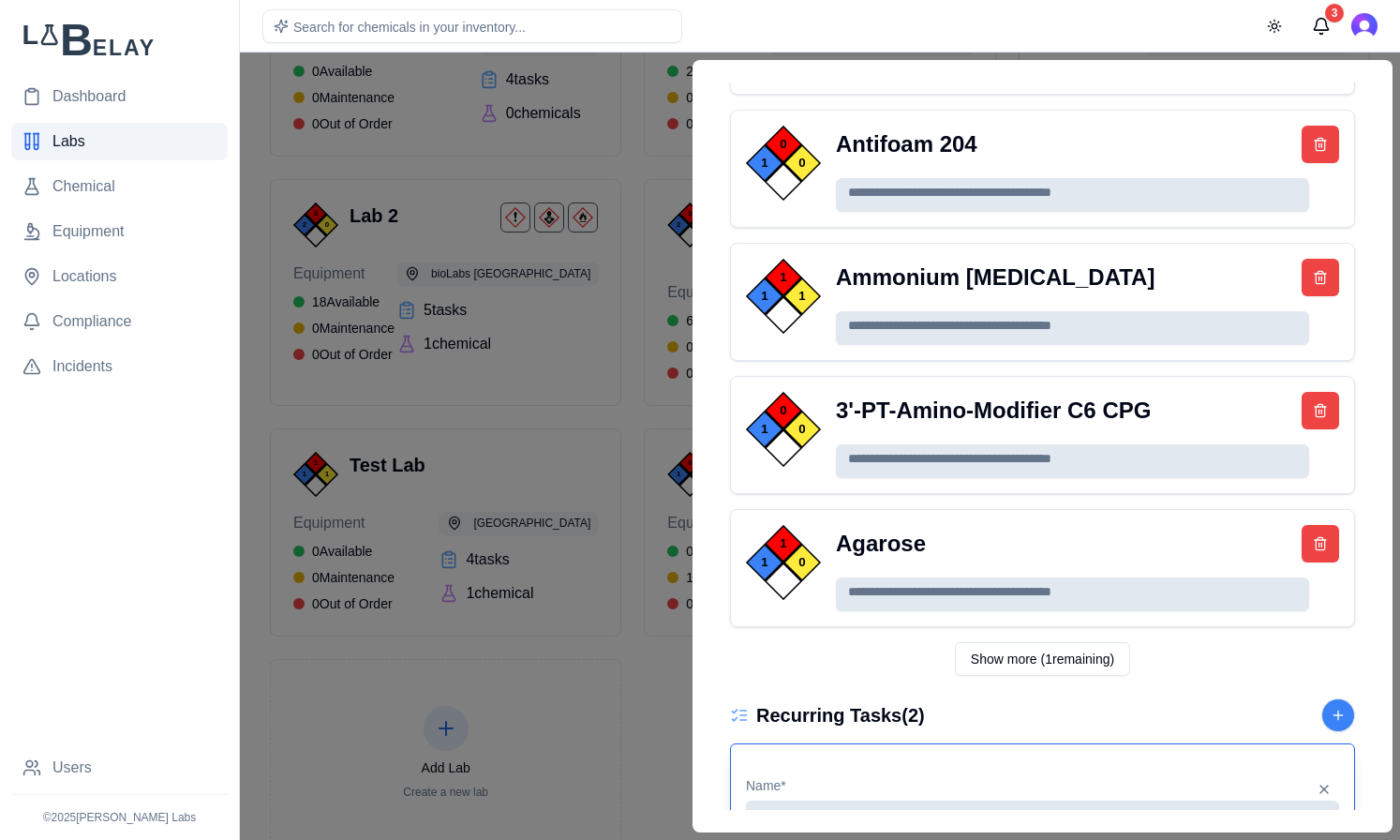
scroll to position [0, 0]
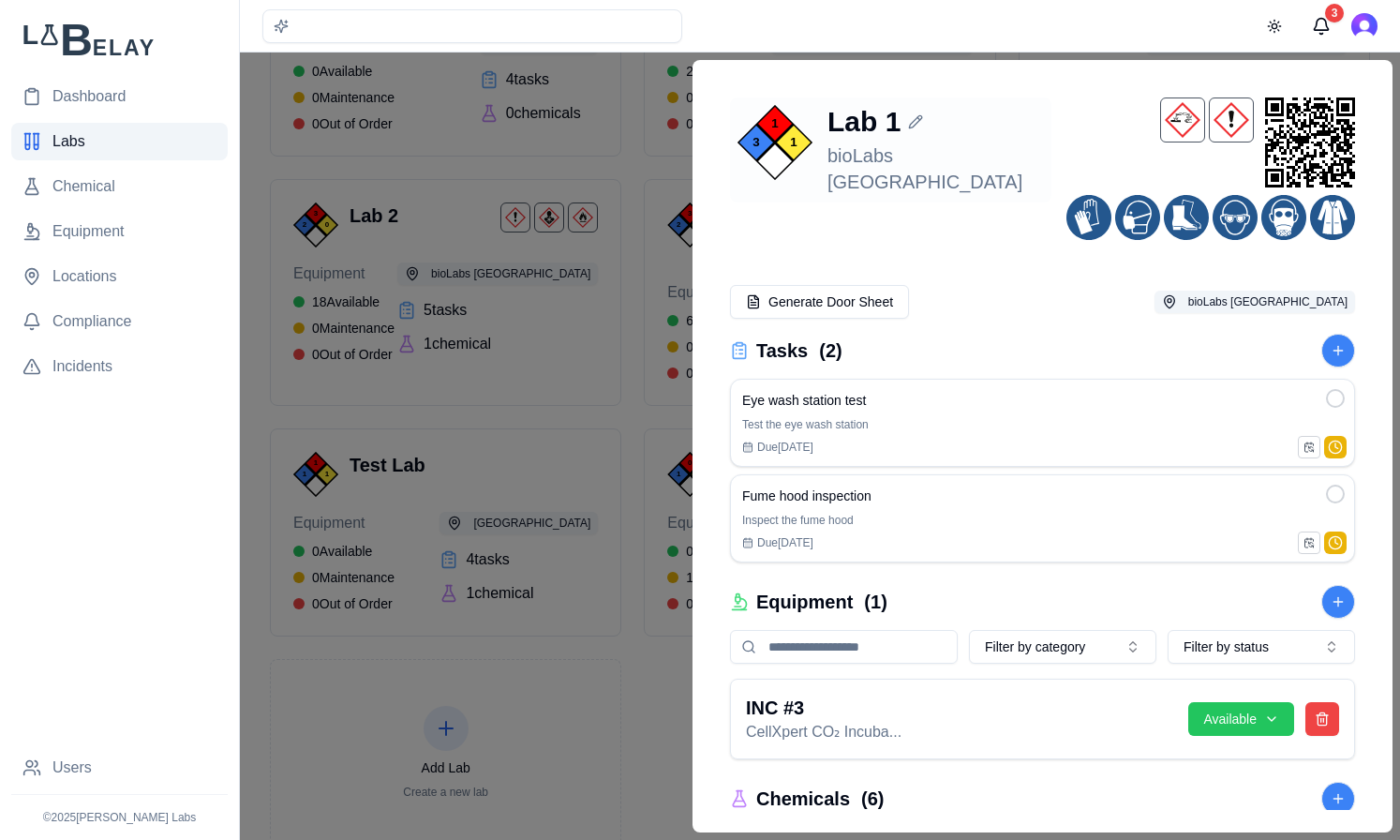
click at [961, 140] on div "Lab 1 bioLabs Philadelphia" at bounding box center [936, 150] width 216 height 90
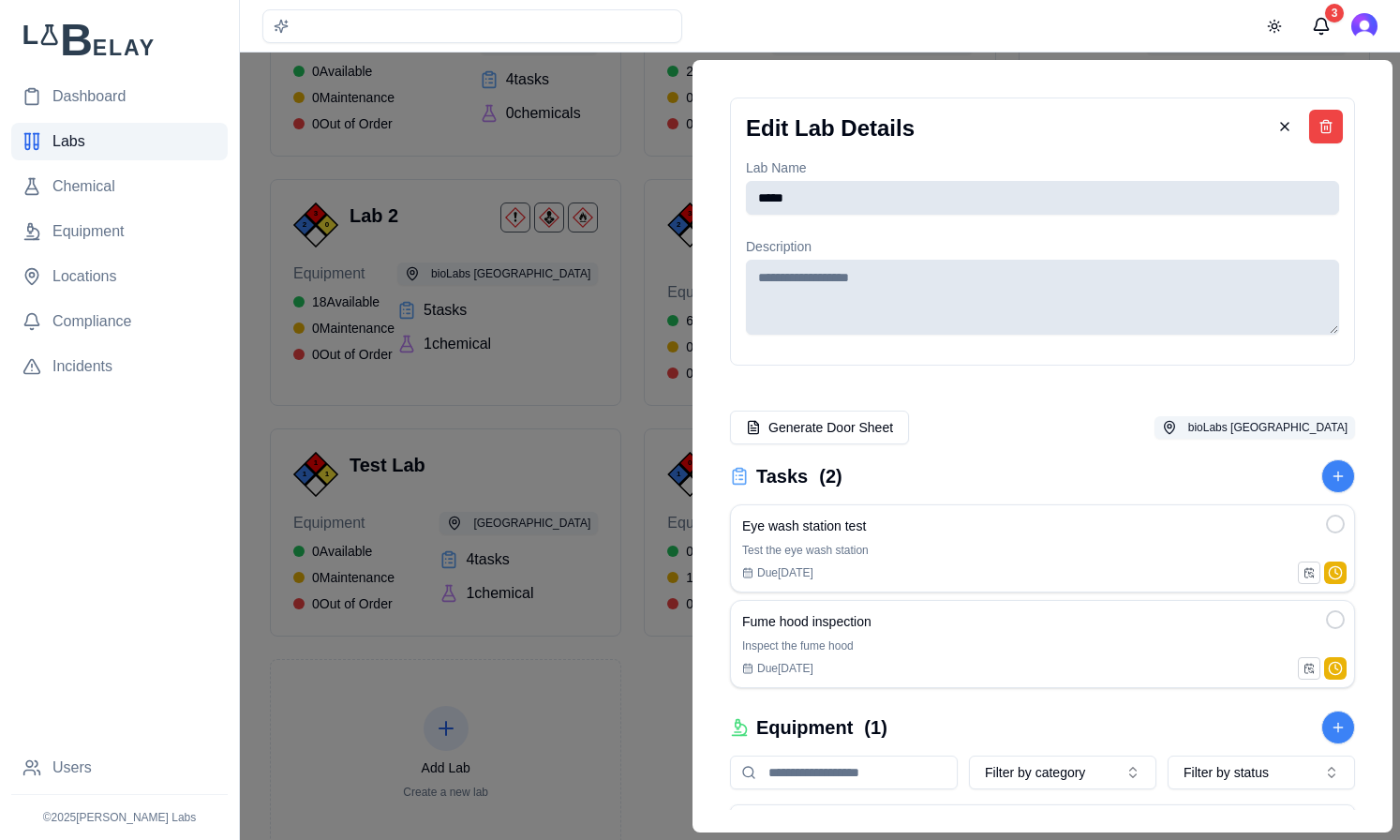
click at [976, 78] on div "Edit Lab Details Lab Name ***** Description Generate Door Sheet bioLabs Philade…" at bounding box center [1043, 446] width 700 height 772
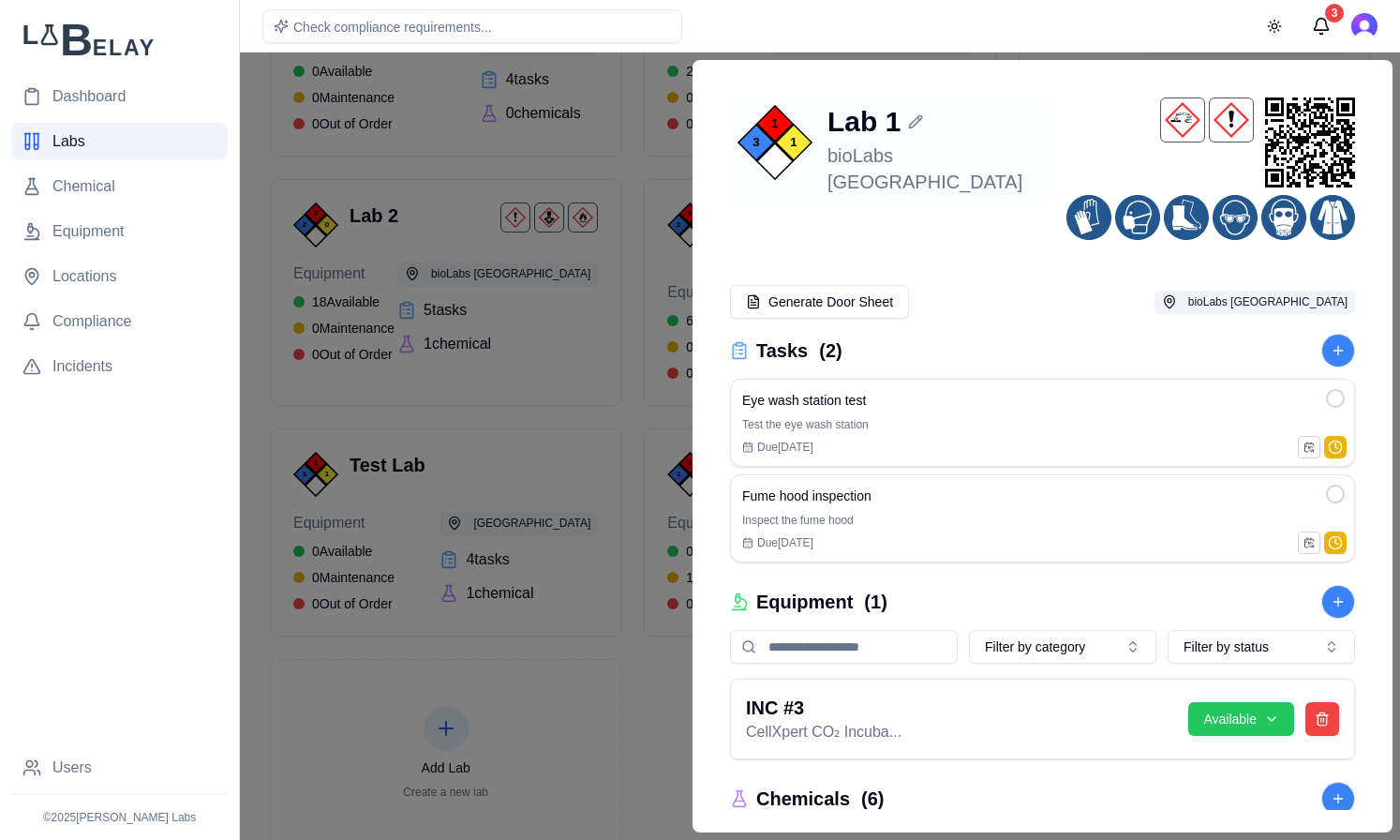
click at [923, 125] on div "Lab 1" at bounding box center [936, 122] width 216 height 34
click at [640, 331] on div at bounding box center [700, 445] width 1400 height 787
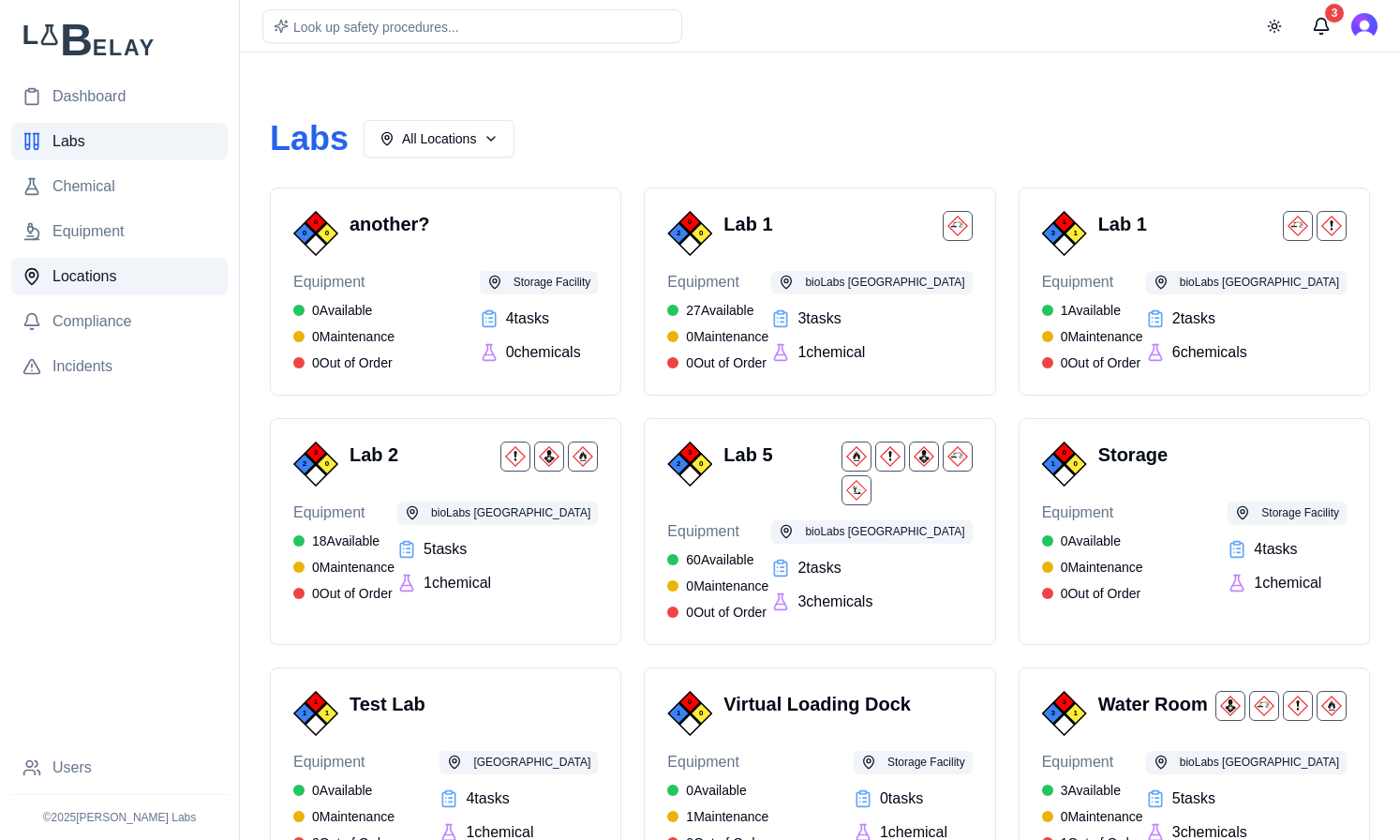
click at [113, 286] on span "Locations" at bounding box center [84, 276] width 65 height 22
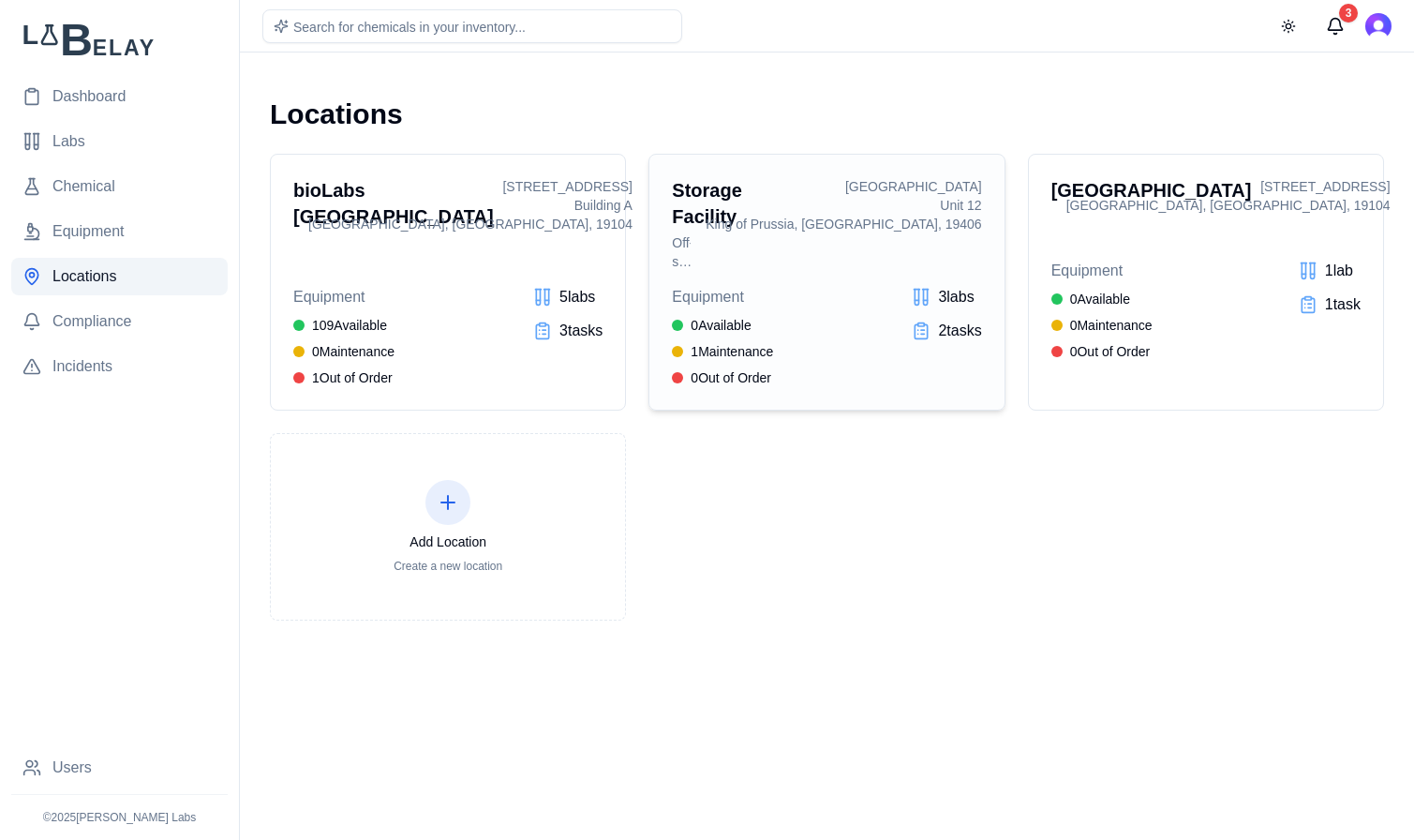
click at [691, 213] on h3 "Storage Facility" at bounding box center [681, 203] width 19 height 52
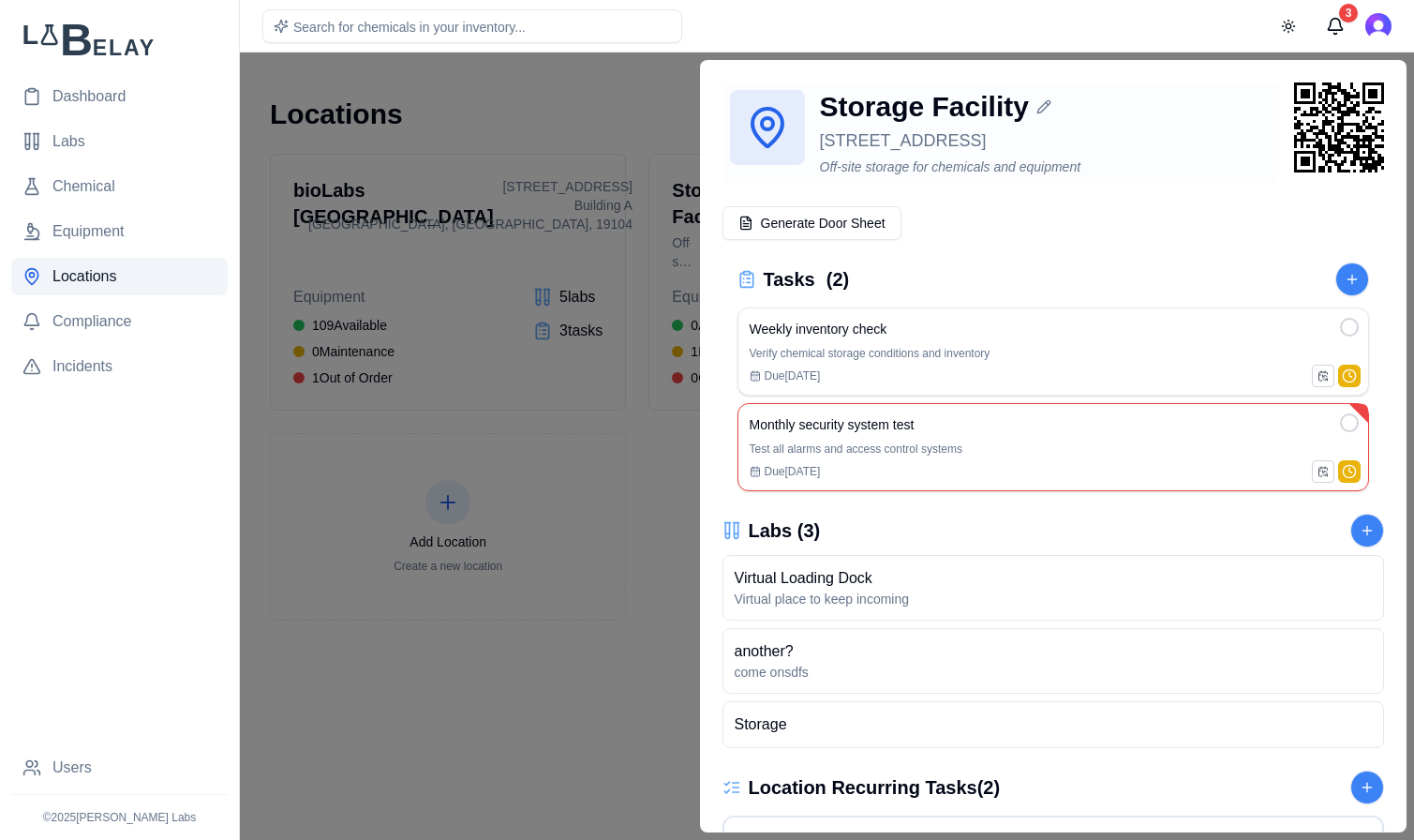
click at [980, 154] on div "789 Industrial Parkway, Unit 12, King of Prussia, PA, 19406" at bounding box center [1046, 140] width 453 height 26
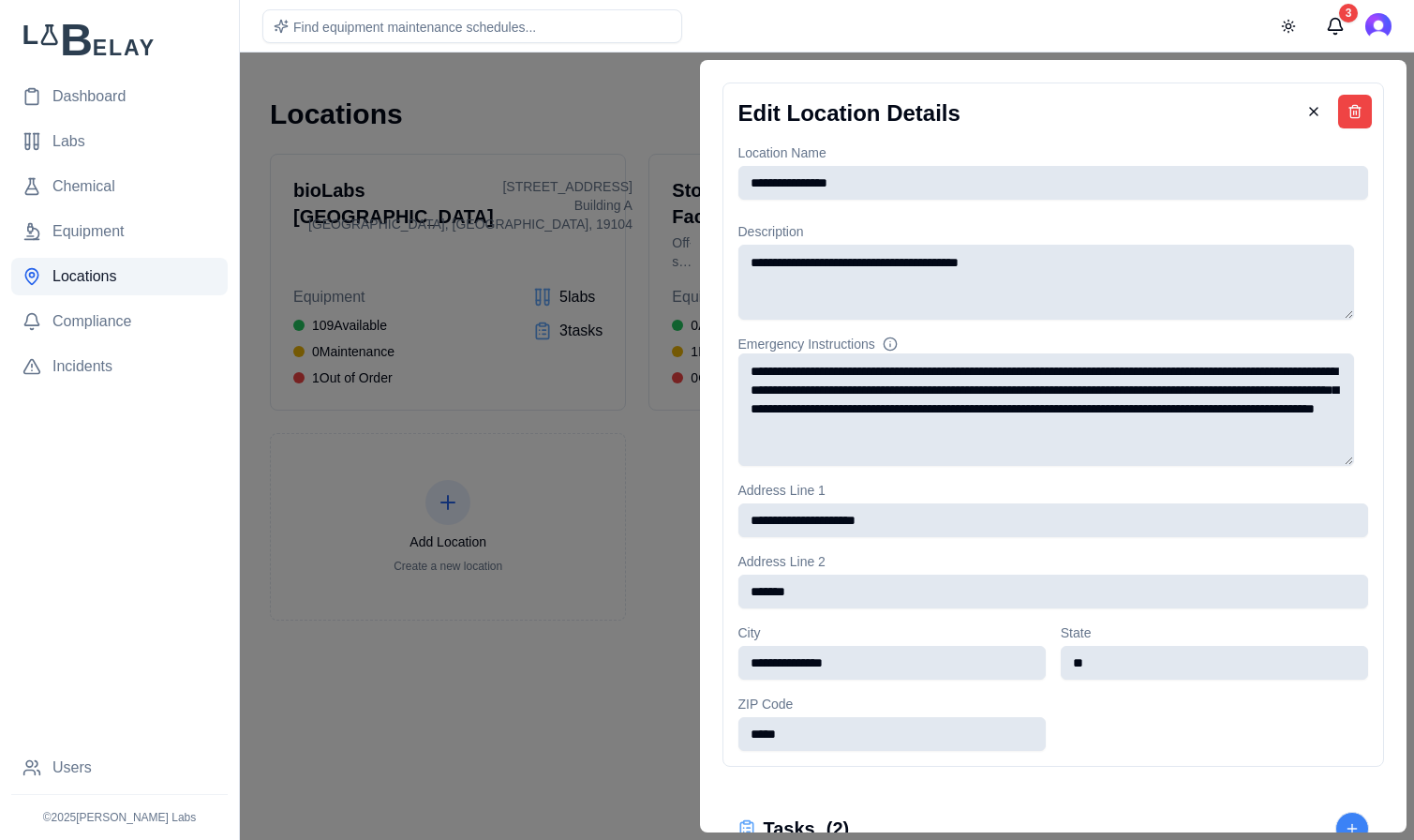
click at [646, 114] on div at bounding box center [707, 445] width 1414 height 787
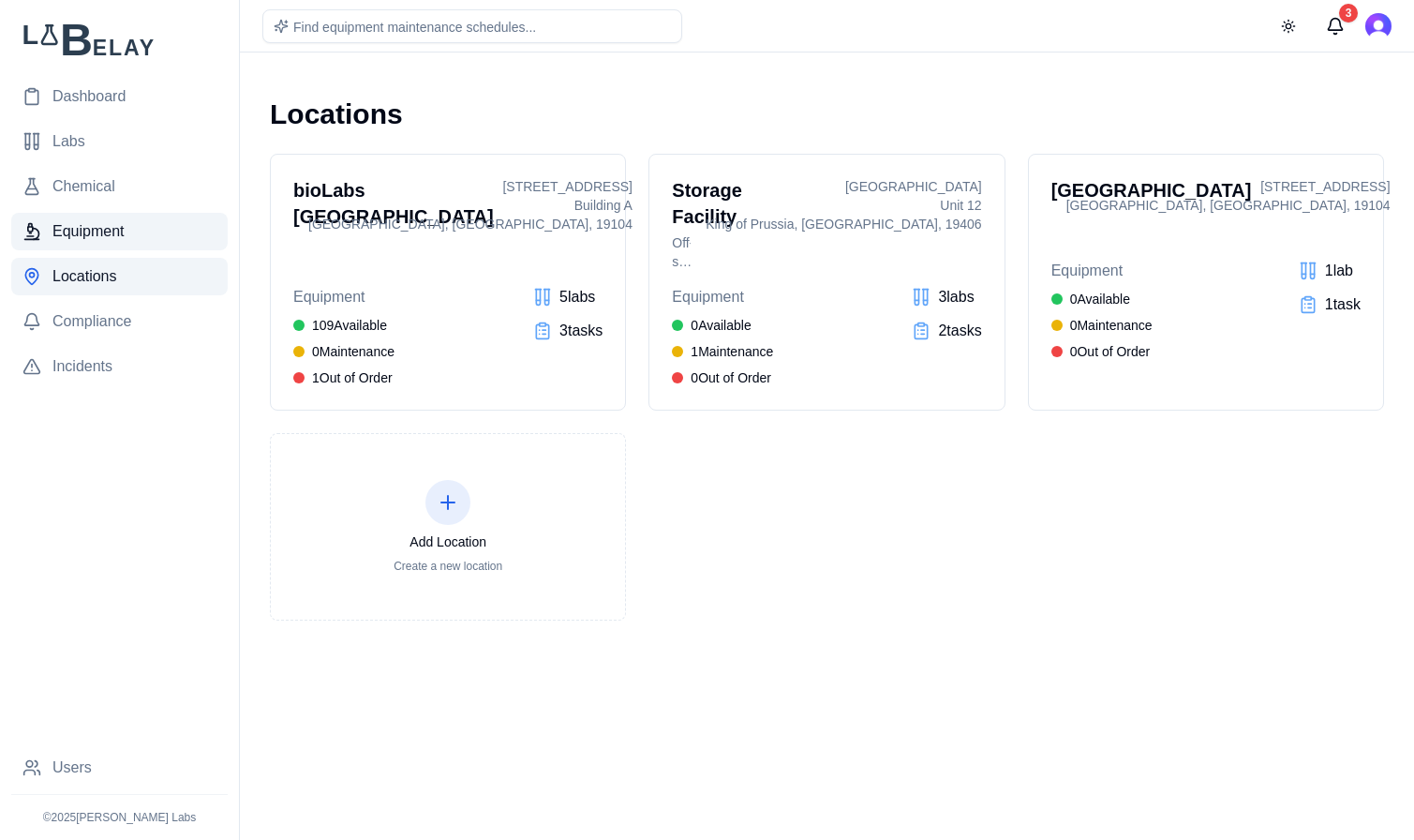
click at [22, 222] on icon at bounding box center [31, 231] width 19 height 19
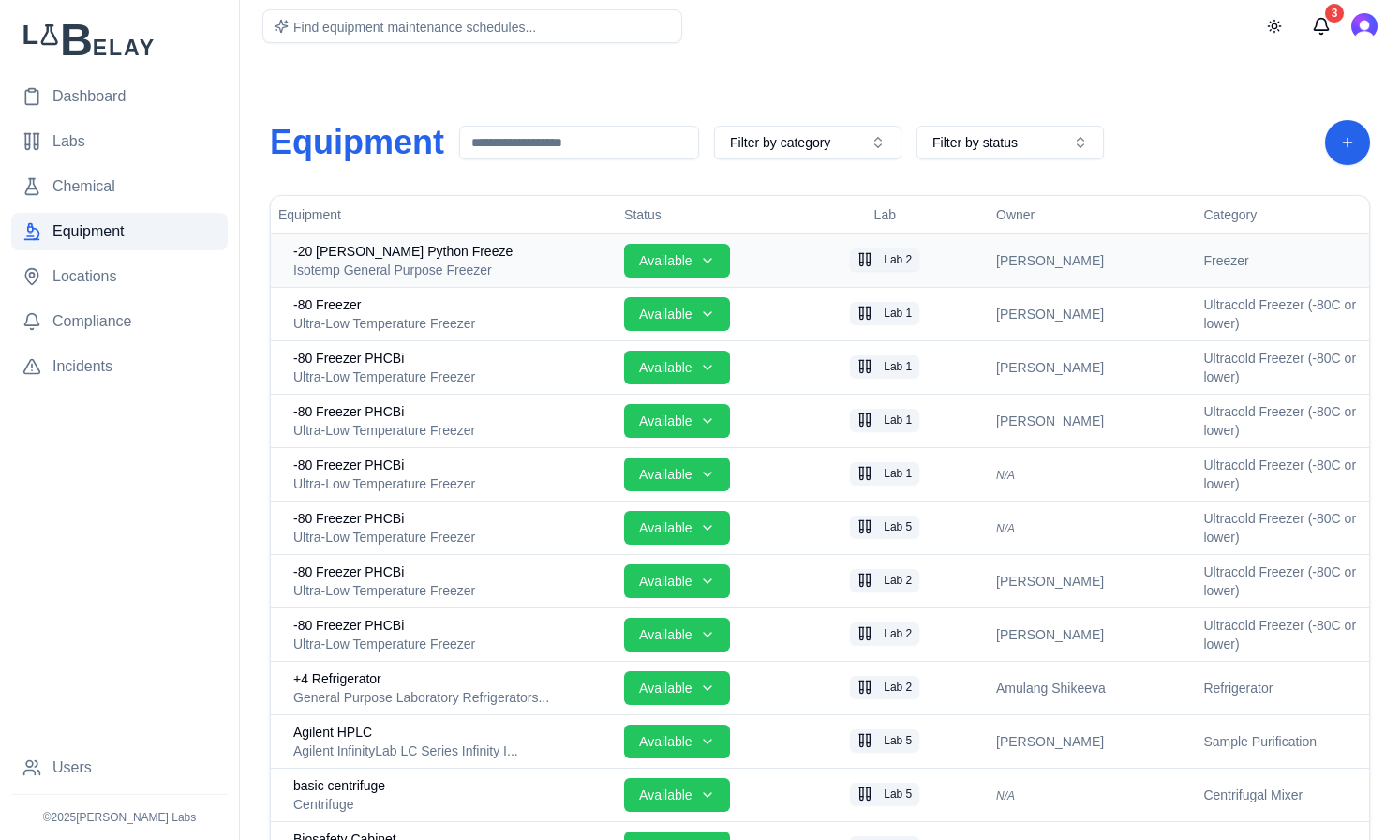
click at [462, 261] on div "Isotemp General Purpose Freezer" at bounding box center [451, 270] width 316 height 19
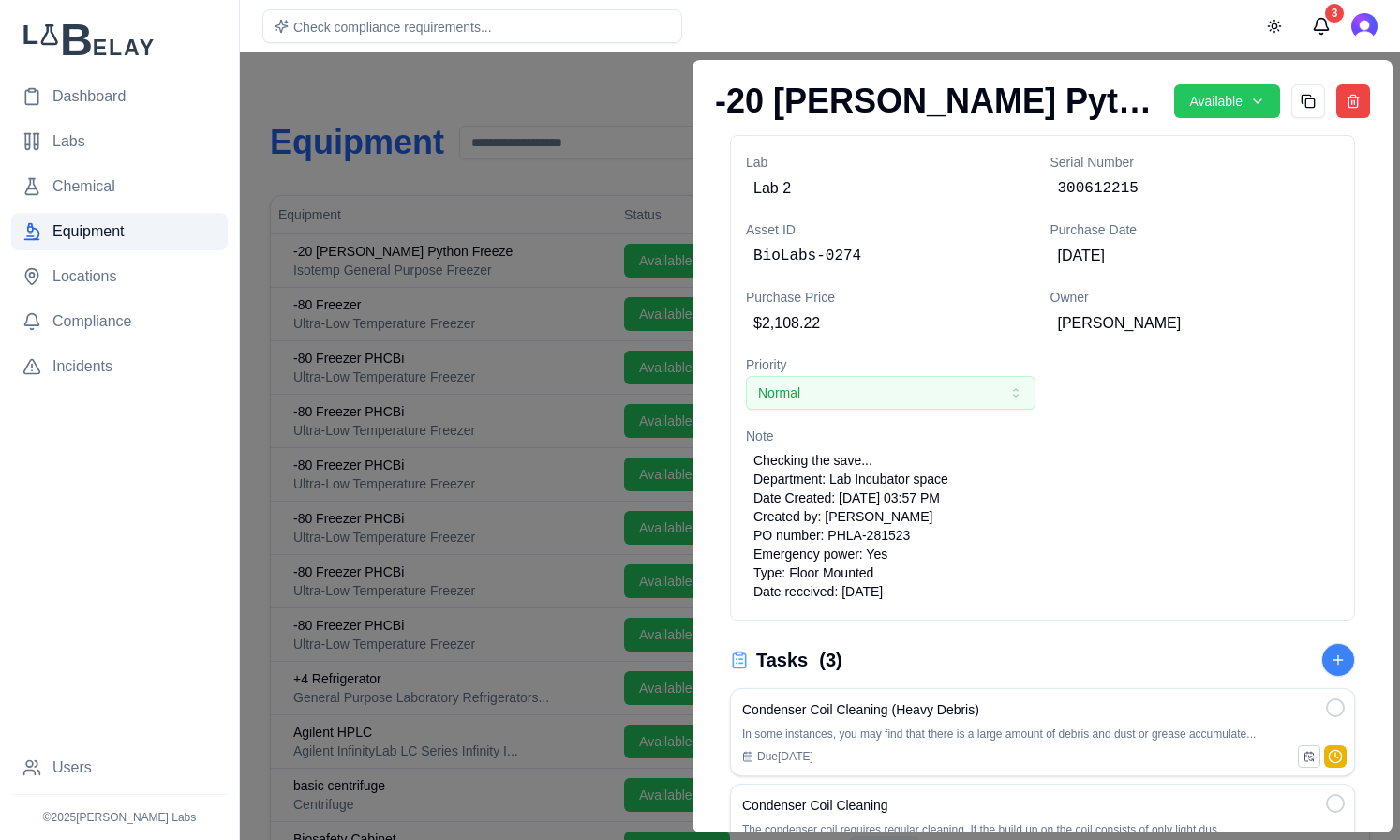
click at [536, 91] on div at bounding box center [700, 445] width 1400 height 787
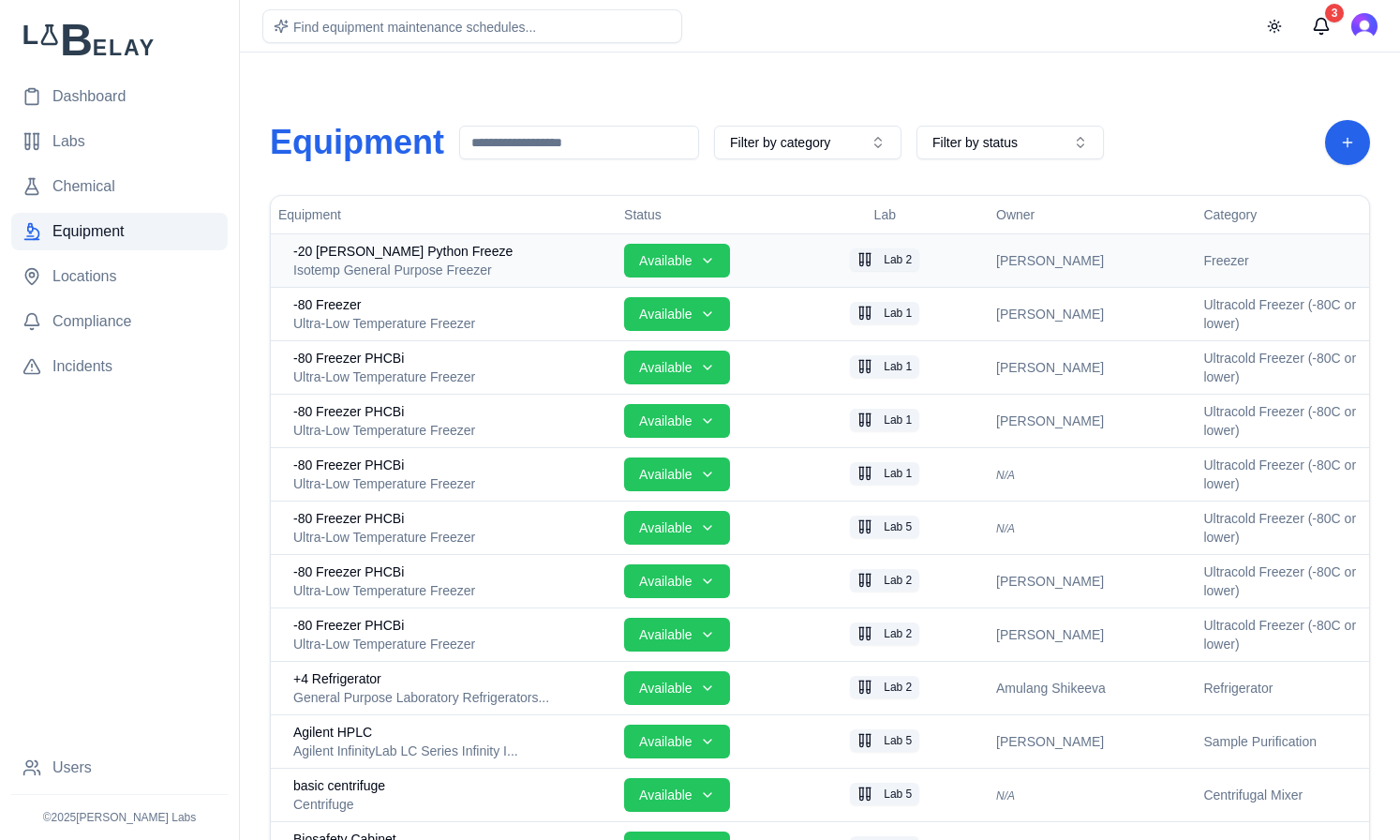
click at [541, 264] on div "Isotemp General Purpose Freezer" at bounding box center [451, 270] width 316 height 19
